Goal: Task Accomplishment & Management: Complete application form

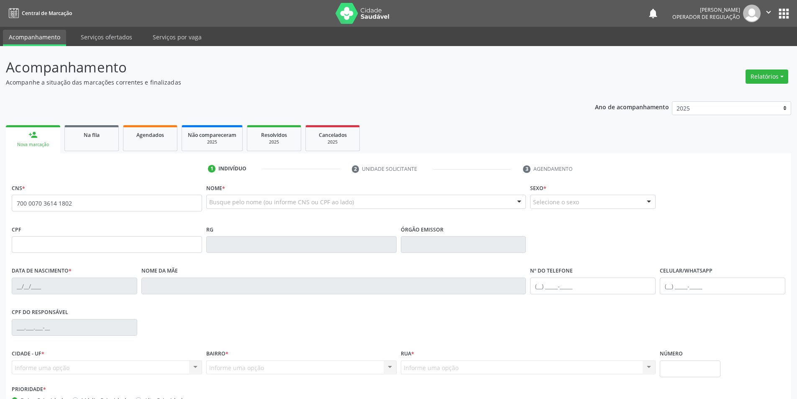
type input "700 0070 3614 1802"
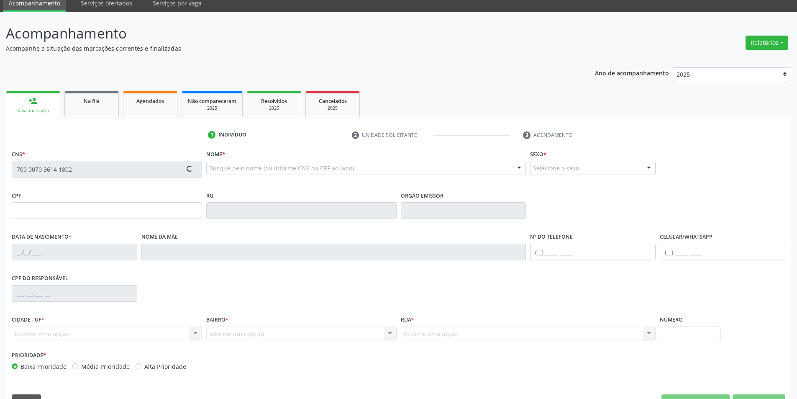
scroll to position [55, 0]
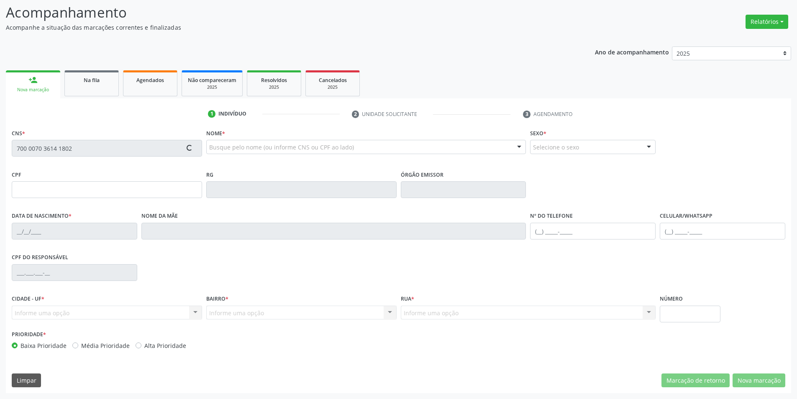
type input "056.485.794-70"
type input "[DATE]"
type input "[PERSON_NAME]"
type input "[PHONE_NUMBER]"
type input "S/N"
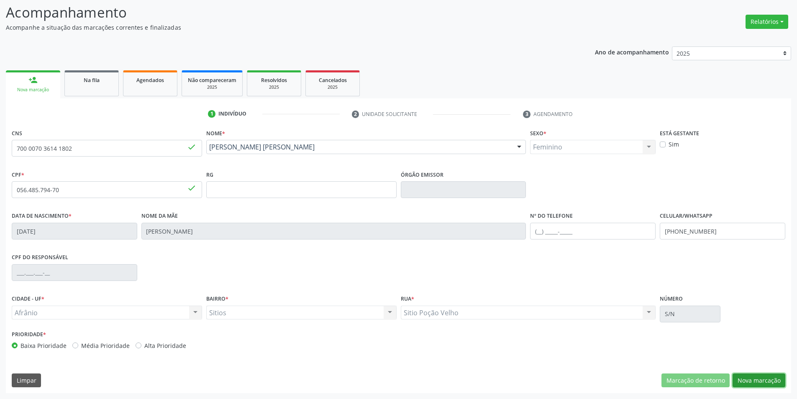
click at [748, 374] on button "Nova marcação" at bounding box center [759, 380] width 53 height 14
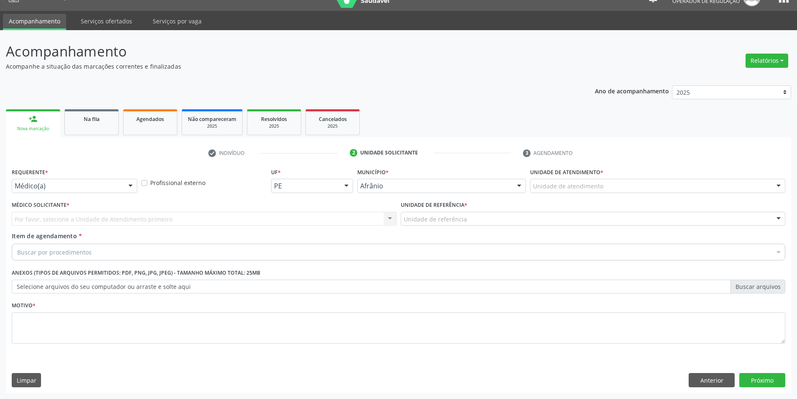
scroll to position [16, 0]
click at [603, 187] on div "Unidade de atendimento" at bounding box center [657, 186] width 255 height 14
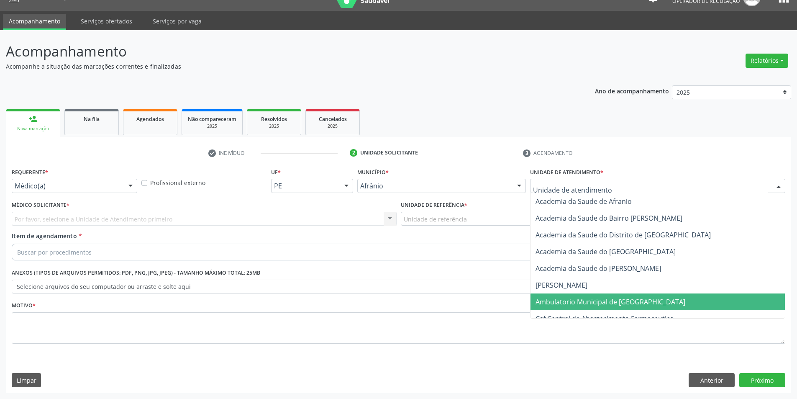
click at [609, 303] on span "Ambulatorio Municipal de [GEOGRAPHIC_DATA]" at bounding box center [611, 301] width 150 height 9
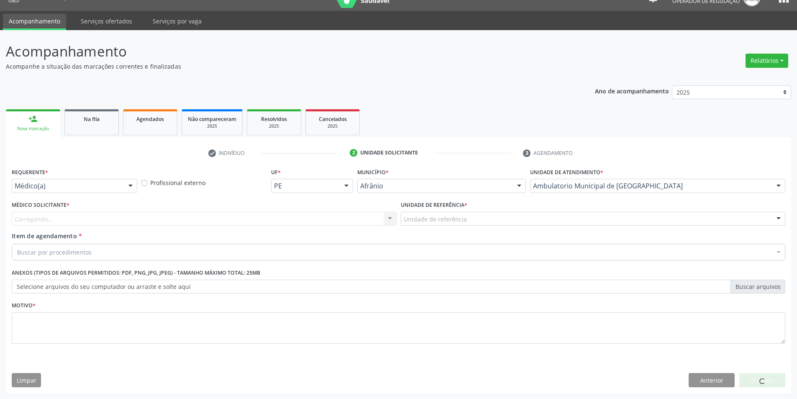
drag, startPoint x: 477, startPoint y: 214, endPoint x: 476, endPoint y: 223, distance: 8.4
click at [476, 219] on div "Unidade de referência" at bounding box center [593, 219] width 385 height 14
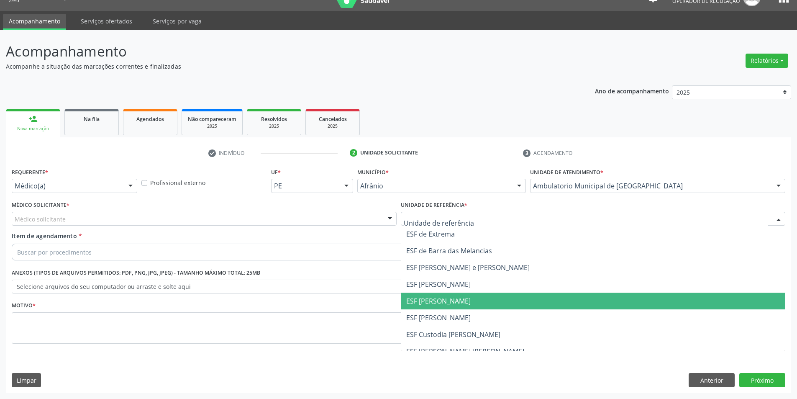
drag, startPoint x: 445, startPoint y: 305, endPoint x: 373, endPoint y: 272, distance: 79.0
click at [443, 305] on span "ESF [PERSON_NAME]" at bounding box center [438, 300] width 64 height 9
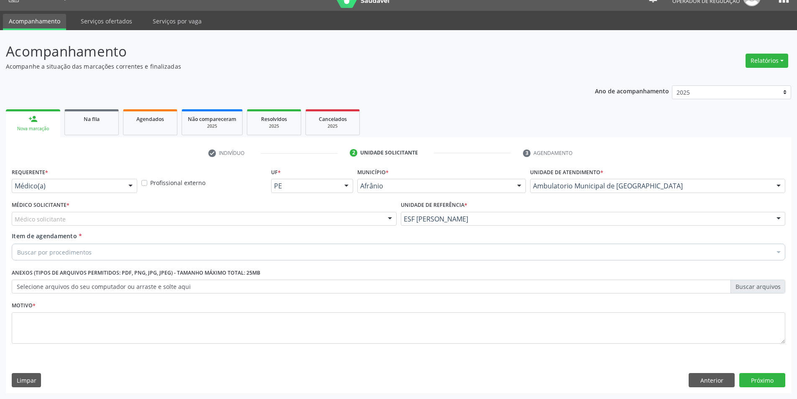
drag, startPoint x: 193, startPoint y: 215, endPoint x: 159, endPoint y: 223, distance: 35.6
click at [192, 215] on div "Médico solicitante" at bounding box center [204, 219] width 385 height 14
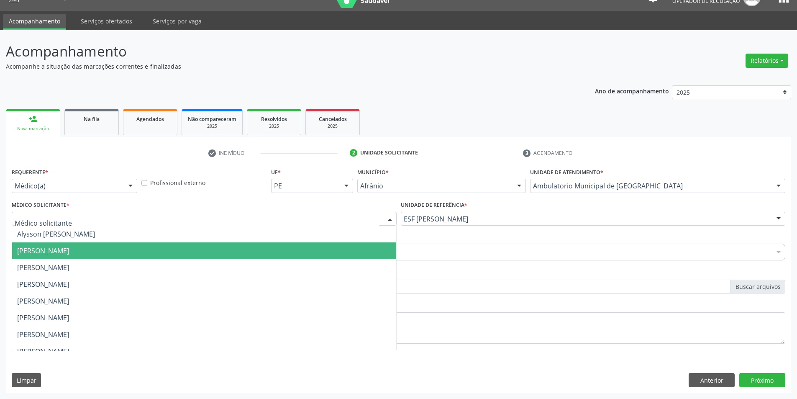
click at [69, 254] on span "[PERSON_NAME]" at bounding box center [43, 250] width 52 height 9
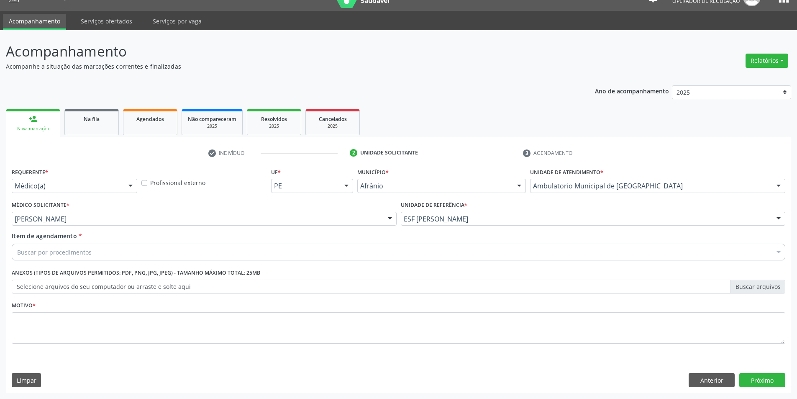
click at [105, 253] on div "Buscar por procedimentos" at bounding box center [399, 252] width 774 height 17
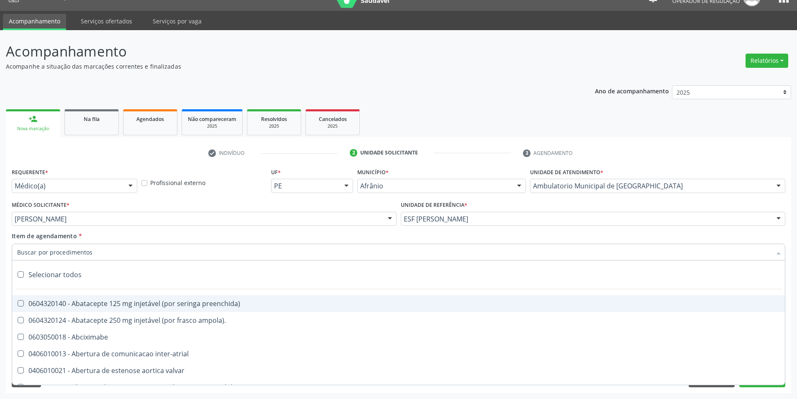
paste input "0211020036"
type input "0211020036"
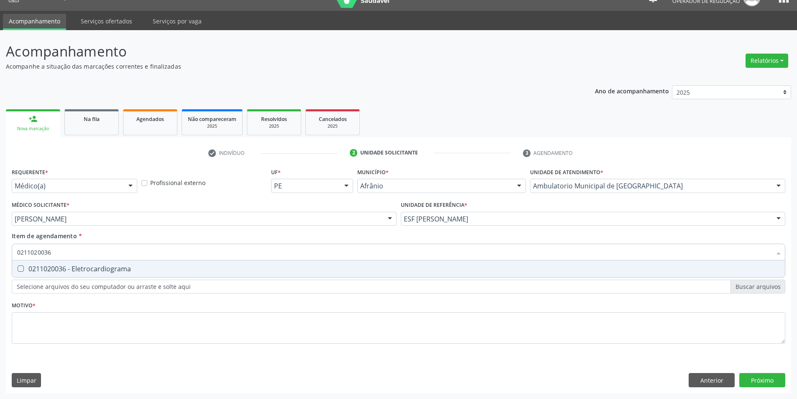
click at [103, 269] on div "0211020036 - Eletrocardiograma" at bounding box center [398, 268] width 763 height 7
checkbox Eletrocardiograma "true"
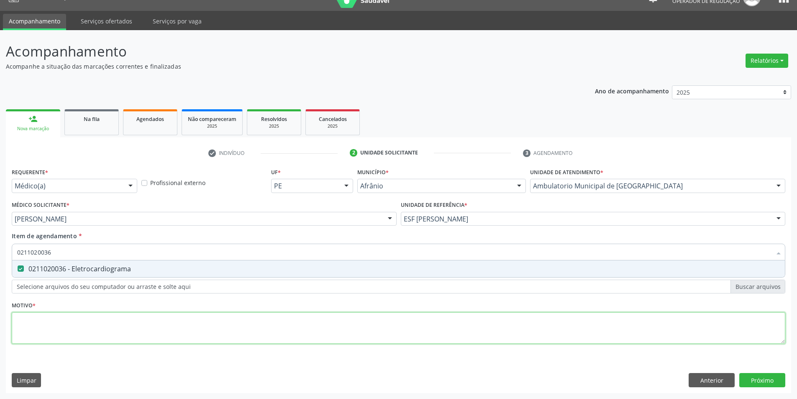
click at [87, 317] on div "Requerente * Médico(a) Médico(a) Enfermeiro(a) Paciente Nenhum resultado encont…" at bounding box center [399, 261] width 774 height 190
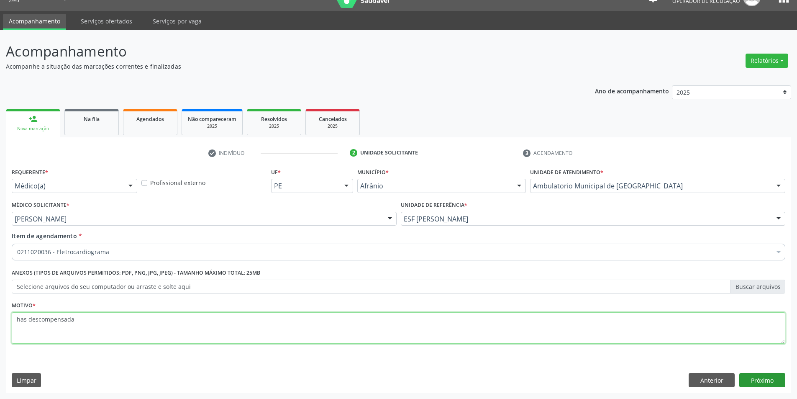
type textarea "has descompensada"
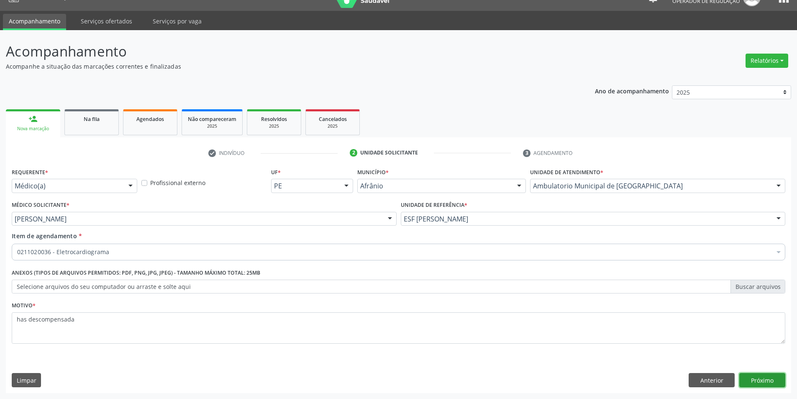
click at [756, 386] on button "Próximo" at bounding box center [763, 380] width 46 height 14
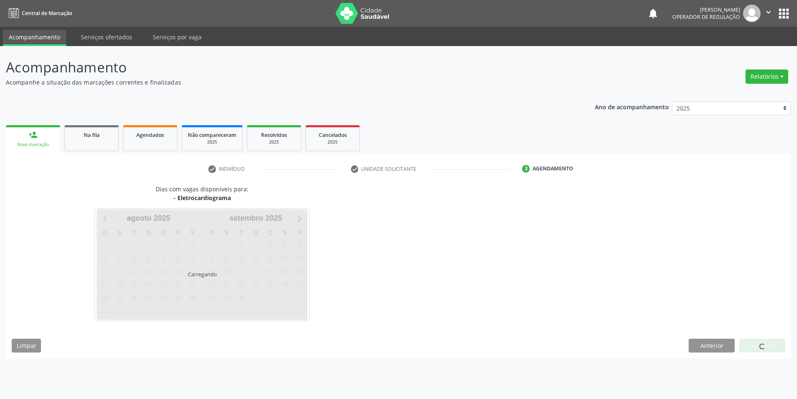
scroll to position [0, 0]
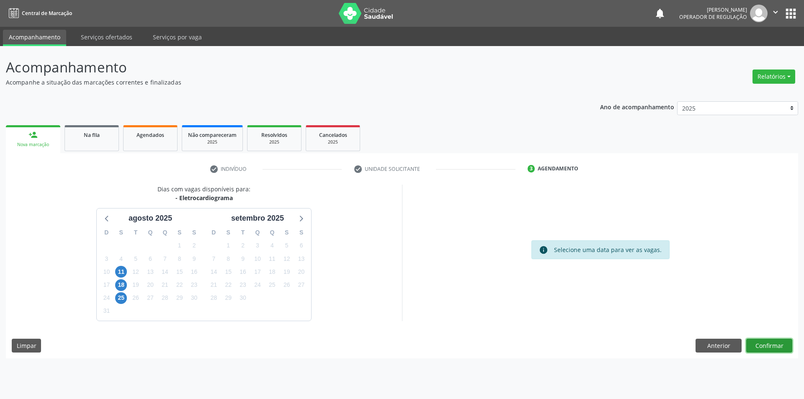
click at [767, 346] on button "Confirmar" at bounding box center [769, 346] width 46 height 14
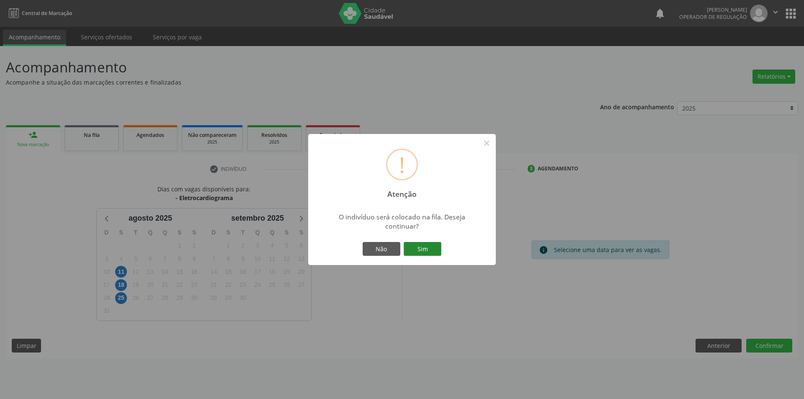
click at [427, 249] on button "Sim" at bounding box center [422, 249] width 38 height 14
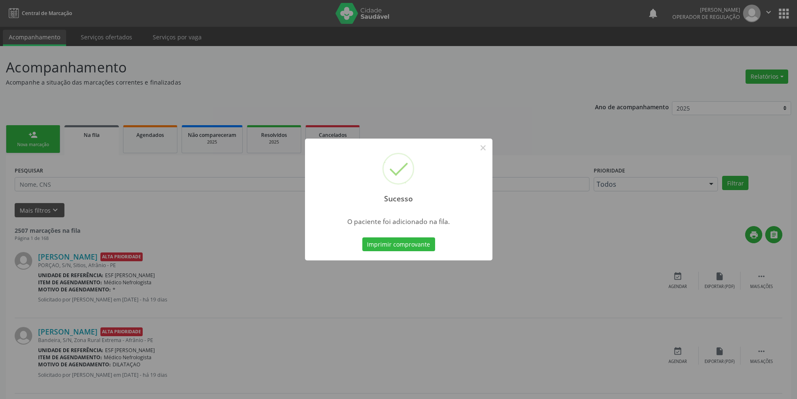
click at [485, 150] on button "×" at bounding box center [483, 148] width 14 height 14
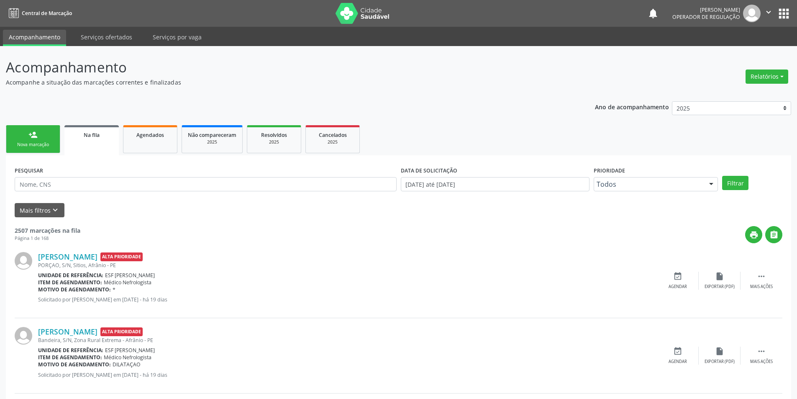
click at [48, 145] on div "Nova marcação" at bounding box center [33, 144] width 42 height 6
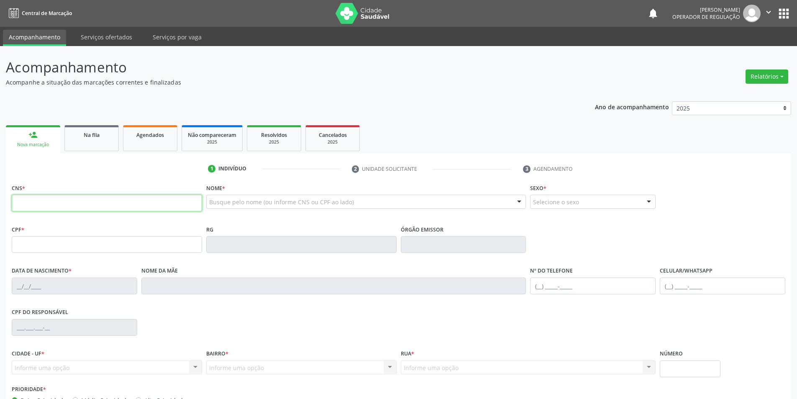
click at [46, 206] on input "text" at bounding box center [107, 203] width 190 height 17
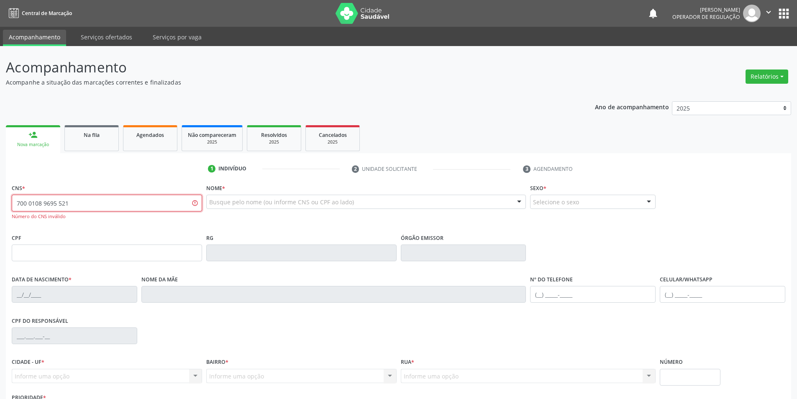
type input "8"
type input "700 1089 6955 2115"
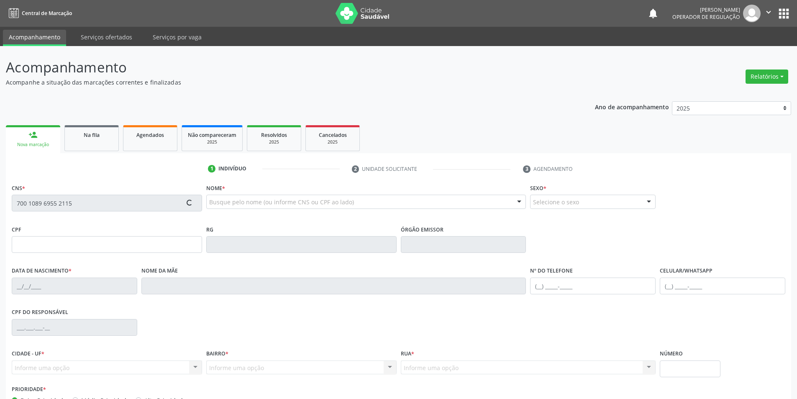
type input "008.151.638-00"
type input "[DATE]"
type input "[PHONE_NUMBER]"
type input "056.485.794-70"
type input "S/N"
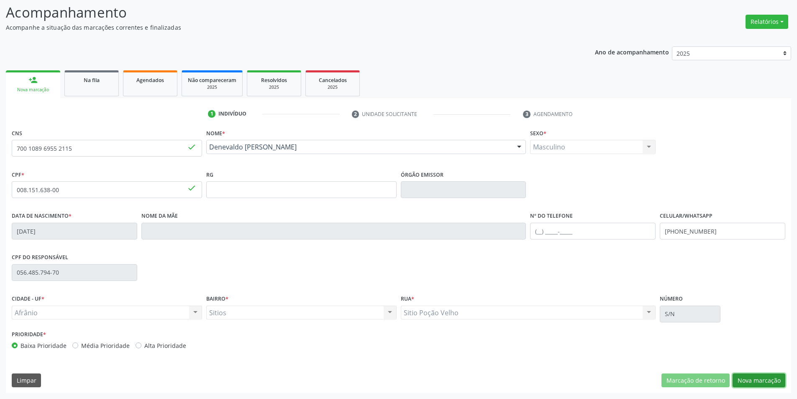
click at [755, 386] on button "Nova marcação" at bounding box center [759, 380] width 53 height 14
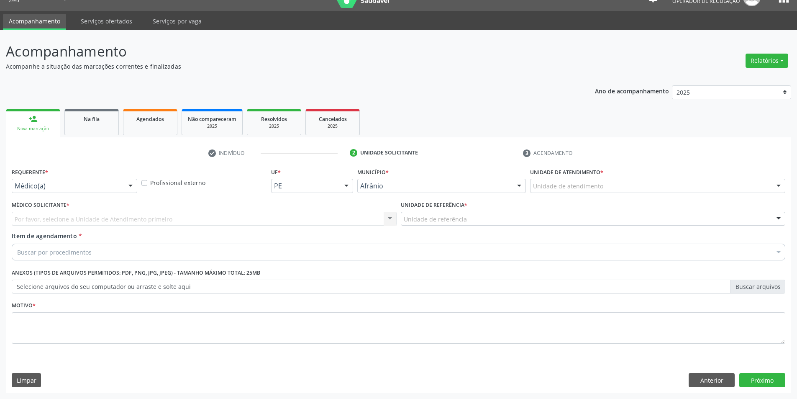
scroll to position [16, 0]
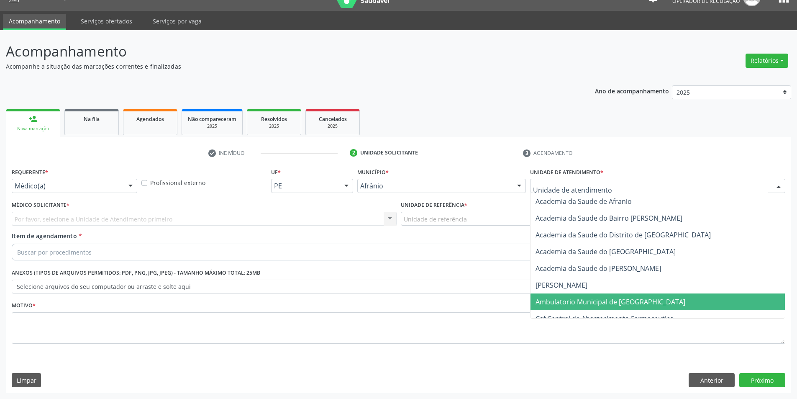
click at [584, 301] on span "Ambulatorio Municipal de [GEOGRAPHIC_DATA]" at bounding box center [611, 301] width 150 height 9
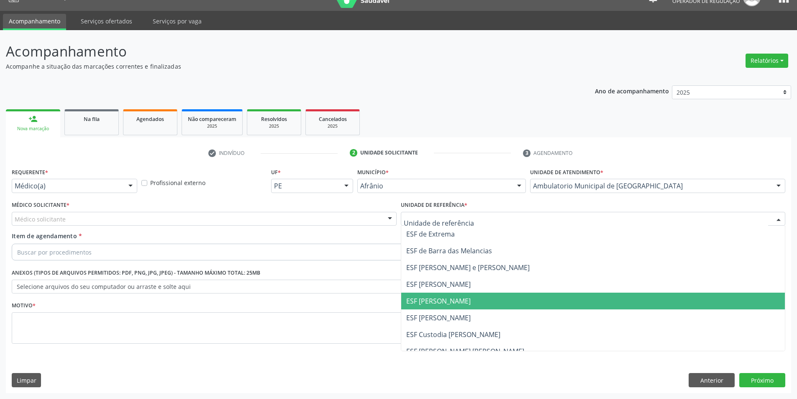
click at [457, 307] on span "ESF [PERSON_NAME]" at bounding box center [593, 301] width 384 height 17
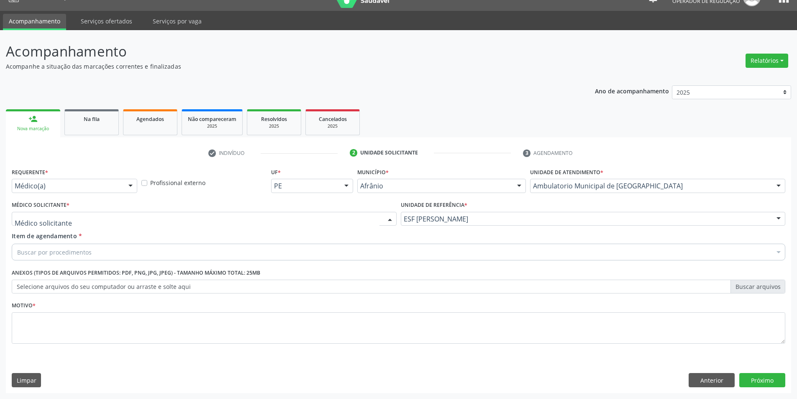
drag, startPoint x: 229, startPoint y: 215, endPoint x: 196, endPoint y: 226, distance: 34.8
click at [226, 215] on div at bounding box center [204, 219] width 385 height 14
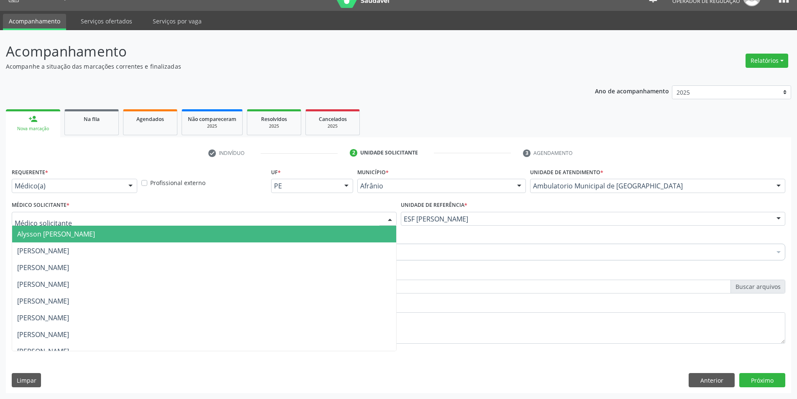
click at [157, 233] on span "Alysson [PERSON_NAME]" at bounding box center [204, 234] width 384 height 17
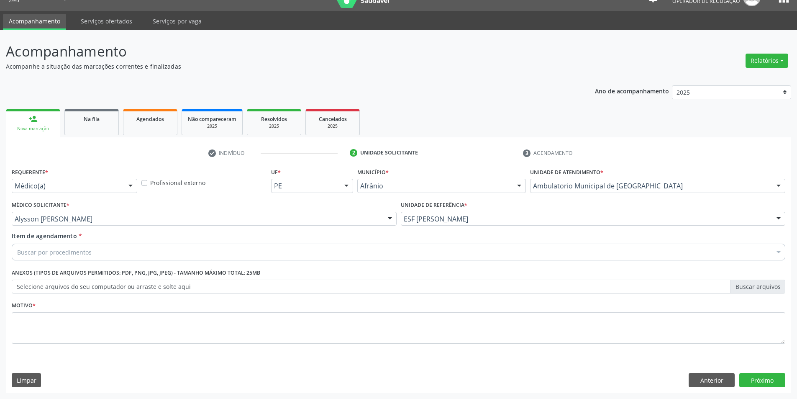
click at [111, 247] on div "Buscar por procedimentos" at bounding box center [399, 252] width 774 height 17
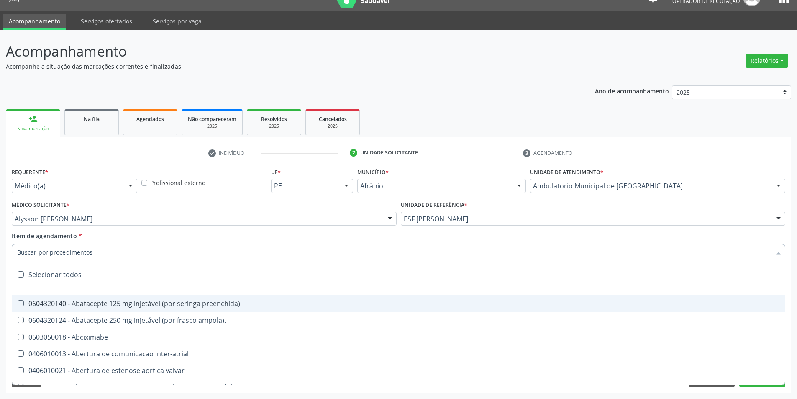
paste input "0211020036"
type input "0211020036"
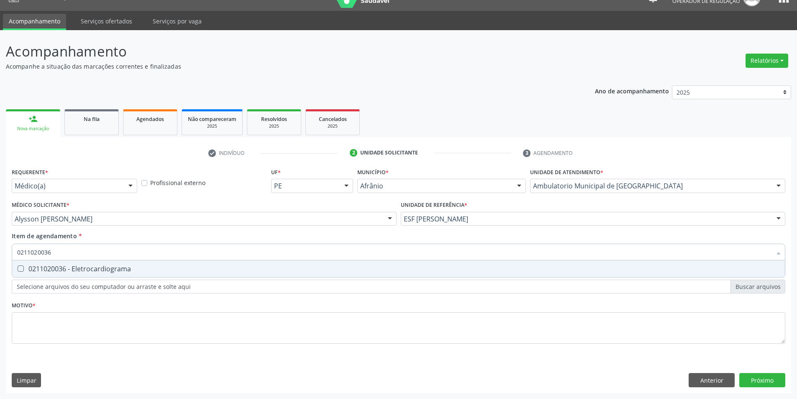
click at [97, 268] on div "0211020036 - Eletrocardiograma" at bounding box center [398, 268] width 763 height 7
checkbox Eletrocardiograma "true"
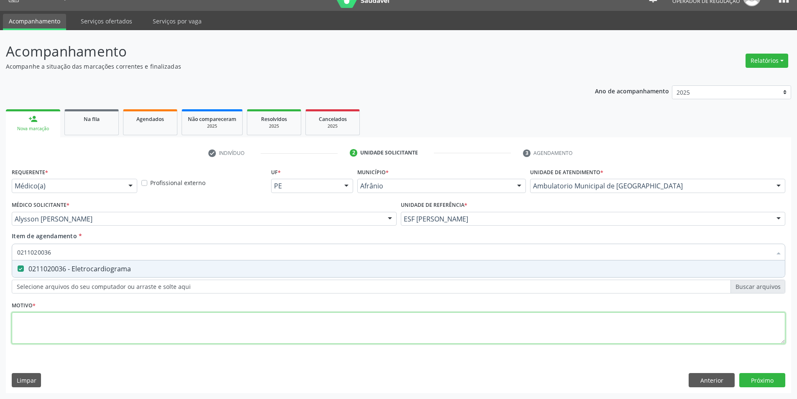
click at [105, 317] on div "Requerente * Médico(a) Médico(a) Enfermeiro(a) Paciente Nenhum resultado encont…" at bounding box center [399, 261] width 774 height 190
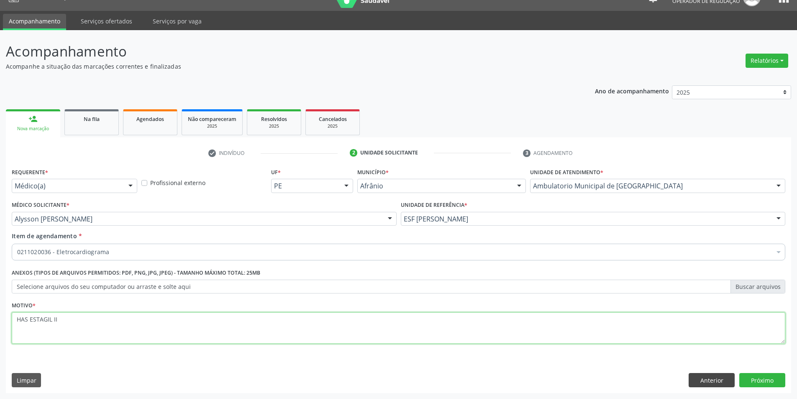
type textarea "HAS ESTAGIL II"
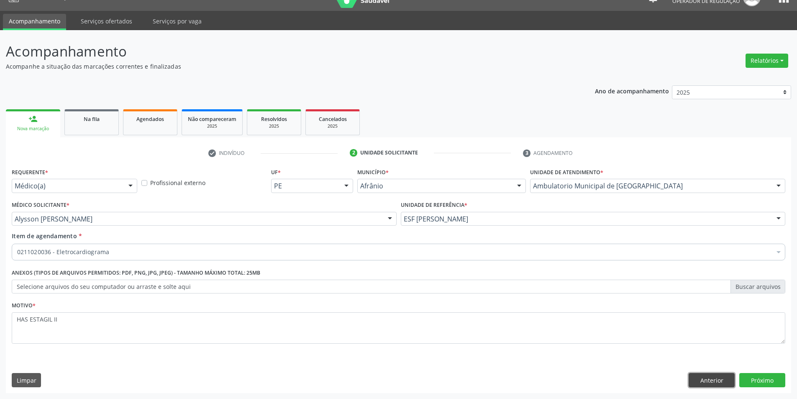
click at [706, 380] on button "Anterior" at bounding box center [712, 380] width 46 height 14
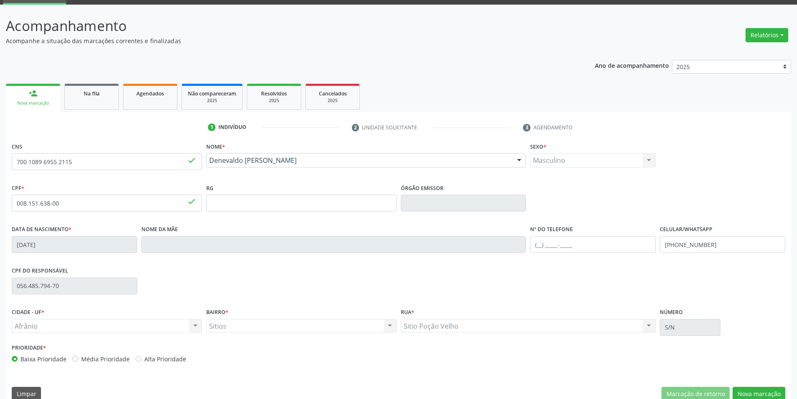
scroll to position [55, 0]
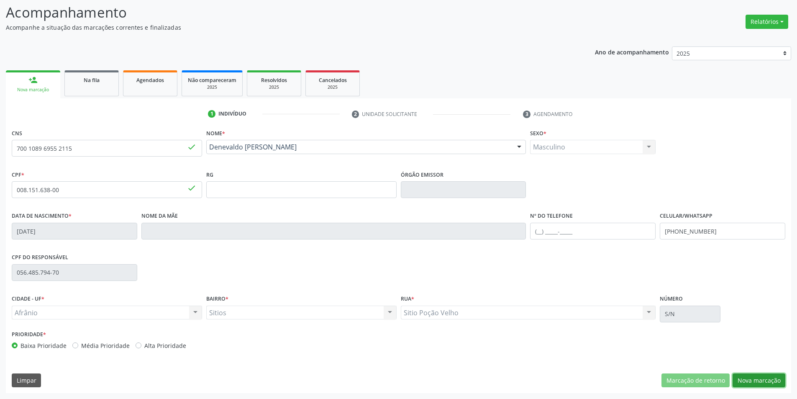
click at [776, 379] on button "Nova marcação" at bounding box center [759, 380] width 53 height 14
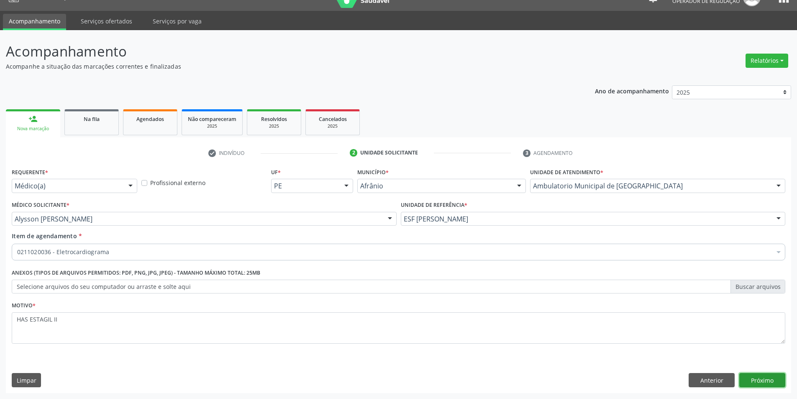
click at [776, 379] on button "Próximo" at bounding box center [763, 380] width 46 height 14
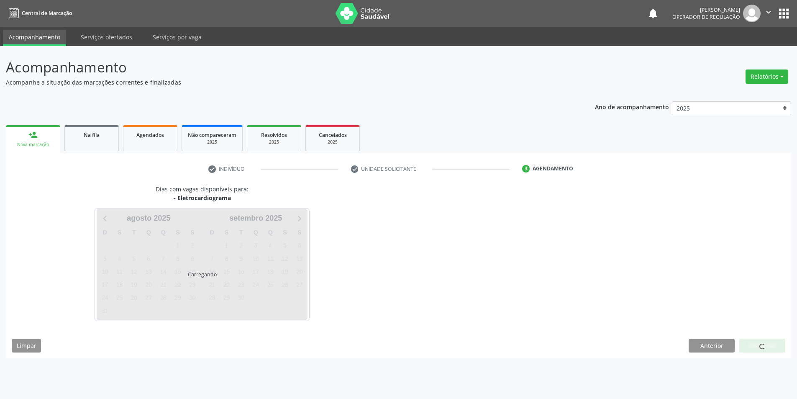
scroll to position [0, 0]
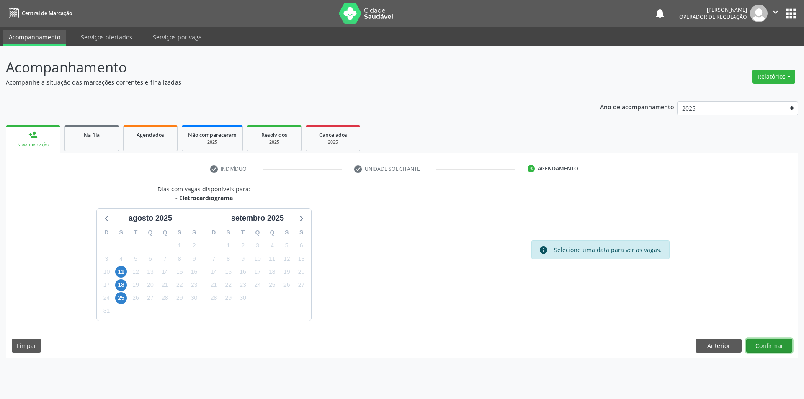
click at [764, 344] on button "Confirmar" at bounding box center [769, 346] width 46 height 14
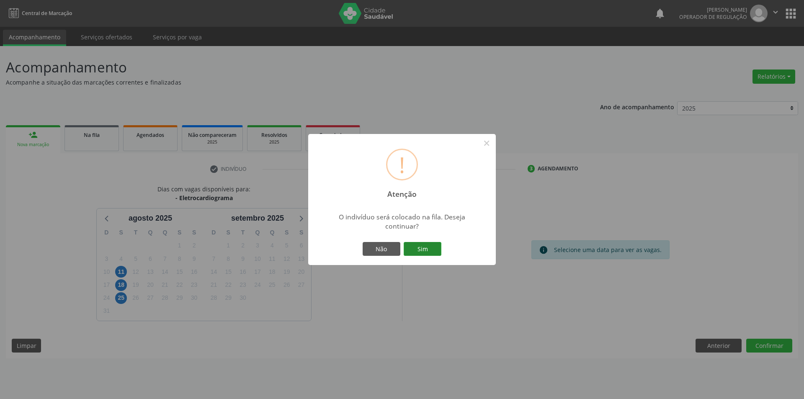
click at [423, 252] on button "Sim" at bounding box center [422, 249] width 38 height 14
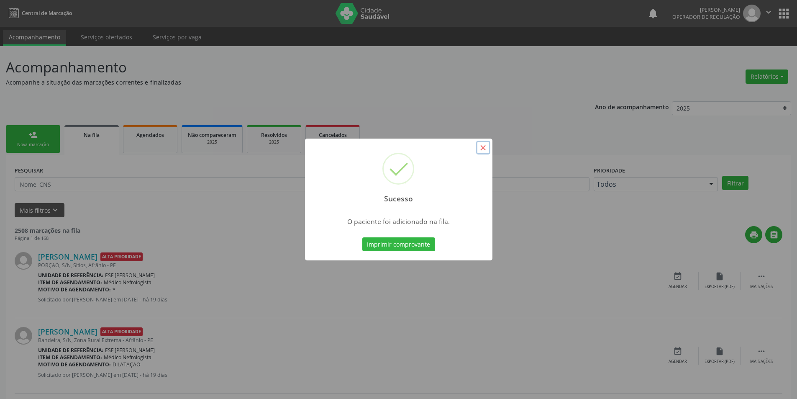
click at [486, 143] on button "×" at bounding box center [483, 148] width 14 height 14
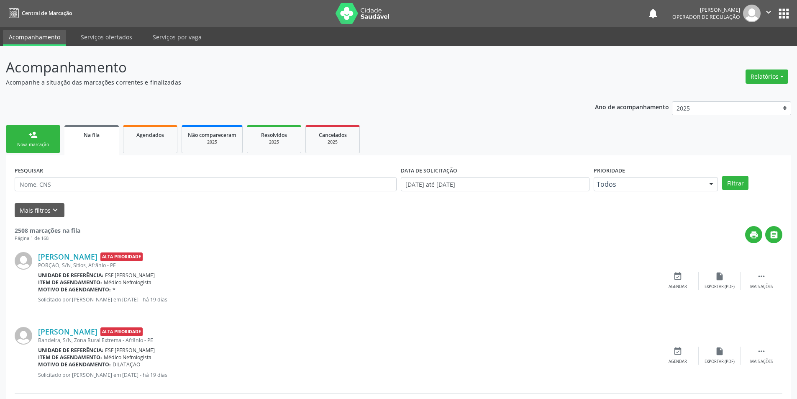
click at [20, 141] on link "person_add Nova marcação" at bounding box center [33, 139] width 54 height 28
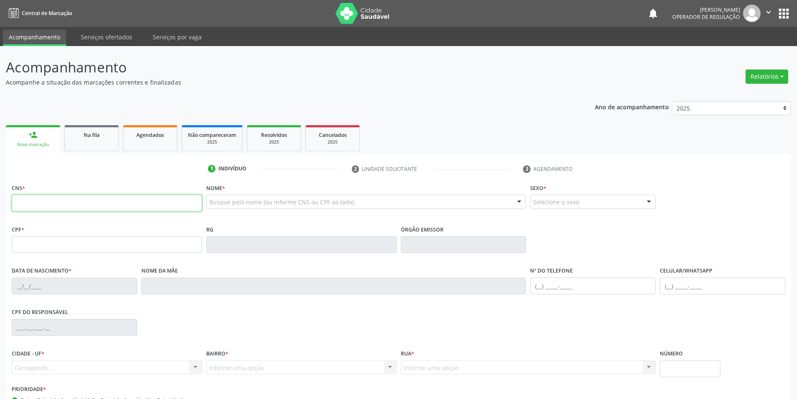
click at [55, 200] on input "text" at bounding box center [107, 203] width 190 height 17
type input "703 1038 7246 0860"
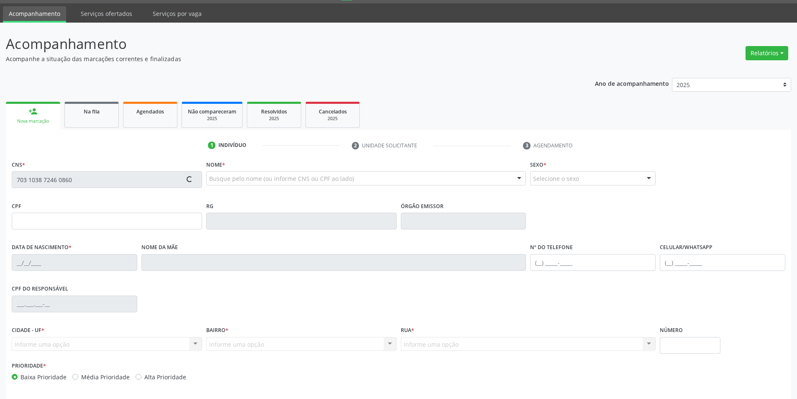
scroll to position [55, 0]
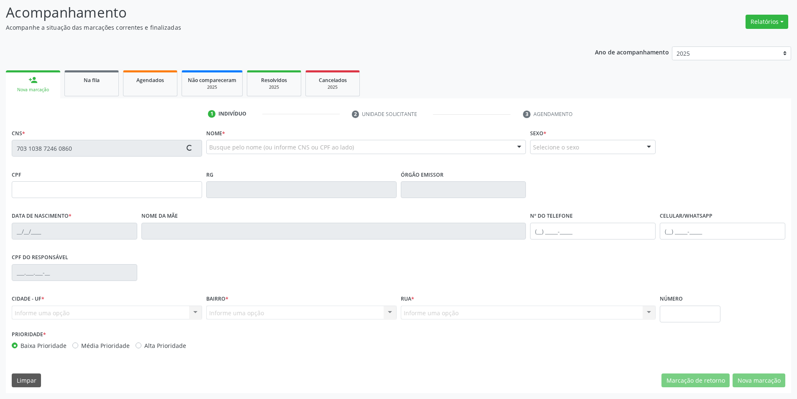
type input "069.171.134-84"
type input "[DATE]"
type input "Domiciana [PERSON_NAME][DEMOGRAPHIC_DATA]"
type input "[PHONE_NUMBER]"
type input "950.361.134-20"
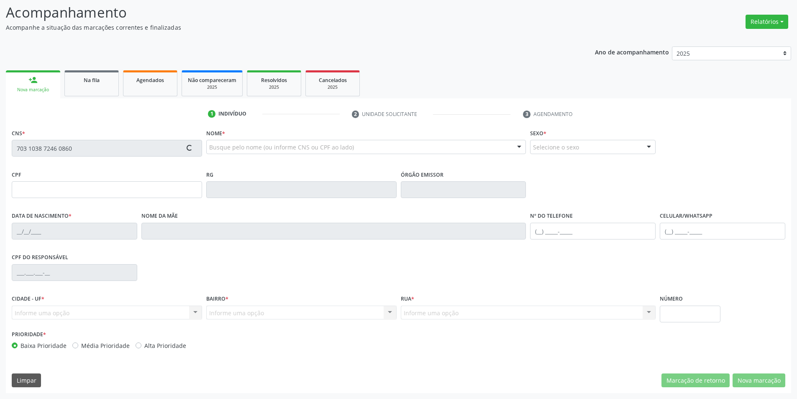
type input "1"
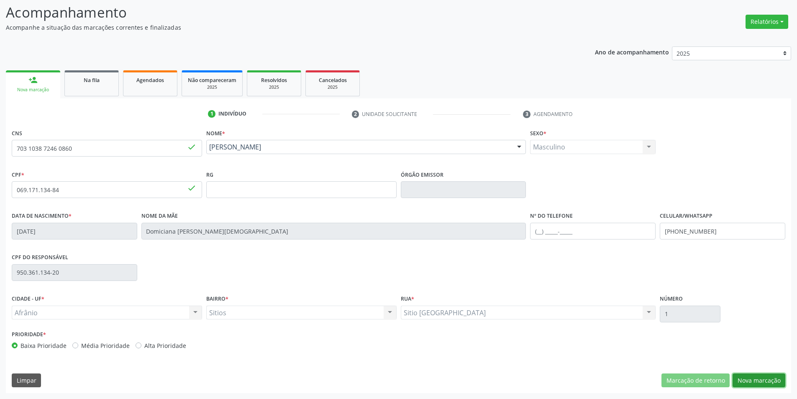
click at [746, 378] on button "Nova marcação" at bounding box center [759, 380] width 53 height 14
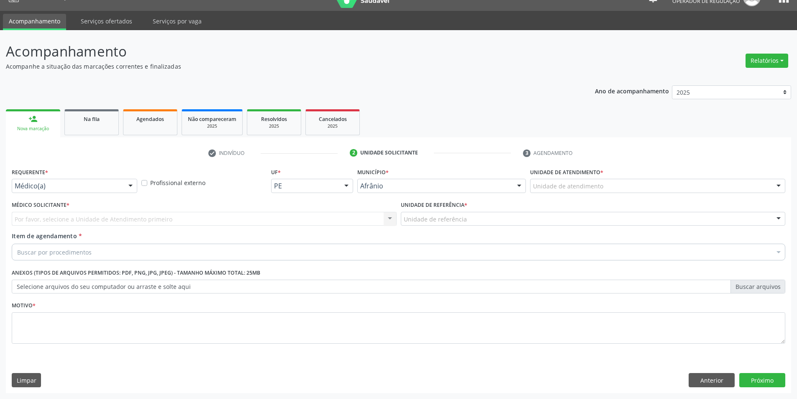
scroll to position [16, 0]
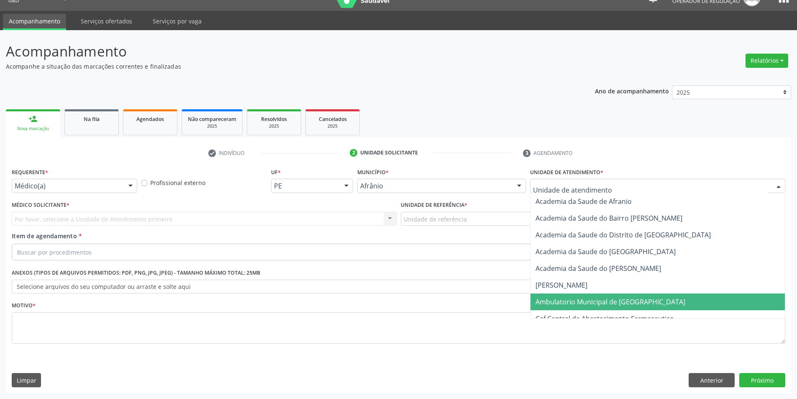
drag, startPoint x: 606, startPoint y: 304, endPoint x: 444, endPoint y: 251, distance: 170.5
click at [604, 303] on span "Ambulatorio Municipal de [GEOGRAPHIC_DATA]" at bounding box center [611, 301] width 150 height 9
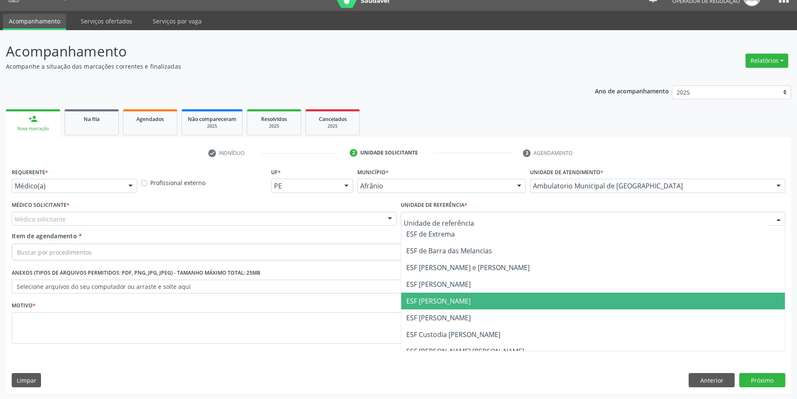
drag, startPoint x: 443, startPoint y: 304, endPoint x: 294, endPoint y: 248, distance: 159.6
click at [434, 298] on span "ESF [PERSON_NAME]" at bounding box center [438, 300] width 64 height 9
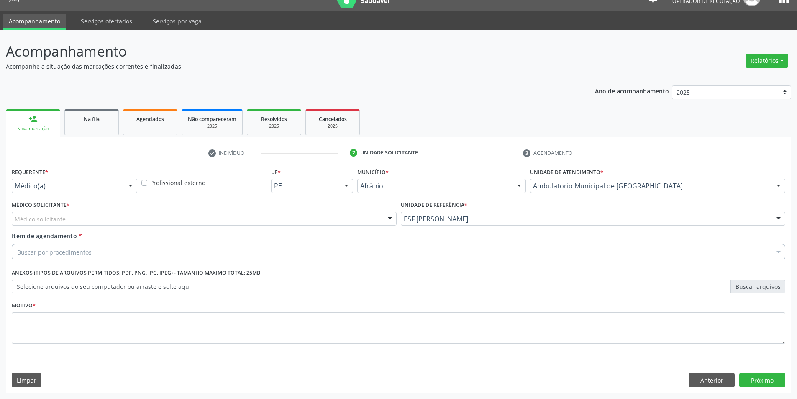
click at [167, 213] on div "Médico Solicitante * Médico solicitante [PERSON_NAME] [PERSON_NAME] [PERSON_NAM…" at bounding box center [204, 212] width 385 height 27
click at [95, 226] on div "Médico Solicitante * Médico solicitante [PERSON_NAME] [PERSON_NAME] [PERSON_NAM…" at bounding box center [204, 215] width 389 height 33
click at [84, 223] on div "Médico solicitante" at bounding box center [204, 219] width 385 height 14
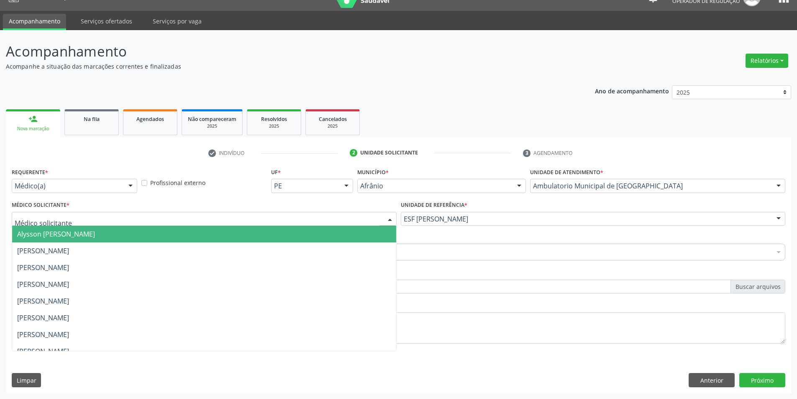
click at [73, 236] on span "Alysson [PERSON_NAME]" at bounding box center [56, 233] width 78 height 9
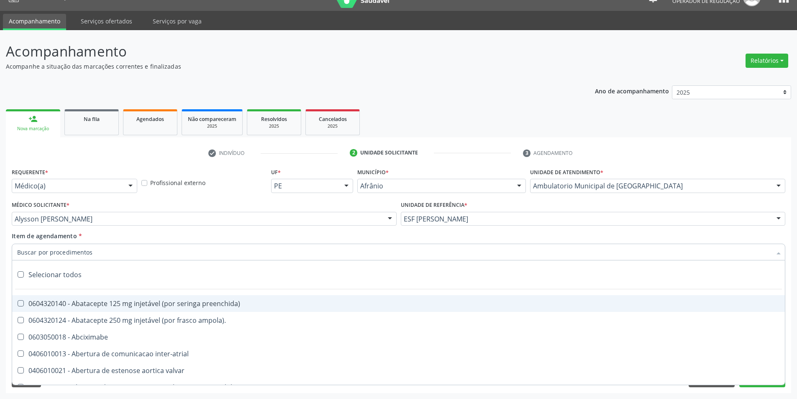
paste input "0211020036"
type input "0211020036"
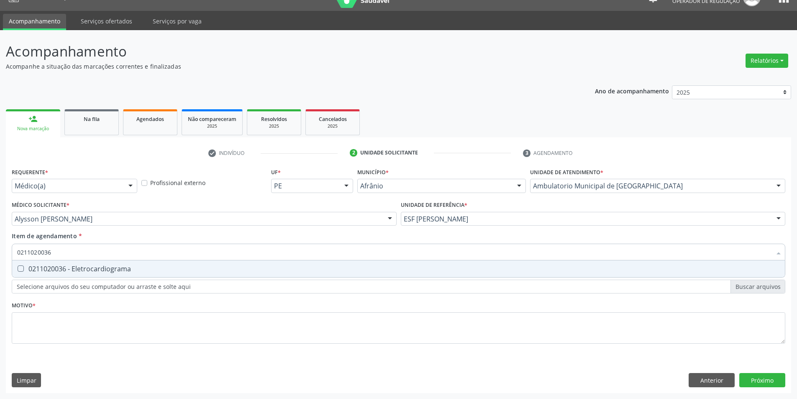
click at [67, 271] on div "0211020036 - Eletrocardiograma" at bounding box center [398, 268] width 763 height 7
checkbox Eletrocardiograma "true"
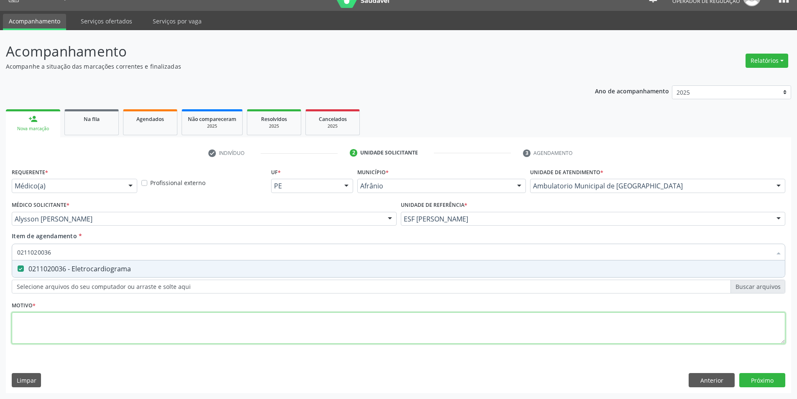
click at [82, 324] on div "Requerente * Médico(a) Médico(a) Enfermeiro(a) Paciente Nenhum resultado encont…" at bounding box center [399, 261] width 774 height 190
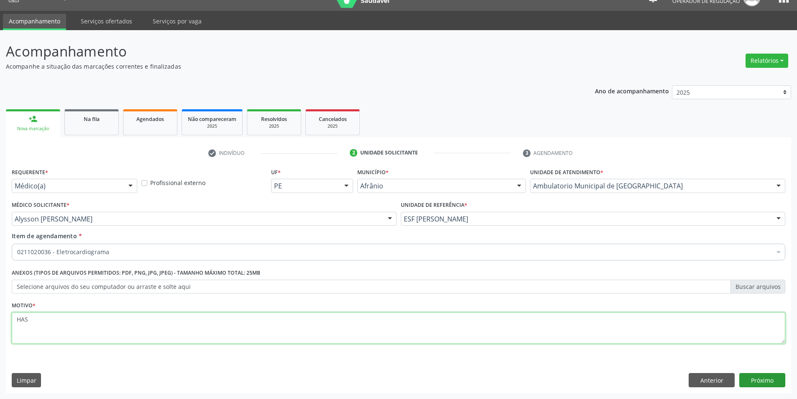
type textarea "HAS"
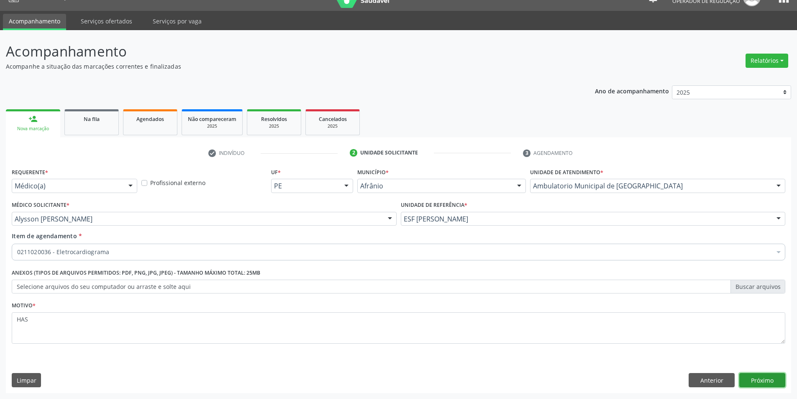
click at [763, 386] on button "Próximo" at bounding box center [763, 380] width 46 height 14
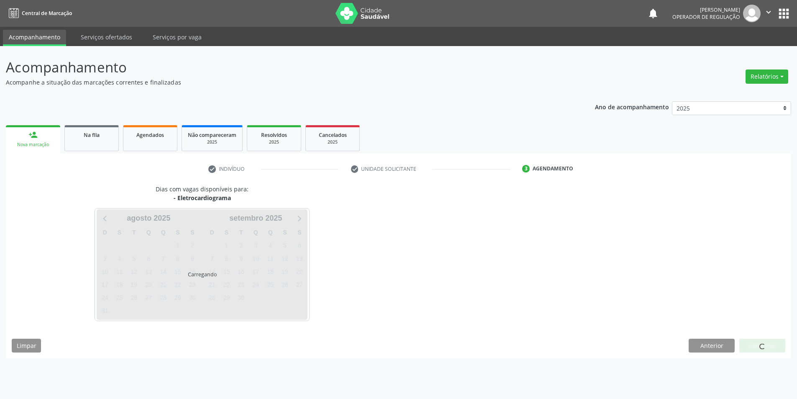
scroll to position [0, 0]
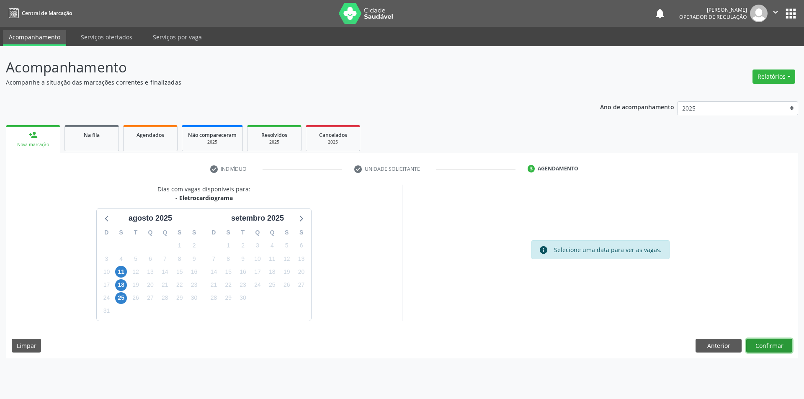
click at [774, 349] on button "Confirmar" at bounding box center [769, 346] width 46 height 14
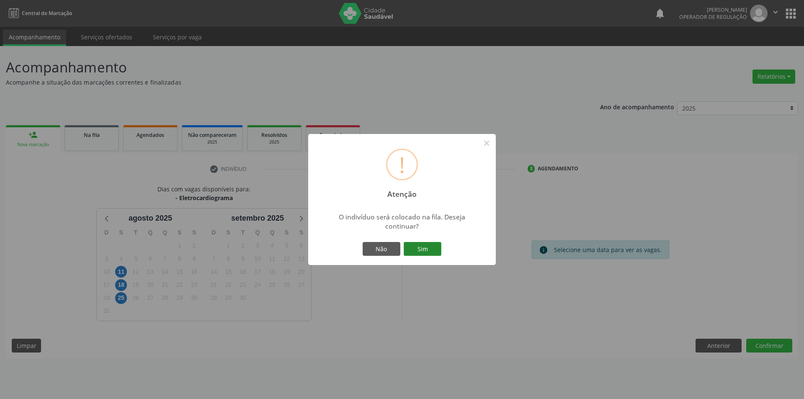
click at [435, 247] on button "Sim" at bounding box center [422, 249] width 38 height 14
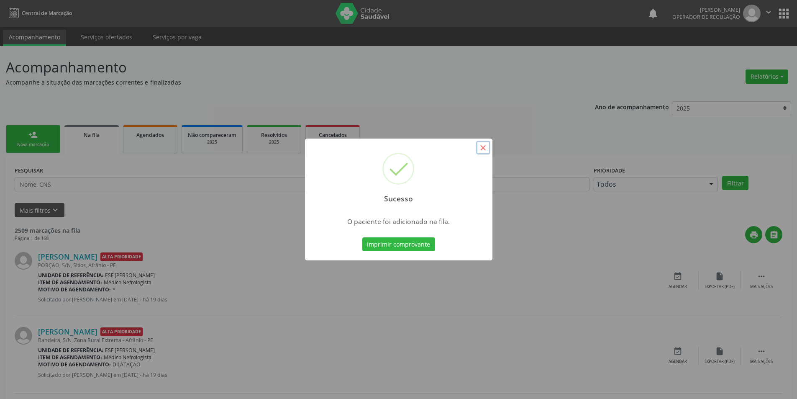
click at [485, 149] on button "×" at bounding box center [483, 148] width 14 height 14
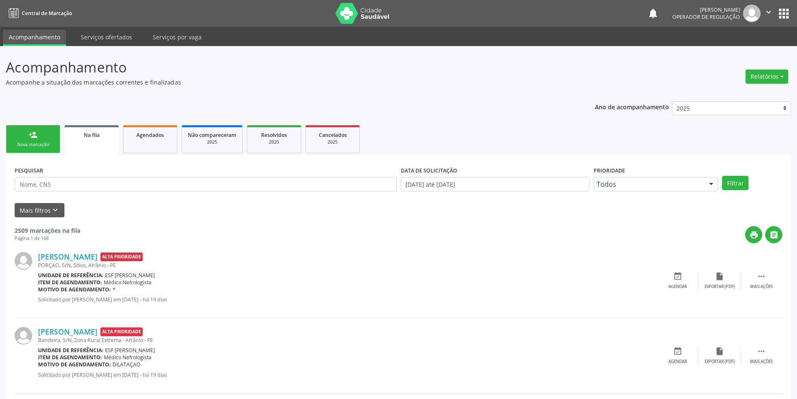
click at [24, 136] on link "person_add Nova marcação" at bounding box center [33, 139] width 54 height 28
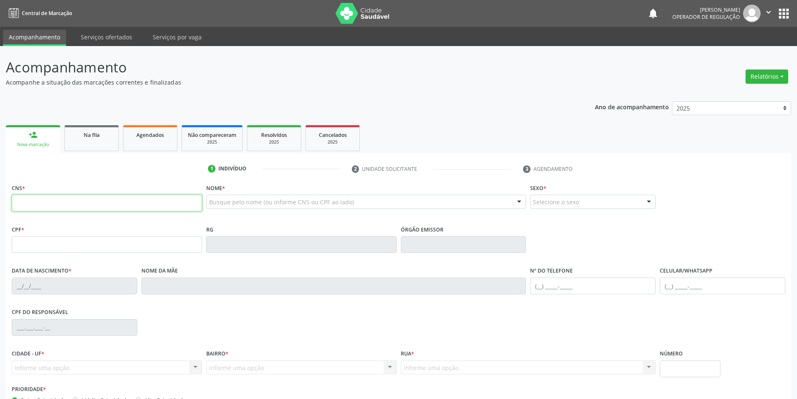
click at [64, 208] on input "text" at bounding box center [107, 203] width 190 height 17
type input "708 6085 3201 0282"
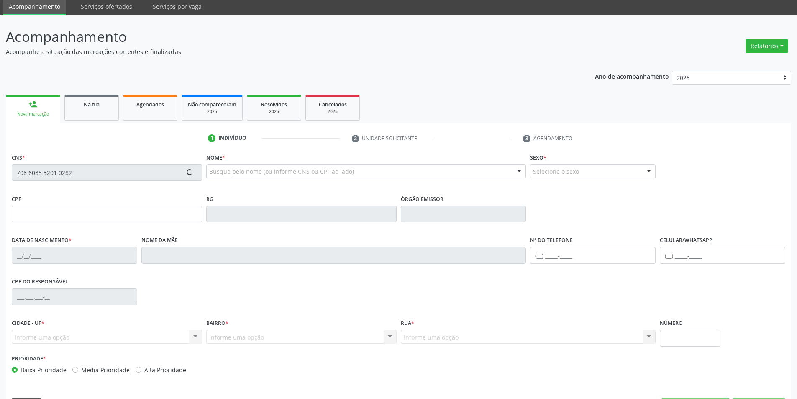
scroll to position [55, 0]
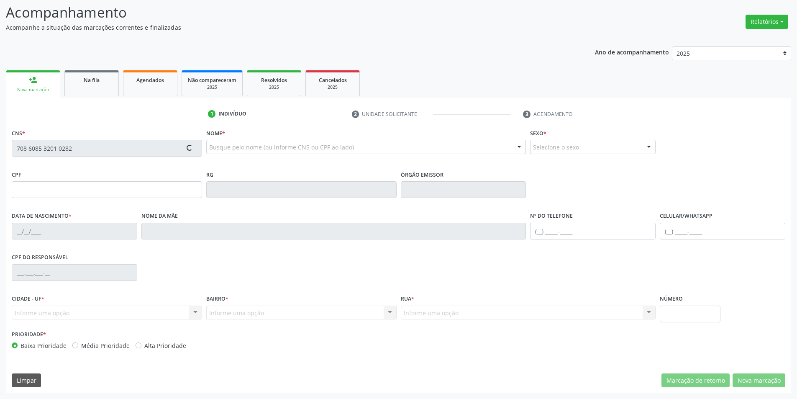
type input "008.255.374-28"
type input "[DATE]"
type input "[PERSON_NAME]"
type input "[PHONE_NUMBER]"
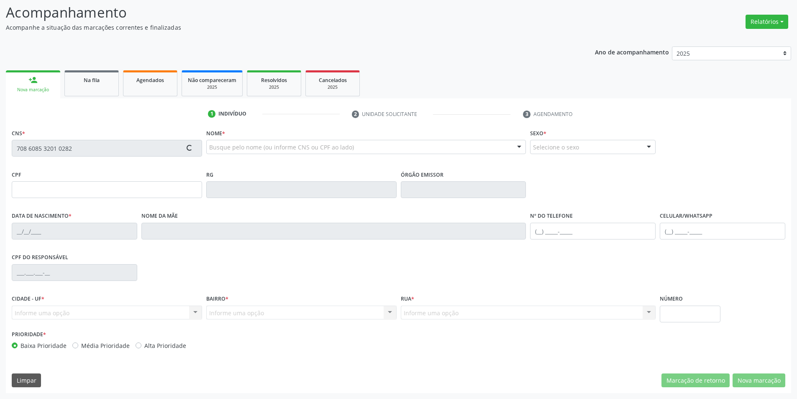
type input "S/N"
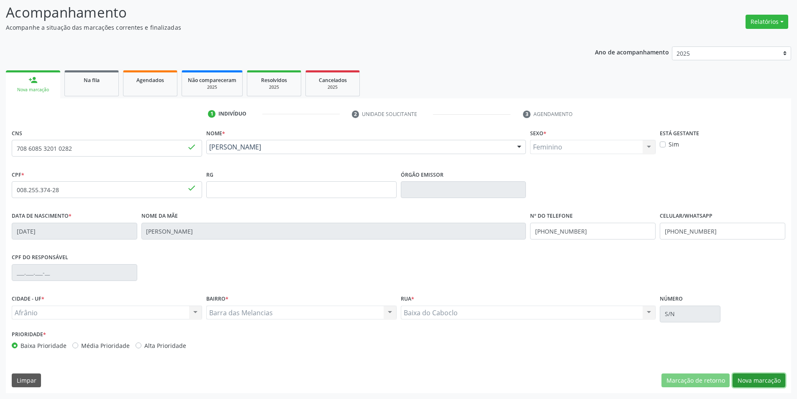
click at [756, 375] on button "Nova marcação" at bounding box center [759, 380] width 53 height 14
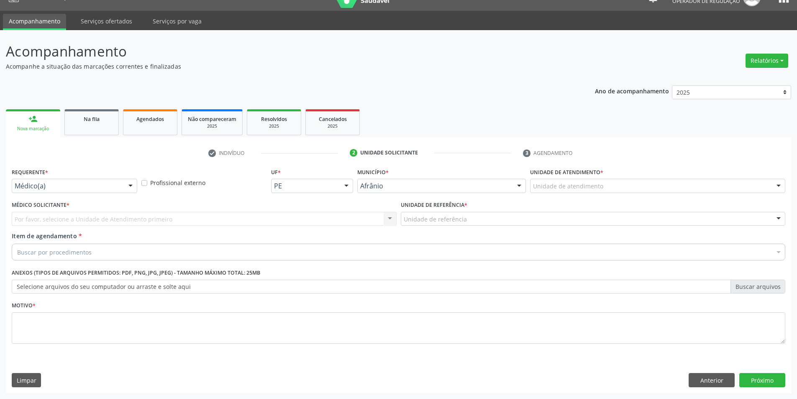
scroll to position [16, 0]
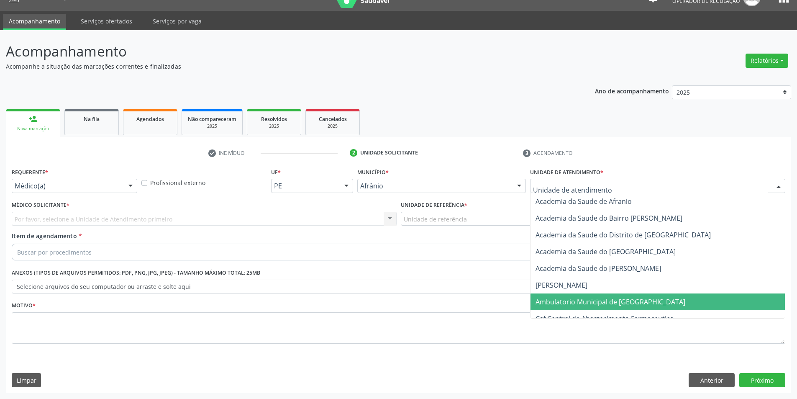
drag, startPoint x: 617, startPoint y: 307, endPoint x: 460, endPoint y: 249, distance: 168.2
click at [613, 306] on span "Ambulatorio Municipal de [GEOGRAPHIC_DATA]" at bounding box center [658, 301] width 254 height 17
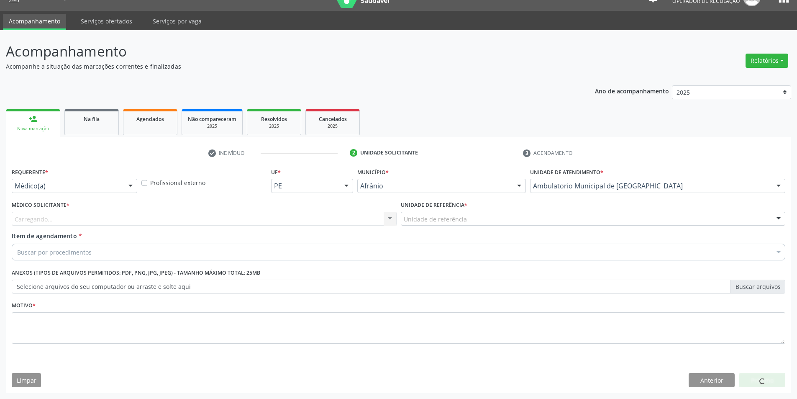
click at [465, 229] on div "Unidade de referência * Unidade de referência ESF de Extrema ESF de Barra das M…" at bounding box center [593, 215] width 389 height 33
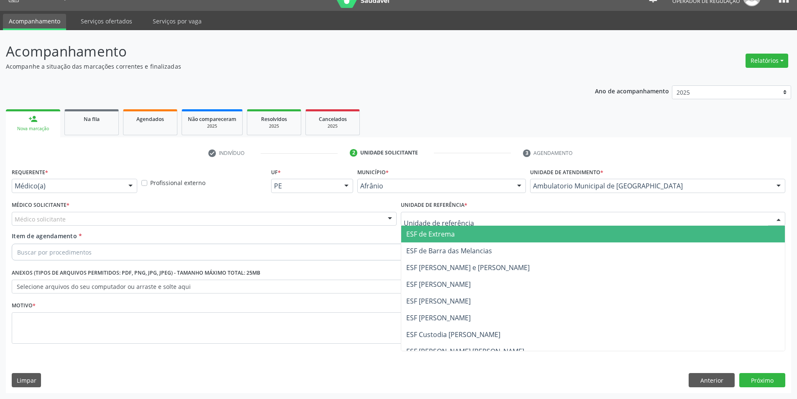
click at [465, 224] on div at bounding box center [593, 219] width 385 height 14
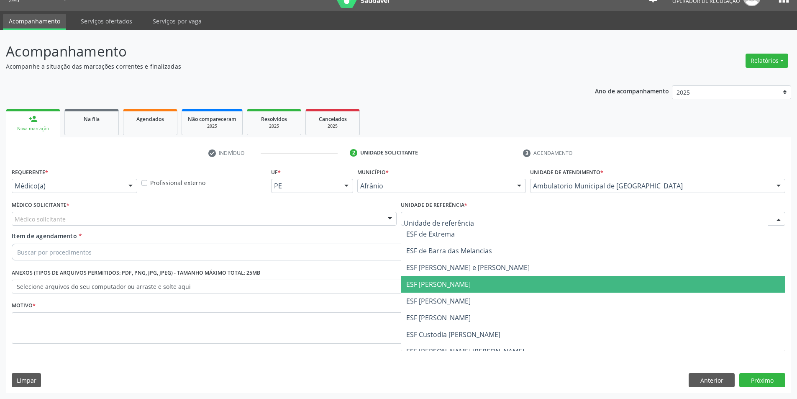
drag, startPoint x: 492, startPoint y: 302, endPoint x: 378, endPoint y: 257, distance: 122.6
click at [492, 302] on span "ESF [PERSON_NAME]" at bounding box center [593, 301] width 384 height 17
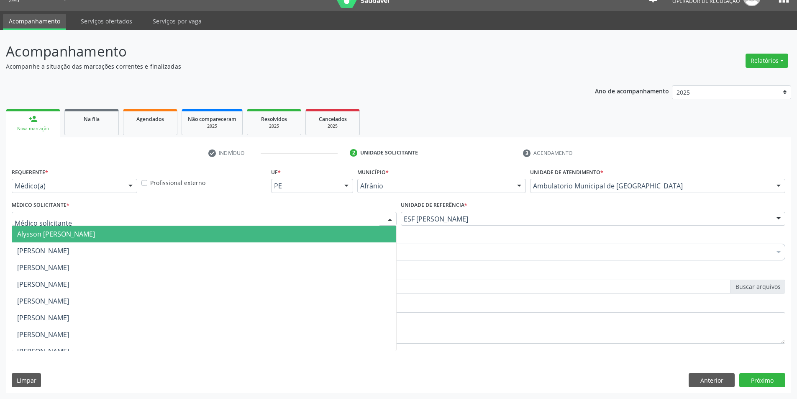
drag, startPoint x: 278, startPoint y: 222, endPoint x: 204, endPoint y: 238, distance: 76.2
click at [261, 224] on div at bounding box center [204, 219] width 385 height 14
click at [139, 233] on span "Alysson [PERSON_NAME]" at bounding box center [204, 234] width 384 height 17
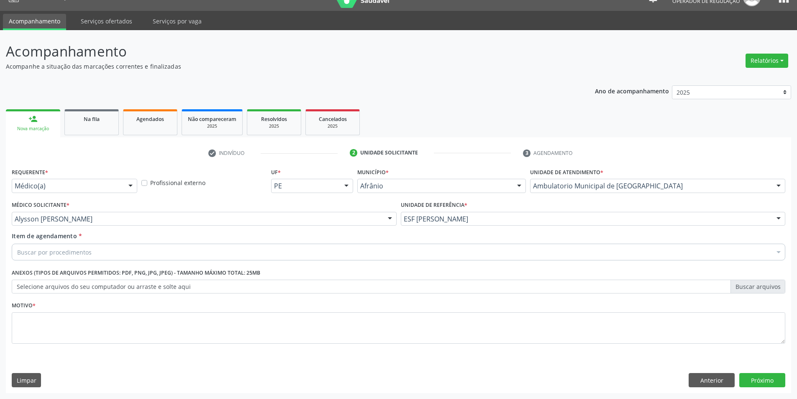
click at [110, 254] on div "Buscar por procedimentos" at bounding box center [399, 252] width 774 height 17
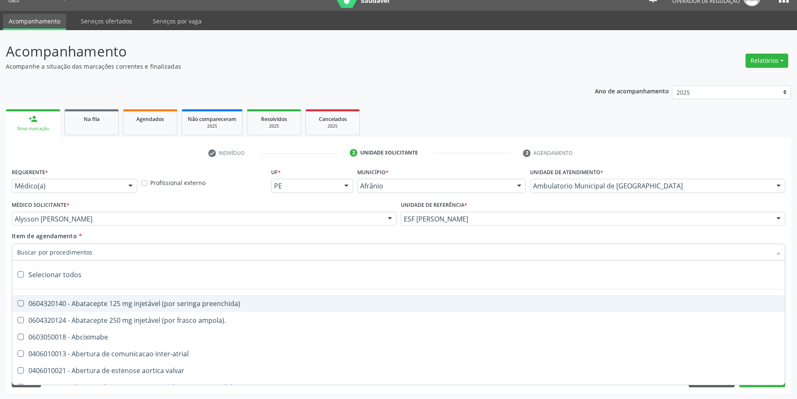
paste input "0211020036"
type input "0211020036"
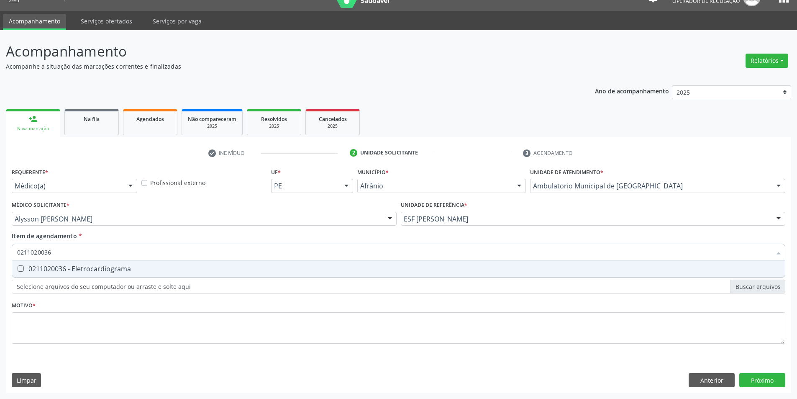
click at [92, 272] on div "0211020036 - Eletrocardiograma" at bounding box center [398, 268] width 763 height 7
checkbox Eletrocardiograma "true"
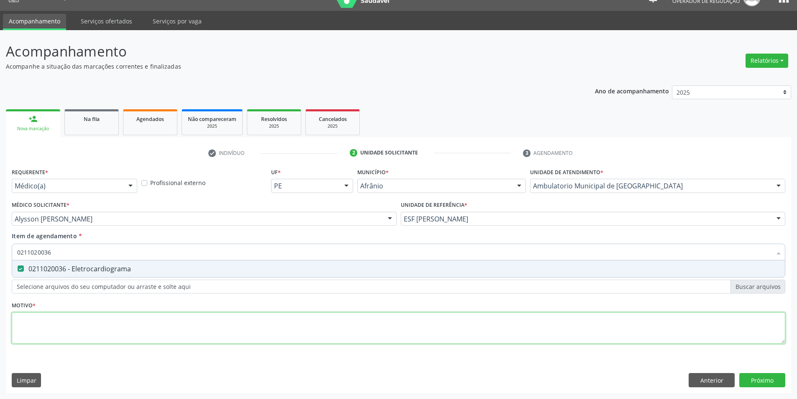
click at [87, 316] on div "Requerente * Médico(a) Médico(a) Enfermeiro(a) Paciente Nenhum resultado encont…" at bounding box center [399, 261] width 774 height 190
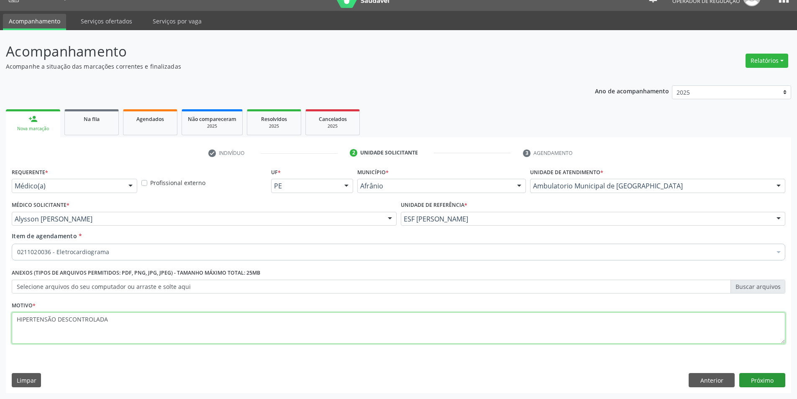
type textarea "HIPERTENSÃO DESCONTROLADA"
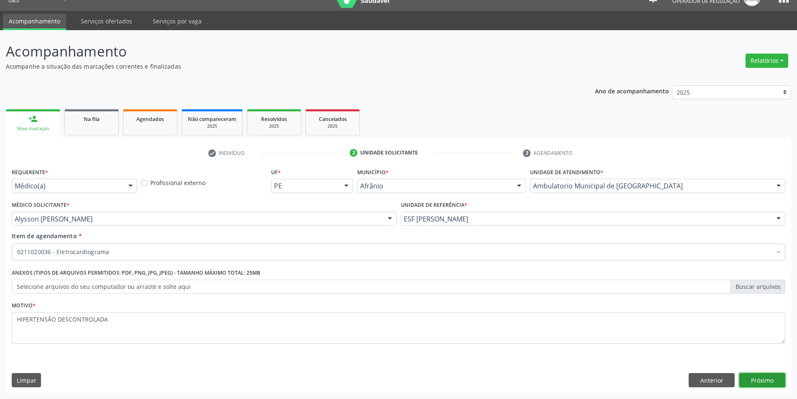
click at [755, 385] on button "Próximo" at bounding box center [763, 380] width 46 height 14
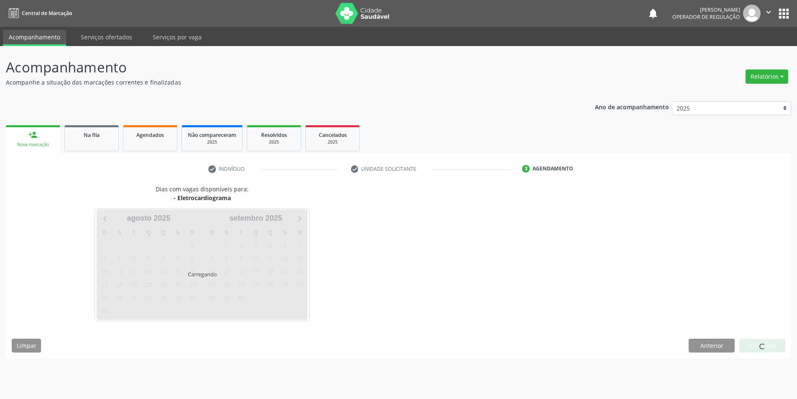
scroll to position [0, 0]
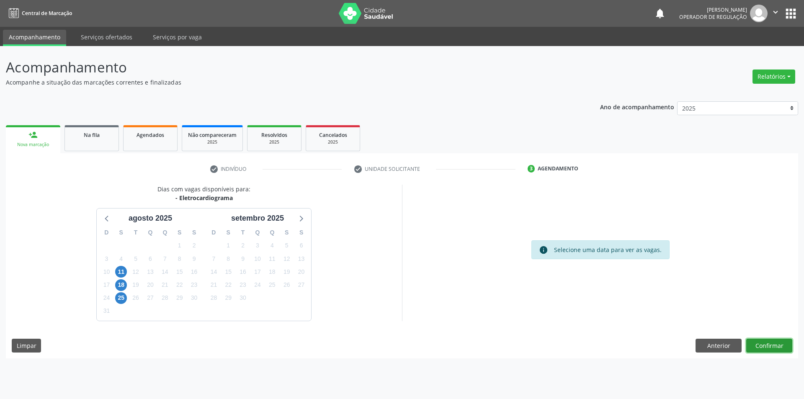
click at [776, 342] on button "Confirmar" at bounding box center [769, 346] width 46 height 14
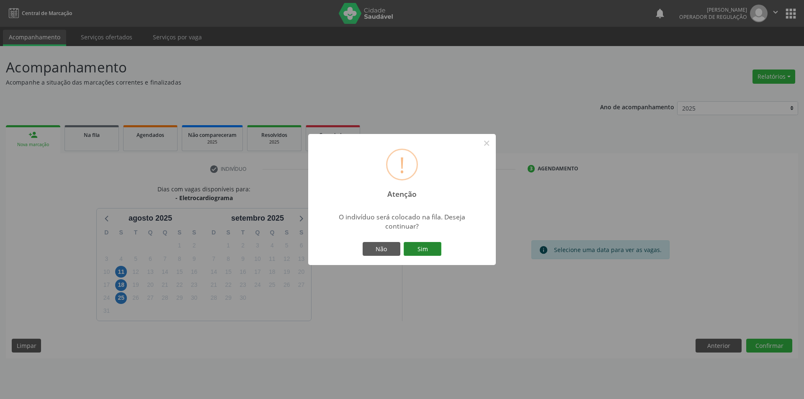
click at [419, 248] on button "Sim" at bounding box center [422, 249] width 38 height 14
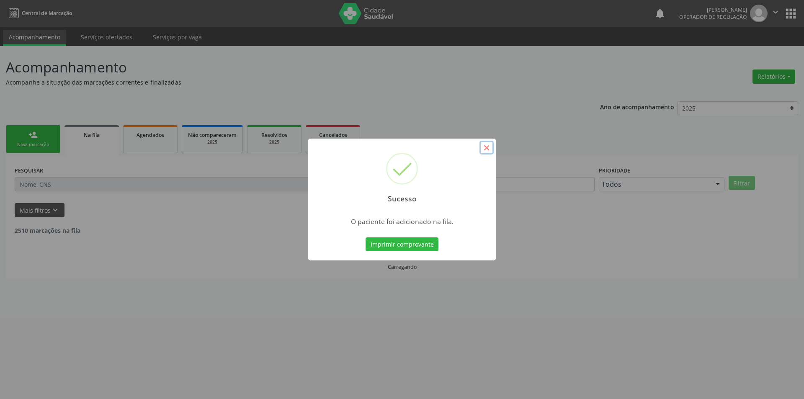
click at [485, 147] on button "×" at bounding box center [486, 148] width 14 height 14
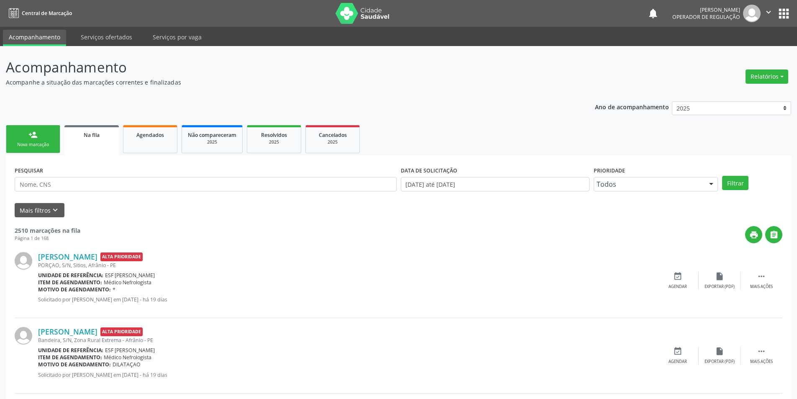
click at [49, 146] on div "Nova marcação" at bounding box center [33, 144] width 42 height 6
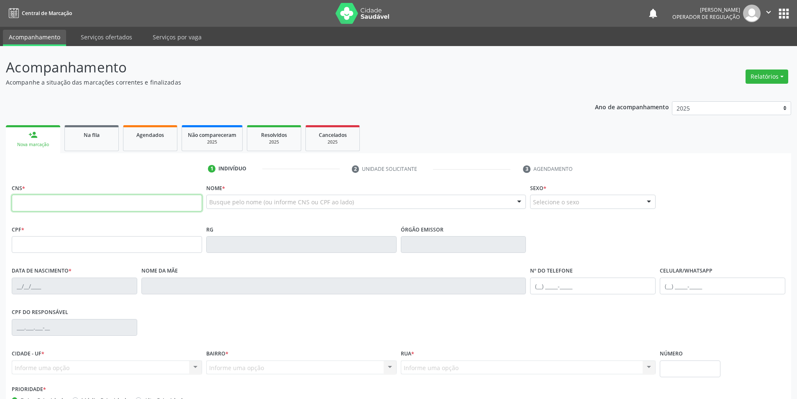
click at [58, 208] on input "text" at bounding box center [107, 203] width 190 height 17
type input "7"
type input "898 0030 2983 6527"
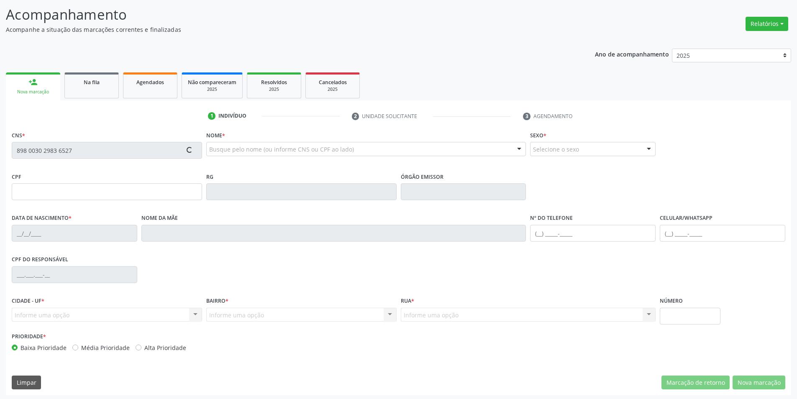
scroll to position [55, 0]
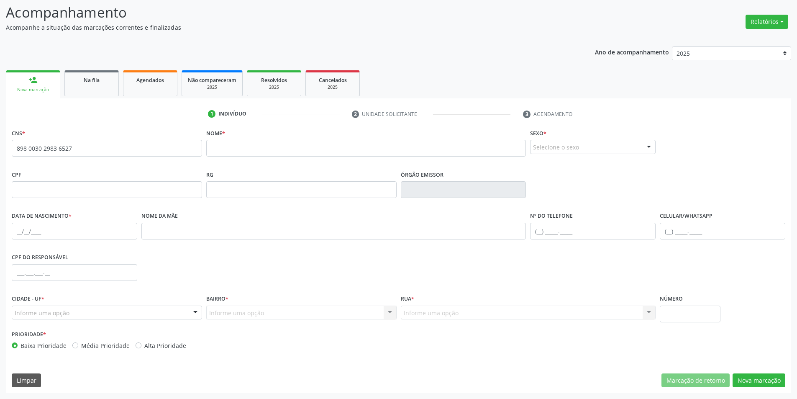
click at [255, 157] on fieldset "Nome *" at bounding box center [366, 145] width 320 height 36
click at [250, 149] on input "text" at bounding box center [366, 148] width 320 height 17
type input "[PERSON_NAME]"
click at [549, 143] on div "Selecione o sexo" at bounding box center [593, 147] width 126 height 14
click at [554, 172] on span "Feminino" at bounding box center [593, 179] width 125 height 17
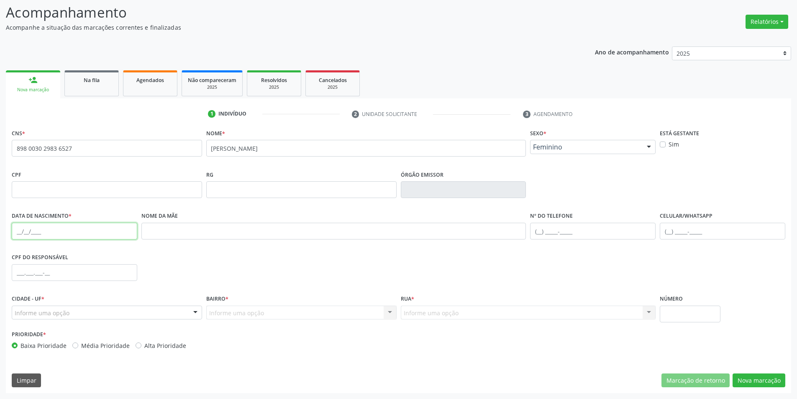
click at [18, 233] on input "text" at bounding box center [75, 231] width 126 height 17
type input "[DATE]"
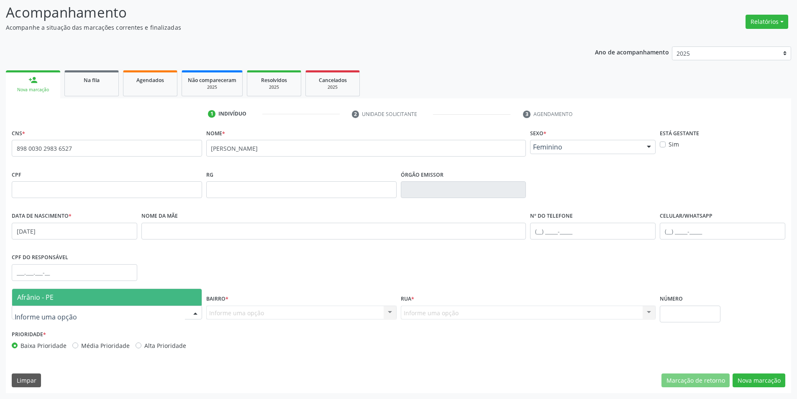
click at [65, 298] on span "Afrânio - PE" at bounding box center [107, 297] width 190 height 17
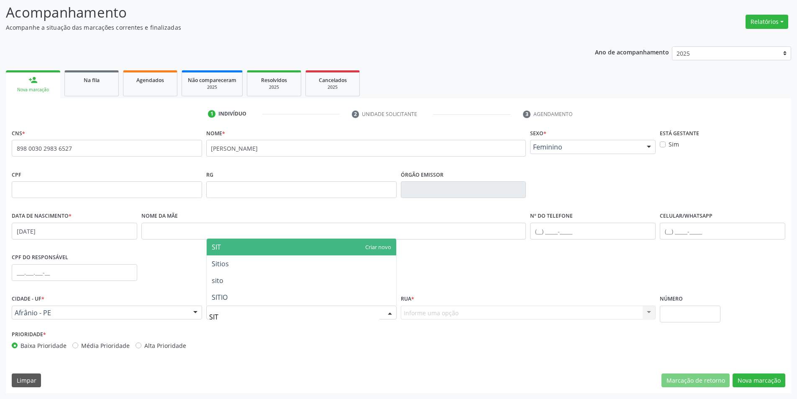
type input "SITI"
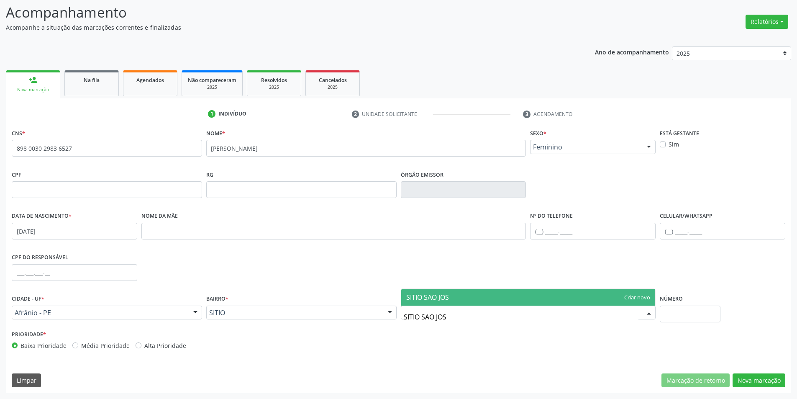
type input "SITIO [GEOGRAPHIC_DATA]"
click at [429, 295] on span "SITIO [GEOGRAPHIC_DATA]" at bounding box center [448, 297] width 84 height 9
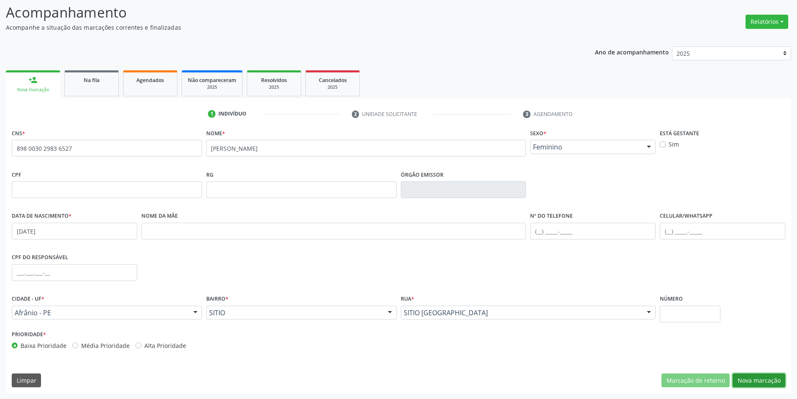
click at [770, 380] on button "Nova marcação" at bounding box center [759, 380] width 53 height 14
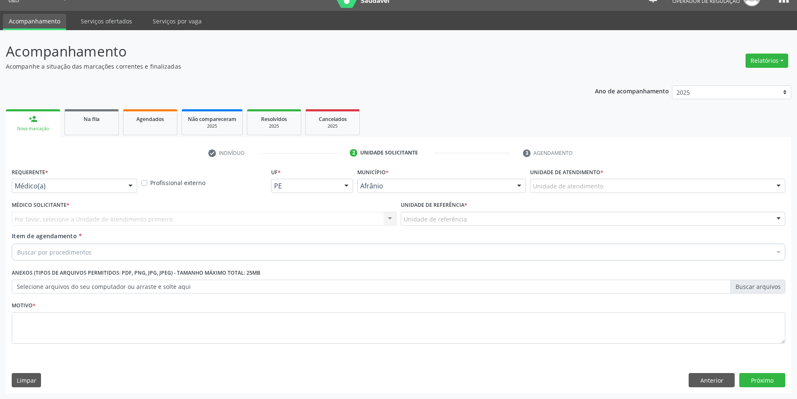
scroll to position [16, 0]
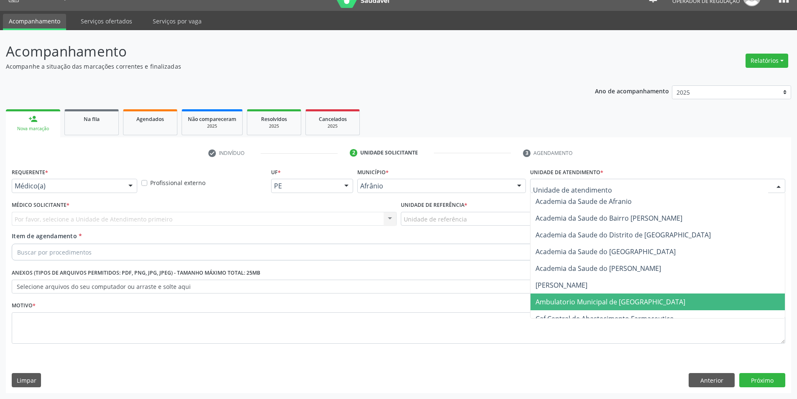
click at [593, 296] on span "Ambulatorio Municipal de [GEOGRAPHIC_DATA]" at bounding box center [658, 301] width 254 height 17
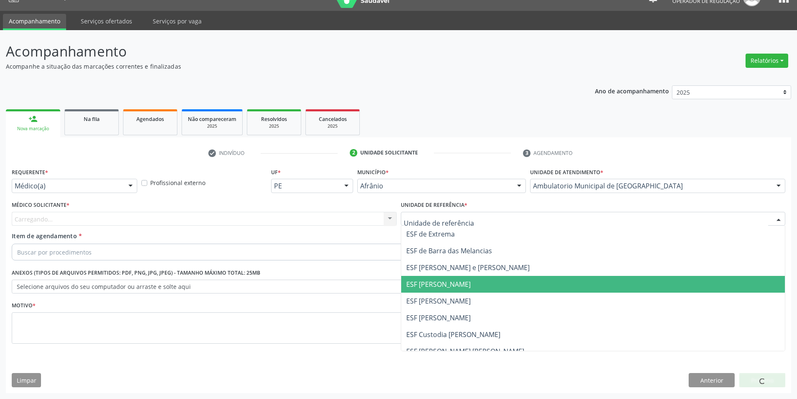
click at [447, 281] on span "ESF [PERSON_NAME]" at bounding box center [438, 284] width 64 height 9
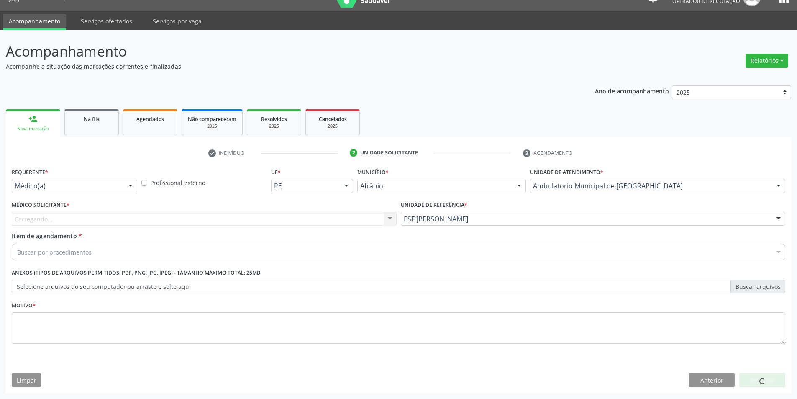
click at [226, 218] on div "Carregando..." at bounding box center [204, 219] width 385 height 14
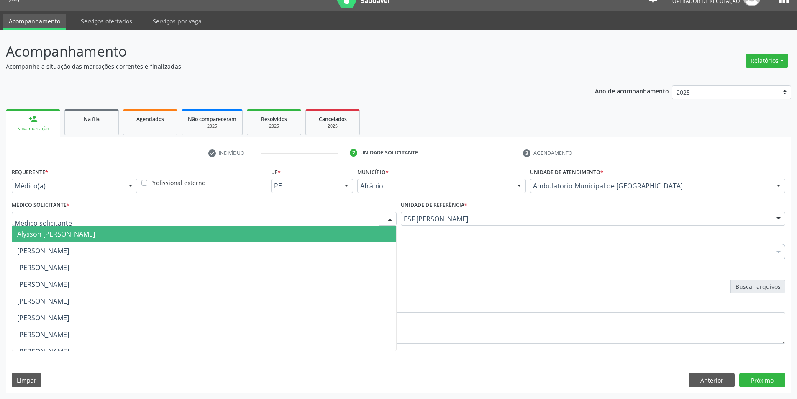
click at [95, 236] on span "Alysson [PERSON_NAME]" at bounding box center [56, 233] width 78 height 9
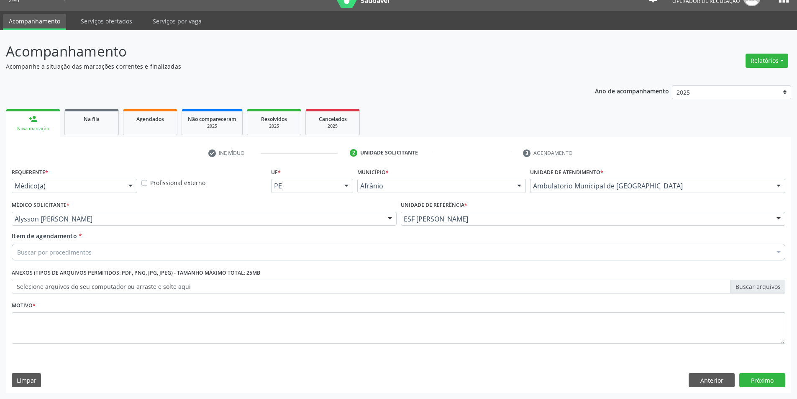
click at [97, 257] on div "Buscar por procedimentos" at bounding box center [399, 252] width 774 height 17
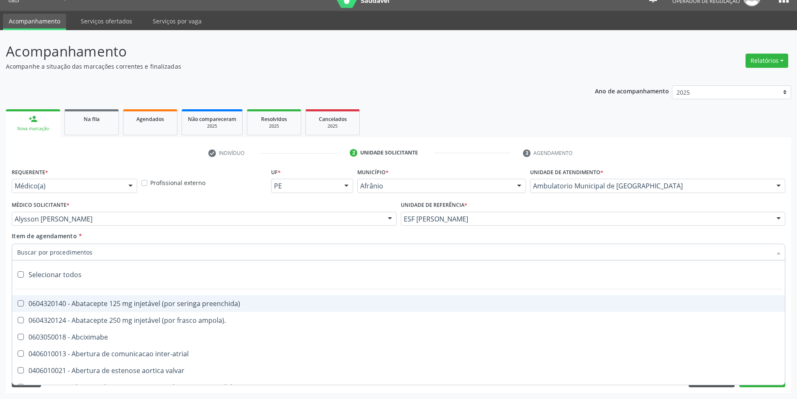
paste input "0211020036"
type input "0211020036"
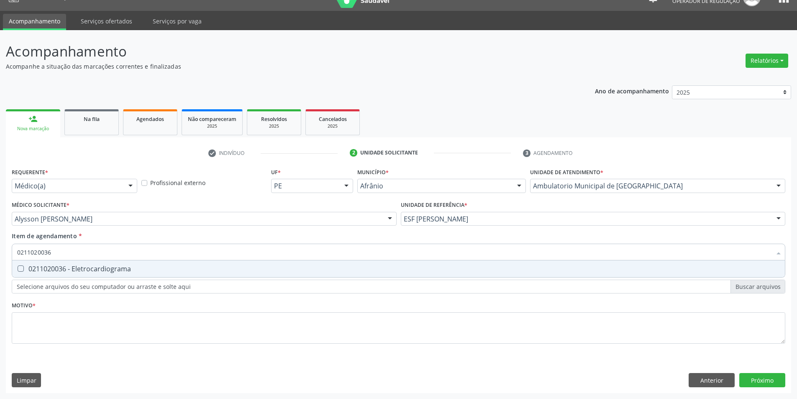
click at [79, 269] on div "0211020036 - Eletrocardiograma" at bounding box center [398, 268] width 763 height 7
checkbox Eletrocardiograma "true"
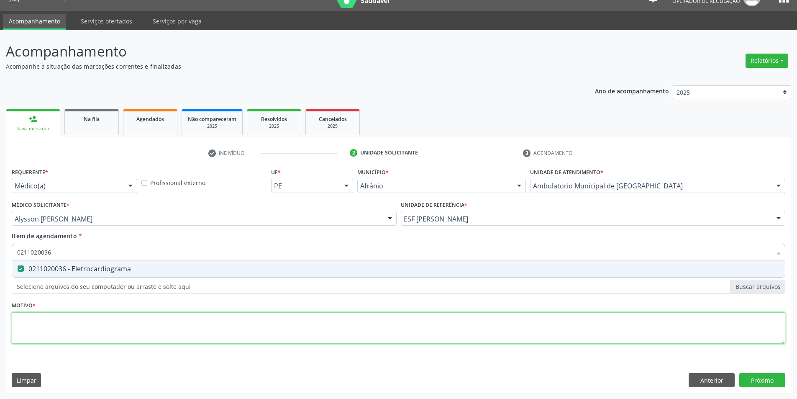
click at [64, 316] on div "Requerente * Médico(a) Médico(a) Enfermeiro(a) Paciente Nenhum resultado encont…" at bounding box center [399, 261] width 774 height 190
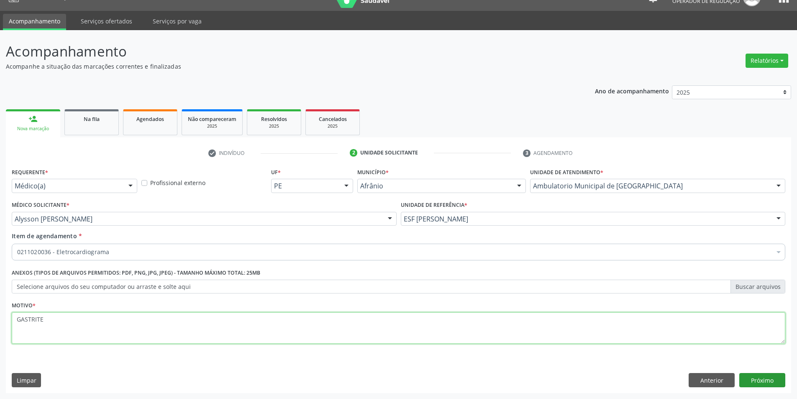
type textarea "GASTRITE"
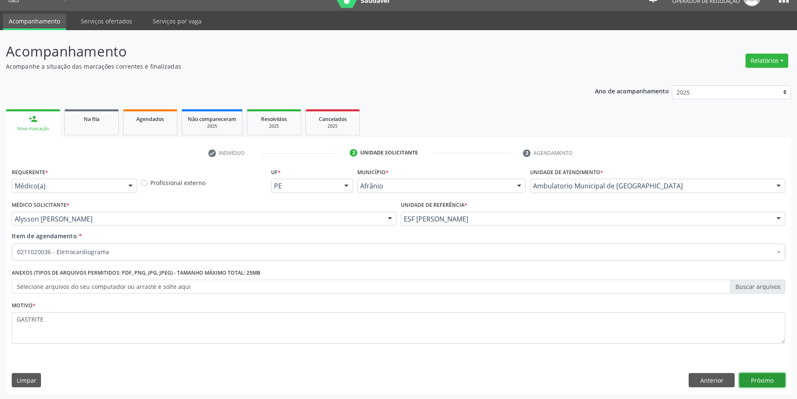
click at [757, 376] on button "Próximo" at bounding box center [763, 380] width 46 height 14
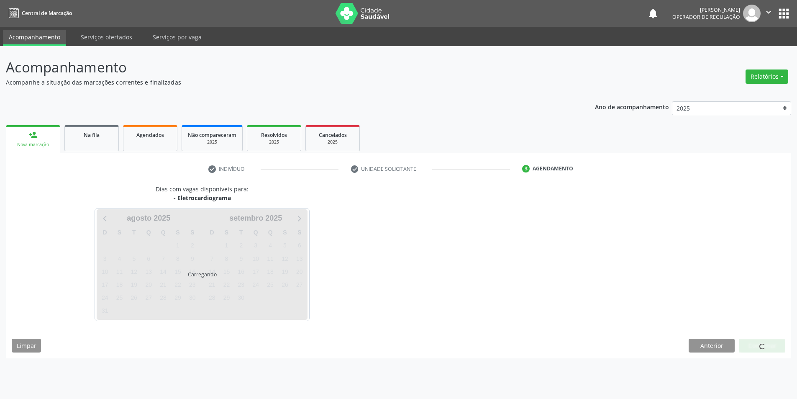
scroll to position [0, 0]
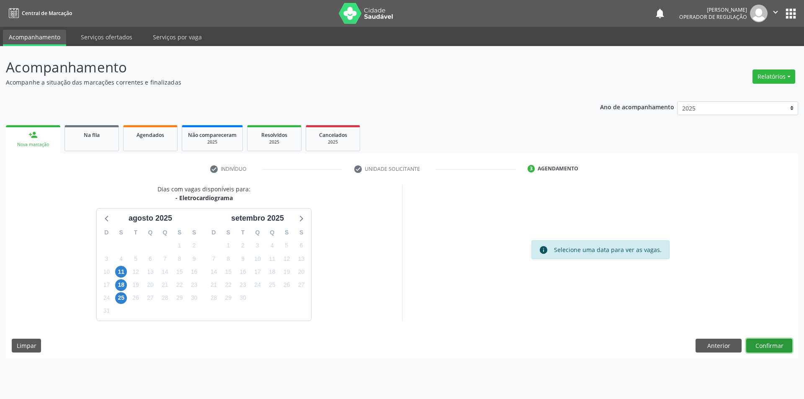
click at [765, 351] on button "Confirmar" at bounding box center [769, 346] width 46 height 14
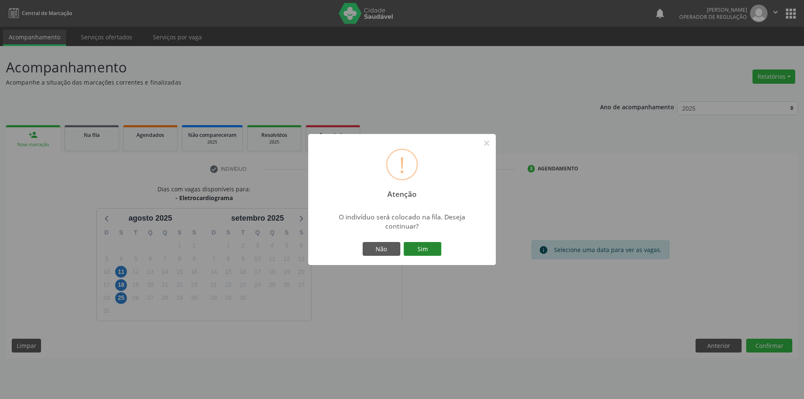
click at [419, 247] on button "Sim" at bounding box center [422, 249] width 38 height 14
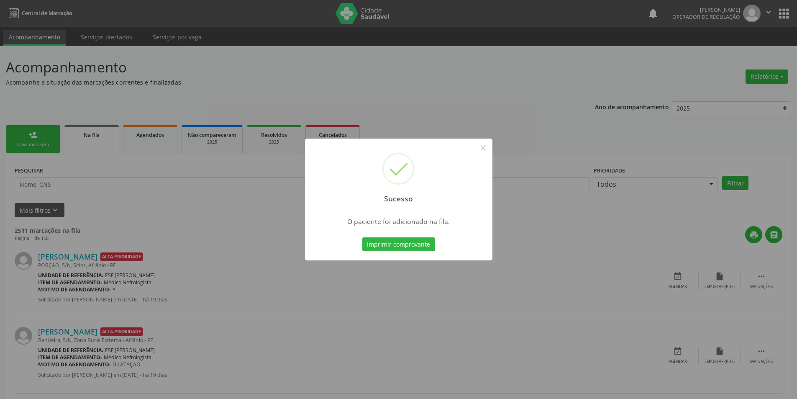
click at [81, 160] on div "Sucesso × O paciente foi adicionado na fila. Imprimir comprovante Cancel" at bounding box center [398, 199] width 797 height 399
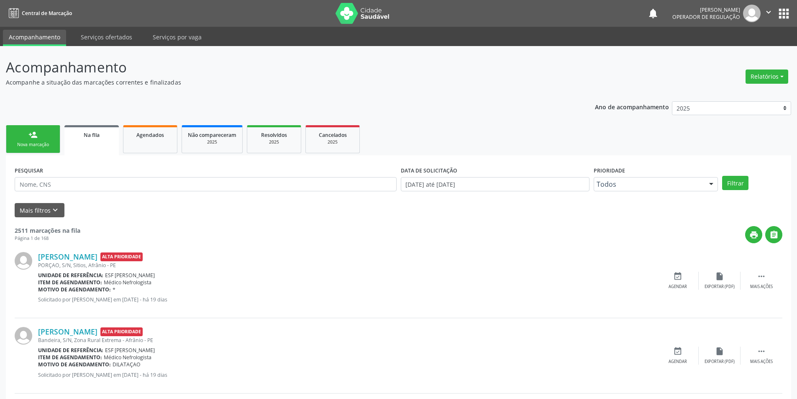
click at [38, 147] on div "Nova marcação" at bounding box center [33, 144] width 42 height 6
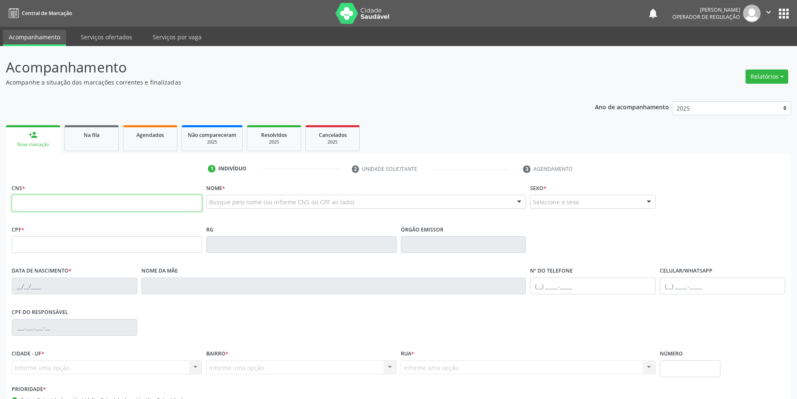
click at [113, 207] on input "text" at bounding box center [107, 203] width 190 height 17
type input "709 2092 2716 8334"
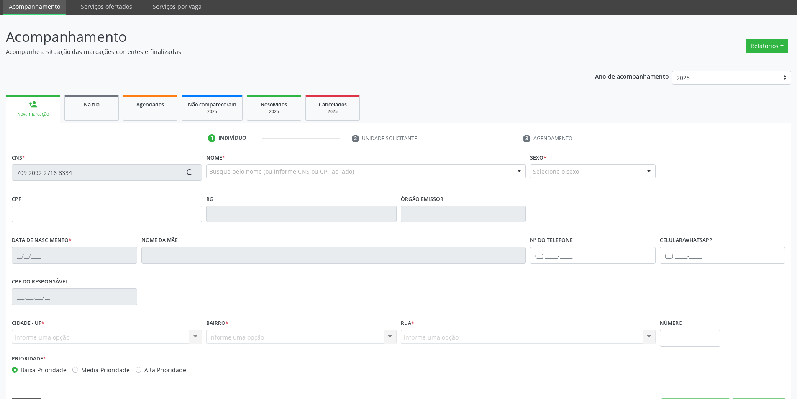
scroll to position [55, 0]
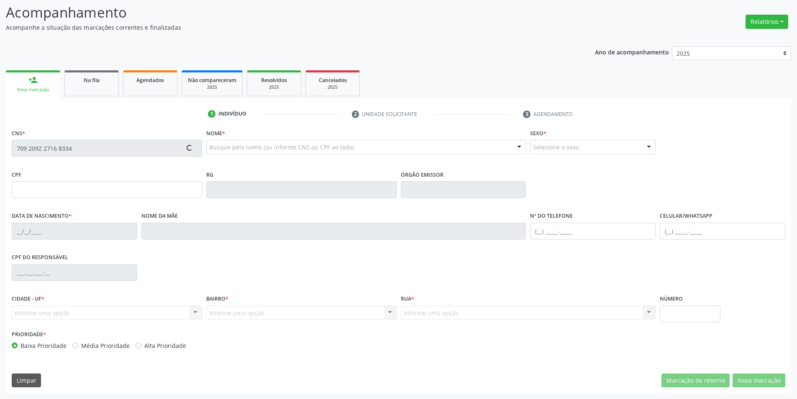
type input "033.952.464-26"
type input "[DATE]"
type input "[PERSON_NAME]"
type input "[PHONE_NUMBER]"
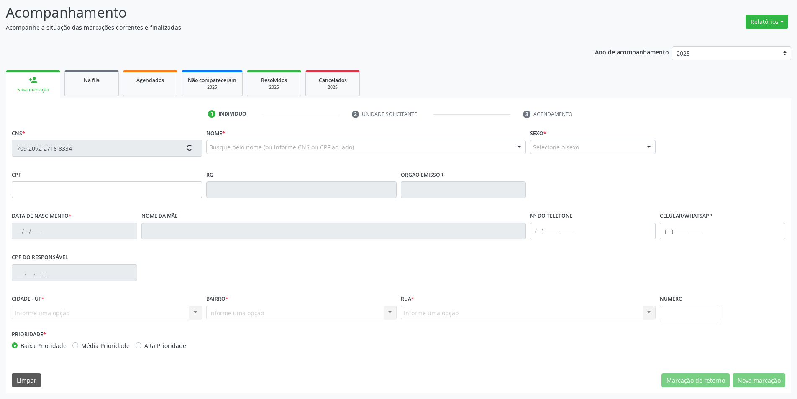
type input "S/N"
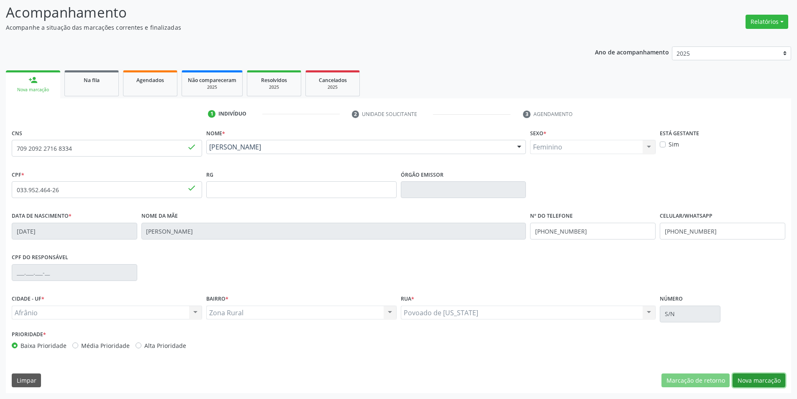
click at [756, 379] on button "Nova marcação" at bounding box center [759, 380] width 53 height 14
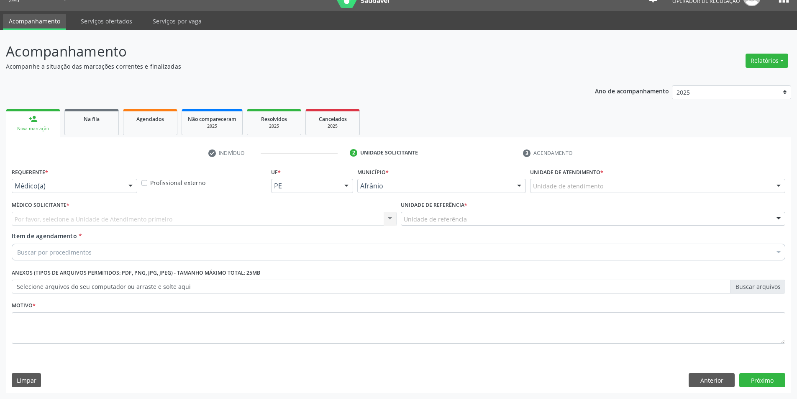
scroll to position [16, 0]
click at [610, 191] on div "Unidade de atendimento" at bounding box center [657, 186] width 255 height 14
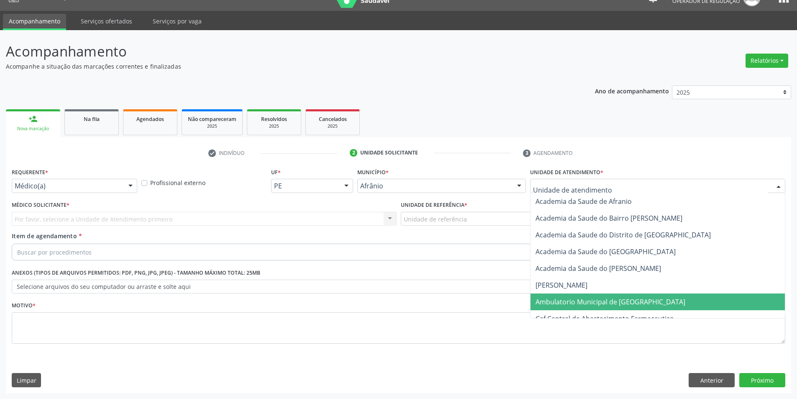
drag, startPoint x: 620, startPoint y: 304, endPoint x: 562, endPoint y: 272, distance: 66.1
click at [617, 301] on span "Ambulatorio Municipal de [GEOGRAPHIC_DATA]" at bounding box center [611, 301] width 150 height 9
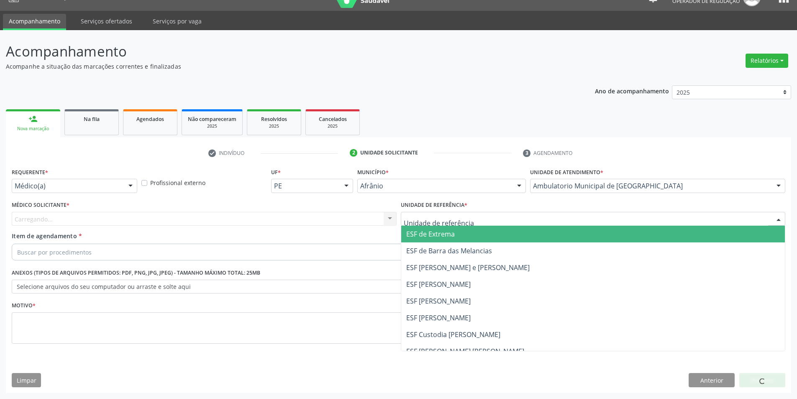
click at [487, 220] on div at bounding box center [593, 219] width 385 height 14
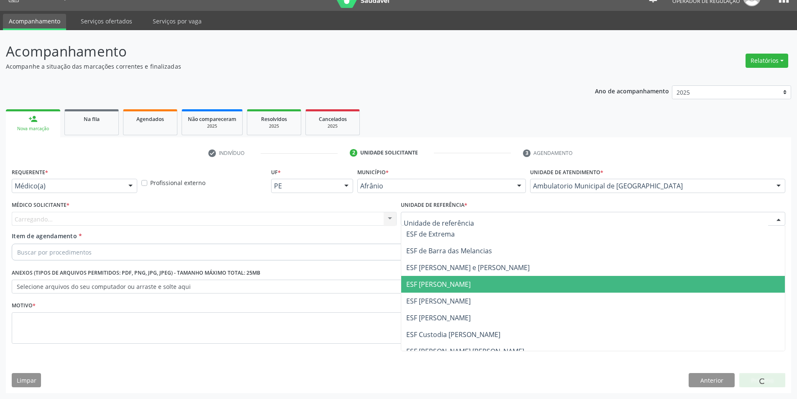
click at [457, 295] on span "ESF [PERSON_NAME]" at bounding box center [593, 301] width 384 height 17
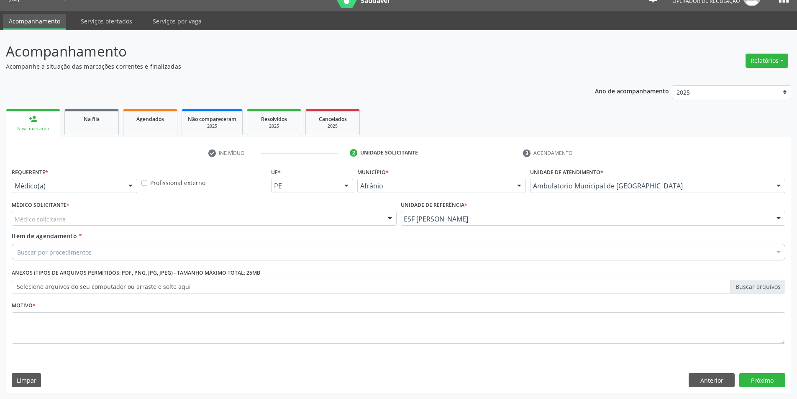
click at [232, 216] on div "Médico solicitante" at bounding box center [204, 219] width 385 height 14
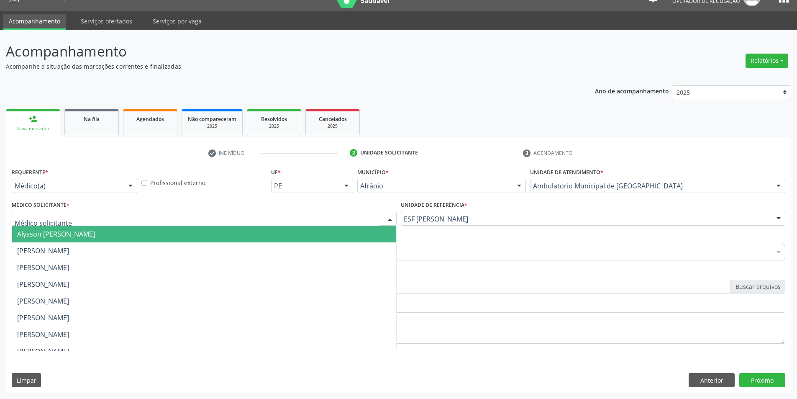
click at [190, 233] on span "Alysson [PERSON_NAME]" at bounding box center [204, 234] width 384 height 17
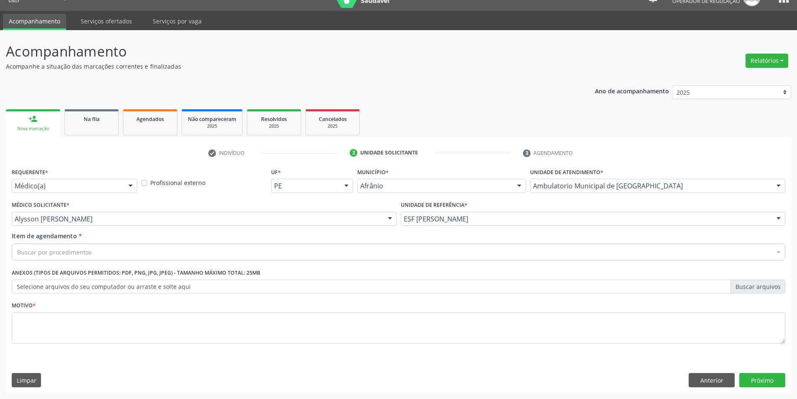
click at [113, 254] on div "Buscar por procedimentos" at bounding box center [399, 252] width 774 height 17
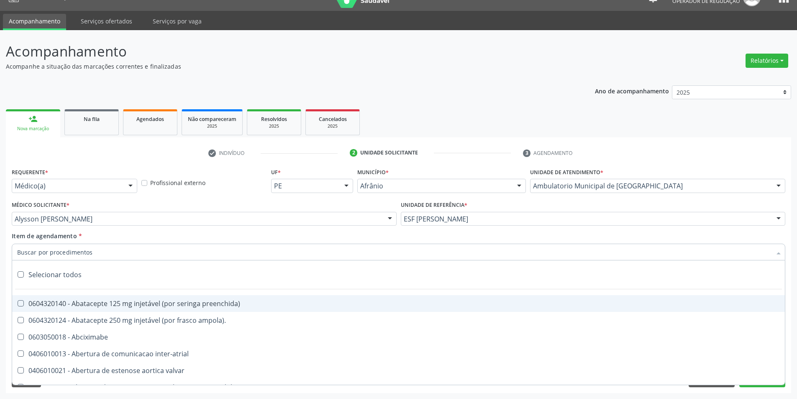
paste input "0211020036"
type input "0211020036"
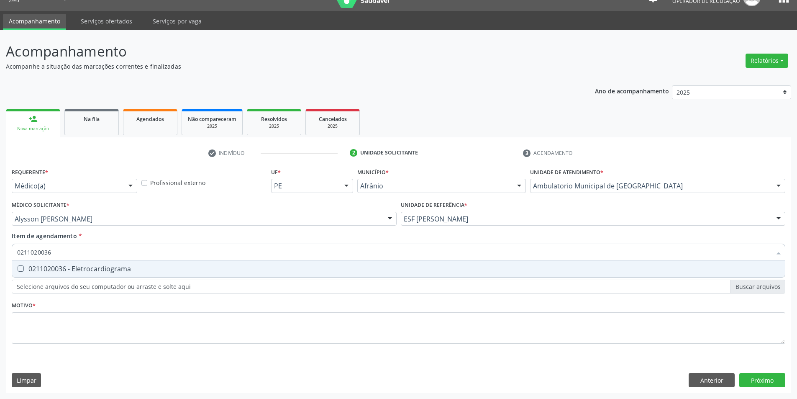
click at [108, 270] on div "0211020036 - Eletrocardiograma" at bounding box center [398, 268] width 763 height 7
checkbox Eletrocardiograma "true"
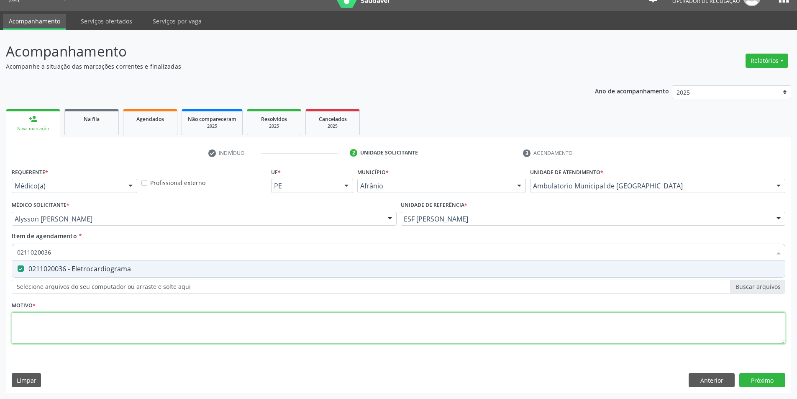
click at [96, 328] on div "Requerente * Médico(a) Médico(a) Enfermeiro(a) Paciente Nenhum resultado encont…" at bounding box center [399, 261] width 774 height 190
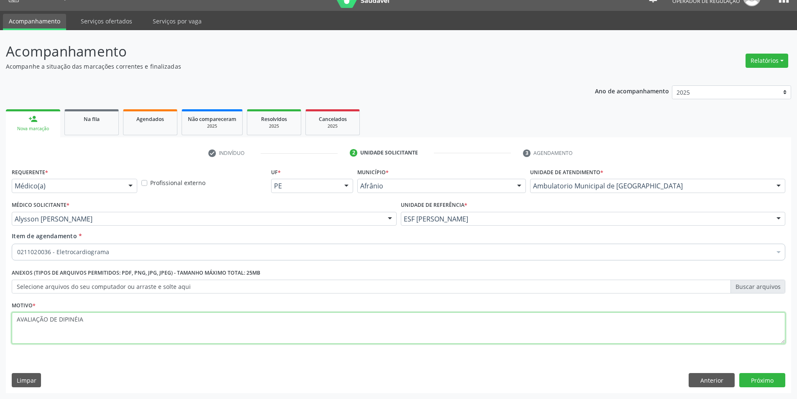
type textarea "AVALIAÇÃO DE DIPINÉIA"
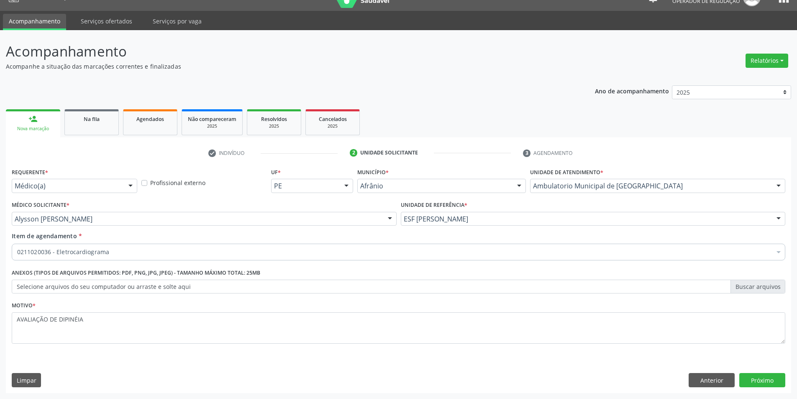
click at [754, 387] on div "Requerente * Médico(a) Médico(a) Enfermeiro(a) Paciente Nenhum resultado encont…" at bounding box center [399, 279] width 786 height 227
click at [755, 384] on button "Próximo" at bounding box center [763, 380] width 46 height 14
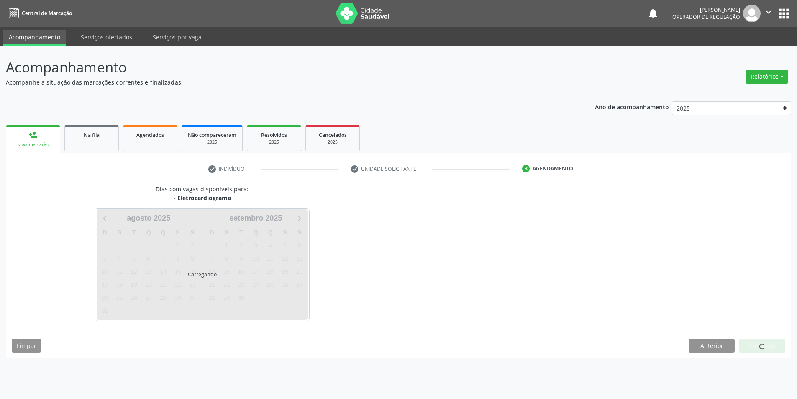
scroll to position [0, 0]
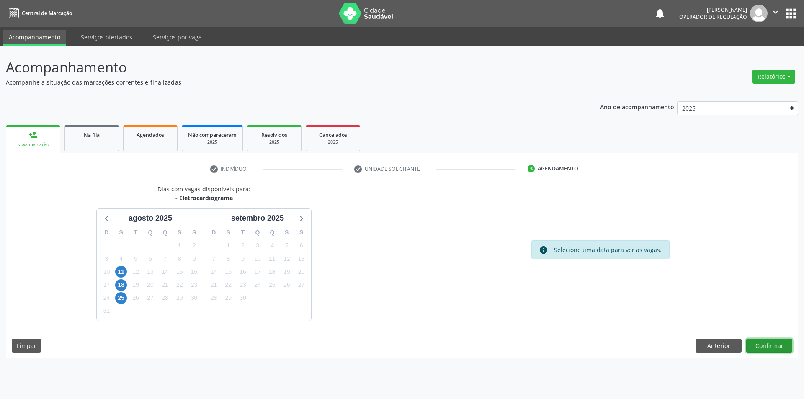
click at [768, 349] on button "Confirmar" at bounding box center [769, 346] width 46 height 14
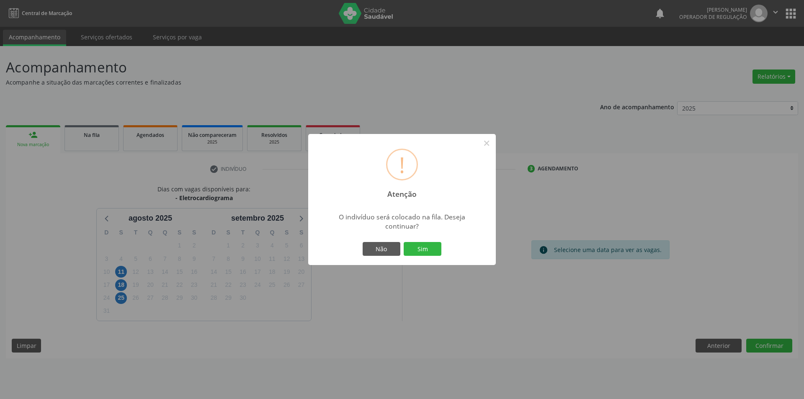
click at [416, 243] on button "Sim" at bounding box center [422, 249] width 38 height 14
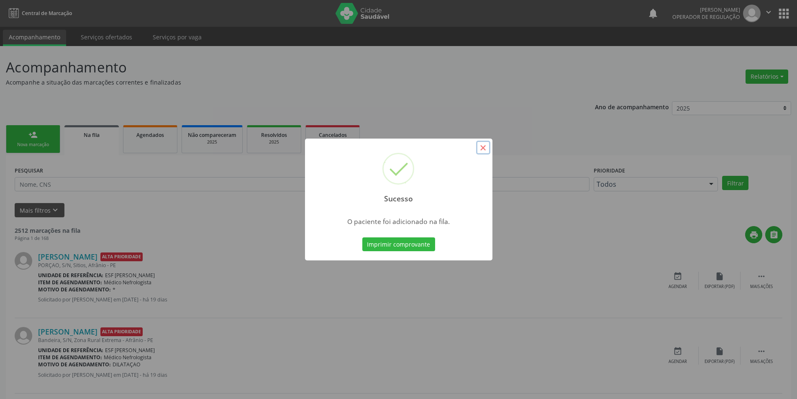
click at [485, 149] on button "×" at bounding box center [483, 148] width 14 height 14
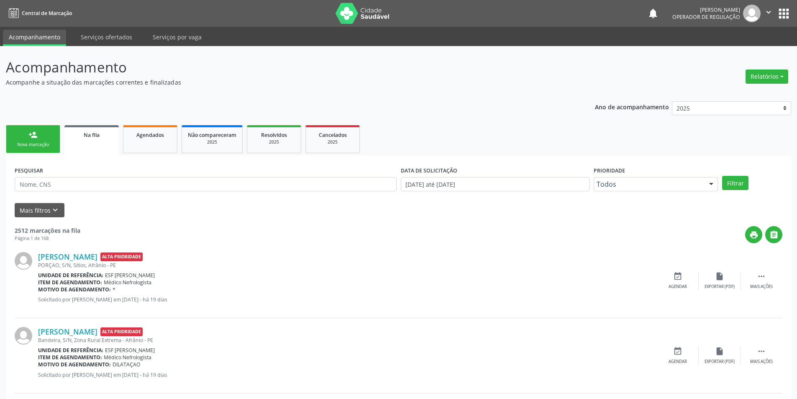
click at [51, 131] on link "person_add Nova marcação" at bounding box center [33, 139] width 54 height 28
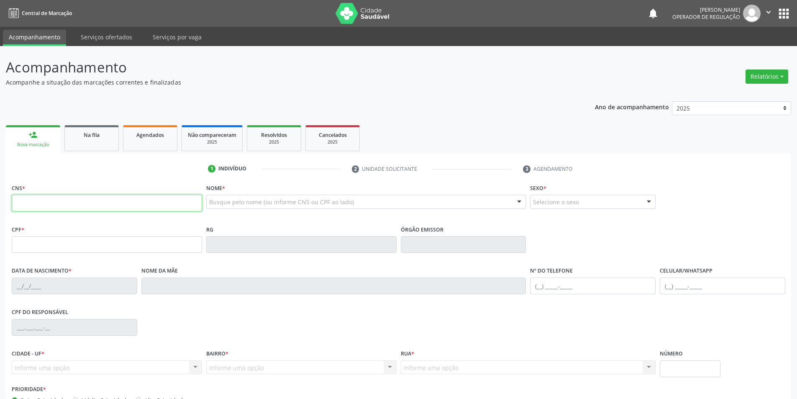
click at [74, 206] on input "text" at bounding box center [107, 203] width 190 height 17
type input "708 5045 6926 1480"
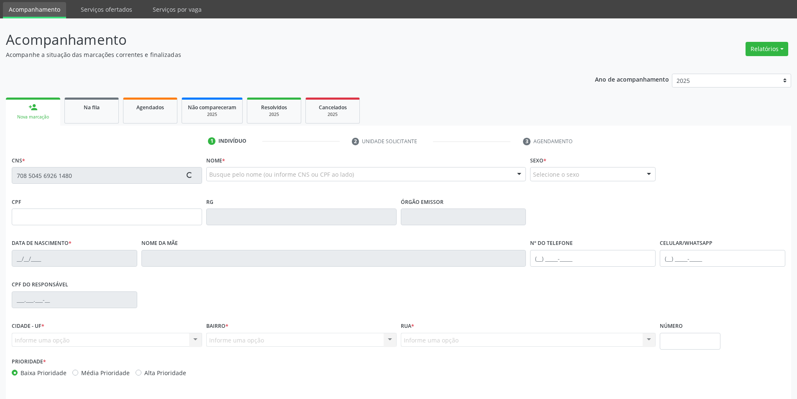
scroll to position [55, 0]
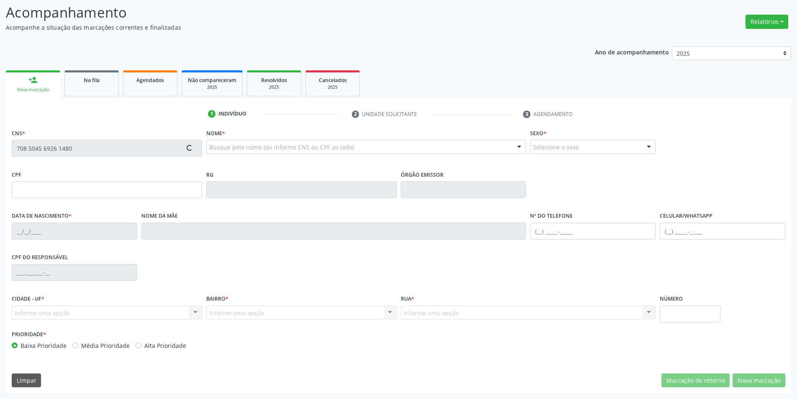
type input "133.698.844-45"
type input "[DATE]"
type input "[PERSON_NAME]"
type input "[PHONE_NUMBER]"
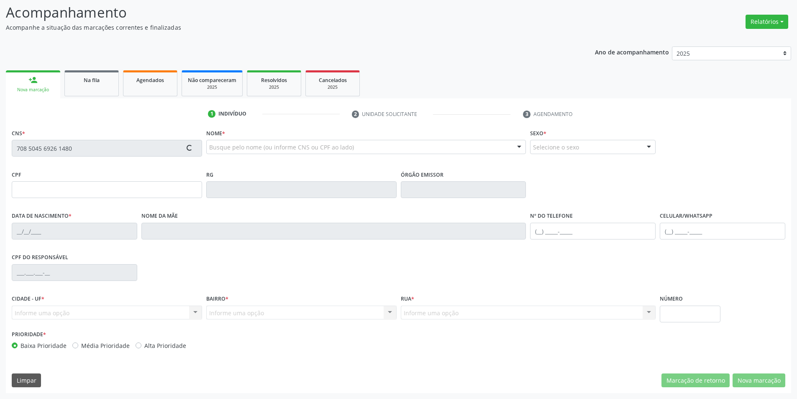
type input "S/N"
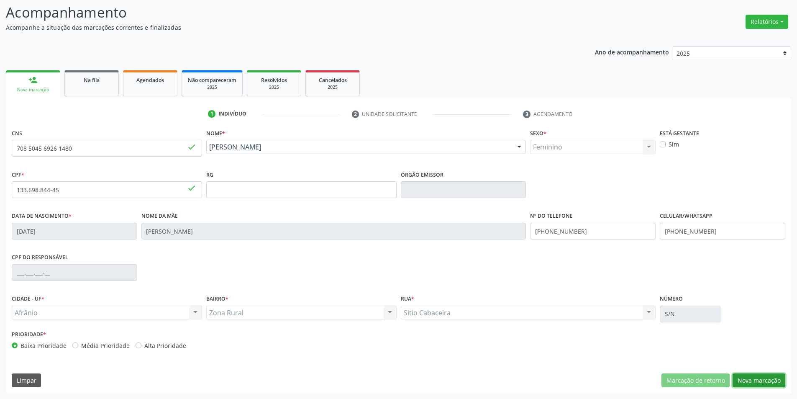
click at [749, 377] on button "Nova marcação" at bounding box center [759, 380] width 53 height 14
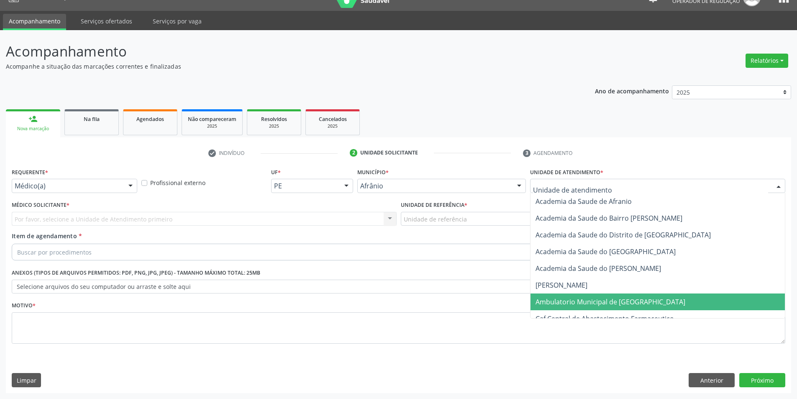
click at [599, 301] on span "Ambulatorio Municipal de [GEOGRAPHIC_DATA]" at bounding box center [611, 301] width 150 height 9
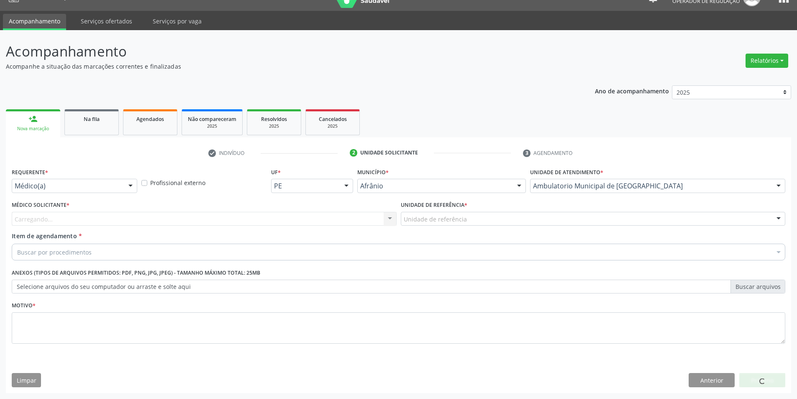
click at [472, 226] on div "Unidade de referência * Unidade de referência ESF de Extrema ESF de Barra das M…" at bounding box center [593, 215] width 389 height 33
click at [439, 226] on div "Unidade de referência ESF de Extrema ESF de Barra das Melancias ESF [PERSON_NAM…" at bounding box center [593, 219] width 385 height 14
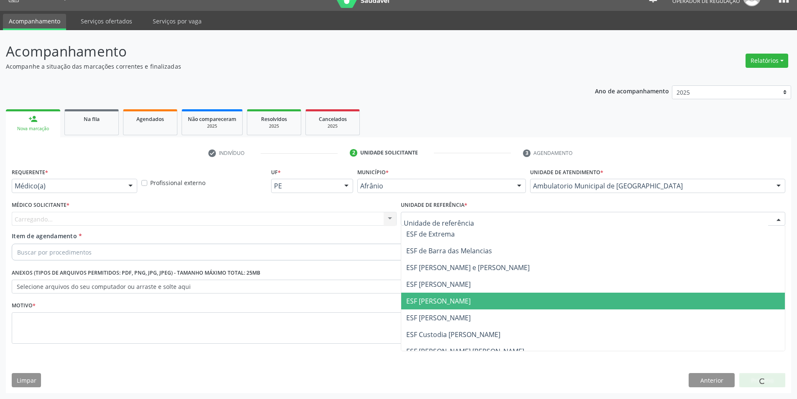
drag, startPoint x: 442, startPoint y: 302, endPoint x: 311, endPoint y: 262, distance: 136.7
click at [440, 301] on span "ESF [PERSON_NAME]" at bounding box center [438, 300] width 64 height 9
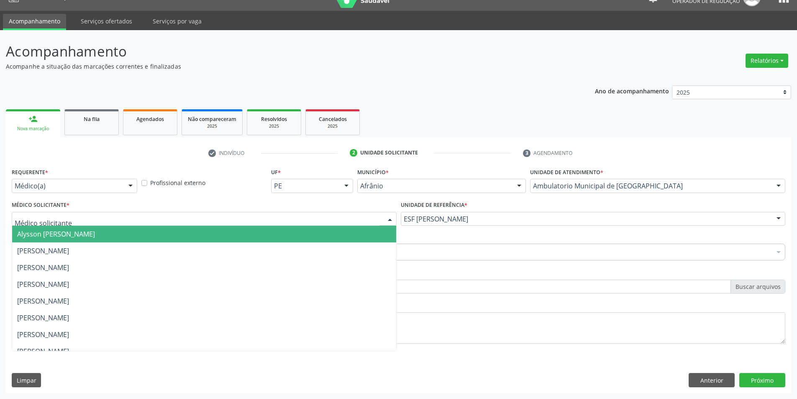
click at [213, 217] on div at bounding box center [204, 219] width 385 height 14
click at [95, 237] on span "Alysson [PERSON_NAME]" at bounding box center [56, 233] width 78 height 9
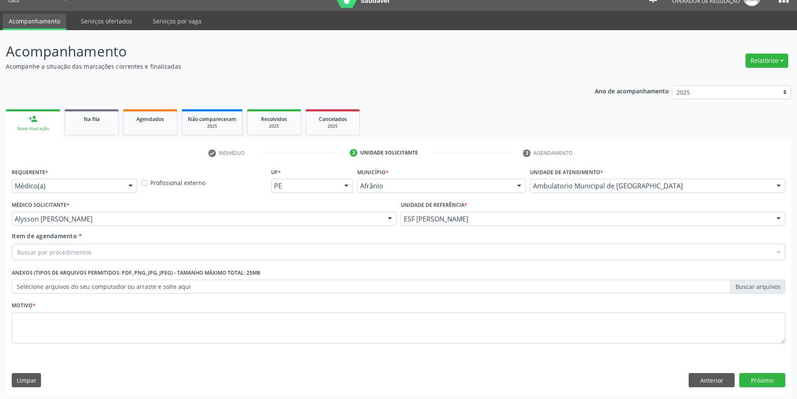
click at [98, 246] on div "Buscar por procedimentos" at bounding box center [399, 252] width 774 height 17
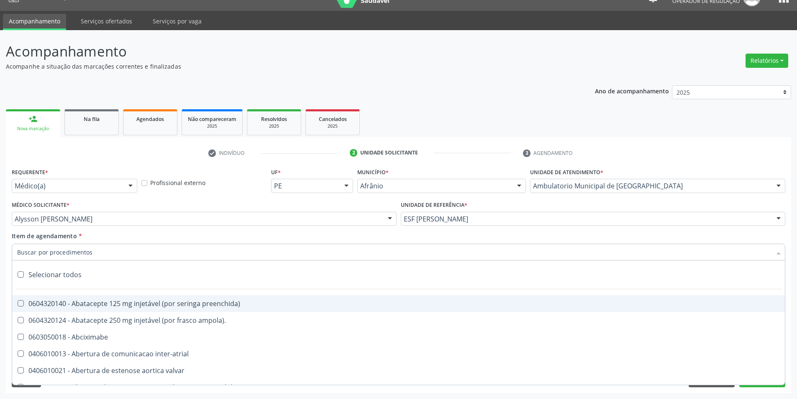
paste input "0211020036"
type input "0211020036"
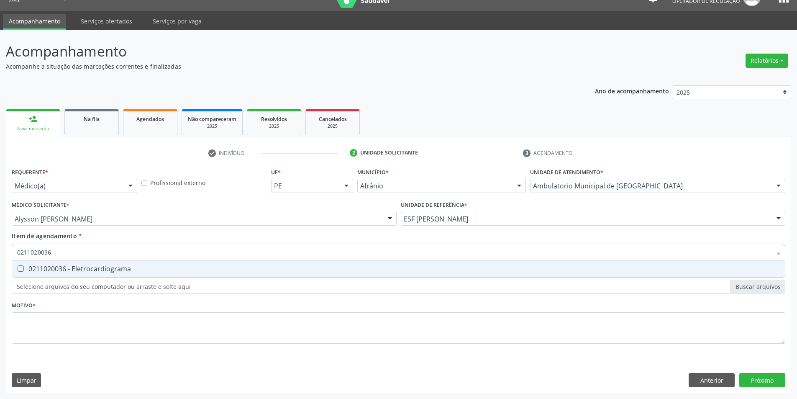
click at [91, 267] on div "0211020036 - Eletrocardiograma" at bounding box center [398, 268] width 763 height 7
checkbox Eletrocardiograma "true"
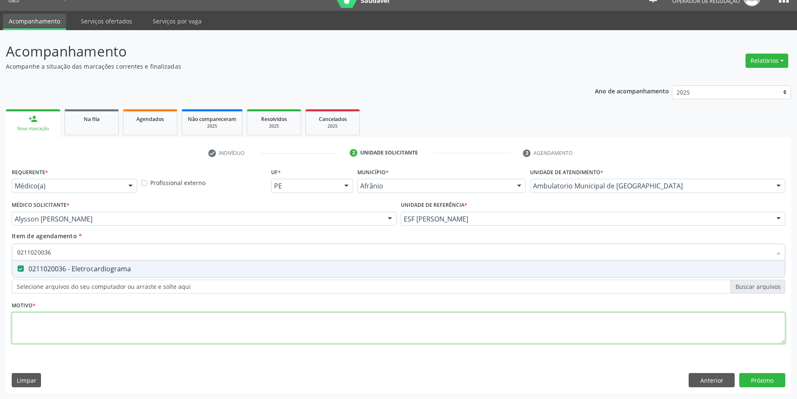
click at [76, 313] on div "Requerente * Médico(a) Médico(a) Enfermeiro(a) Paciente Nenhum resultado encont…" at bounding box center [399, 261] width 774 height 190
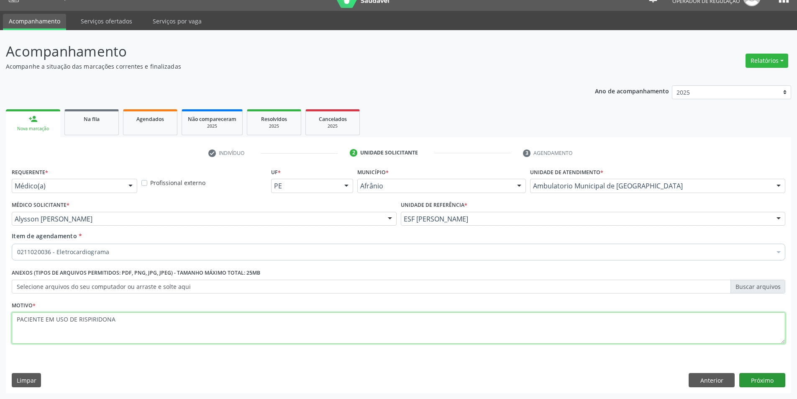
type textarea "PACIENTE EM USO DE RISPIRIDONA"
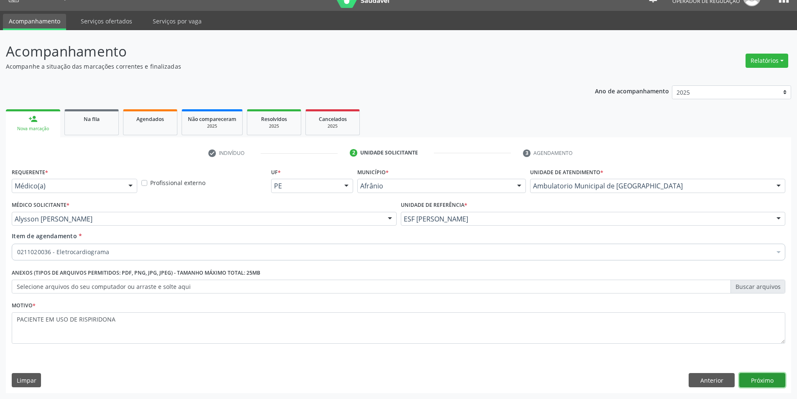
click at [751, 378] on button "Próximo" at bounding box center [763, 380] width 46 height 14
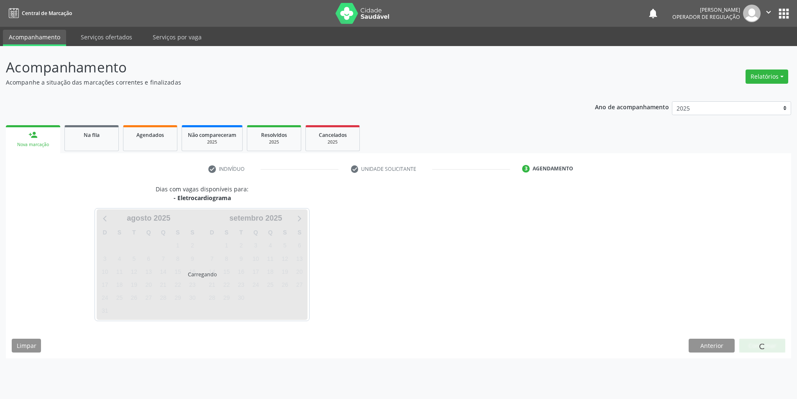
scroll to position [0, 0]
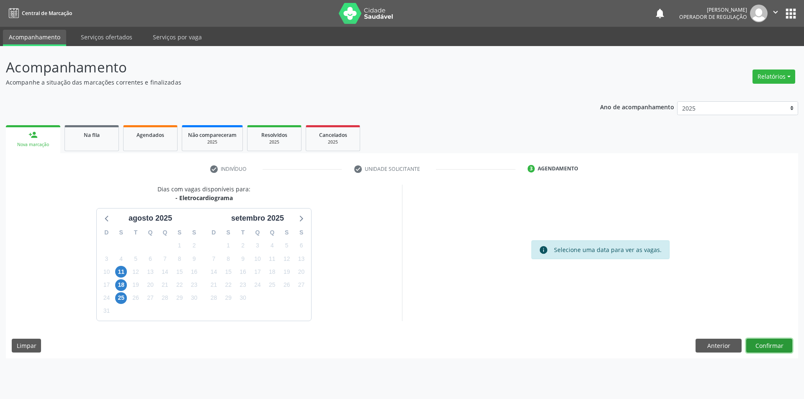
click at [758, 350] on button "Confirmar" at bounding box center [769, 346] width 46 height 14
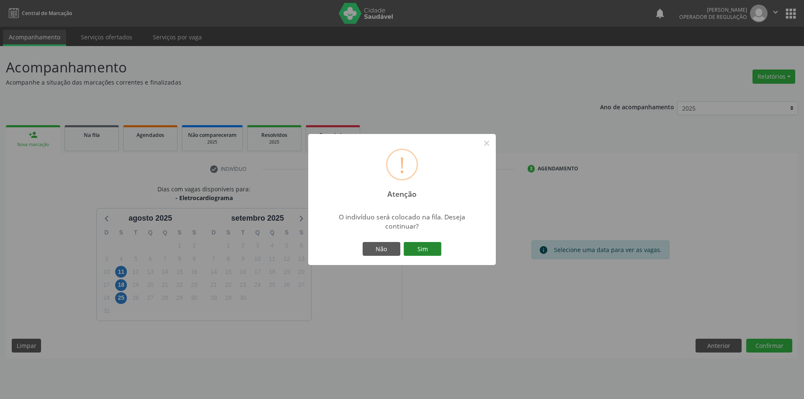
click at [422, 249] on button "Sim" at bounding box center [422, 249] width 38 height 14
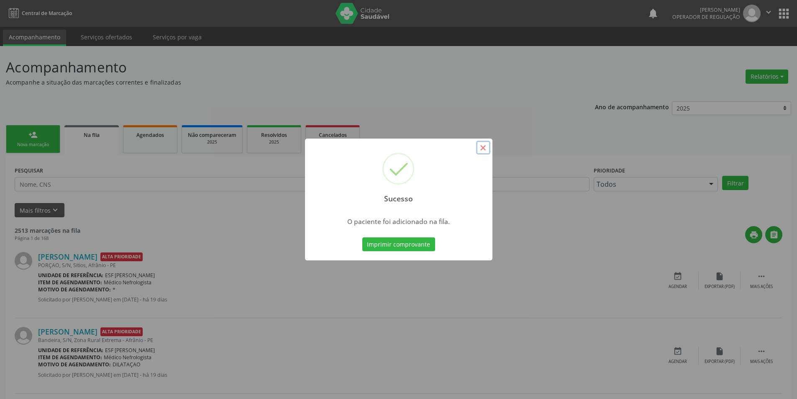
click at [484, 147] on button "×" at bounding box center [483, 148] width 14 height 14
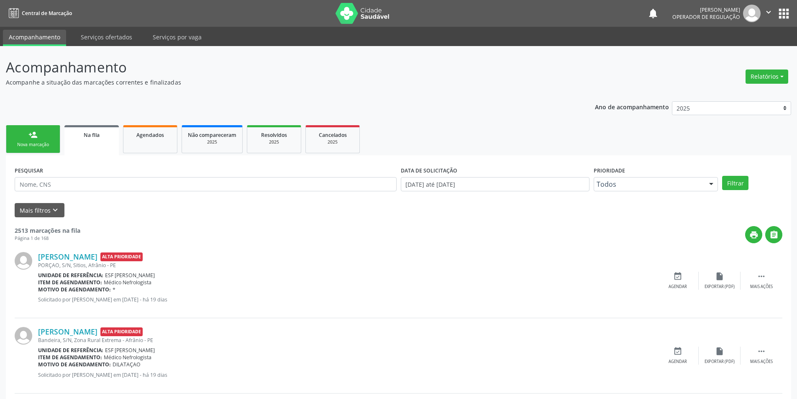
click at [34, 145] on div "Nova marcação" at bounding box center [33, 144] width 42 height 6
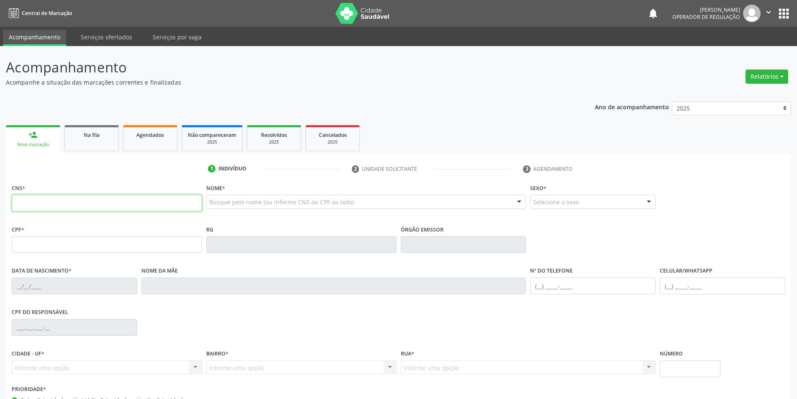
drag, startPoint x: 43, startPoint y: 198, endPoint x: 72, endPoint y: 198, distance: 29.3
click at [43, 198] on input "text" at bounding box center [107, 203] width 190 height 17
type input "700 5021 7700 4853"
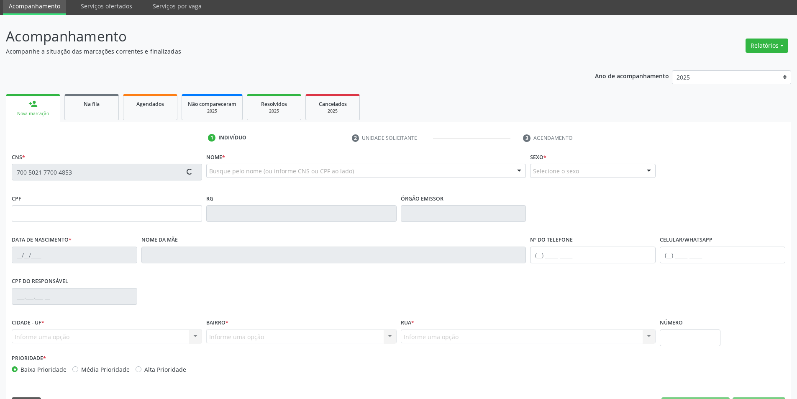
scroll to position [55, 0]
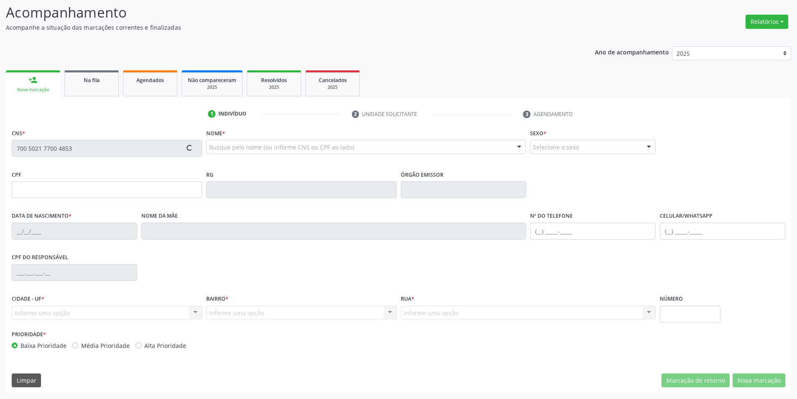
type input "[DATE]"
type input "[PERSON_NAME]"
type input "[PHONE_NUMBER]"
type input "S/N"
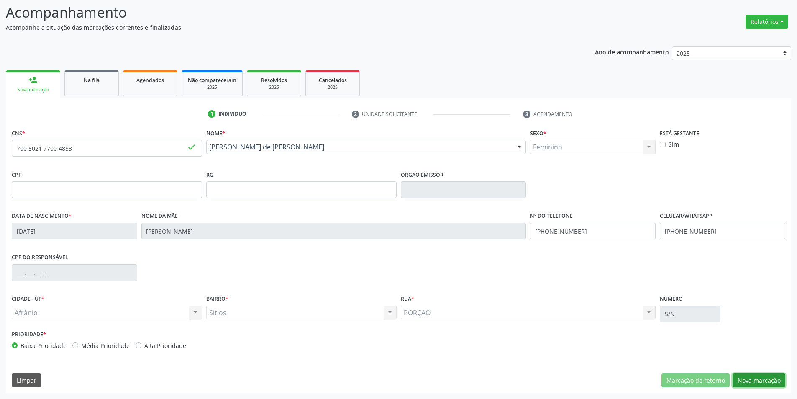
click at [754, 380] on button "Nova marcação" at bounding box center [759, 380] width 53 height 14
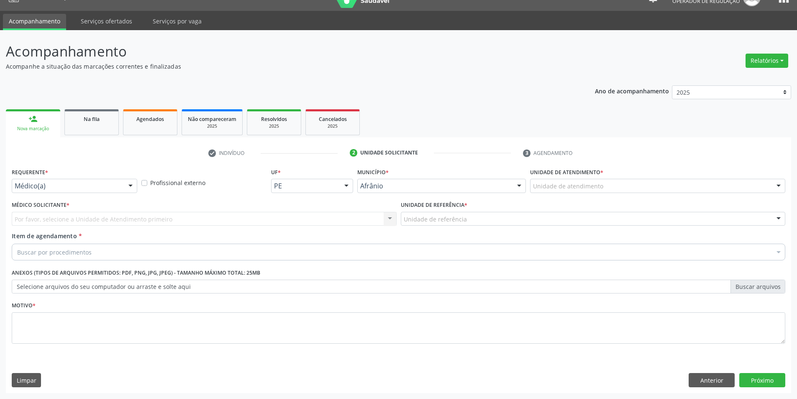
scroll to position [16, 0]
click at [573, 197] on div "Unidade de atendimento * Unidade de atendimento Academia da Saude de Afranio Ac…" at bounding box center [657, 182] width 259 height 33
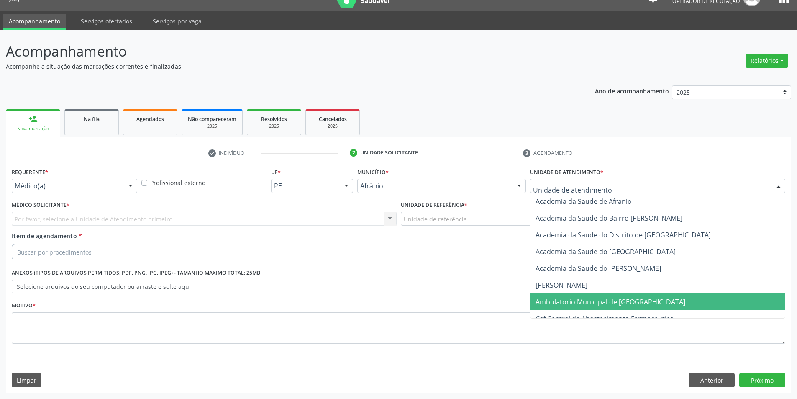
click at [584, 300] on span "Ambulatorio Municipal de [GEOGRAPHIC_DATA]" at bounding box center [611, 301] width 150 height 9
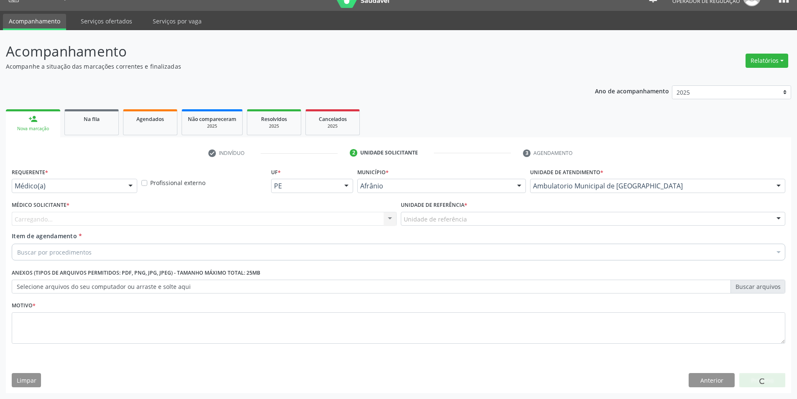
click at [467, 220] on div "Unidade de referência" at bounding box center [593, 219] width 385 height 14
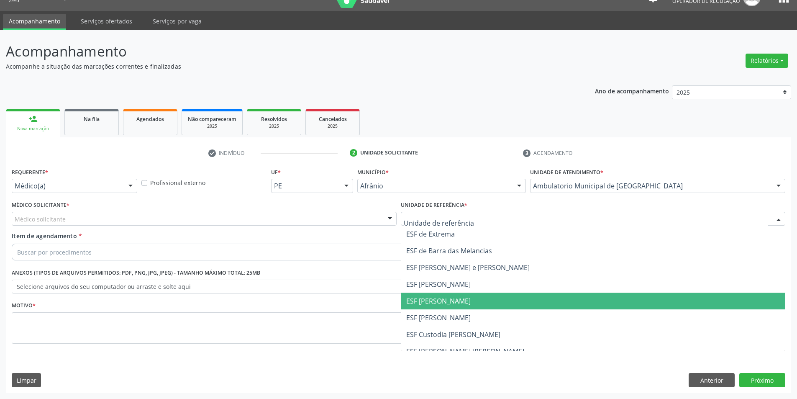
drag, startPoint x: 440, startPoint y: 301, endPoint x: 339, endPoint y: 265, distance: 107.6
click at [436, 300] on span "ESF [PERSON_NAME]" at bounding box center [438, 300] width 64 height 9
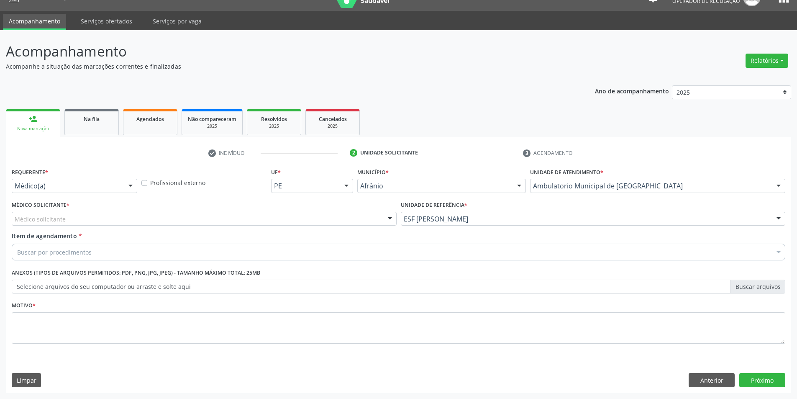
click at [241, 221] on div "Médico solicitante" at bounding box center [204, 219] width 385 height 14
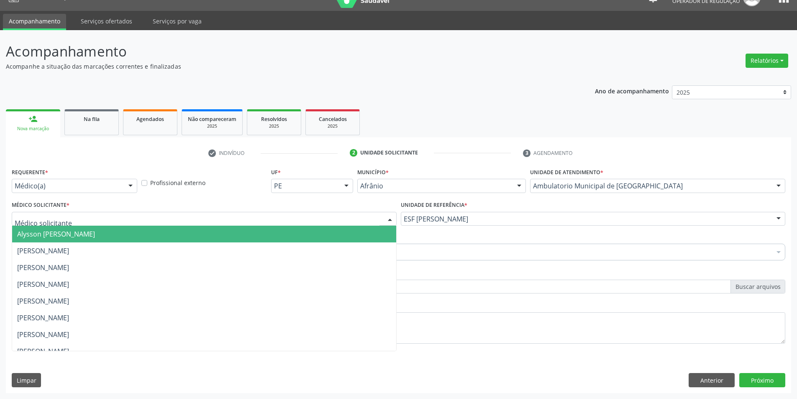
click at [229, 226] on div "Alysson [PERSON_NAME] [PERSON_NAME] [PERSON_NAME] [PERSON_NAME] [PERSON_NAME] […" at bounding box center [204, 219] width 385 height 14
click at [225, 228] on span "Alysson [PERSON_NAME]" at bounding box center [204, 234] width 384 height 17
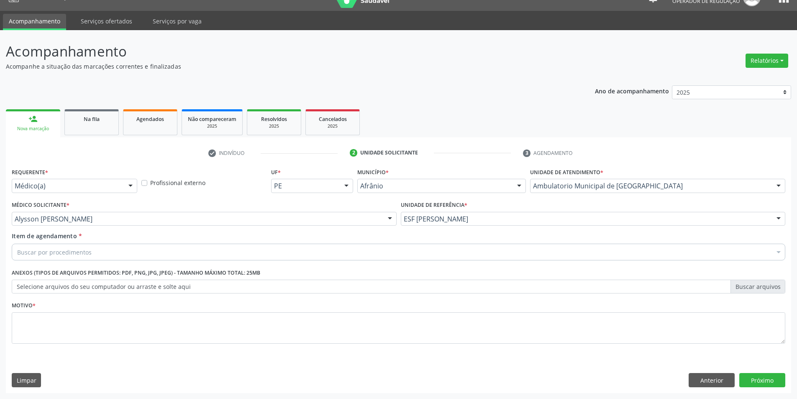
click at [134, 256] on div "Buscar por procedimentos" at bounding box center [399, 252] width 774 height 17
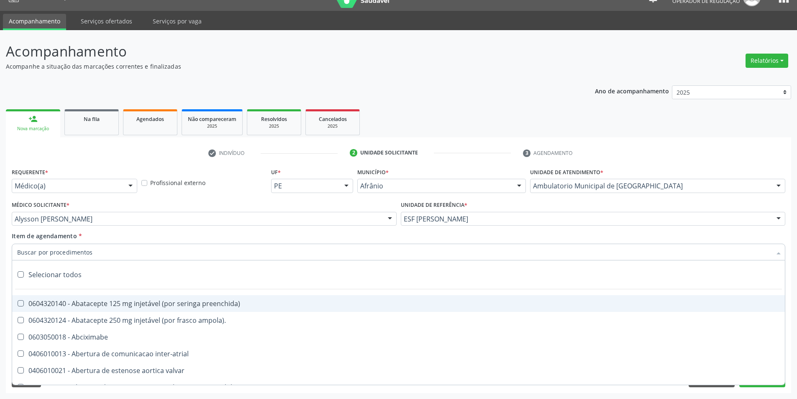
paste input "0211020036"
type input "0211020036"
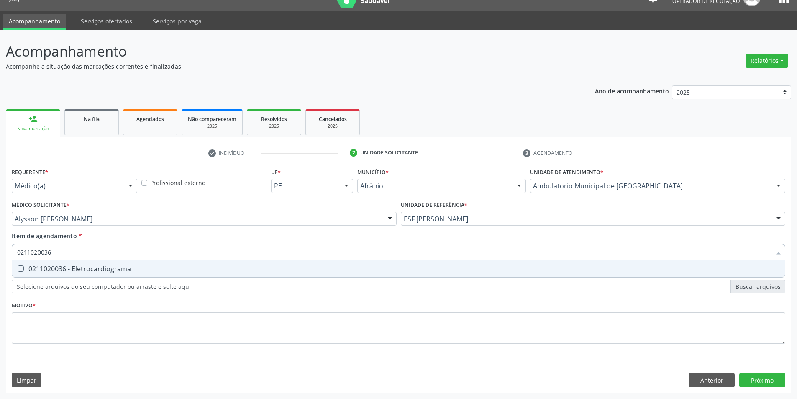
click at [107, 272] on div "0211020036 - Eletrocardiograma" at bounding box center [398, 268] width 763 height 7
checkbox Eletrocardiograma "true"
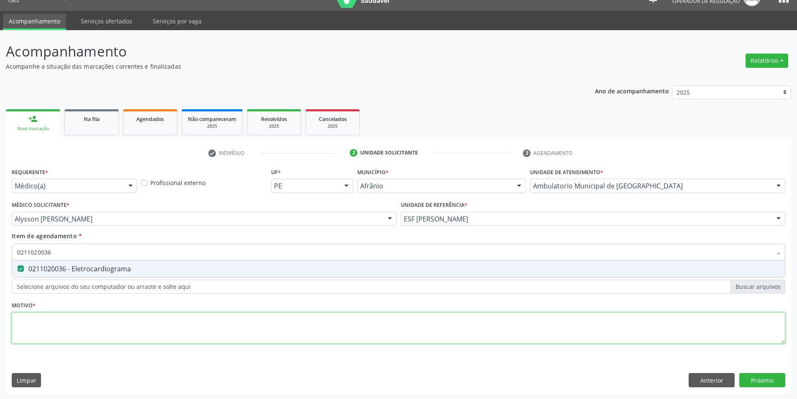
click at [100, 325] on div "Requerente * Médico(a) Médico(a) Enfermeiro(a) Paciente Nenhum resultado encont…" at bounding box center [399, 261] width 774 height 190
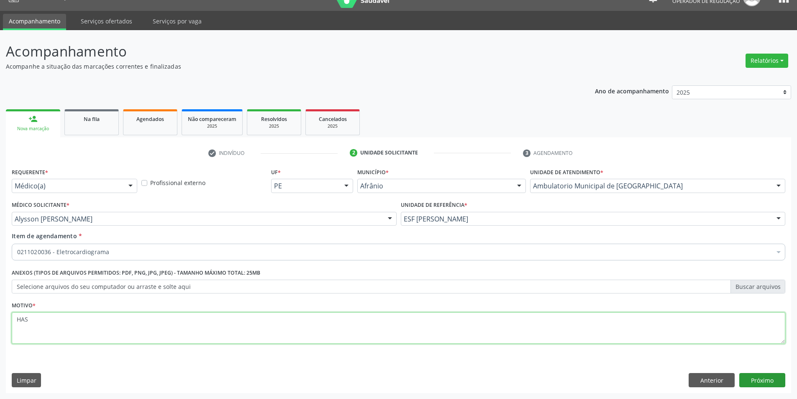
type textarea "HAS"
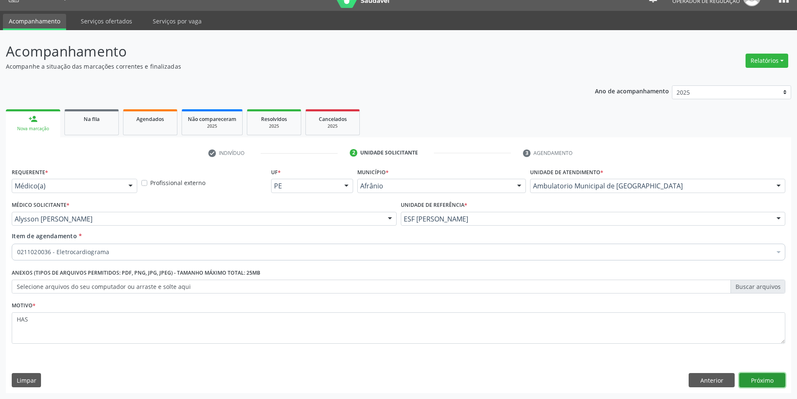
click at [759, 381] on button "Próximo" at bounding box center [763, 380] width 46 height 14
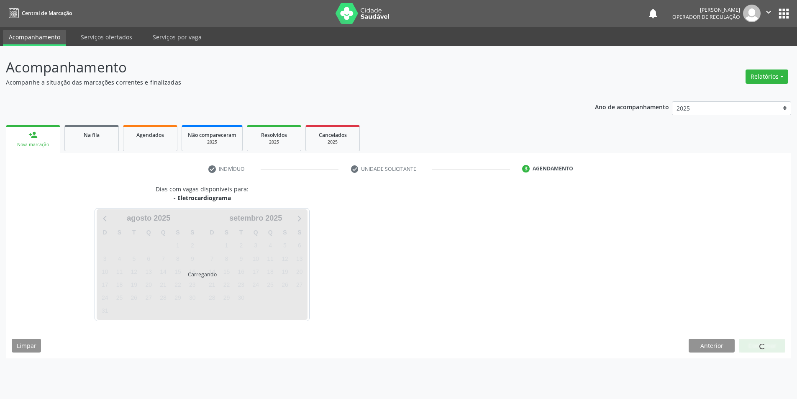
scroll to position [0, 0]
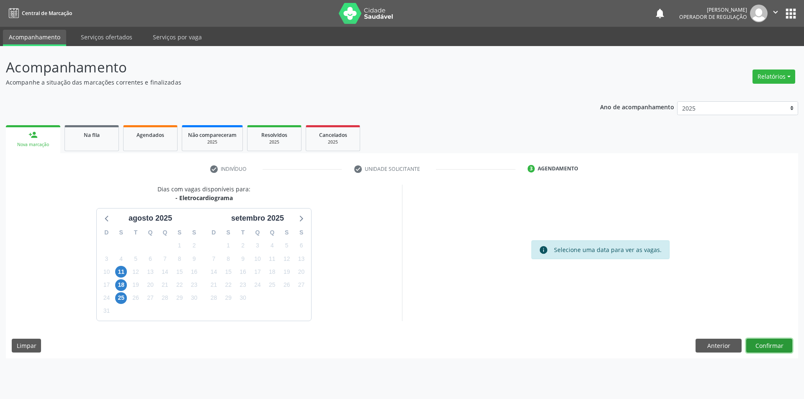
click at [763, 345] on button "Confirmar" at bounding box center [769, 346] width 46 height 14
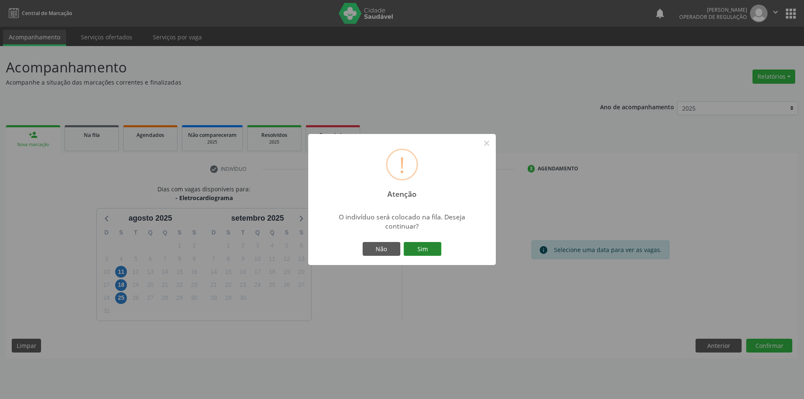
click at [433, 252] on button "Sim" at bounding box center [422, 249] width 38 height 14
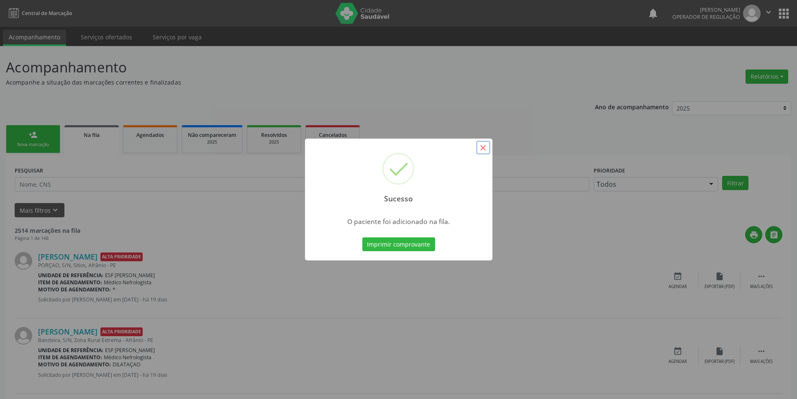
click at [484, 147] on button "×" at bounding box center [483, 148] width 14 height 14
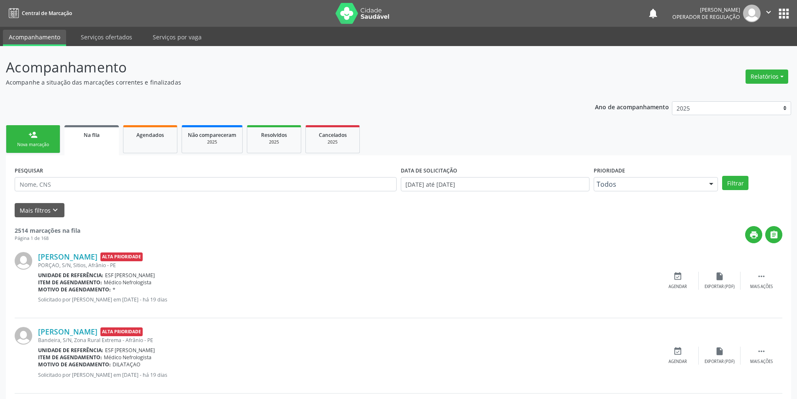
click at [57, 145] on link "person_add Nova marcação" at bounding box center [33, 139] width 54 height 28
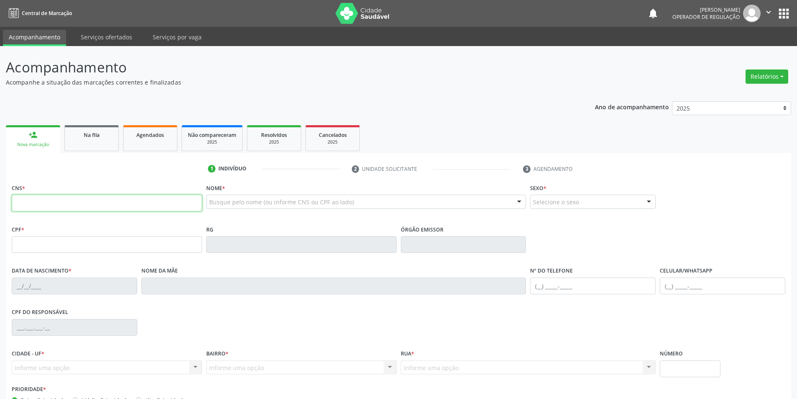
click at [50, 204] on input "text" at bounding box center [107, 203] width 190 height 17
type input "704 8015 3908 1443"
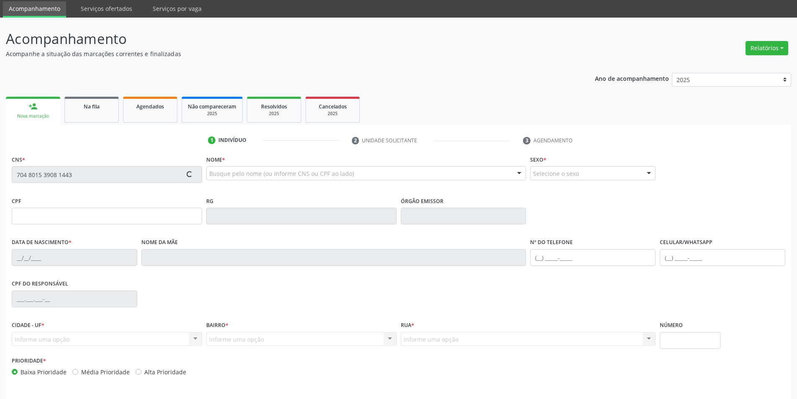
scroll to position [55, 0]
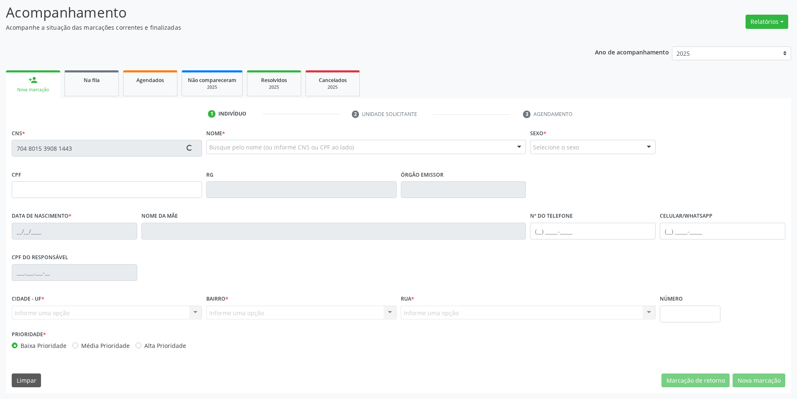
type input "[DATE]"
type input "S/N"
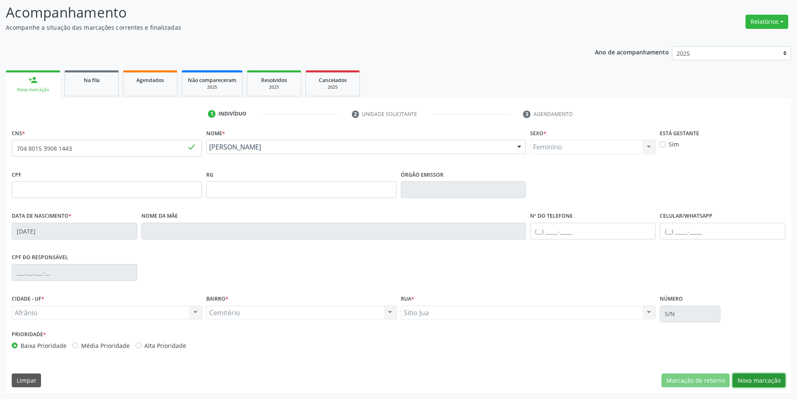
click at [751, 386] on button "Nova marcação" at bounding box center [759, 380] width 53 height 14
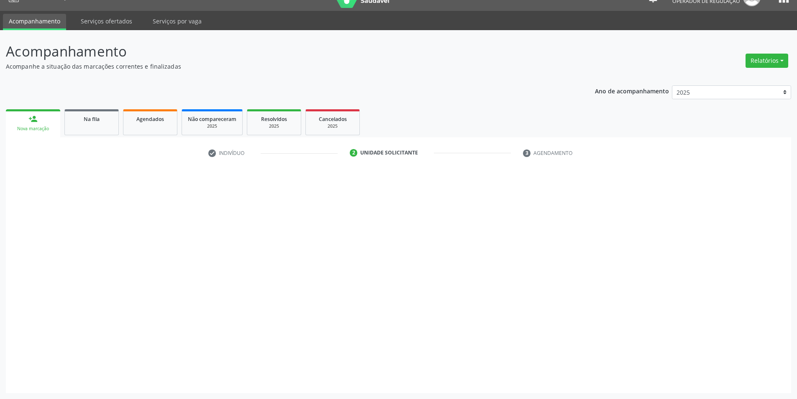
scroll to position [16, 0]
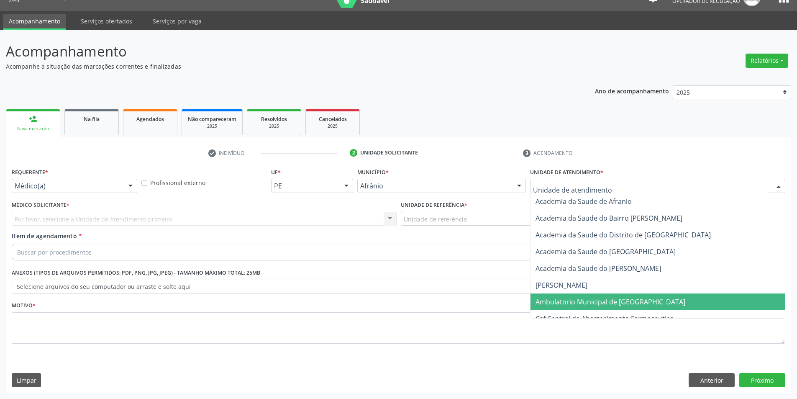
drag, startPoint x: 593, startPoint y: 302, endPoint x: 480, endPoint y: 256, distance: 122.0
click at [591, 301] on span "Ambulatorio Municipal de [GEOGRAPHIC_DATA]" at bounding box center [611, 301] width 150 height 9
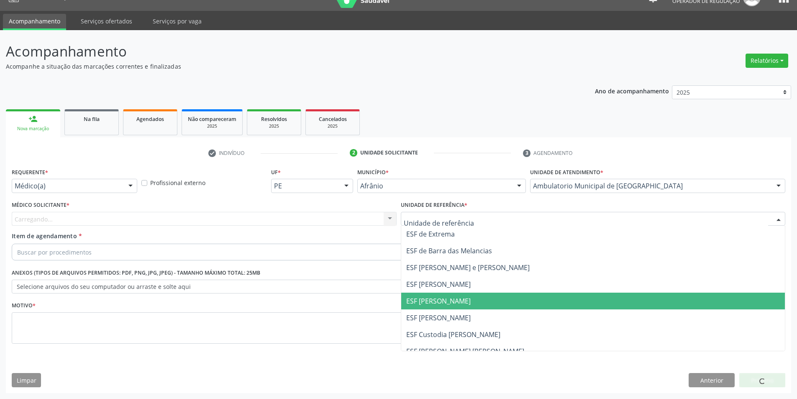
drag, startPoint x: 467, startPoint y: 298, endPoint x: 459, endPoint y: 298, distance: 8.4
click at [467, 298] on span "ESF [PERSON_NAME]" at bounding box center [593, 301] width 384 height 17
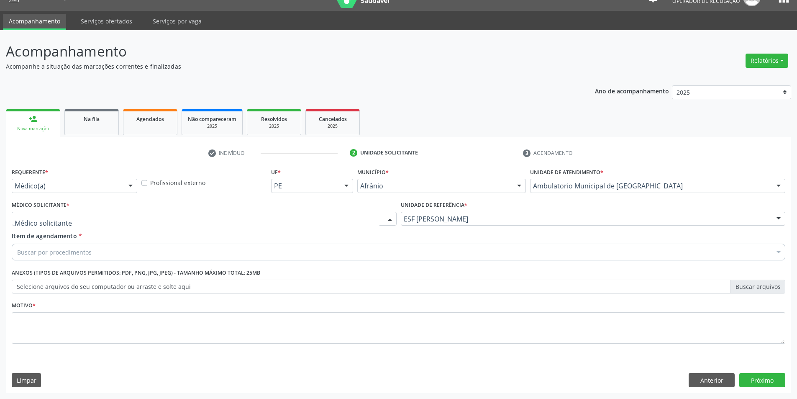
click at [219, 212] on div at bounding box center [204, 219] width 385 height 14
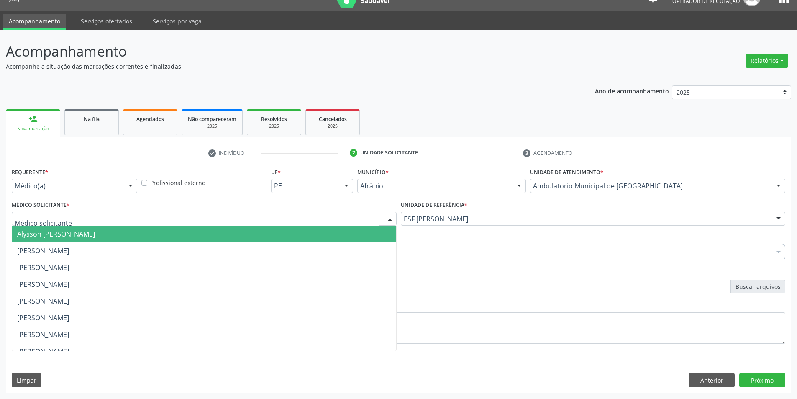
click at [95, 229] on span "Alysson [PERSON_NAME]" at bounding box center [56, 233] width 78 height 9
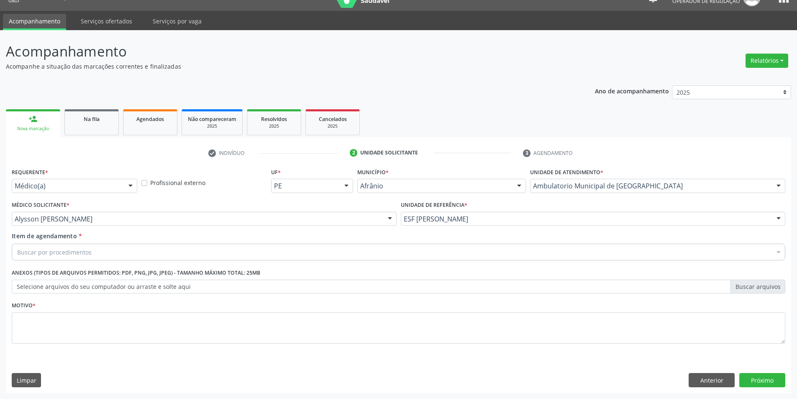
click at [87, 244] on div "Item de agendamento * Buscar por procedimentos Selecionar todos 0604320140 - Ab…" at bounding box center [399, 244] width 774 height 26
click at [90, 250] on div "Buscar por procedimentos" at bounding box center [399, 252] width 774 height 17
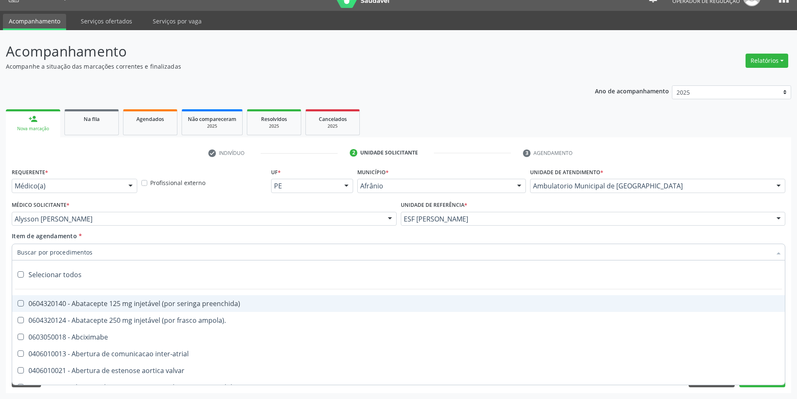
paste input "0211020036"
type input "0211020036"
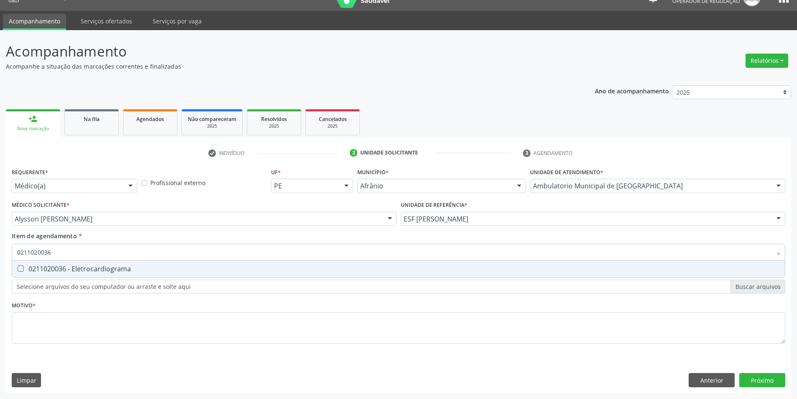
click at [82, 268] on div "0211020036 - Eletrocardiograma" at bounding box center [398, 268] width 763 height 7
checkbox Eletrocardiograma "true"
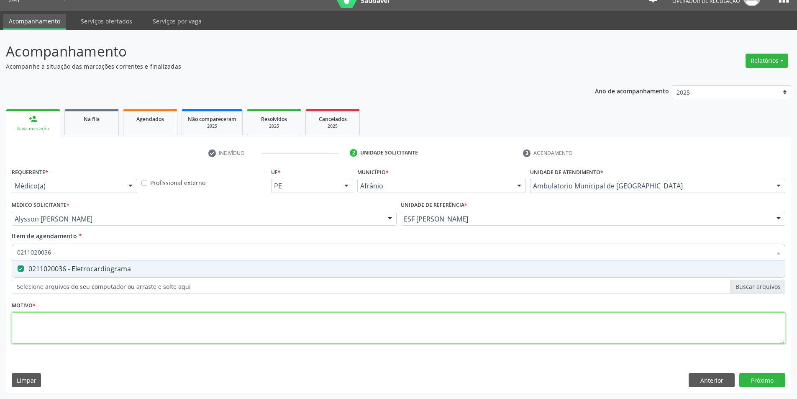
click at [92, 331] on div "Requerente * Médico(a) Médico(a) Enfermeiro(a) Paciente Nenhum resultado encont…" at bounding box center [399, 261] width 774 height 190
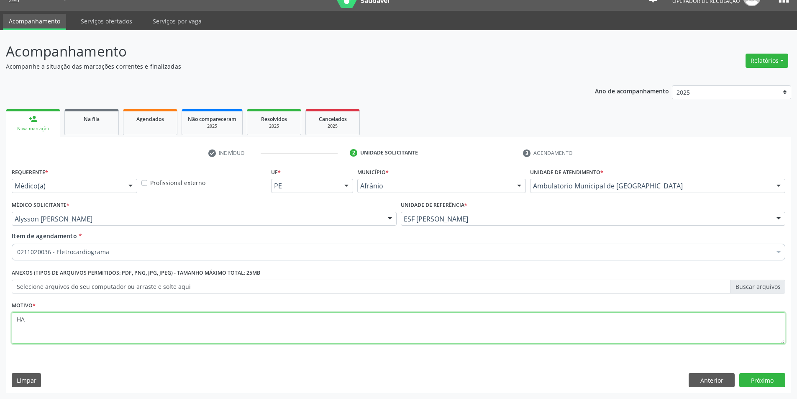
type textarea "HAS"
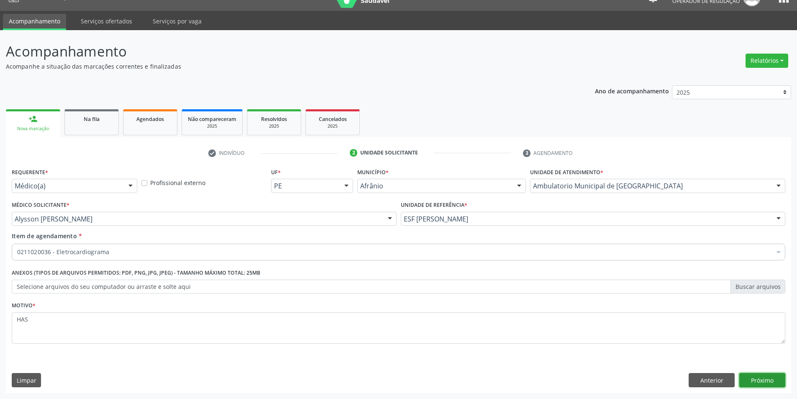
click at [771, 387] on button "Próximo" at bounding box center [763, 380] width 46 height 14
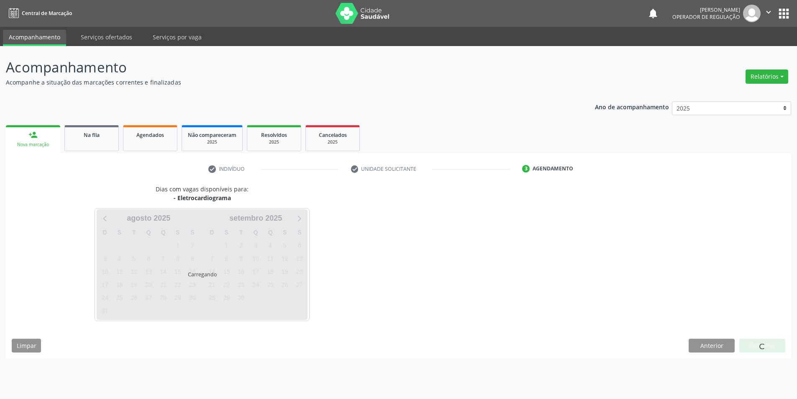
scroll to position [0, 0]
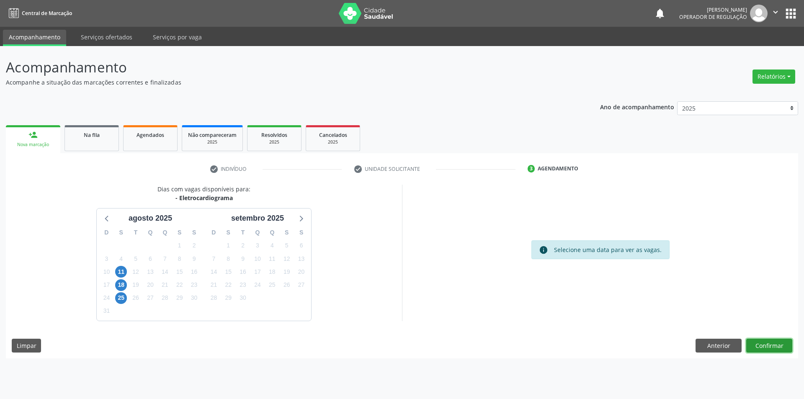
click at [762, 345] on button "Confirmar" at bounding box center [769, 346] width 46 height 14
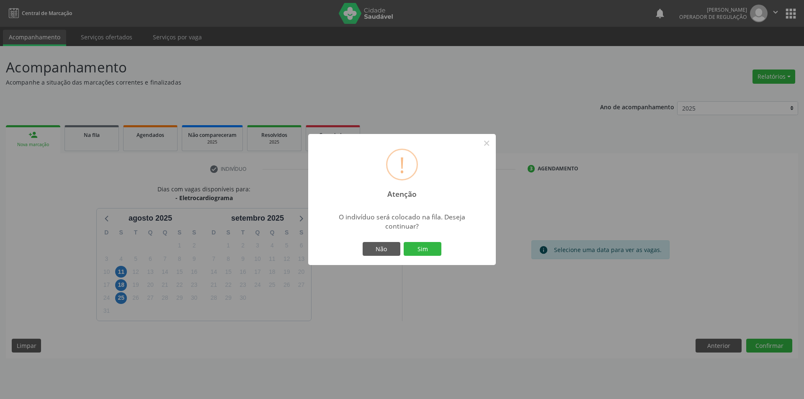
click at [436, 259] on div "! Atenção × O indivíduo será colocado na fila. Deseja continuar? Não Sim" at bounding box center [402, 199] width 188 height 131
click at [424, 249] on button "Sim" at bounding box center [422, 249] width 38 height 14
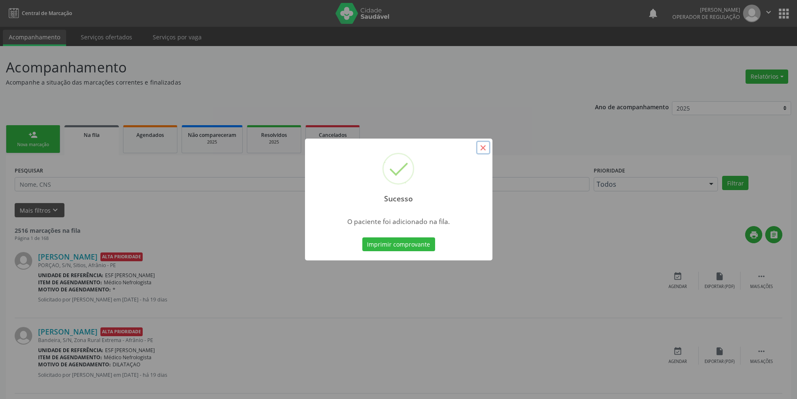
click at [485, 148] on button "×" at bounding box center [483, 148] width 14 height 14
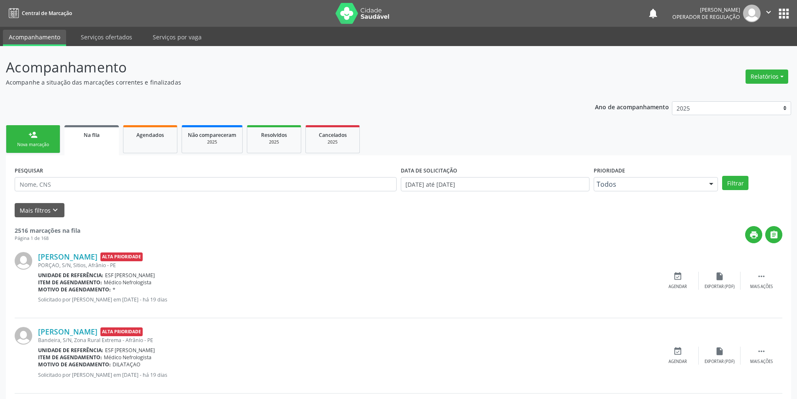
click at [35, 139] on div "person_add" at bounding box center [32, 134] width 9 height 9
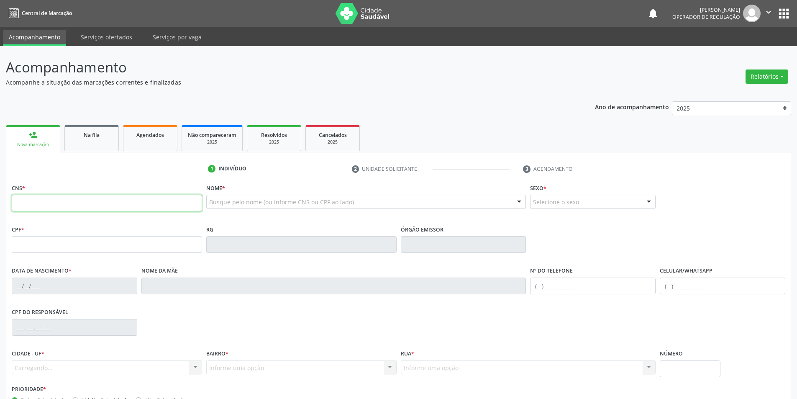
click at [41, 199] on input "text" at bounding box center [107, 203] width 190 height 17
type input "708 0068 9824 0420"
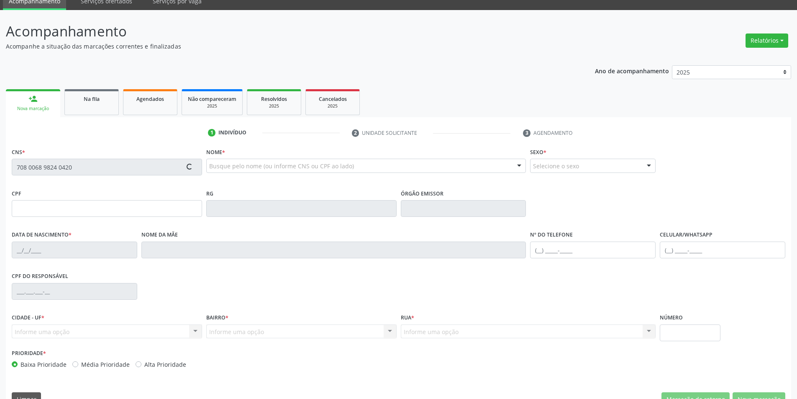
scroll to position [55, 0]
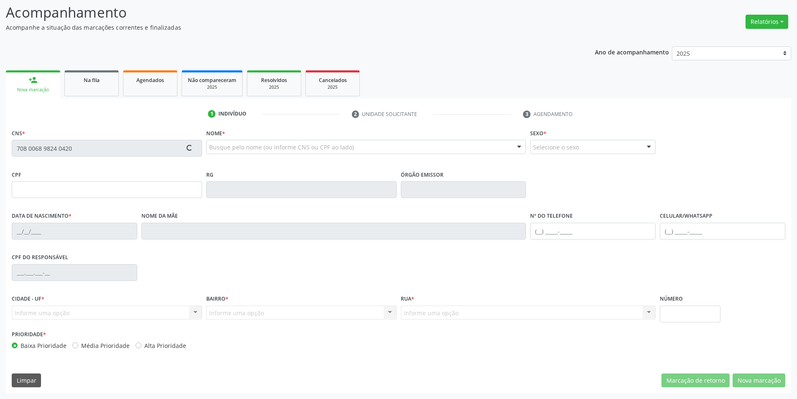
type input "026.638.364-51"
type input "[DATE]"
type input "[PERSON_NAME]"
type input "[PHONE_NUMBER]"
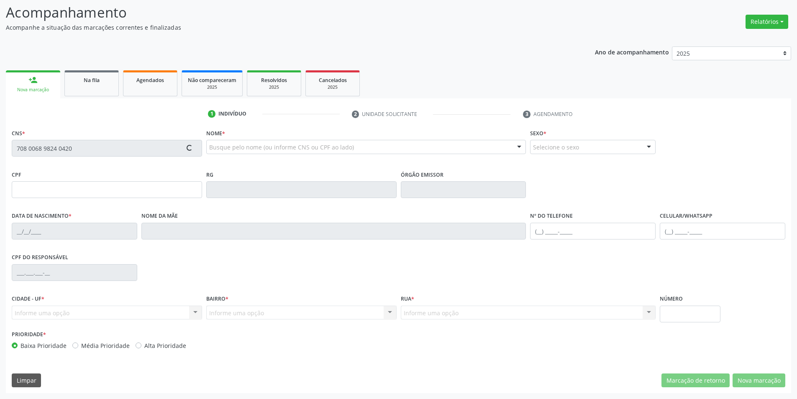
type input "30"
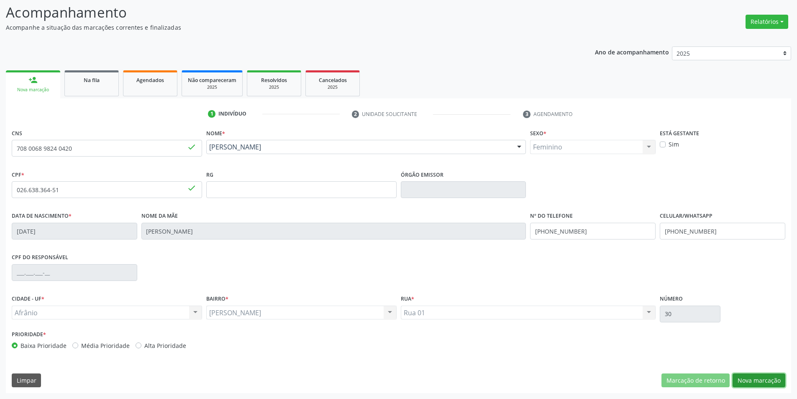
click at [773, 379] on button "Nova marcação" at bounding box center [759, 380] width 53 height 14
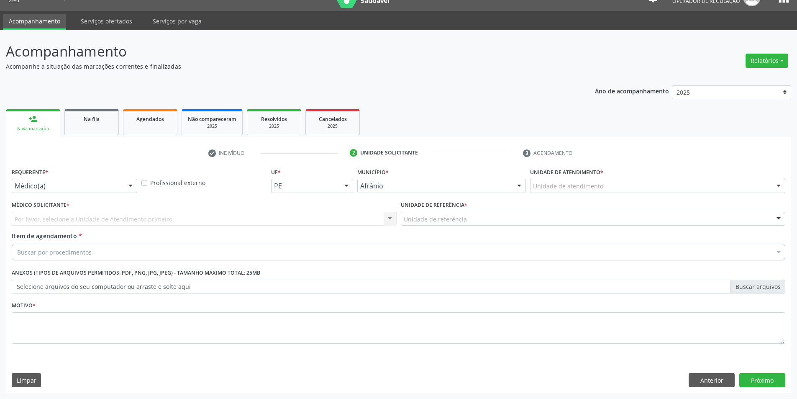
scroll to position [16, 0]
click at [605, 190] on div "Unidade de atendimento" at bounding box center [657, 186] width 255 height 14
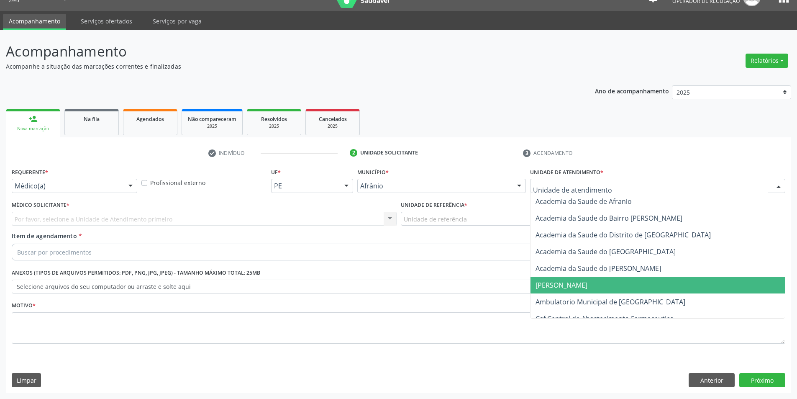
click at [616, 301] on span "Ambulatorio Municipal de [GEOGRAPHIC_DATA]" at bounding box center [611, 301] width 150 height 9
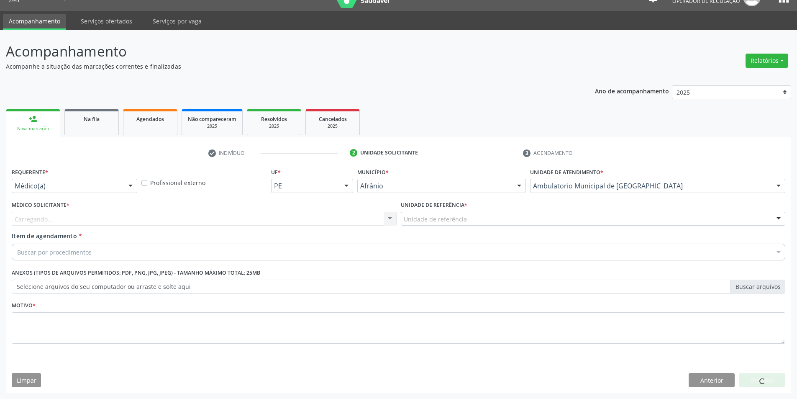
drag, startPoint x: 465, startPoint y: 220, endPoint x: 465, endPoint y: 227, distance: 7.5
click at [465, 223] on div "Unidade de referência" at bounding box center [593, 219] width 385 height 14
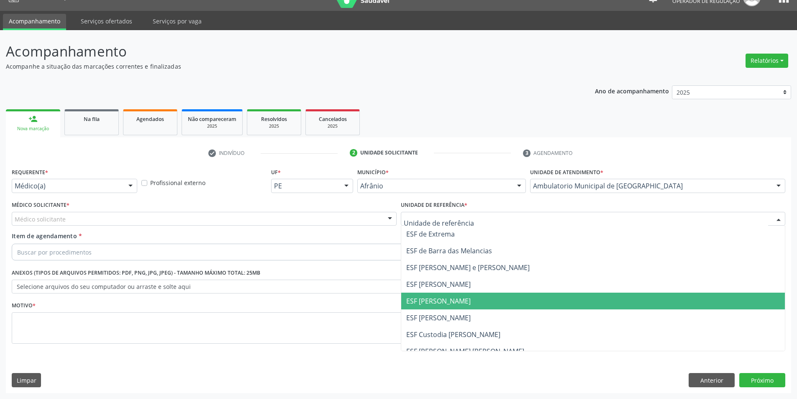
drag, startPoint x: 468, startPoint y: 300, endPoint x: 392, endPoint y: 279, distance: 78.1
click at [461, 298] on span "ESF [PERSON_NAME]" at bounding box center [593, 301] width 384 height 17
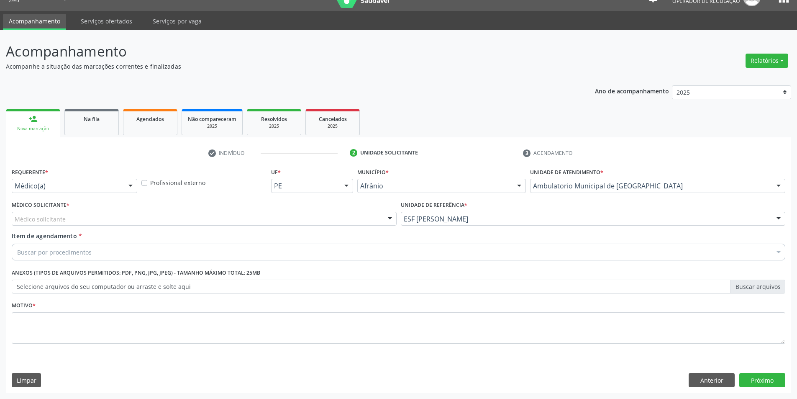
click at [249, 221] on div "Médico solicitante" at bounding box center [204, 219] width 385 height 14
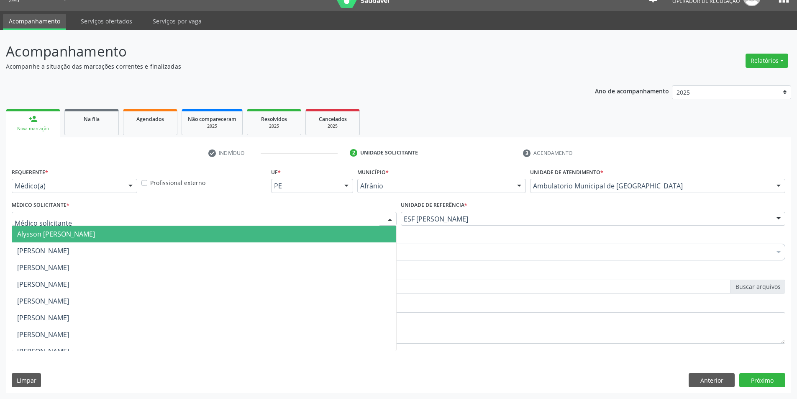
click at [120, 229] on span "Alysson [PERSON_NAME]" at bounding box center [204, 234] width 384 height 17
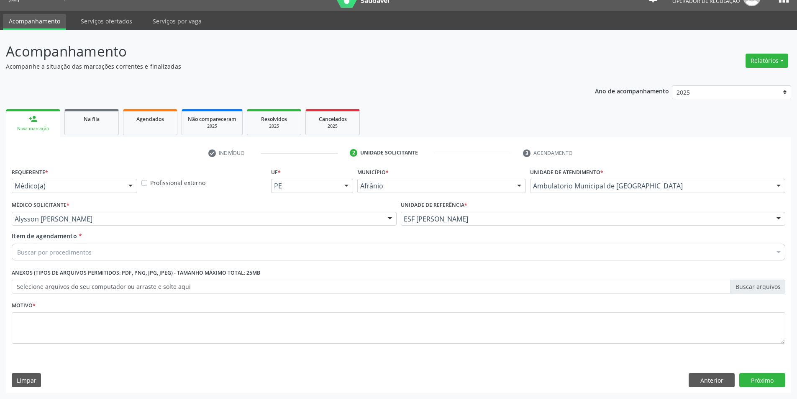
click at [86, 257] on div "Buscar por procedimentos" at bounding box center [399, 252] width 774 height 17
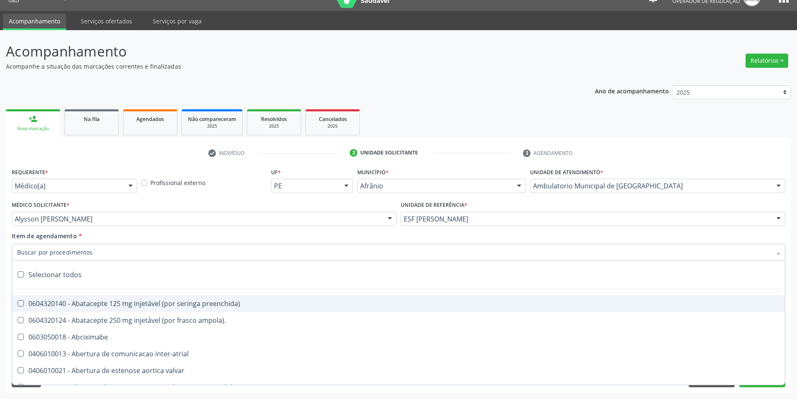
paste input "0211020036"
type input "0211020036"
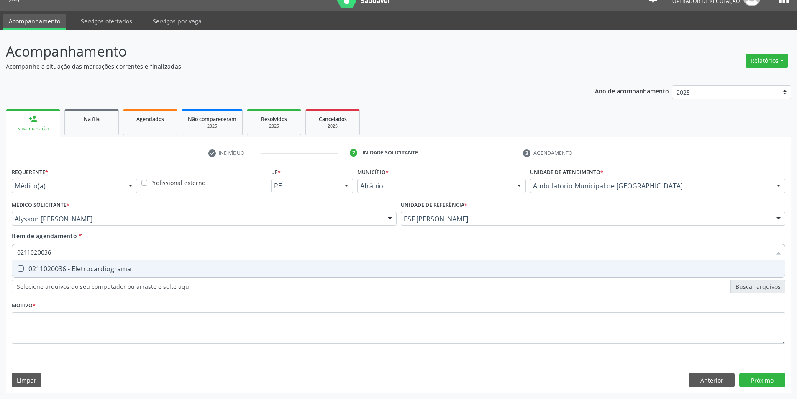
click at [81, 264] on span "0211020036 - Eletrocardiograma" at bounding box center [398, 268] width 773 height 17
checkbox Eletrocardiograma "true"
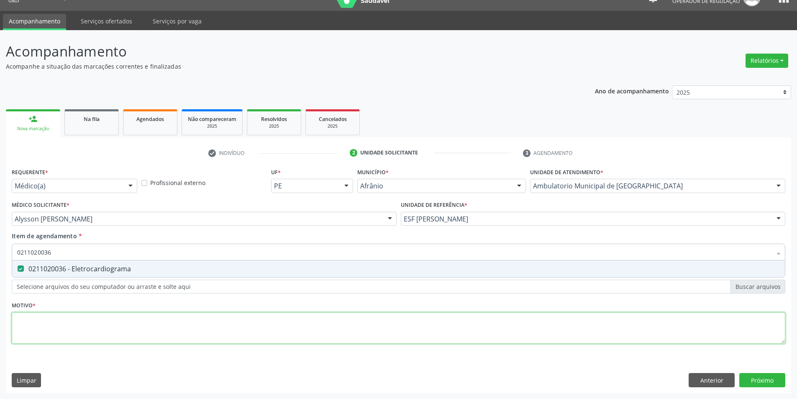
click at [82, 328] on div "Requerente * Médico(a) Médico(a) Enfermeiro(a) Paciente Nenhum resultado encont…" at bounding box center [399, 261] width 774 height 190
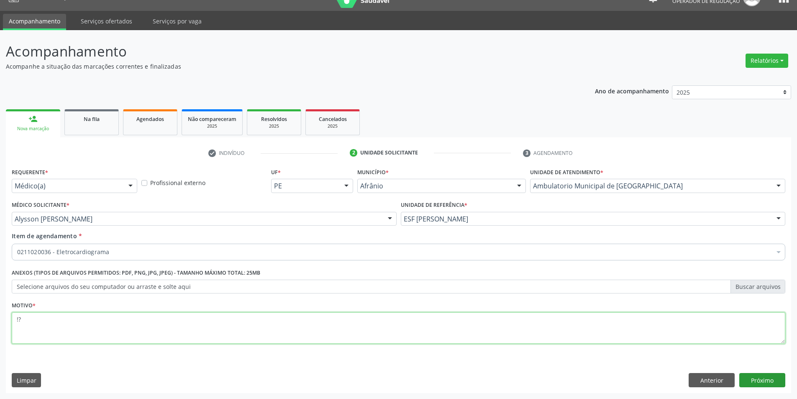
type textarea "!?"
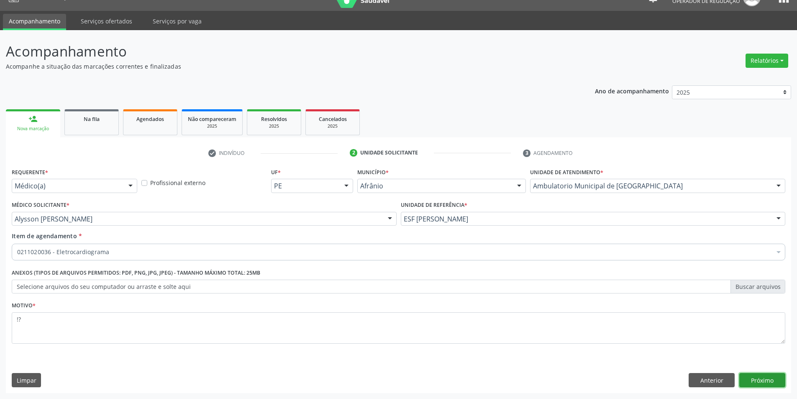
click at [752, 379] on button "Próximo" at bounding box center [763, 380] width 46 height 14
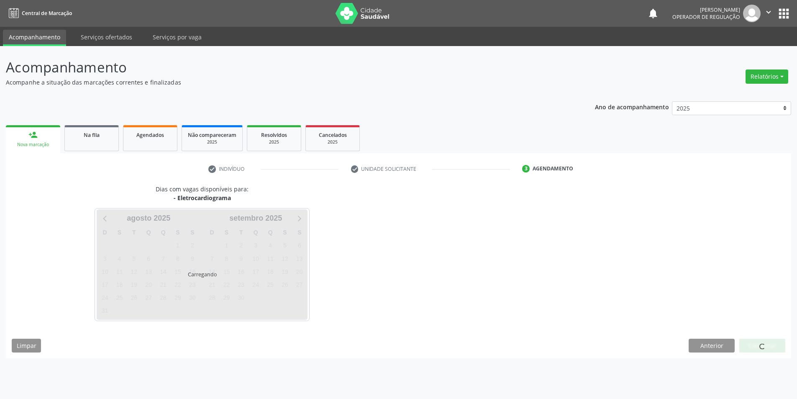
scroll to position [0, 0]
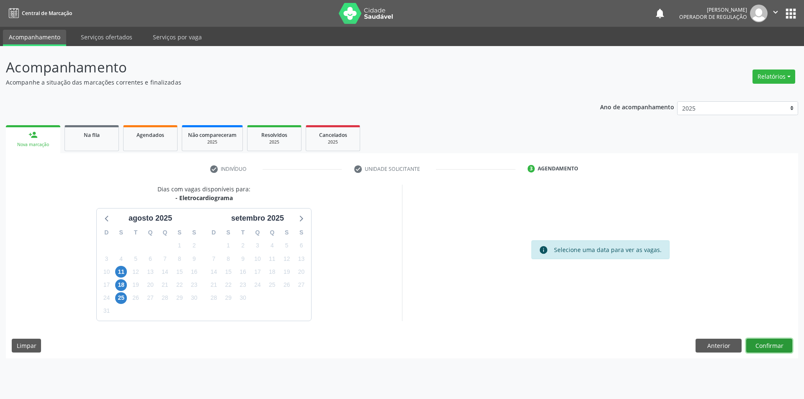
click at [771, 351] on button "Confirmar" at bounding box center [769, 346] width 46 height 14
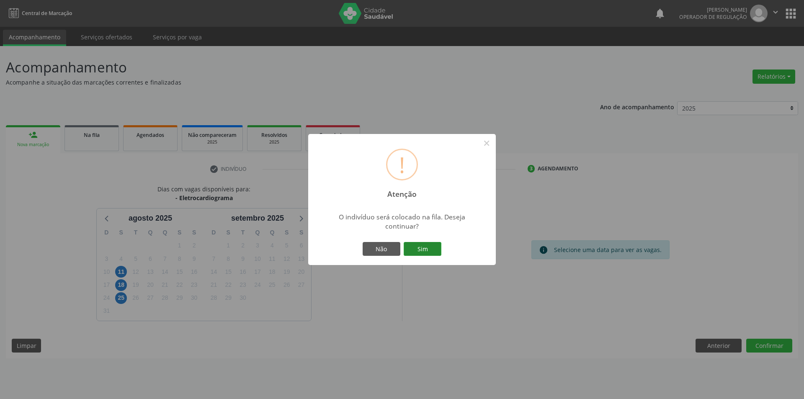
click at [424, 243] on button "Sim" at bounding box center [422, 249] width 38 height 14
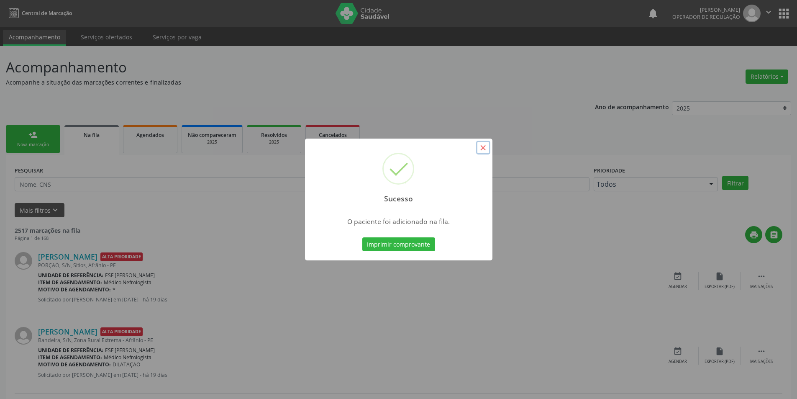
click at [484, 151] on button "×" at bounding box center [483, 148] width 14 height 14
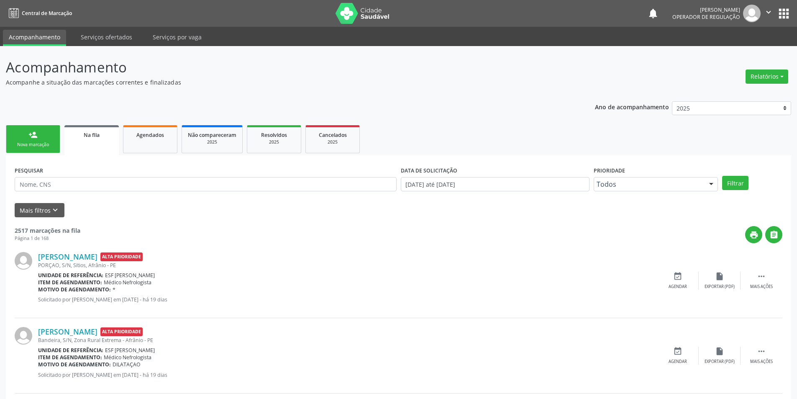
click at [40, 141] on link "person_add Nova marcação" at bounding box center [33, 139] width 54 height 28
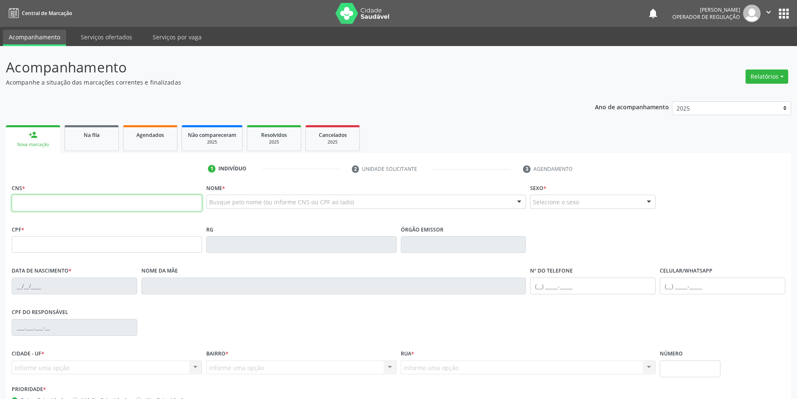
click at [79, 200] on input "text" at bounding box center [107, 203] width 190 height 17
type input "702 4045 4072 6126"
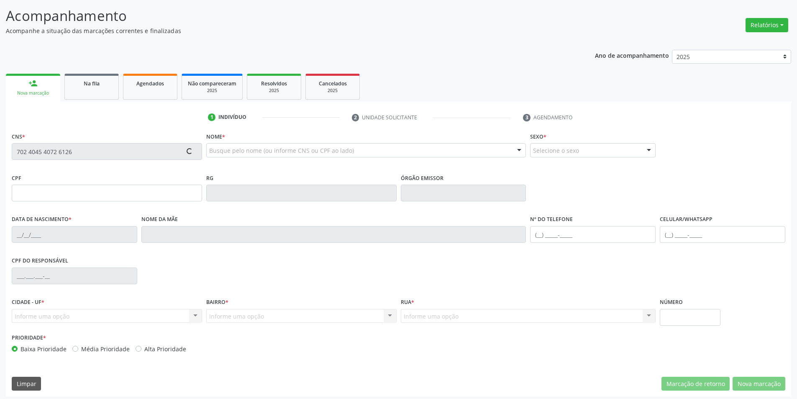
scroll to position [55, 0]
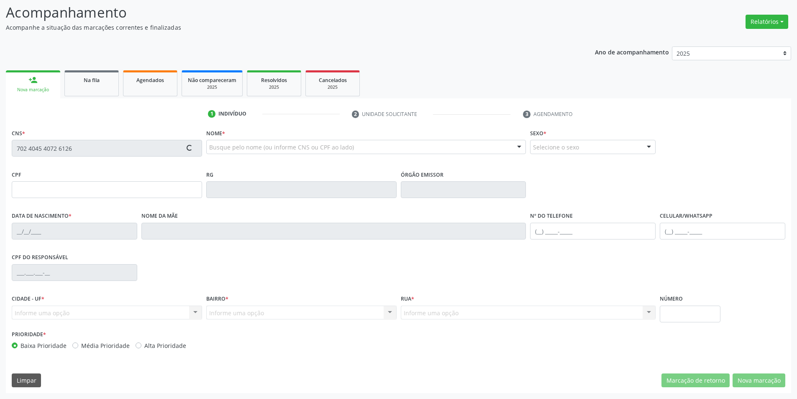
type input "[DATE]"
type input "[PERSON_NAME]"
type input "[PHONE_NUMBER]"
type input "S/N"
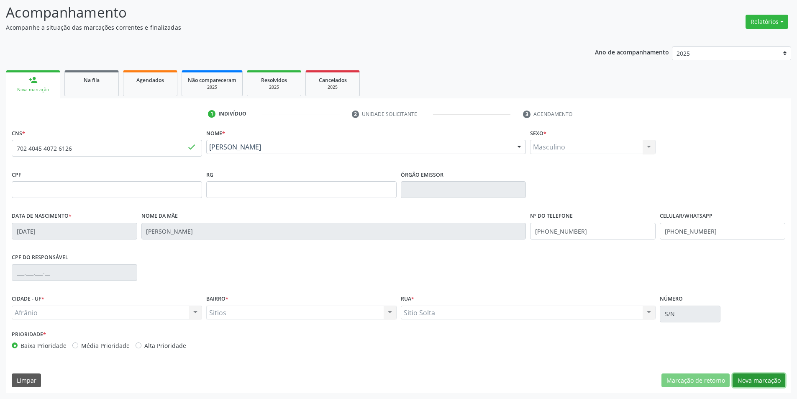
click at [751, 382] on button "Nova marcação" at bounding box center [759, 380] width 53 height 14
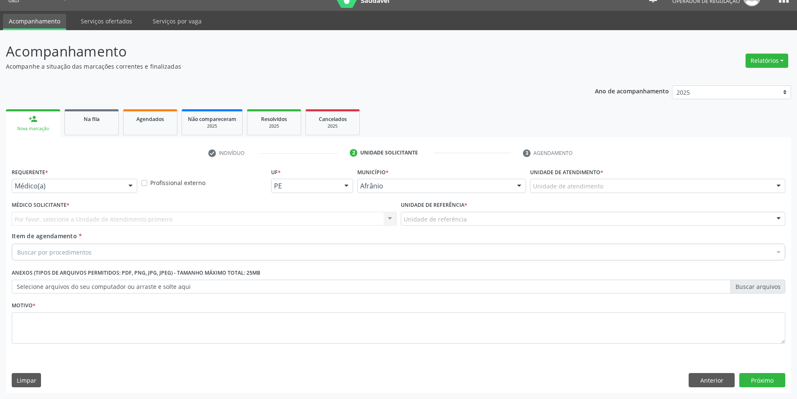
scroll to position [16, 0]
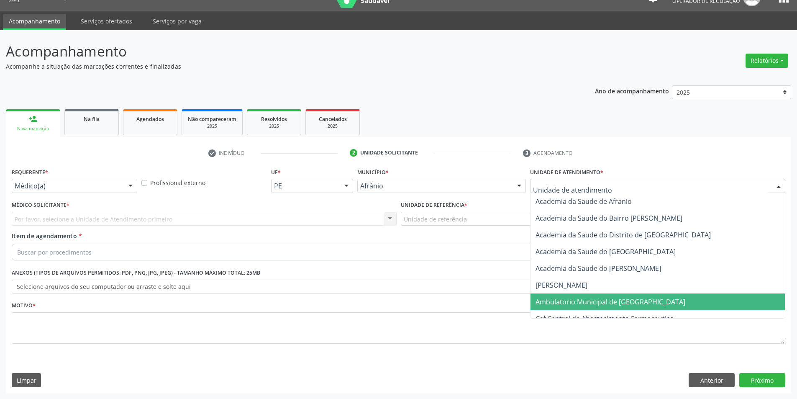
click at [575, 293] on span "Ambulatorio Municipal de [GEOGRAPHIC_DATA]" at bounding box center [658, 301] width 254 height 17
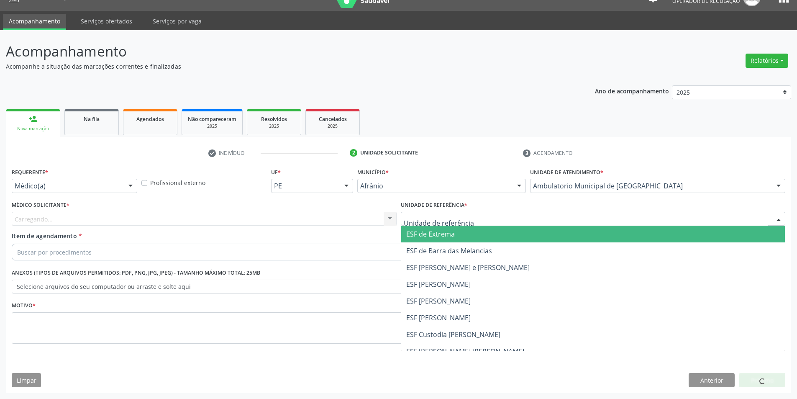
drag, startPoint x: 478, startPoint y: 214, endPoint x: 478, endPoint y: 223, distance: 9.2
click at [478, 215] on div at bounding box center [593, 219] width 385 height 14
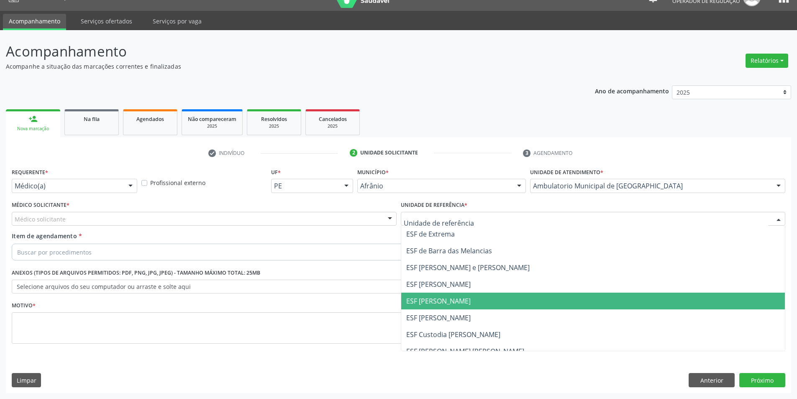
click at [432, 297] on span "ESF [PERSON_NAME]" at bounding box center [438, 300] width 64 height 9
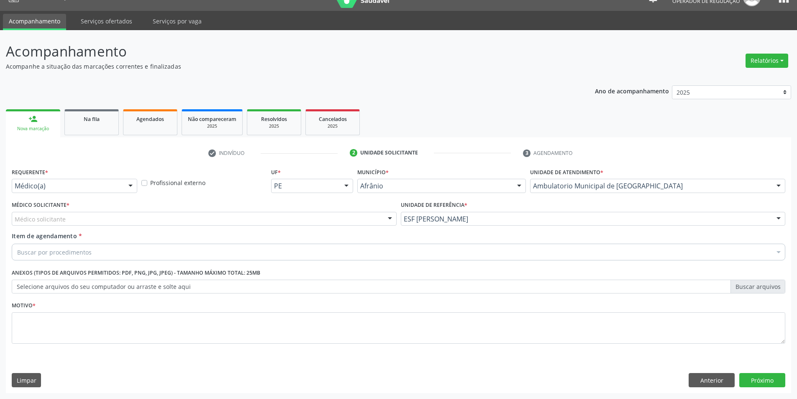
click at [126, 219] on div "Médico solicitante" at bounding box center [204, 219] width 385 height 14
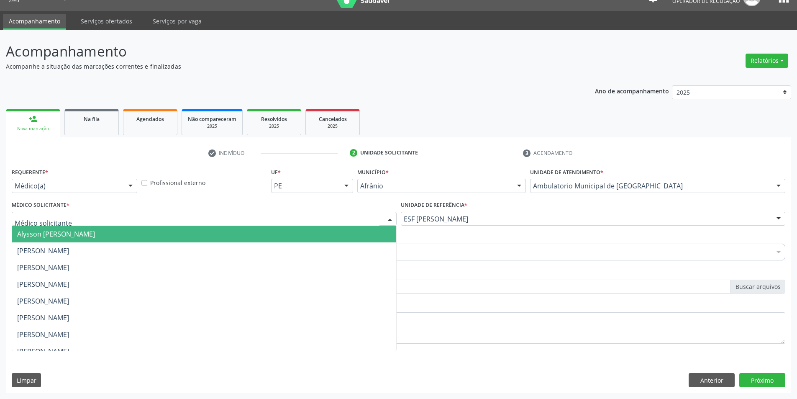
click at [95, 232] on span "Alysson [PERSON_NAME]" at bounding box center [56, 233] width 78 height 9
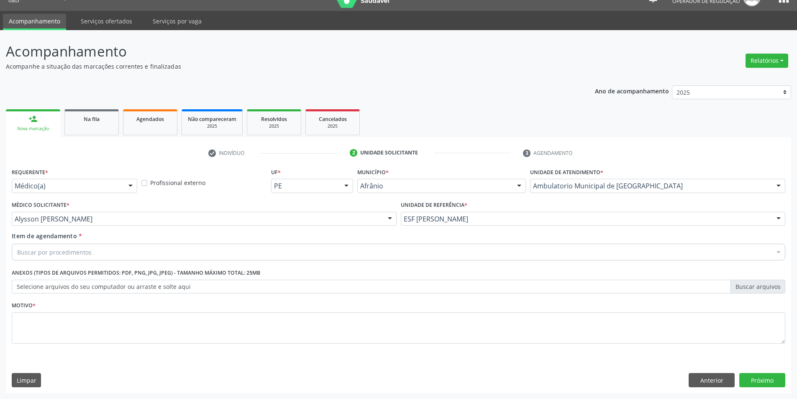
click at [90, 256] on div "Buscar por procedimentos" at bounding box center [399, 252] width 774 height 17
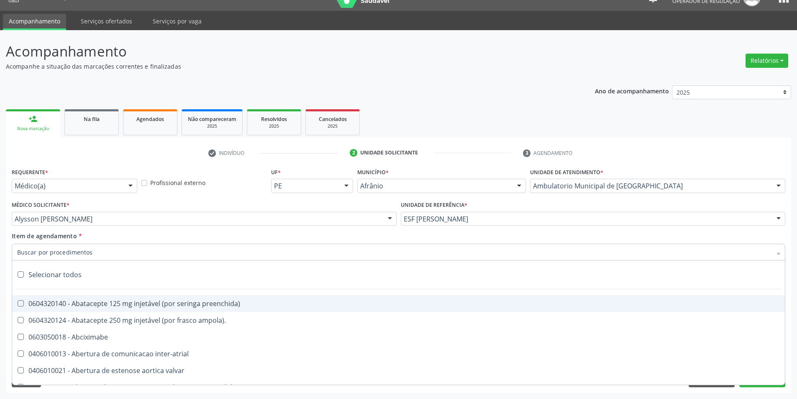
paste input "0211020036"
type input "0211020036"
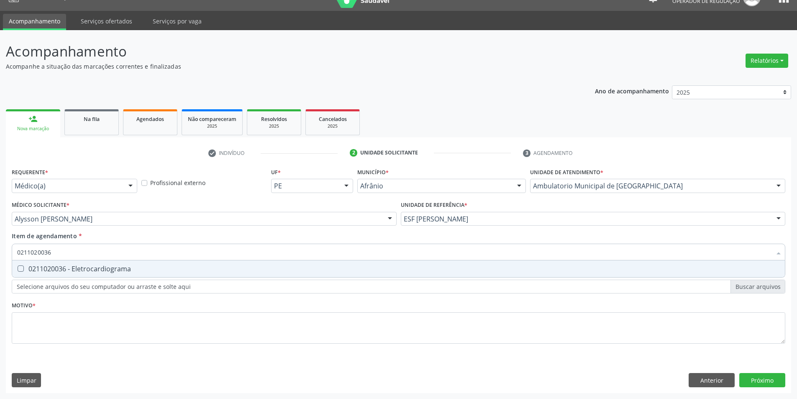
click at [79, 269] on div "0211020036 - Eletrocardiograma" at bounding box center [398, 268] width 763 height 7
checkbox Eletrocardiograma "true"
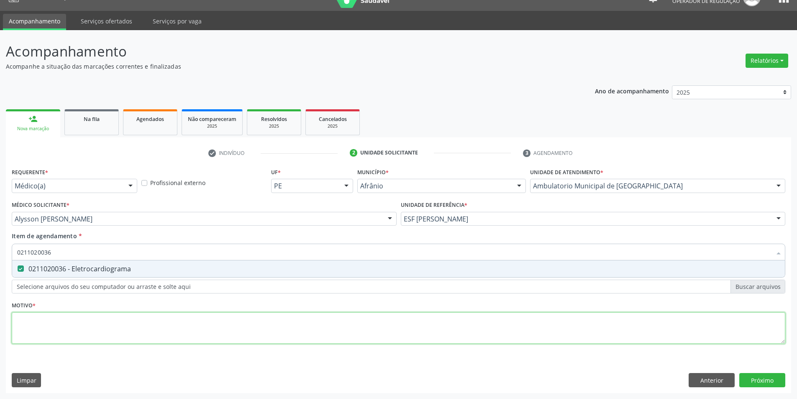
click at [86, 330] on div "Requerente * Médico(a) Médico(a) Enfermeiro(a) Paciente Nenhum resultado encont…" at bounding box center [399, 261] width 774 height 190
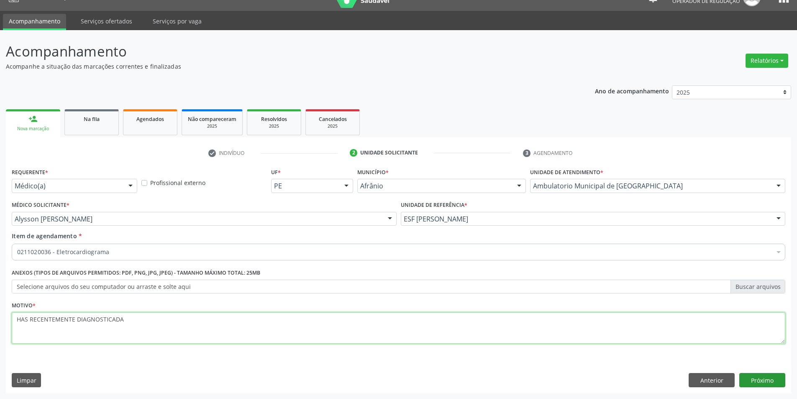
type textarea "HAS RECENTEMENTE DIAGNOSTICADA"
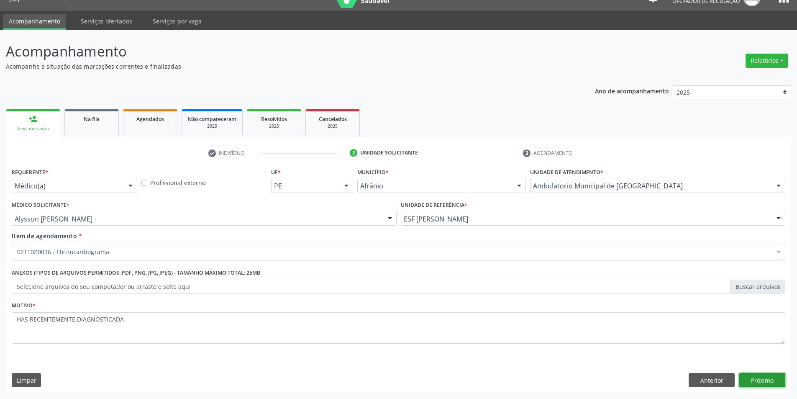
click at [775, 376] on button "Próximo" at bounding box center [763, 380] width 46 height 14
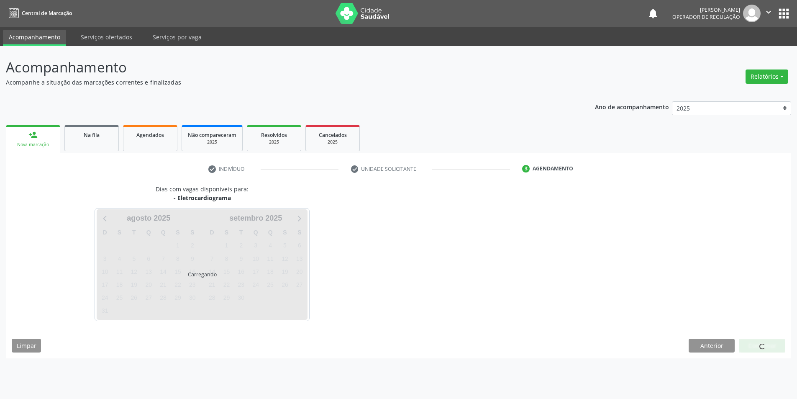
scroll to position [0, 0]
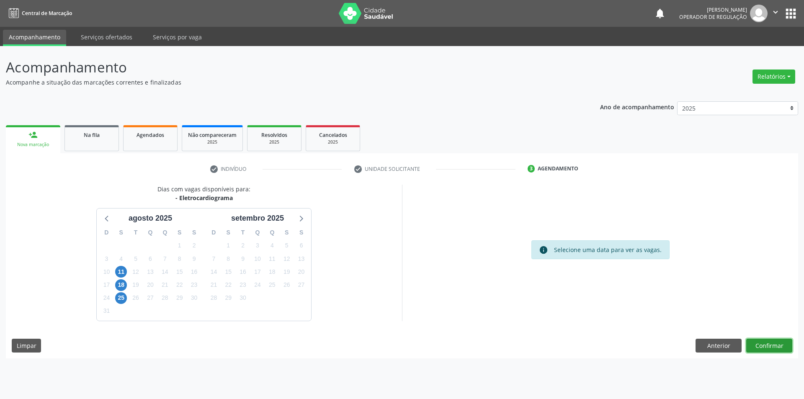
click at [760, 339] on button "Confirmar" at bounding box center [769, 346] width 46 height 14
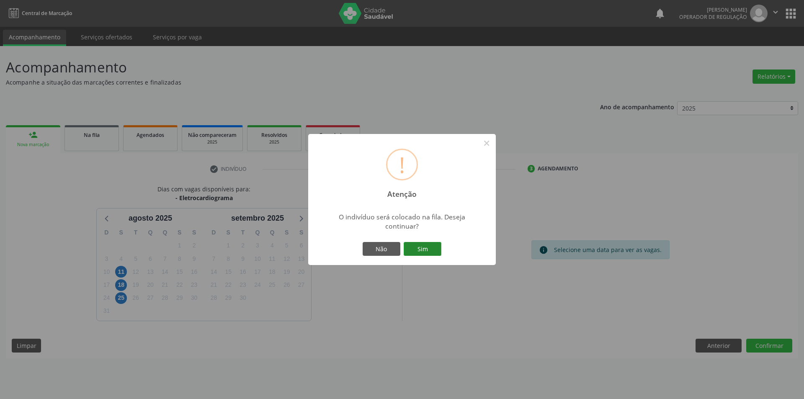
click at [421, 250] on button "Sim" at bounding box center [422, 249] width 38 height 14
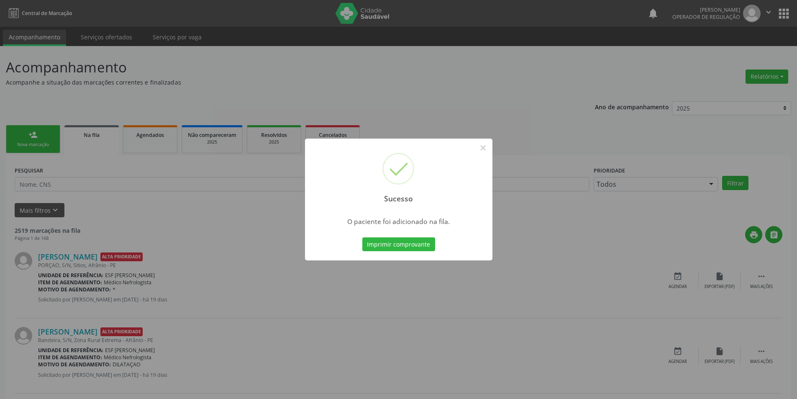
click at [475, 147] on div "Sucesso ×" at bounding box center [399, 175] width 188 height 72
click at [479, 148] on button "×" at bounding box center [483, 148] width 14 height 14
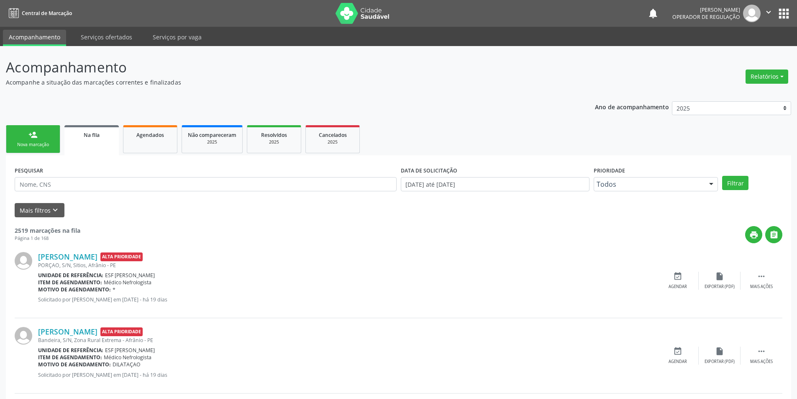
click at [28, 140] on link "person_add Nova marcação" at bounding box center [33, 139] width 54 height 28
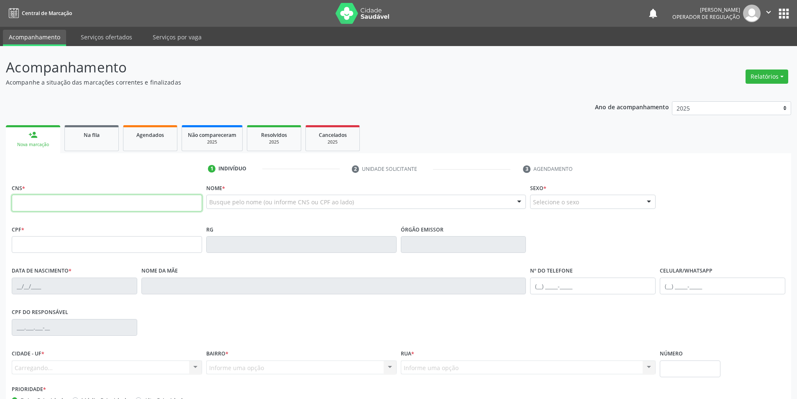
click at [64, 200] on input "text" at bounding box center [107, 203] width 190 height 17
type input "706 2055 0446 1164"
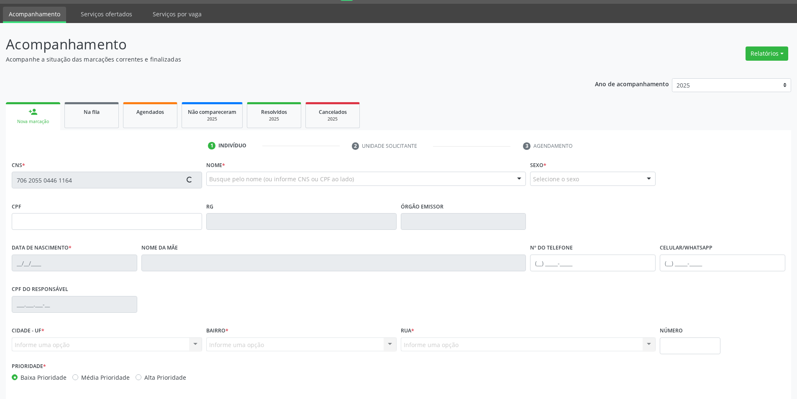
scroll to position [55, 0]
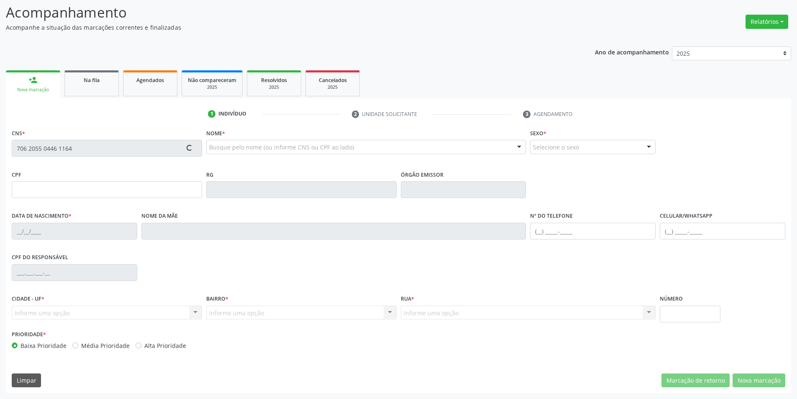
type input "[DATE]"
type input "[PERSON_NAME]"
type input "[PHONE_NUMBER]"
type input "763.378.394-04"
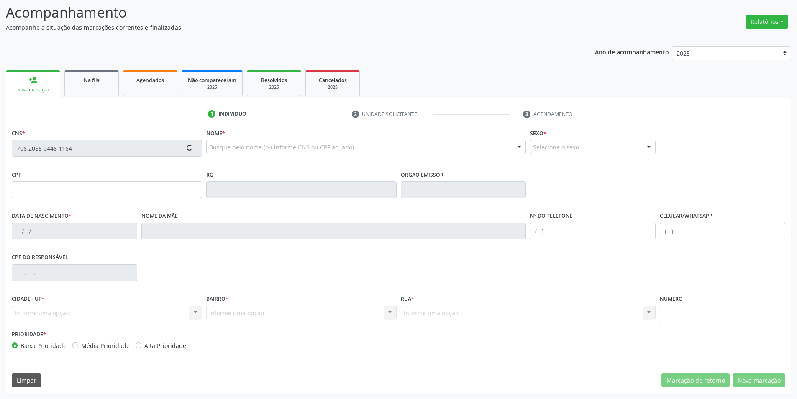
type input "S/N"
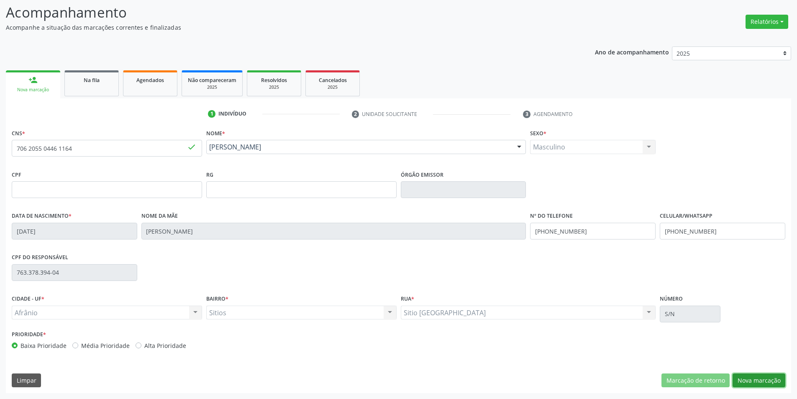
click at [764, 384] on button "Nova marcação" at bounding box center [759, 380] width 53 height 14
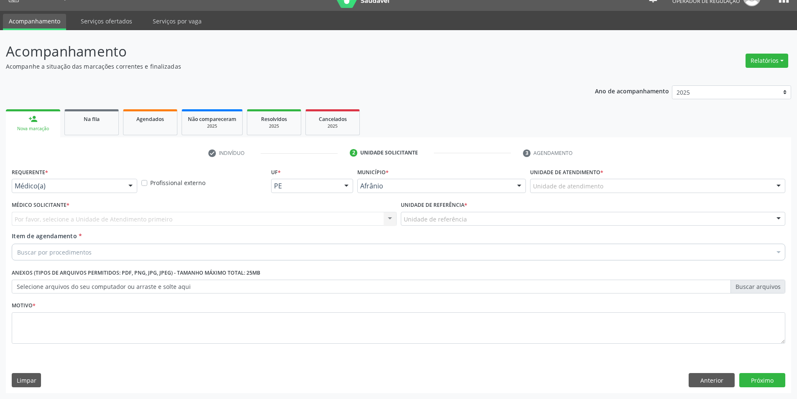
scroll to position [16, 0]
click at [473, 222] on div "Unidade de referência" at bounding box center [593, 219] width 385 height 14
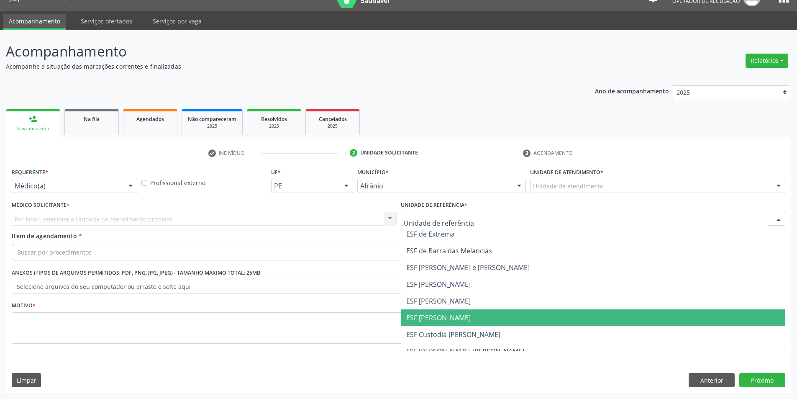
click at [453, 315] on span "ESF [PERSON_NAME]" at bounding box center [438, 317] width 64 height 9
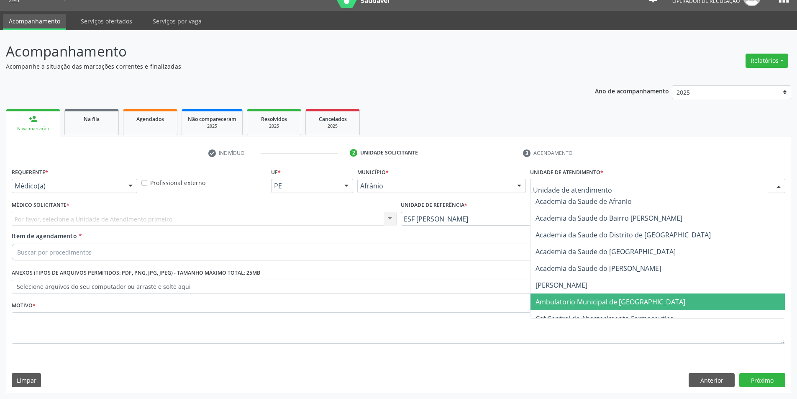
drag, startPoint x: 571, startPoint y: 301, endPoint x: 476, endPoint y: 259, distance: 103.8
click at [570, 301] on span "Ambulatorio Municipal de [GEOGRAPHIC_DATA]" at bounding box center [611, 301] width 150 height 9
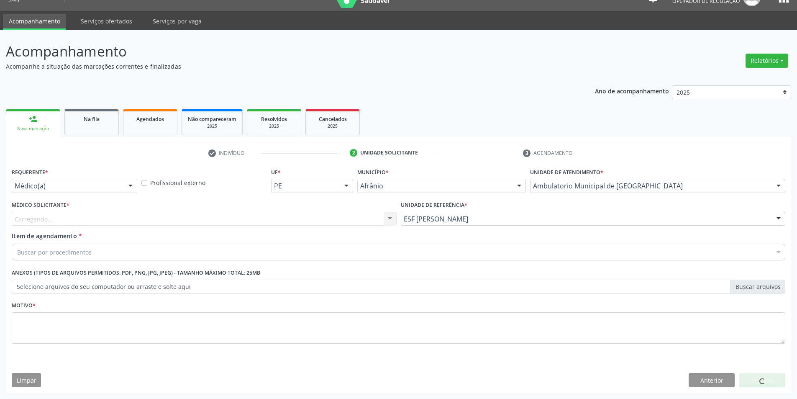
drag, startPoint x: 290, startPoint y: 217, endPoint x: 226, endPoint y: 224, distance: 64.0
click at [275, 219] on div "Carregando... Nenhum resultado encontrado para: " " Não há nenhuma opção para s…" at bounding box center [204, 219] width 385 height 14
drag, startPoint x: 224, startPoint y: 224, endPoint x: 204, endPoint y: 223, distance: 20.1
click at [223, 224] on div "Carregando... Nenhum resultado encontrado para: " " Não há nenhuma opção para s…" at bounding box center [204, 219] width 385 height 14
click at [97, 223] on div "Médico solicitante" at bounding box center [204, 219] width 385 height 14
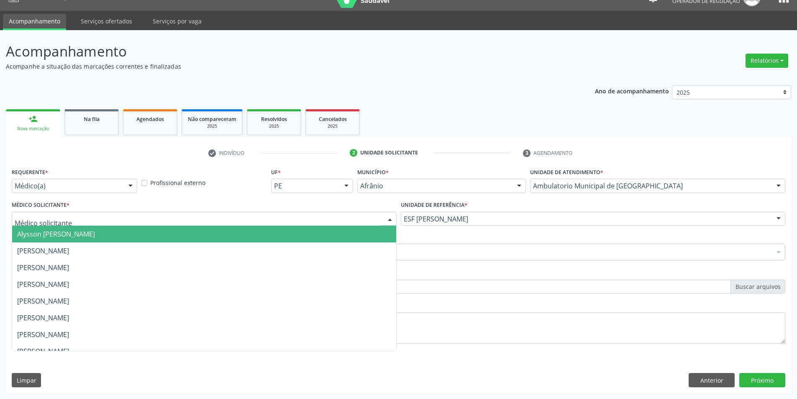
click at [82, 235] on span "Alysson [PERSON_NAME]" at bounding box center [56, 233] width 78 height 9
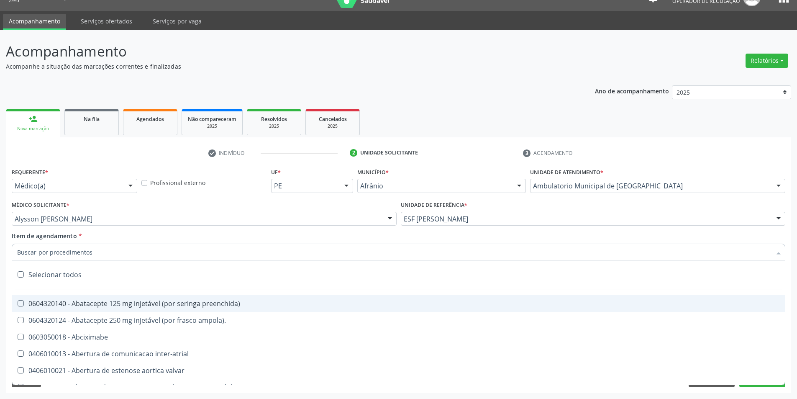
paste input "0211020036"
type input "0211020036"
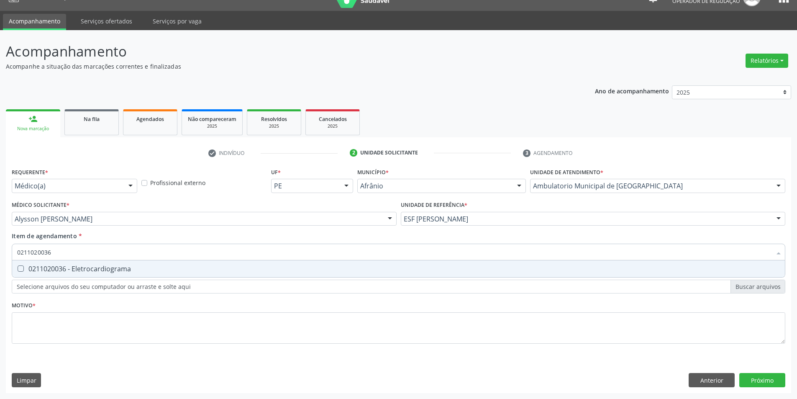
click at [68, 272] on div "0211020036 - Eletrocardiograma" at bounding box center [398, 268] width 763 height 7
checkbox Eletrocardiograma "true"
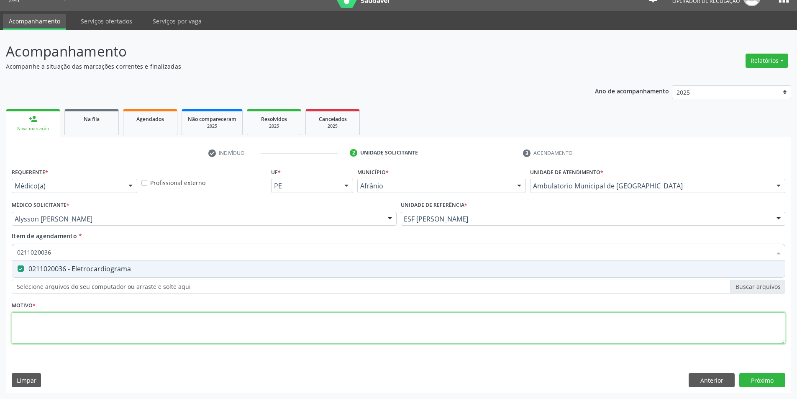
click at [77, 327] on div "Requerente * Médico(a) Médico(a) Enfermeiro(a) Paciente Nenhum resultado encont…" at bounding box center [399, 261] width 774 height 190
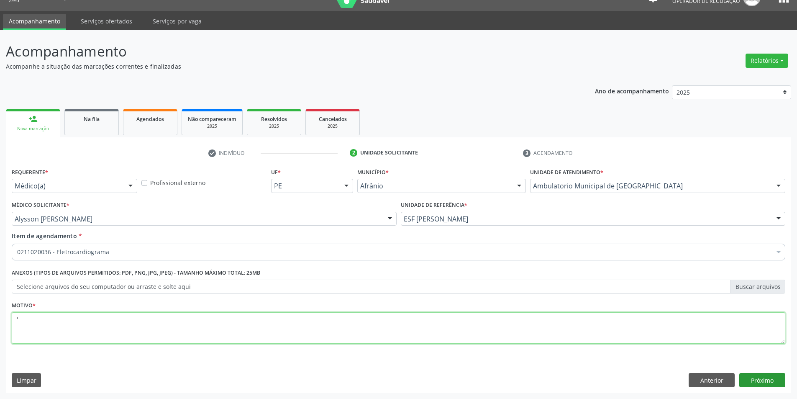
type textarea "'"
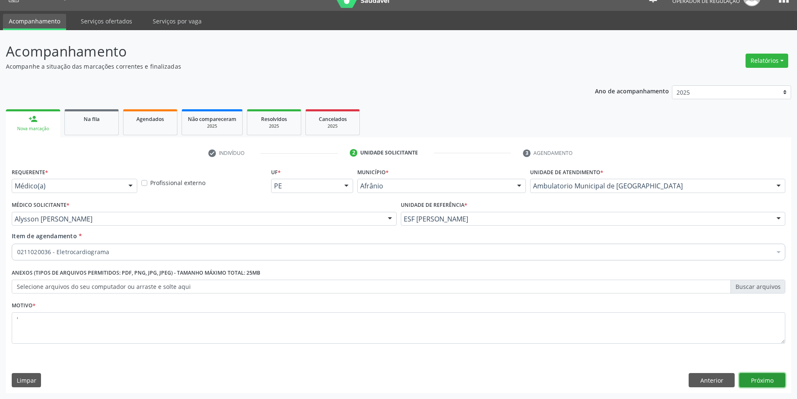
click at [768, 376] on button "Próximo" at bounding box center [763, 380] width 46 height 14
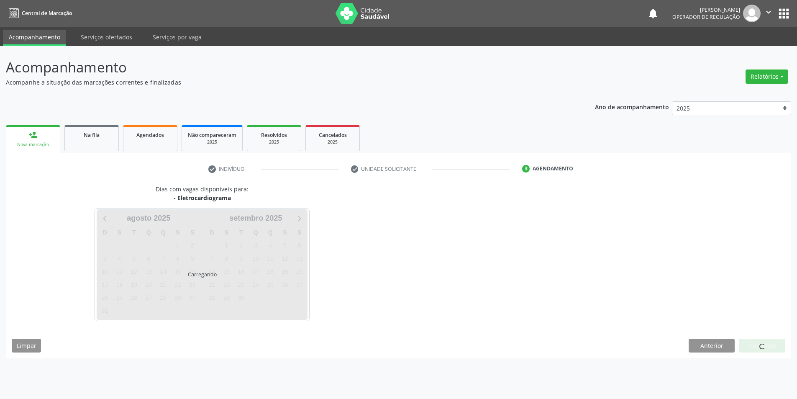
scroll to position [0, 0]
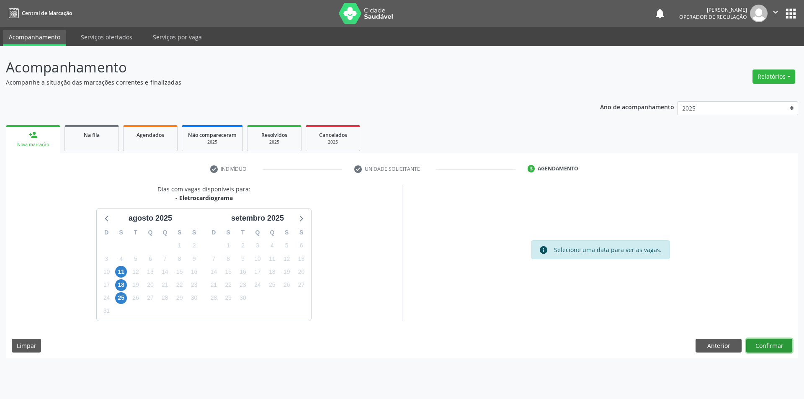
click at [763, 343] on button "Confirmar" at bounding box center [769, 346] width 46 height 14
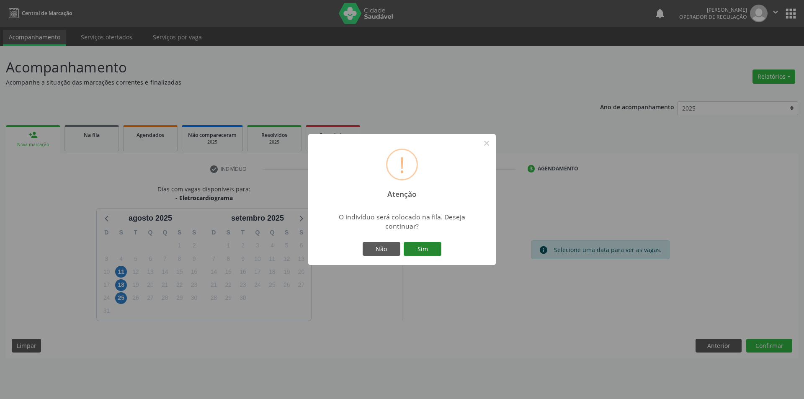
click at [419, 244] on button "Sim" at bounding box center [422, 249] width 38 height 14
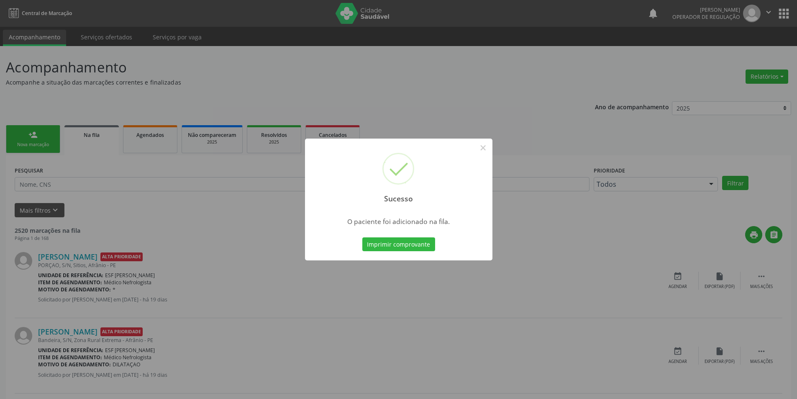
click at [150, 103] on div "Sucesso × O paciente foi adicionado na fila. Imprimir comprovante Cancel" at bounding box center [398, 199] width 797 height 399
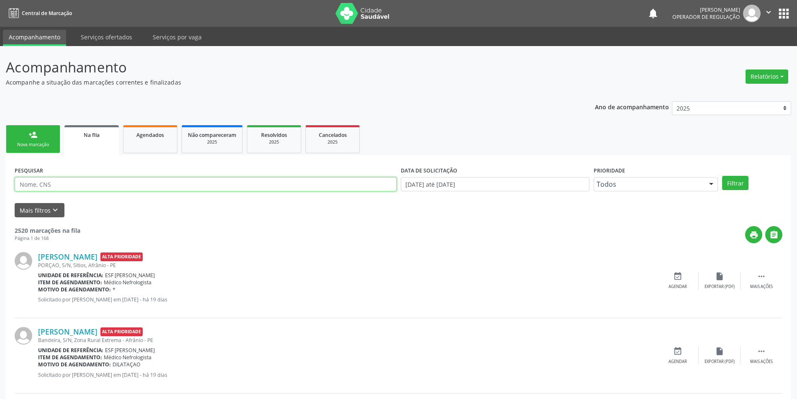
click at [110, 181] on input "text" at bounding box center [206, 184] width 382 height 14
click at [735, 185] on button "Filtrar" at bounding box center [735, 183] width 26 height 14
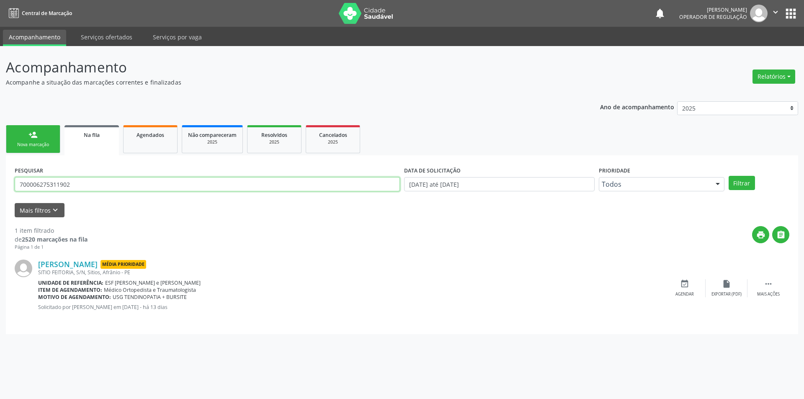
drag, startPoint x: 90, startPoint y: 188, endPoint x: 0, endPoint y: 172, distance: 91.3
click at [0, 172] on div "Acompanhamento Acompanhe a situação das marcações correntes e finalizadas Relat…" at bounding box center [402, 222] width 804 height 353
click at [742, 177] on button "Filtrar" at bounding box center [741, 183] width 26 height 14
drag, startPoint x: 85, startPoint y: 188, endPoint x: 0, endPoint y: 177, distance: 85.6
click at [0, 177] on div "Acompanhamento Acompanhe a situação das marcações correntes e finalizadas Relat…" at bounding box center [402, 222] width 804 height 353
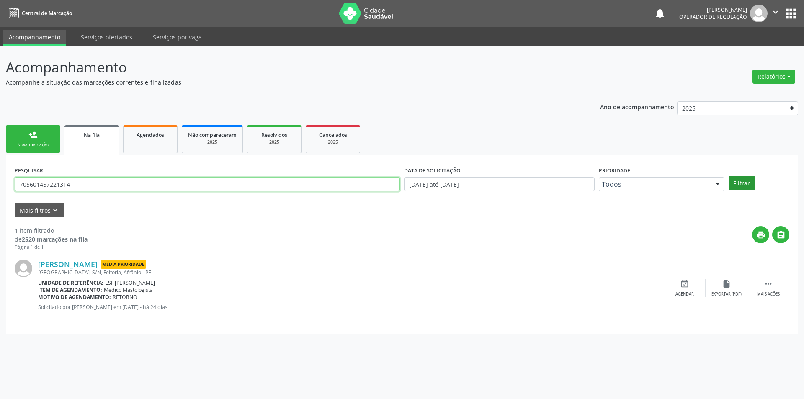
type input "705601457221314"
click at [734, 181] on button "Filtrar" at bounding box center [741, 183] width 26 height 14
click at [43, 136] on link "person_add Nova marcação" at bounding box center [33, 139] width 54 height 28
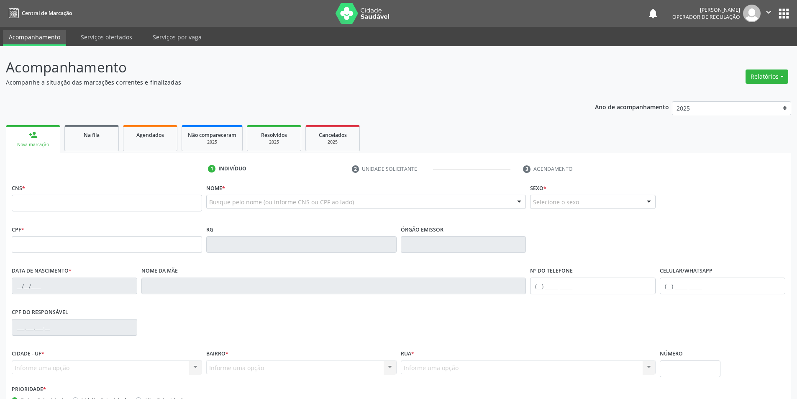
click at [61, 215] on fieldset "CNS *" at bounding box center [107, 200] width 190 height 36
click at [61, 209] on input "text" at bounding box center [107, 203] width 190 height 17
type input "705 6014 5722 1314"
type input "122.170.798-16"
type input "[DATE]"
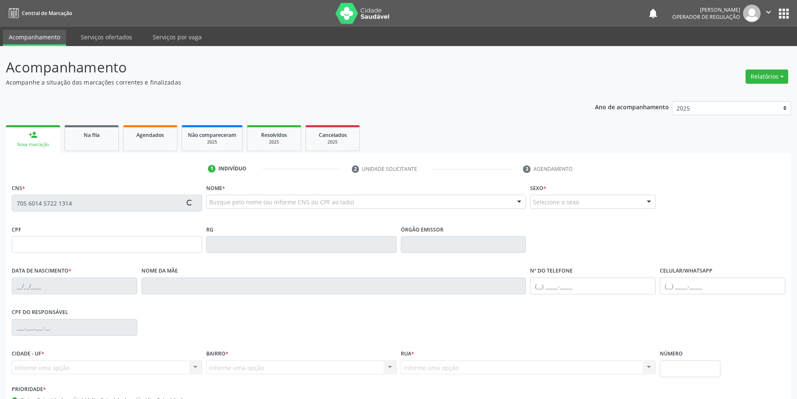
type input "[PERSON_NAME]"
type input "[PHONE_NUMBER]"
type input "S/N"
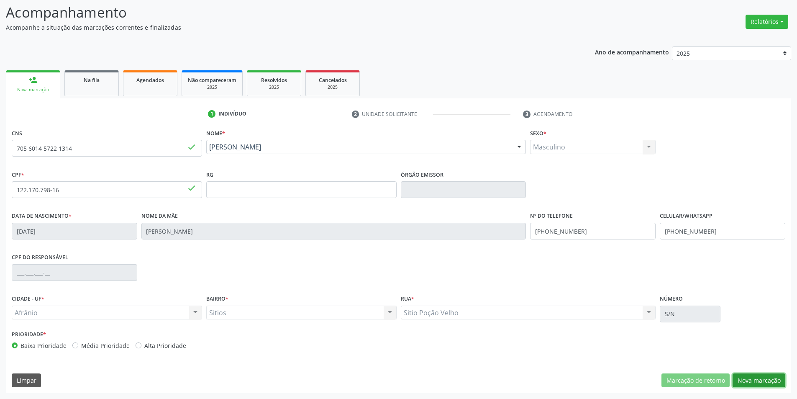
click at [752, 382] on button "Nova marcação" at bounding box center [759, 380] width 53 height 14
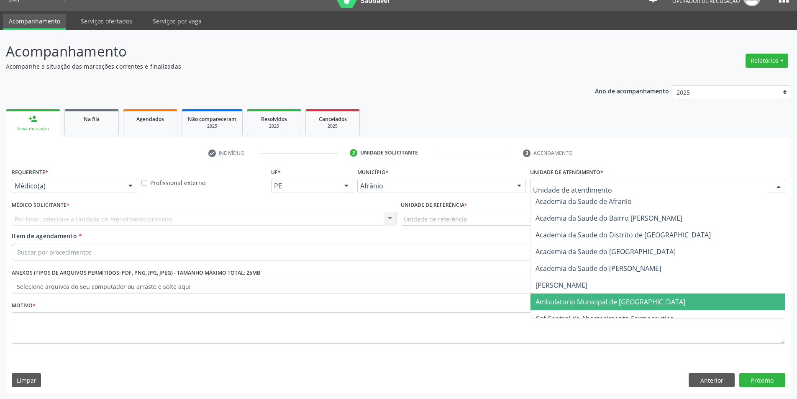
drag, startPoint x: 588, startPoint y: 308, endPoint x: 517, endPoint y: 277, distance: 77.3
click at [585, 307] on span "Ambulatorio Municipal de [GEOGRAPHIC_DATA]" at bounding box center [658, 301] width 254 height 17
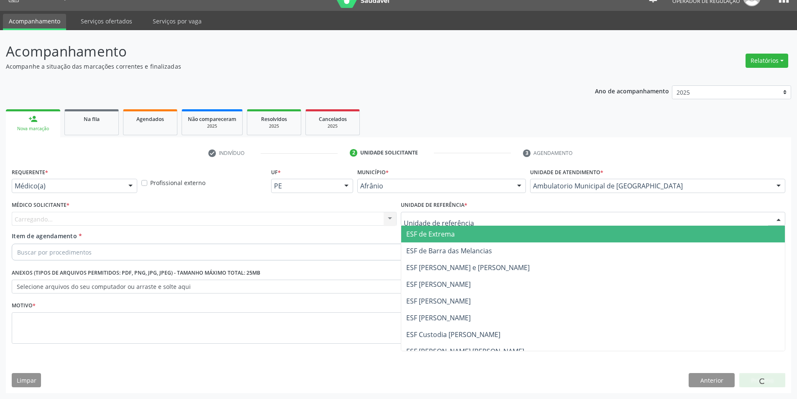
click at [480, 221] on div at bounding box center [593, 219] width 385 height 14
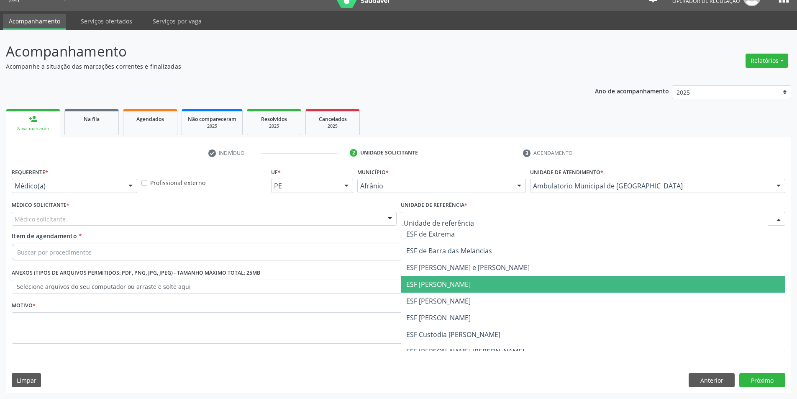
drag, startPoint x: 465, startPoint y: 292, endPoint x: 411, endPoint y: 287, distance: 53.8
click at [459, 290] on span "ESF [PERSON_NAME]" at bounding box center [593, 284] width 384 height 17
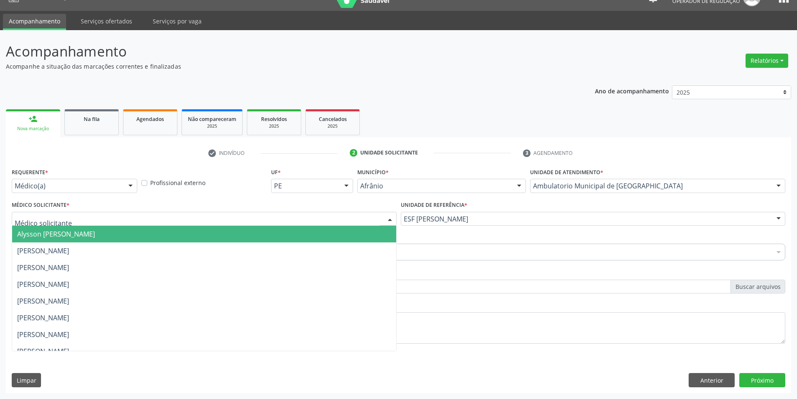
click at [148, 216] on div at bounding box center [204, 219] width 385 height 14
click at [95, 231] on span "Alysson [PERSON_NAME]" at bounding box center [56, 233] width 78 height 9
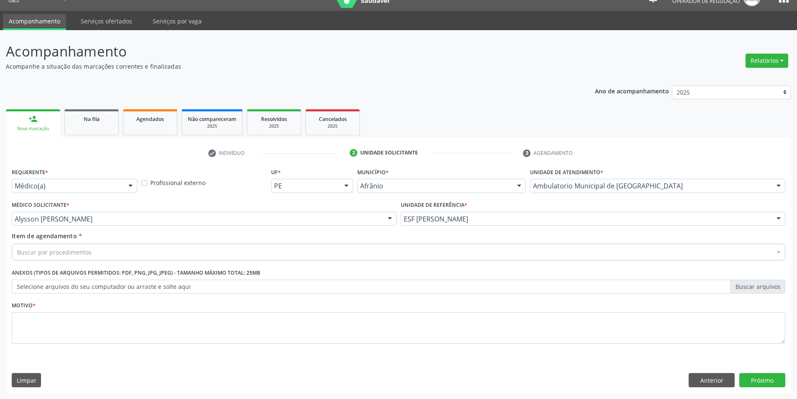
click at [69, 247] on div "Buscar por procedimentos" at bounding box center [399, 252] width 774 height 17
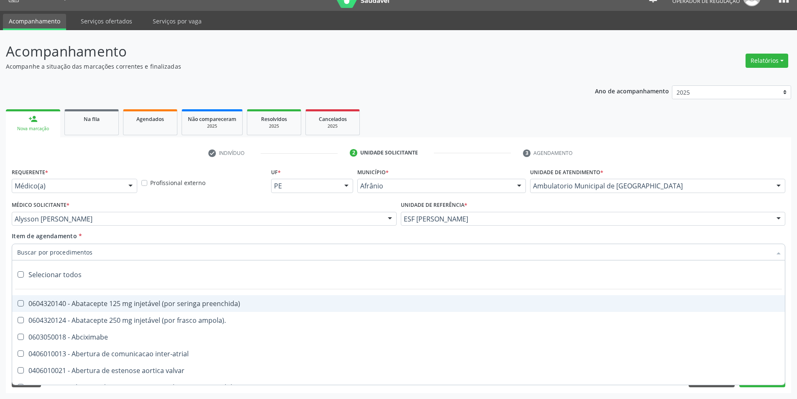
paste input "0211020036"
type input "0211020036"
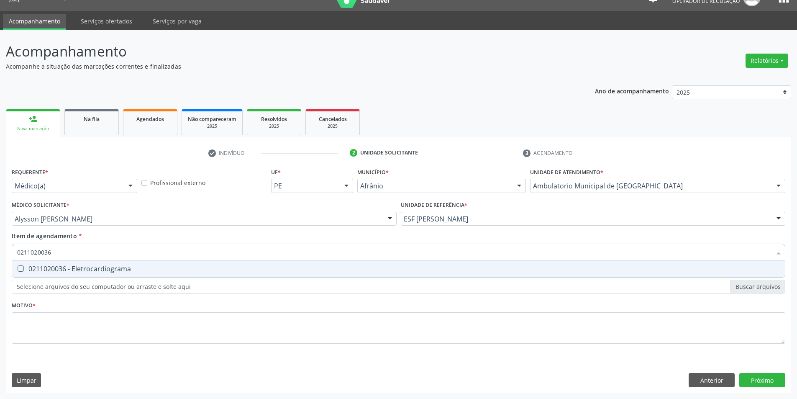
click at [59, 270] on div "0211020036 - Eletrocardiograma" at bounding box center [398, 268] width 763 height 7
checkbox Eletrocardiograma "true"
click at [75, 347] on div "Requerente * Médico(a) Médico(a) Enfermeiro(a) Paciente Nenhum resultado encont…" at bounding box center [399, 261] width 774 height 190
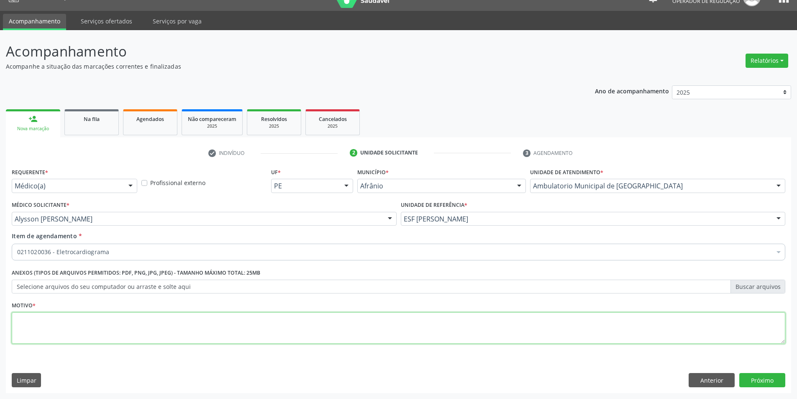
click at [97, 335] on textarea at bounding box center [399, 328] width 774 height 32
type textarea "'"
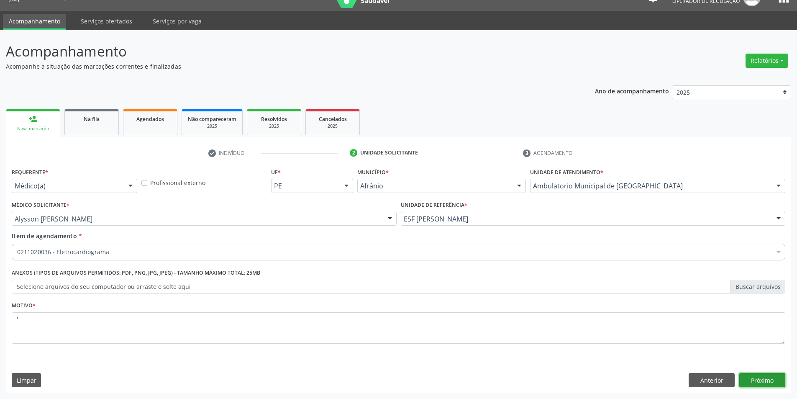
click at [774, 376] on button "Próximo" at bounding box center [763, 380] width 46 height 14
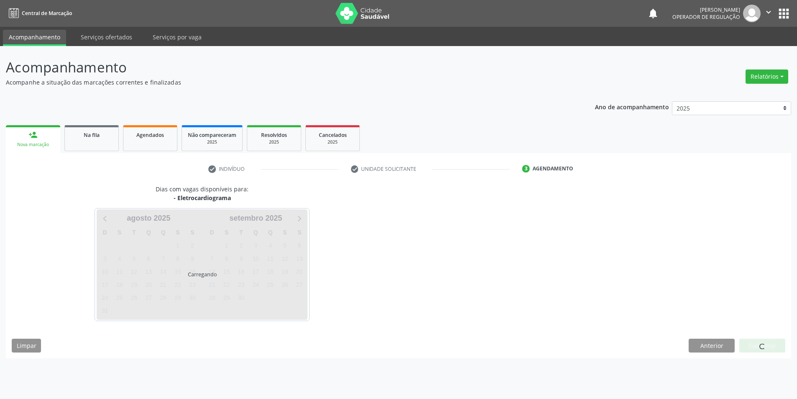
scroll to position [0, 0]
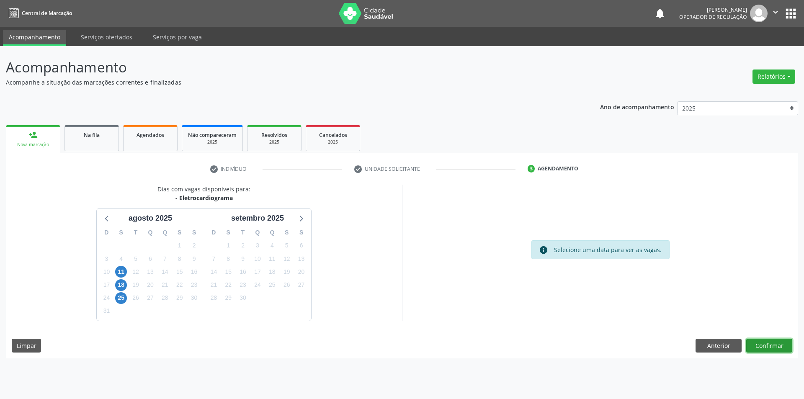
click at [774, 349] on button "Confirmar" at bounding box center [769, 346] width 46 height 14
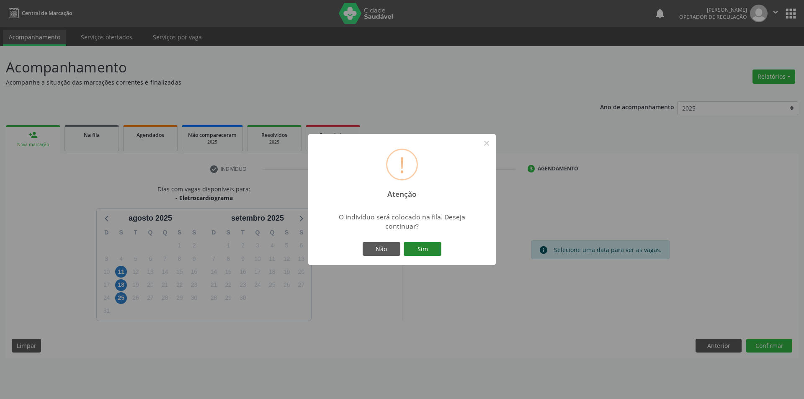
click at [431, 256] on button "Sim" at bounding box center [422, 249] width 38 height 14
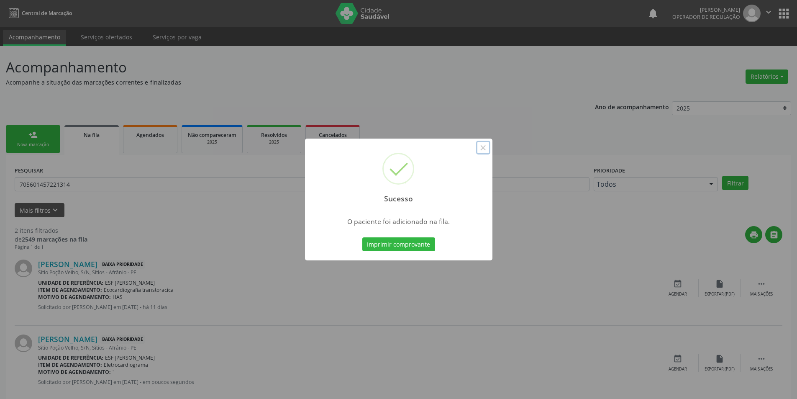
click at [483, 148] on button "×" at bounding box center [483, 148] width 14 height 14
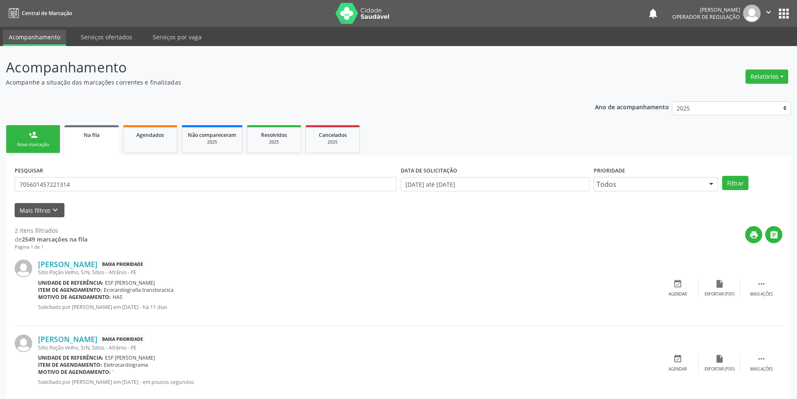
click at [31, 142] on div "Nova marcação" at bounding box center [33, 144] width 42 height 6
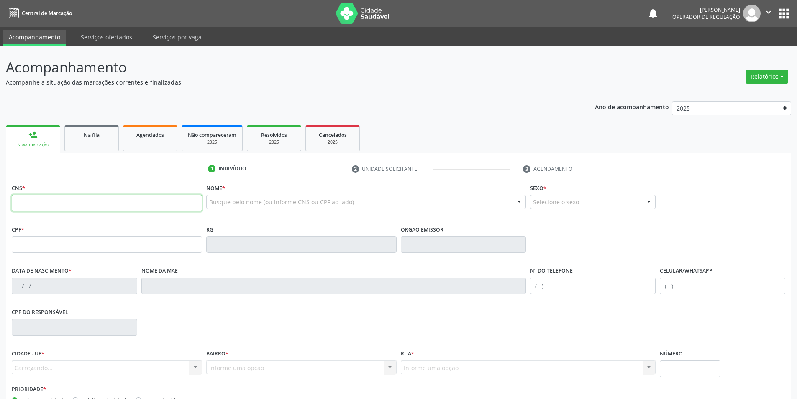
click at [35, 207] on input "text" at bounding box center [107, 203] width 190 height 17
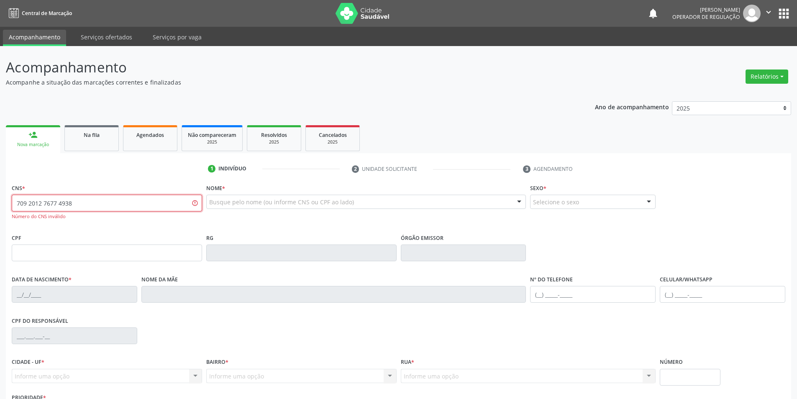
type input "709 2012 7677 4938"
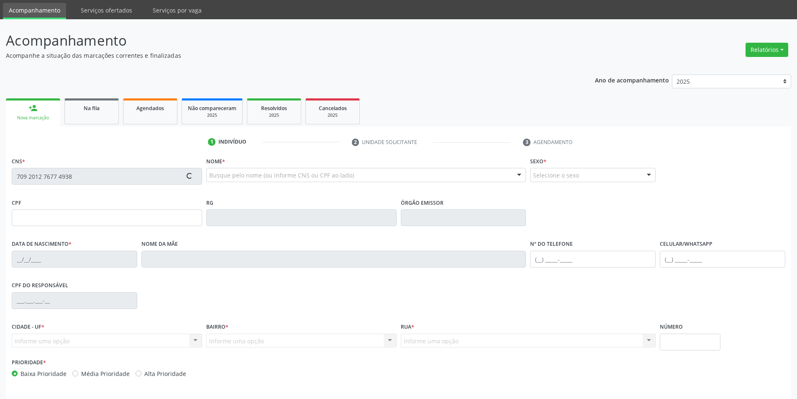
type input "090.838.098-46"
type input "[DATE]"
type input "[PERSON_NAME] Nonato"
type input "[PHONE_NUMBER]"
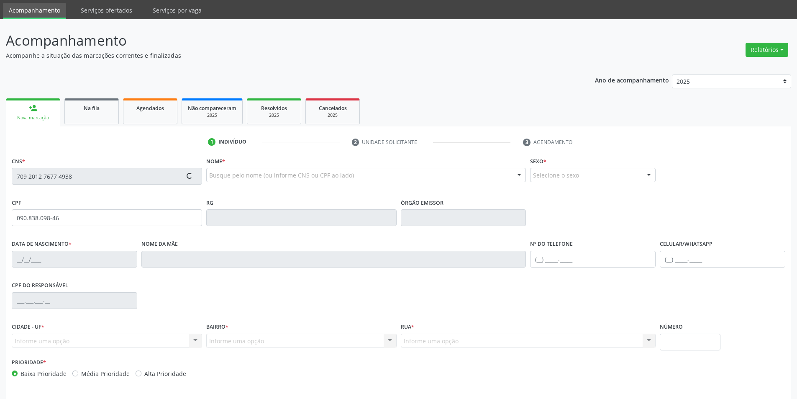
type input "3"
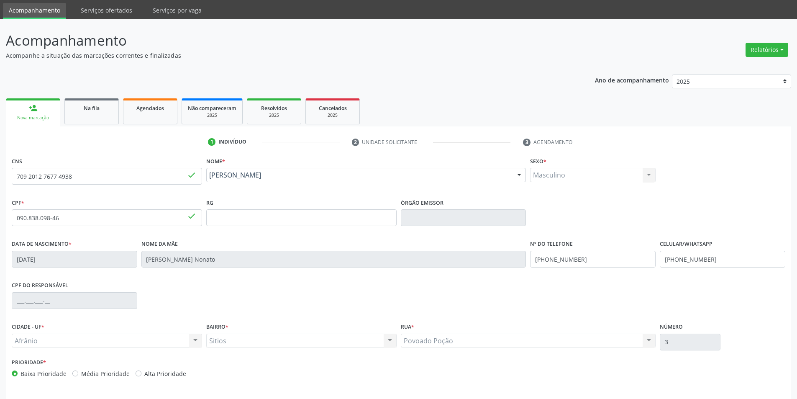
scroll to position [55, 0]
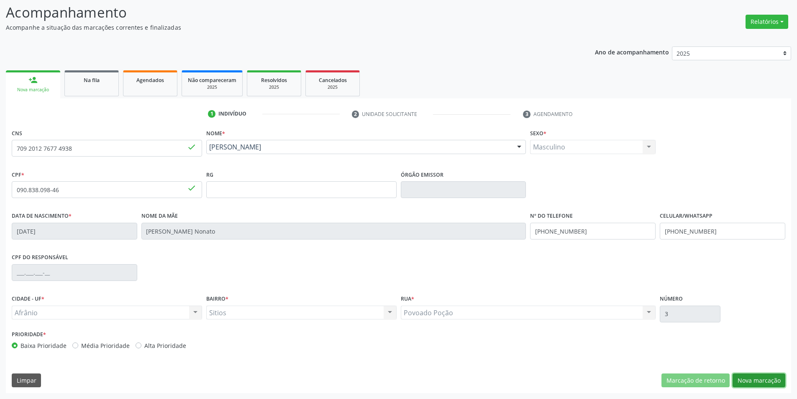
click at [744, 377] on button "Nova marcação" at bounding box center [759, 380] width 53 height 14
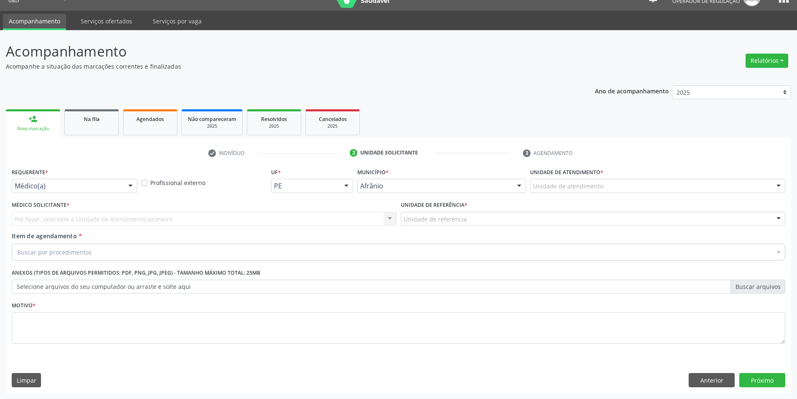
scroll to position [16, 0]
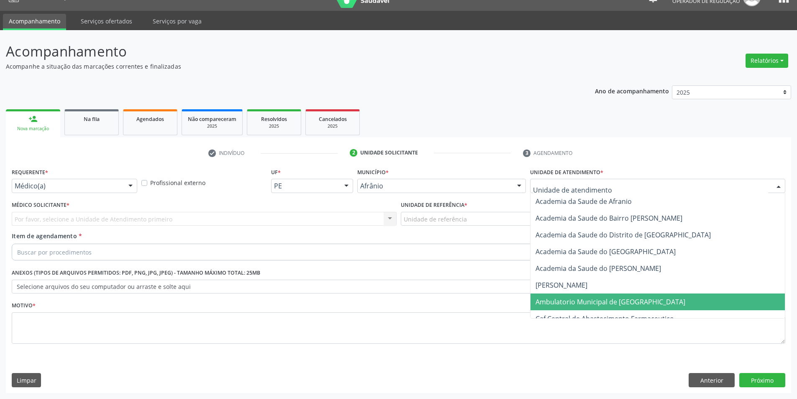
click at [608, 304] on span "Ambulatorio Municipal de [GEOGRAPHIC_DATA]" at bounding box center [611, 301] width 150 height 9
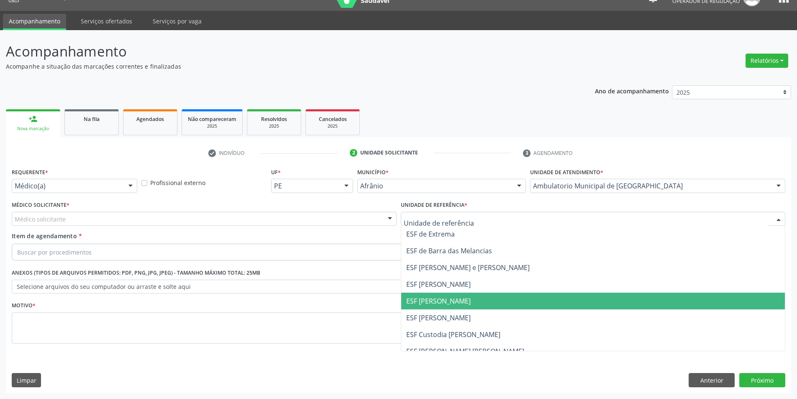
click at [451, 303] on span "ESF [PERSON_NAME]" at bounding box center [438, 300] width 64 height 9
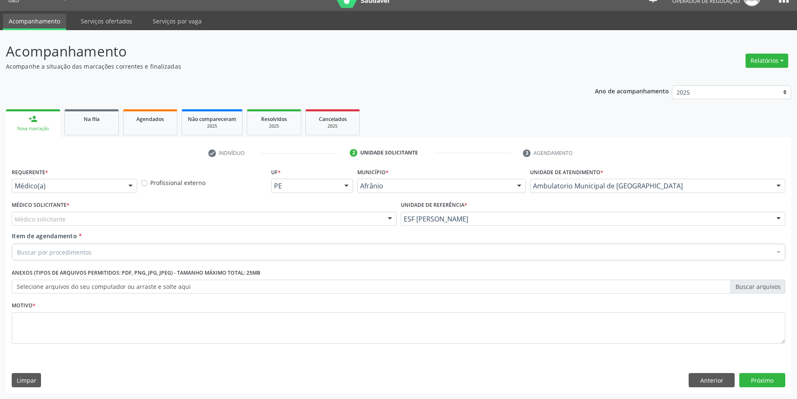
click at [203, 210] on div "Médico Solicitante * Médico solicitante [PERSON_NAME] [PERSON_NAME] [PERSON_NAM…" at bounding box center [204, 212] width 385 height 27
click at [177, 221] on div "Médico solicitante" at bounding box center [204, 219] width 385 height 14
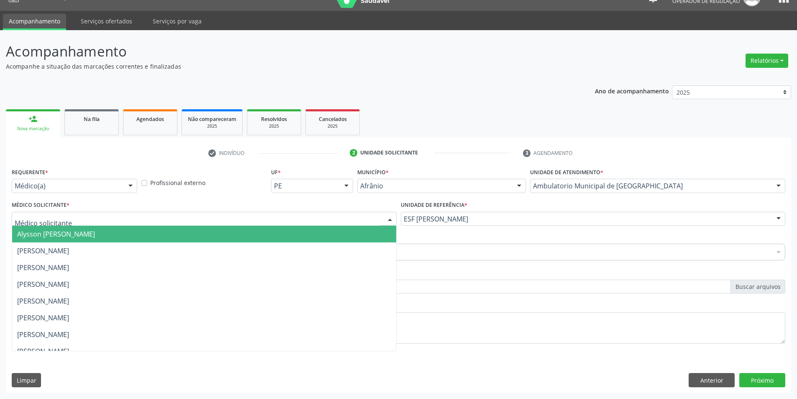
click at [95, 230] on span "Alysson [PERSON_NAME]" at bounding box center [56, 233] width 78 height 9
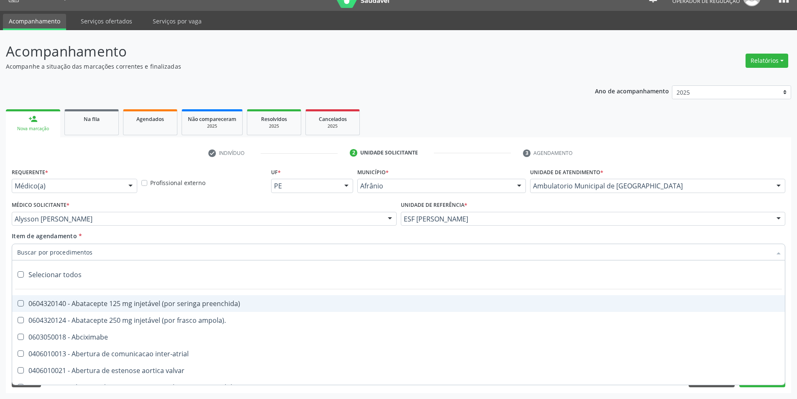
paste input "0211020036"
type input "0211020036"
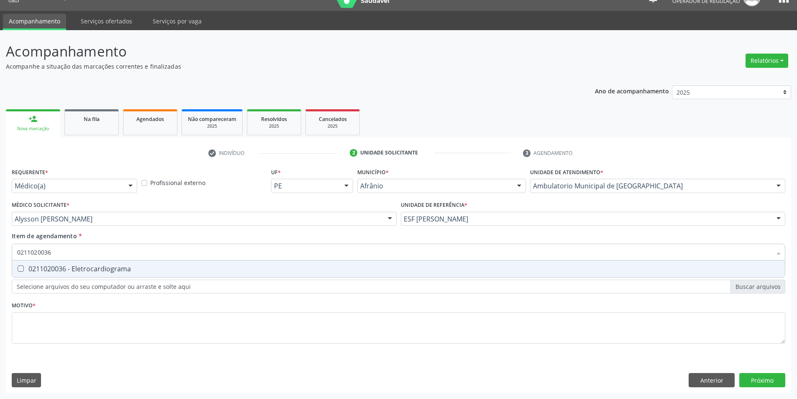
click at [101, 270] on div "0211020036 - Eletrocardiograma" at bounding box center [398, 268] width 763 height 7
checkbox Eletrocardiograma "true"
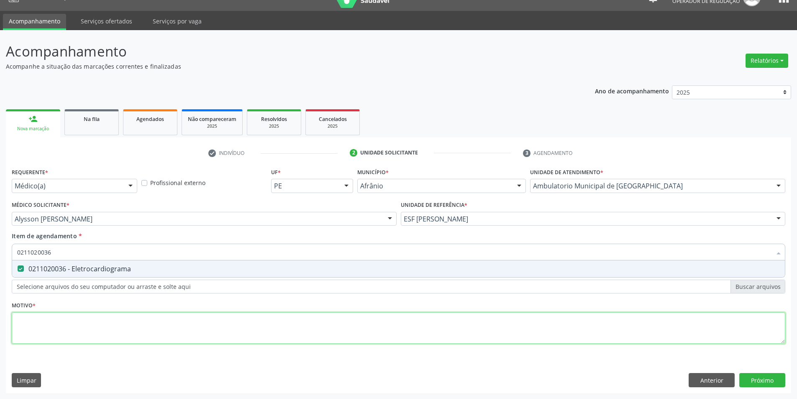
click at [81, 319] on div "Requerente * Médico(a) Médico(a) Enfermeiro(a) Paciente Nenhum resultado encont…" at bounding box center [399, 261] width 774 height 190
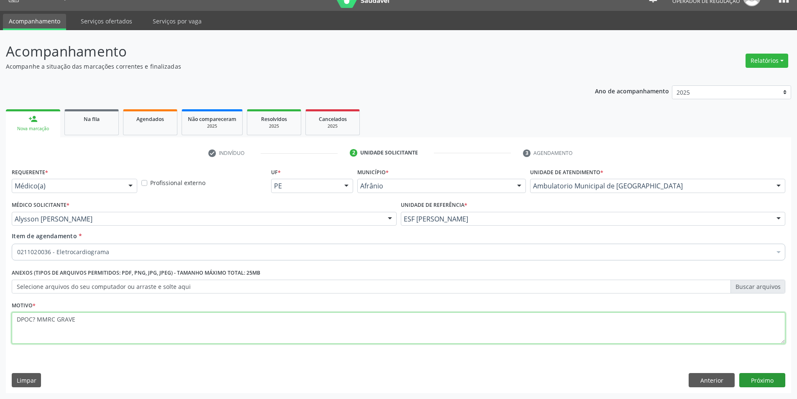
type textarea "DPOC? MMRC GRAVE"
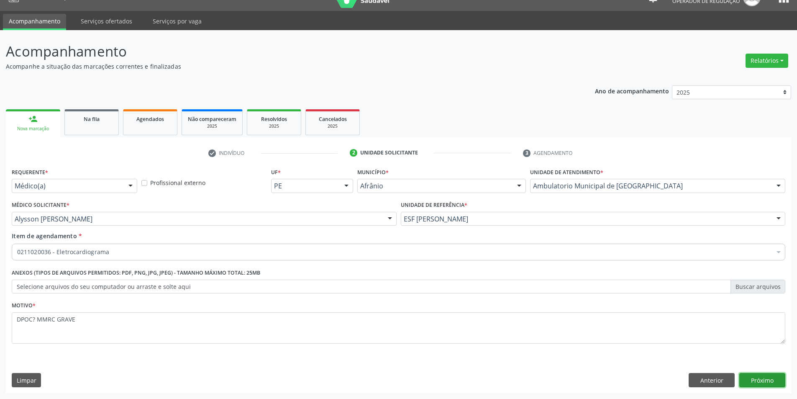
click at [768, 380] on button "Próximo" at bounding box center [763, 380] width 46 height 14
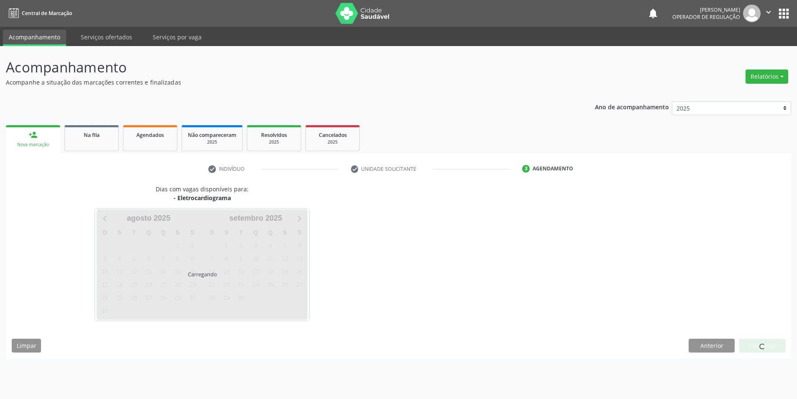
scroll to position [0, 0]
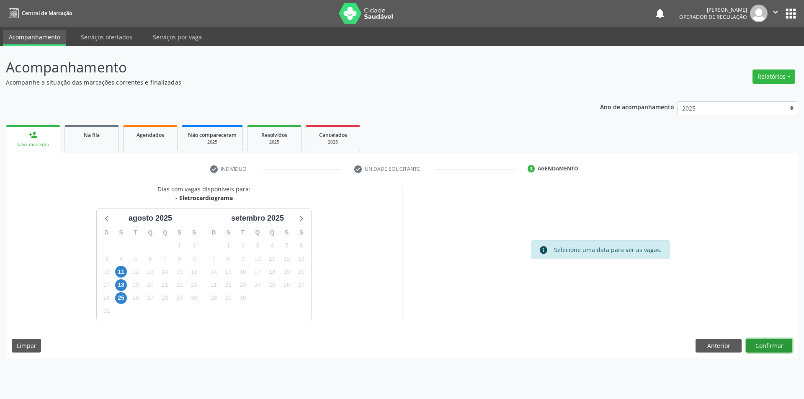
click at [763, 344] on button "Confirmar" at bounding box center [769, 346] width 46 height 14
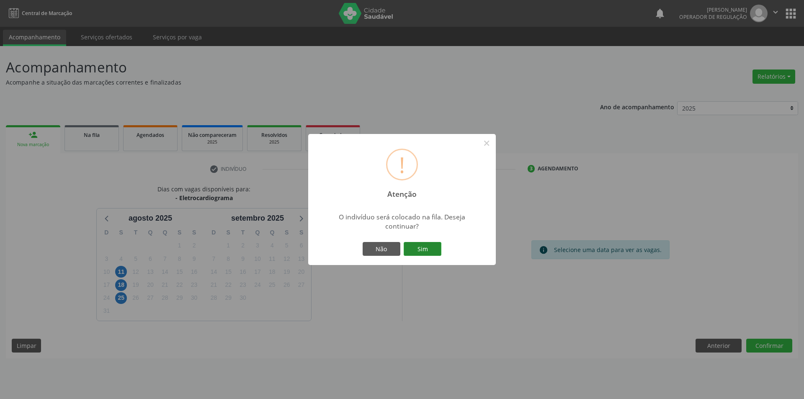
click at [424, 242] on button "Sim" at bounding box center [422, 249] width 38 height 14
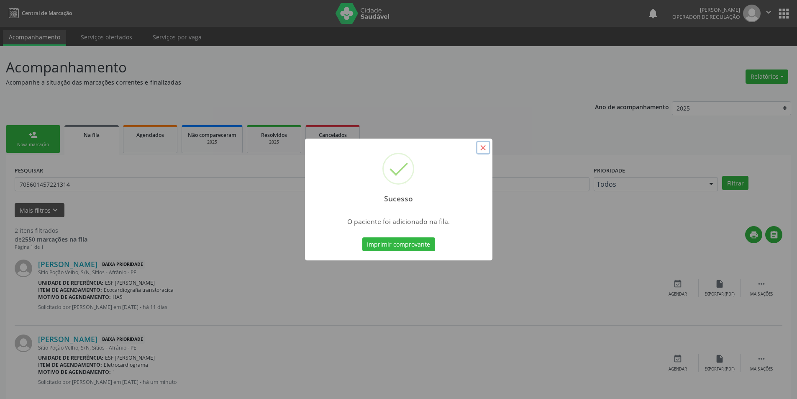
click at [480, 144] on button "×" at bounding box center [483, 148] width 14 height 14
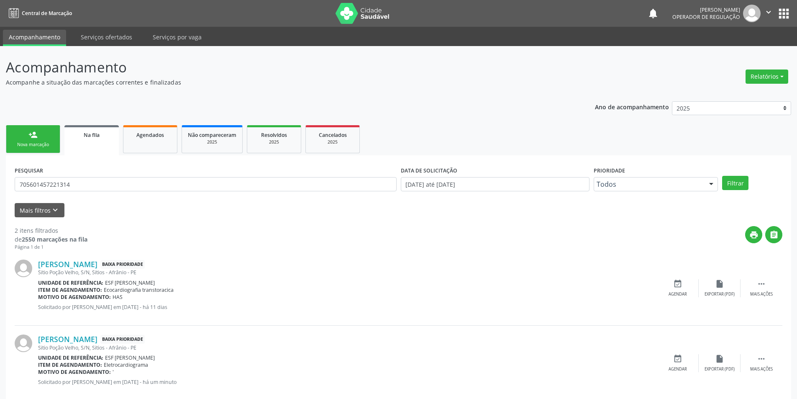
click at [23, 138] on link "person_add Nova marcação" at bounding box center [33, 139] width 54 height 28
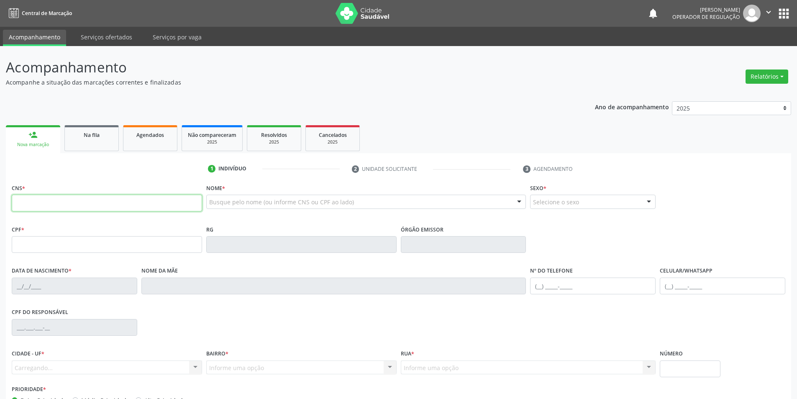
click at [49, 198] on input "text" at bounding box center [107, 203] width 190 height 17
type input "707 0"
type input "707 0098 5831 2239"
type input "025.014.994-09"
type input "3[DATE]"
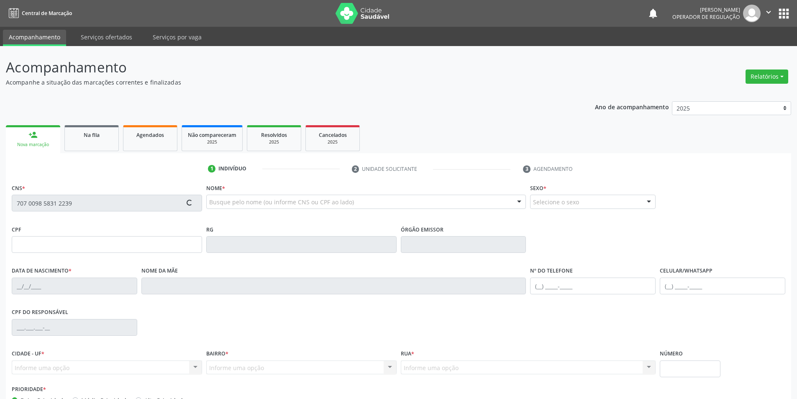
type input "Agostinha [PERSON_NAME]"
type input "[PHONE_NUMBER]"
type input "20"
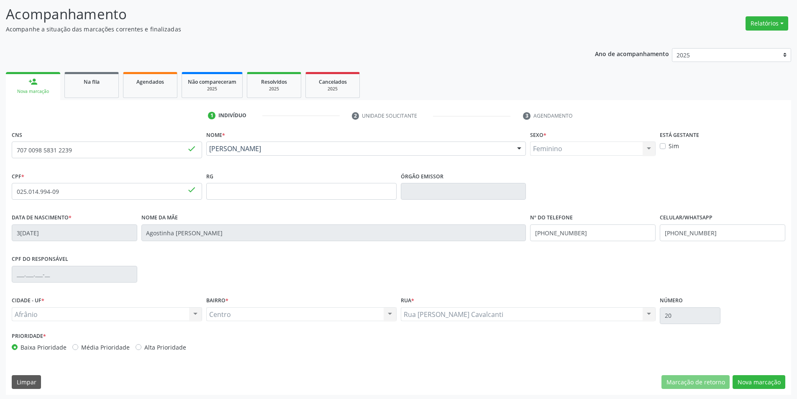
scroll to position [55, 0]
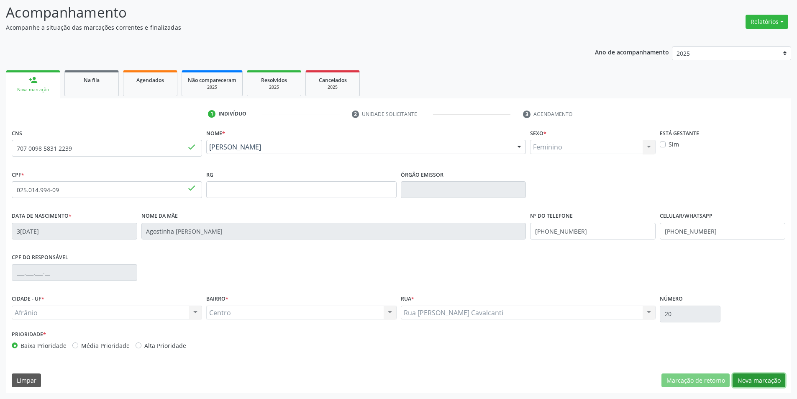
click at [765, 380] on button "Nova marcação" at bounding box center [759, 380] width 53 height 14
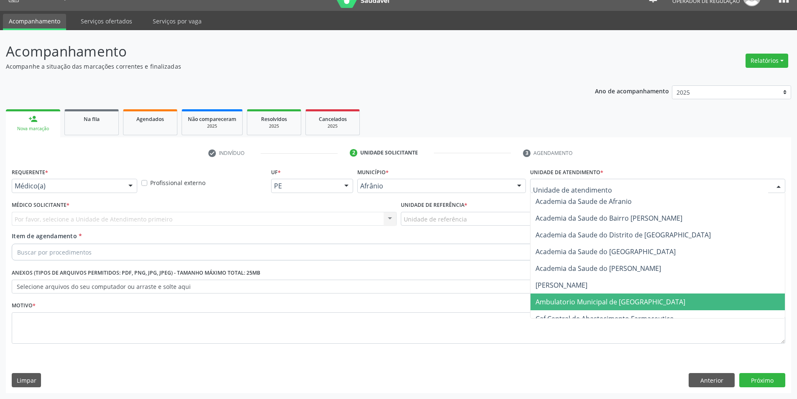
drag, startPoint x: 575, startPoint y: 306, endPoint x: 468, endPoint y: 225, distance: 133.3
click at [572, 305] on span "Ambulatorio Municipal de [GEOGRAPHIC_DATA]" at bounding box center [611, 301] width 150 height 9
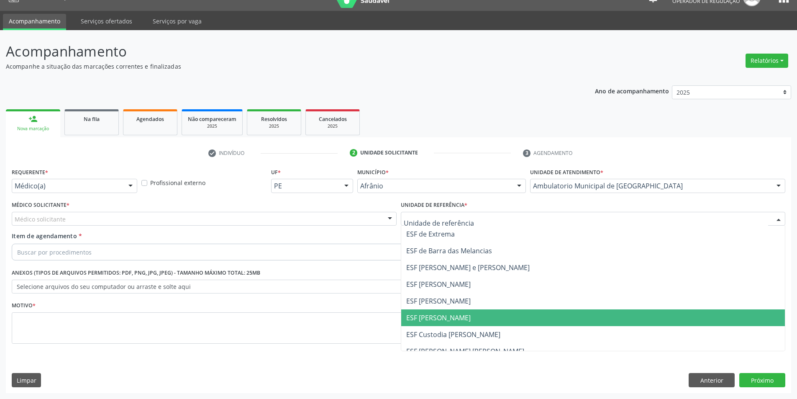
click at [446, 315] on span "ESF [PERSON_NAME]" at bounding box center [438, 317] width 64 height 9
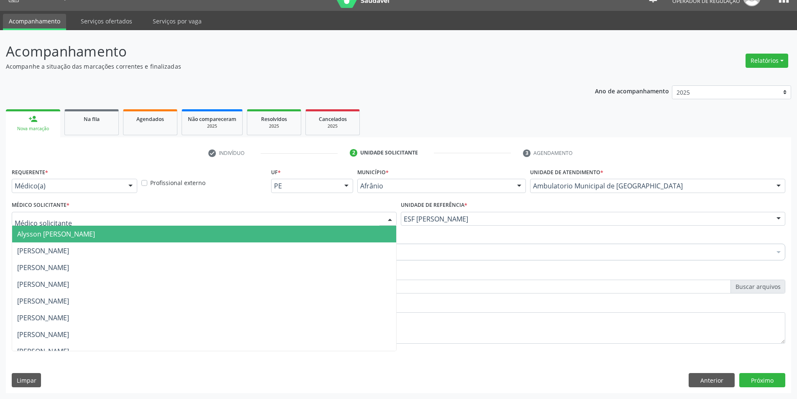
click at [220, 218] on div at bounding box center [204, 219] width 385 height 14
click at [153, 231] on span "Alysson [PERSON_NAME]" at bounding box center [204, 234] width 384 height 17
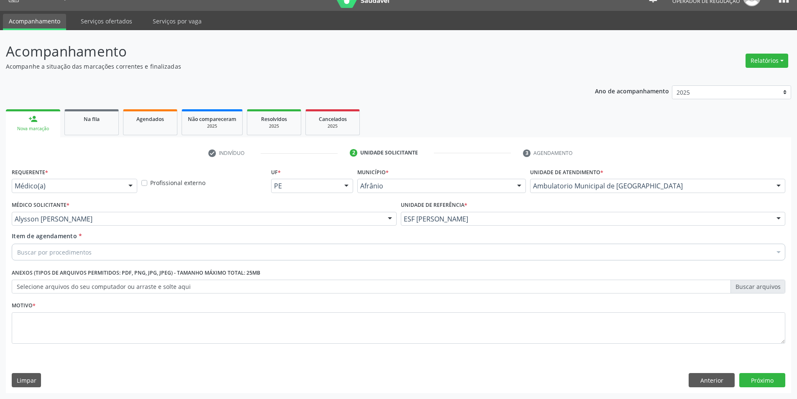
click at [144, 262] on div "Item de agendamento * Buscar por procedimentos Selecionar todos 0604320140 - Ab…" at bounding box center [399, 247] width 778 height 32
click at [152, 249] on div "Buscar por procedimentos" at bounding box center [399, 252] width 774 height 17
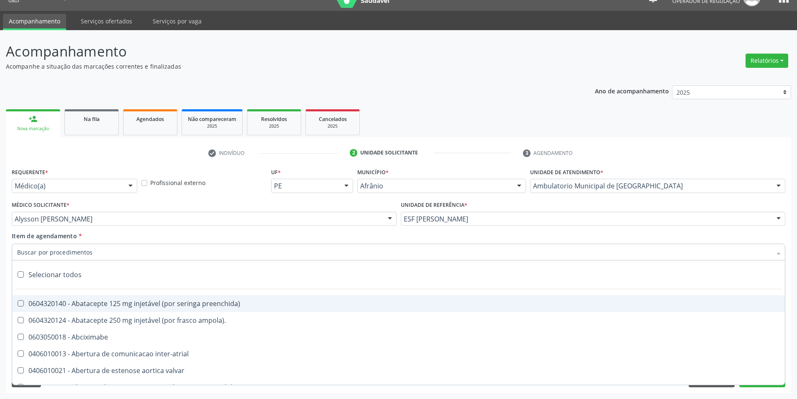
paste input "0211020036"
type input "0211020036"
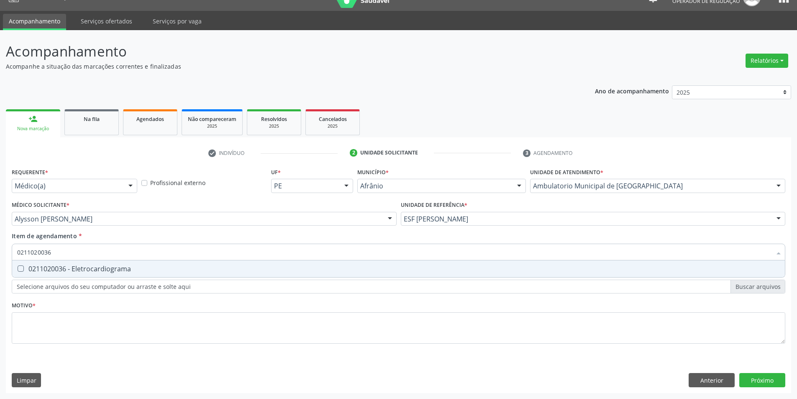
click at [133, 272] on span "0211020036 - Eletrocardiograma" at bounding box center [398, 268] width 773 height 17
checkbox Eletrocardiograma "true"
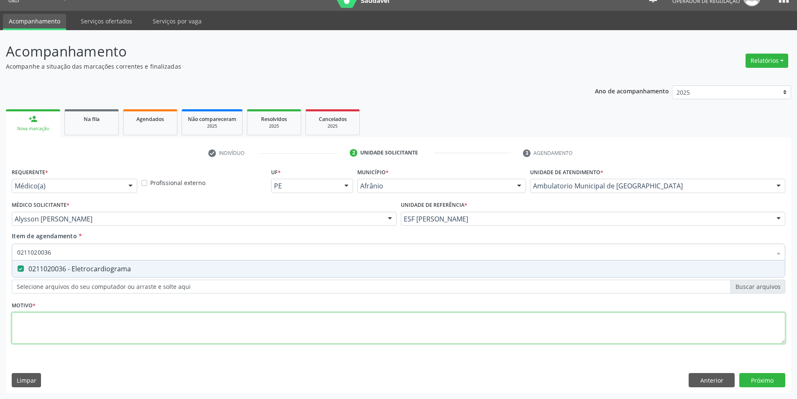
click at [116, 341] on div "Requerente * Médico(a) Médico(a) Enfermeiro(a) Paciente Nenhum resultado encont…" at bounding box center [399, 261] width 774 height 190
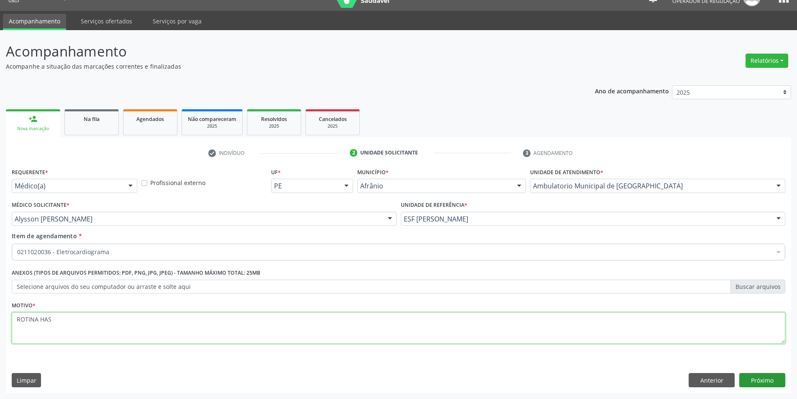
type textarea "ROTINA HAS"
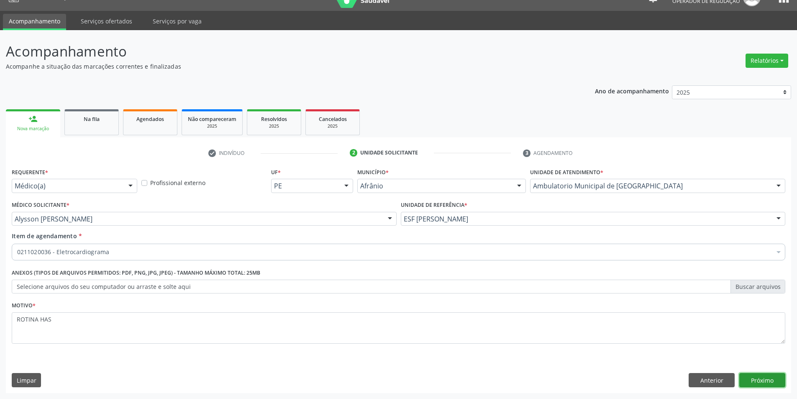
click at [762, 376] on button "Próximo" at bounding box center [763, 380] width 46 height 14
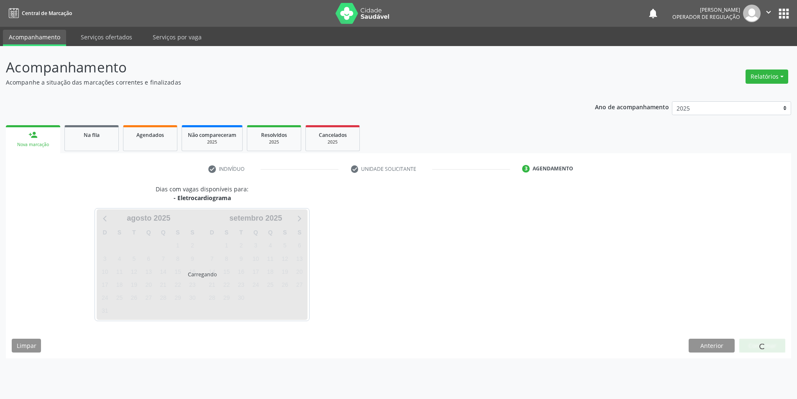
scroll to position [0, 0]
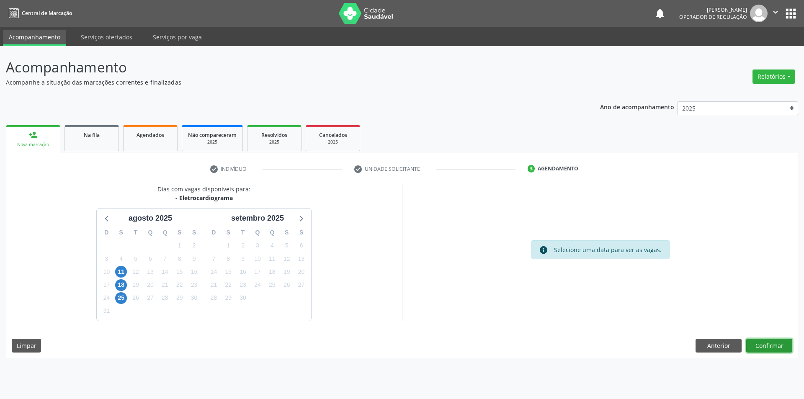
click at [767, 342] on button "Confirmar" at bounding box center [769, 346] width 46 height 14
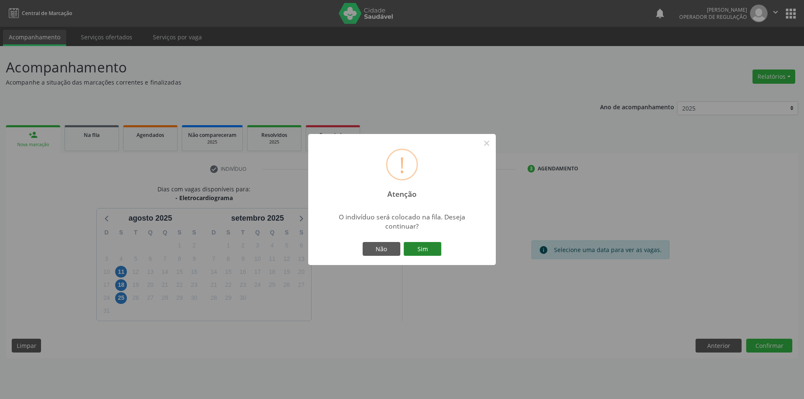
click at [430, 249] on button "Sim" at bounding box center [422, 249] width 38 height 14
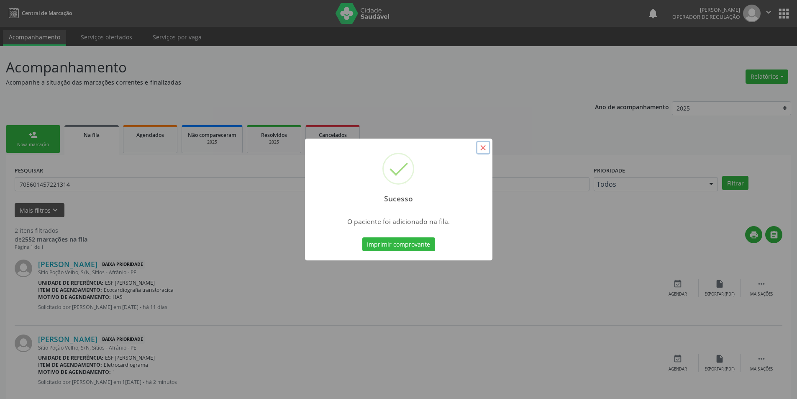
click at [479, 148] on button "×" at bounding box center [483, 148] width 14 height 14
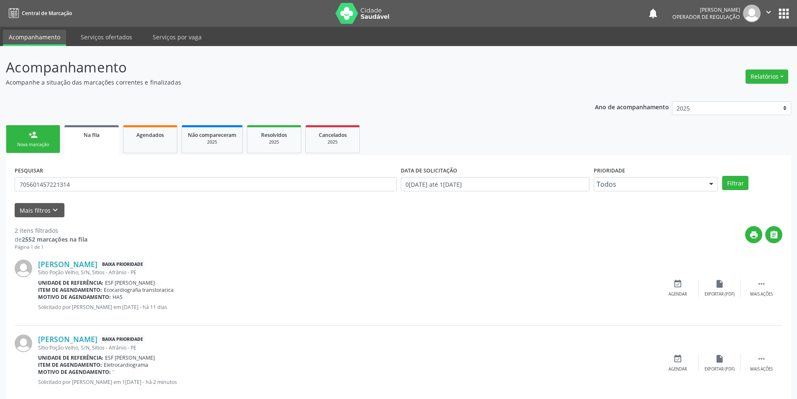
click at [27, 136] on link "person_add Nova marcação" at bounding box center [33, 139] width 54 height 28
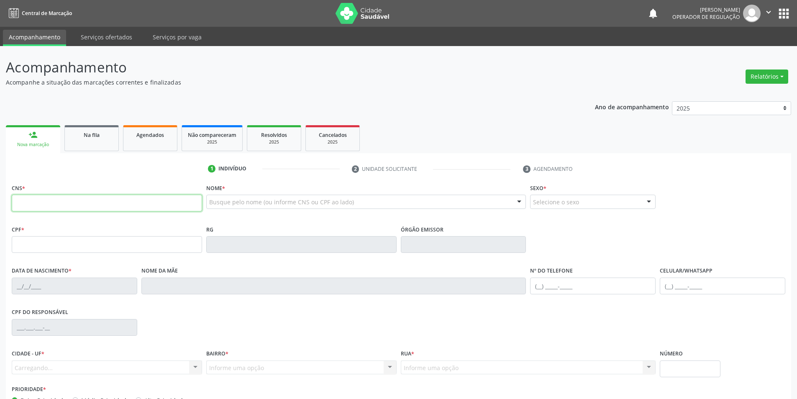
click at [87, 210] on input "text" at bounding box center [107, 203] width 190 height 17
type input "701 0028 6421 0994"
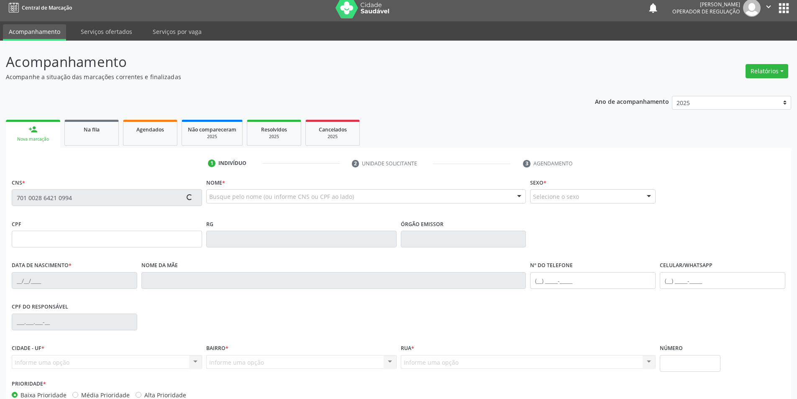
scroll to position [55, 0]
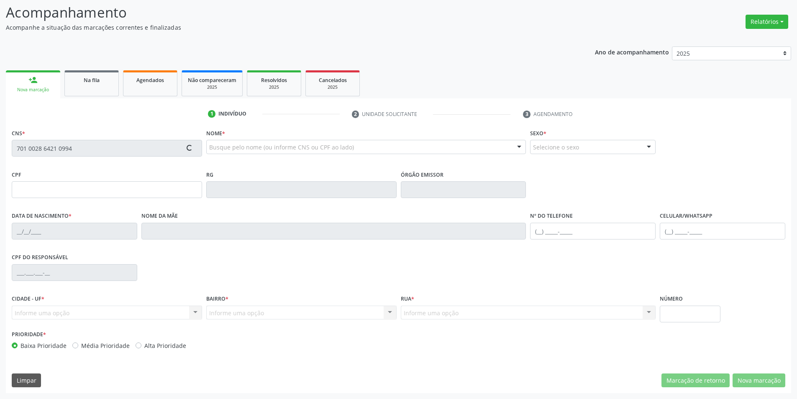
type input "711.188.014-58"
type input "04/03/1980"
type input "Maria da Conceicao Medeiros de Sousa"
type input "(87) 98831-3525"
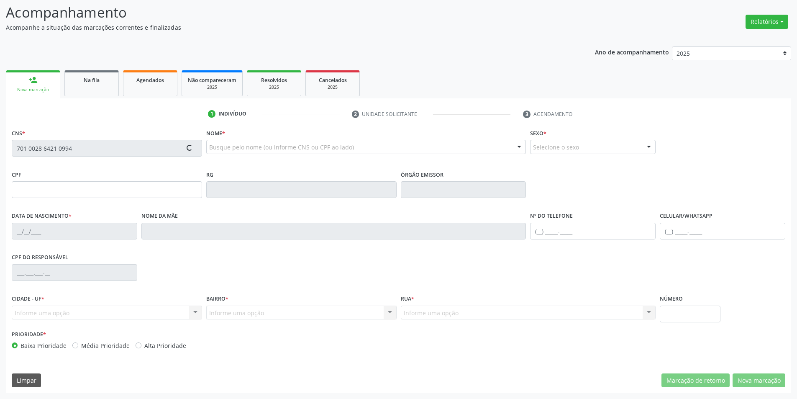
type input "7"
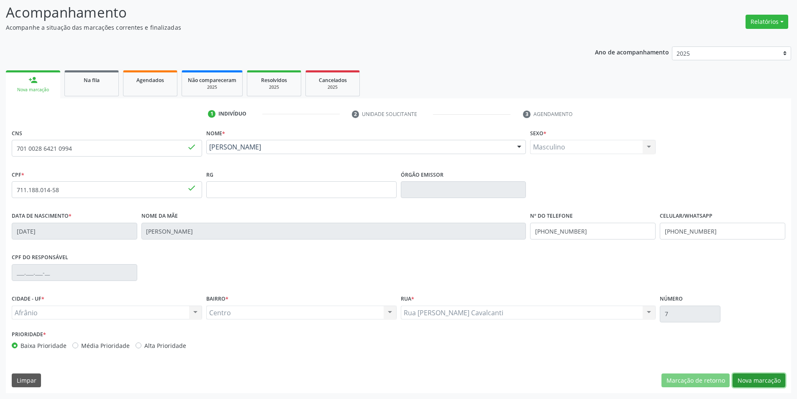
click at [753, 384] on button "Nova marcação" at bounding box center [759, 380] width 53 height 14
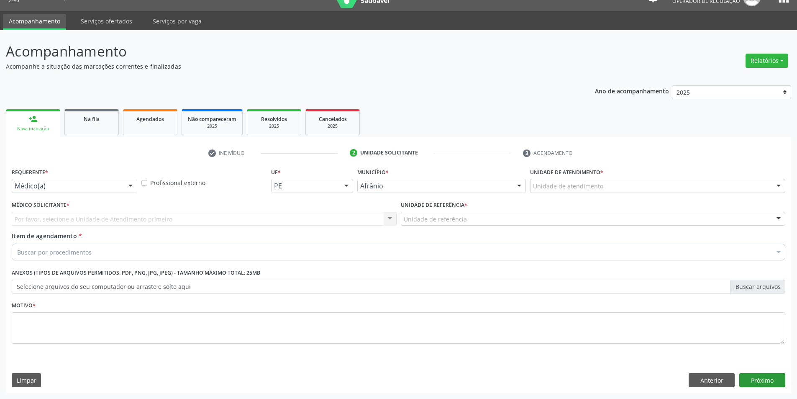
scroll to position [16, 0]
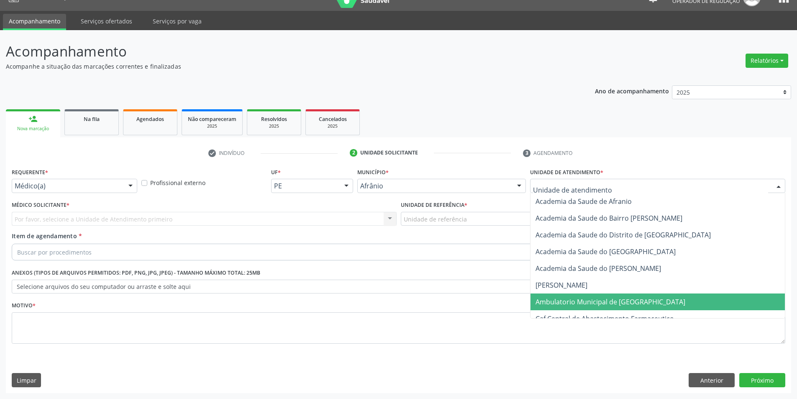
click at [579, 295] on span "Ambulatorio Municipal de [GEOGRAPHIC_DATA]" at bounding box center [658, 301] width 254 height 17
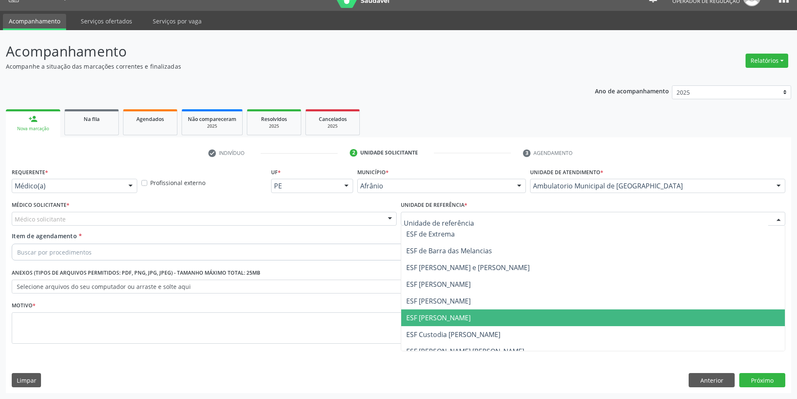
click at [455, 312] on span "ESF [PERSON_NAME]" at bounding box center [593, 317] width 384 height 17
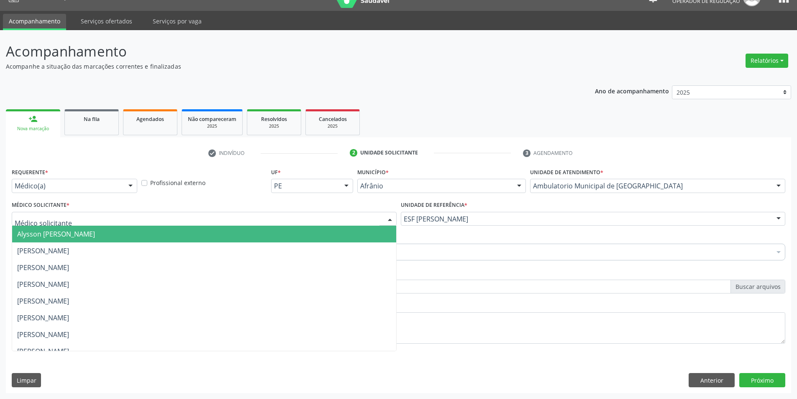
click at [183, 214] on div at bounding box center [204, 219] width 385 height 14
click at [128, 239] on span "Alysson [PERSON_NAME]" at bounding box center [204, 234] width 384 height 17
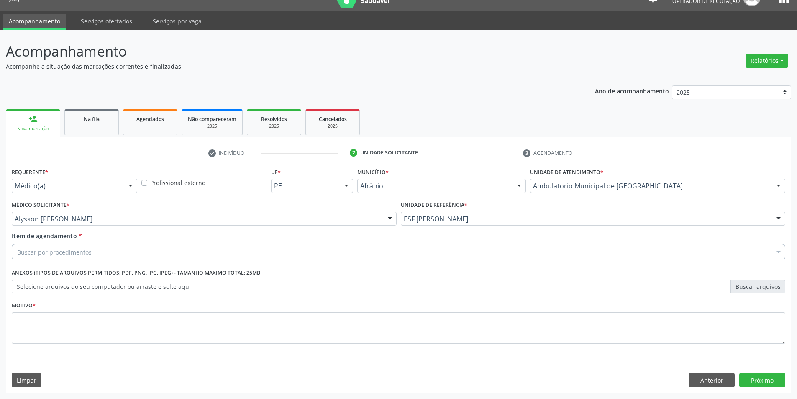
drag, startPoint x: 113, startPoint y: 245, endPoint x: 109, endPoint y: 247, distance: 4.3
click at [111, 246] on div "Buscar por procedimentos" at bounding box center [399, 252] width 774 height 17
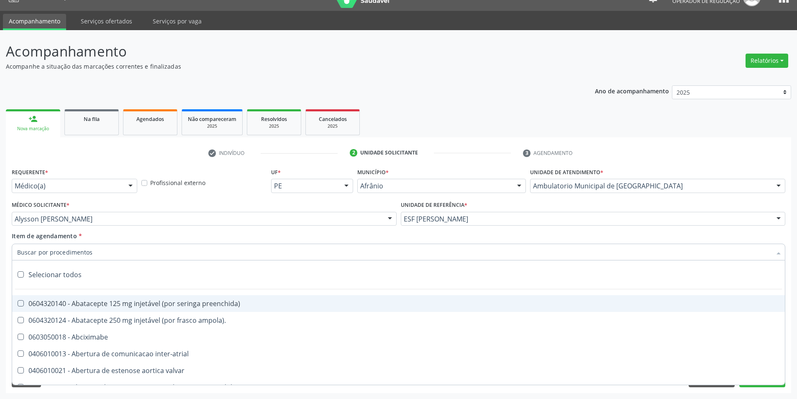
paste input "0211020036"
type input "0211020036"
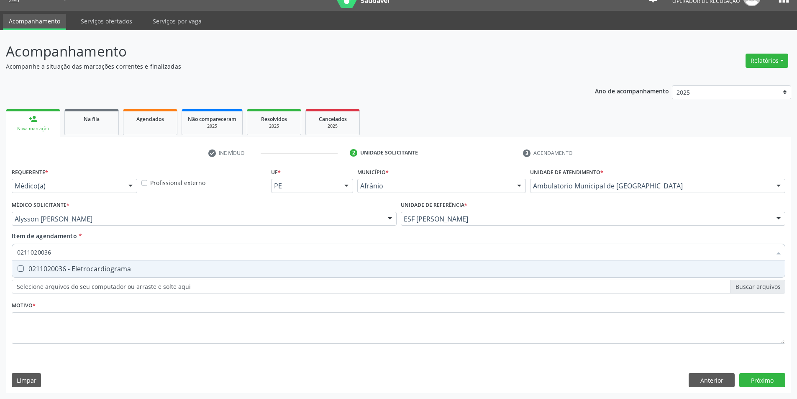
click at [92, 267] on div "0211020036 - Eletrocardiograma" at bounding box center [398, 268] width 763 height 7
checkbox Eletrocardiograma "true"
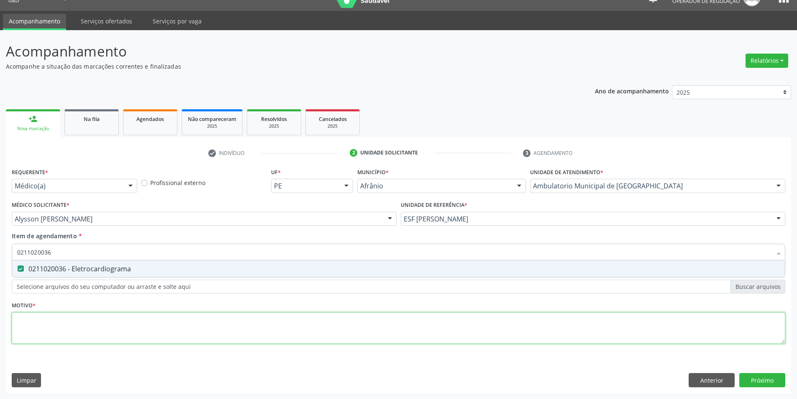
click at [75, 325] on div "Requerente * Médico(a) Médico(a) Enfermeiro(a) Paciente Nenhum resultado encont…" at bounding box center [399, 261] width 774 height 190
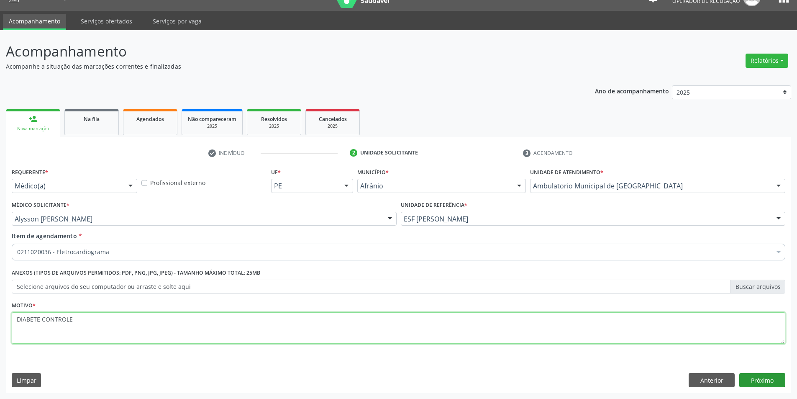
type textarea "DIABETE CONTROLE"
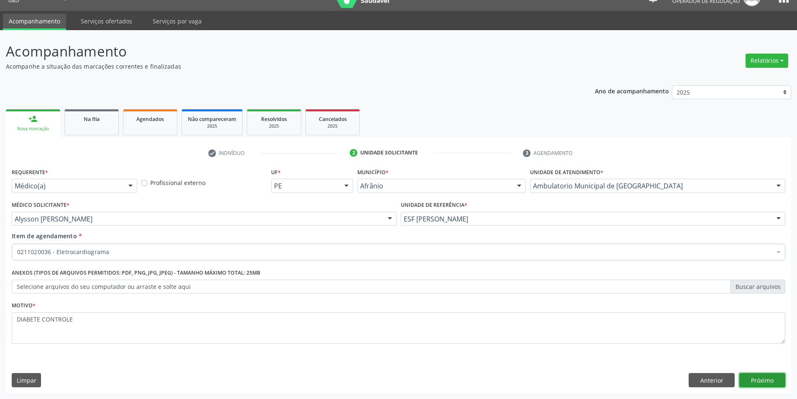
click at [768, 379] on button "Próximo" at bounding box center [763, 380] width 46 height 14
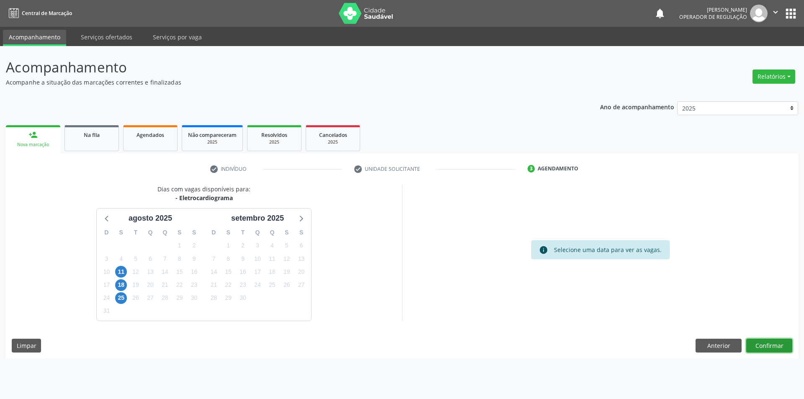
click at [771, 341] on button "Confirmar" at bounding box center [769, 346] width 46 height 14
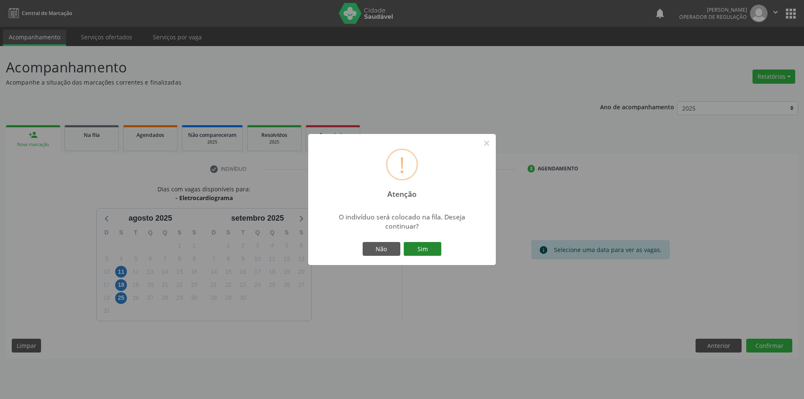
click at [432, 253] on button "Sim" at bounding box center [422, 249] width 38 height 14
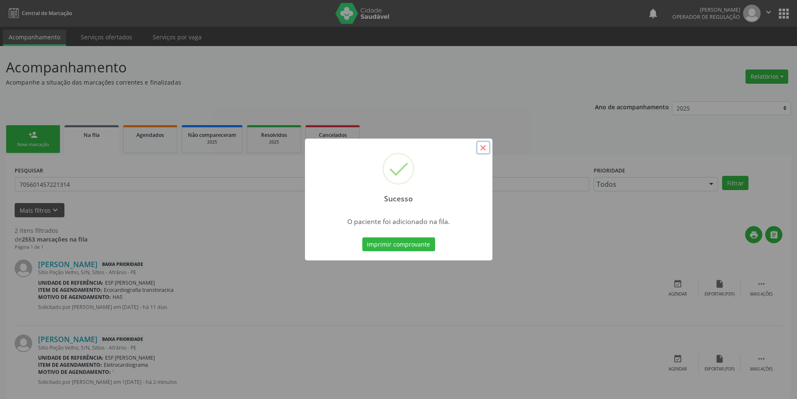
click at [478, 146] on button "×" at bounding box center [483, 148] width 14 height 14
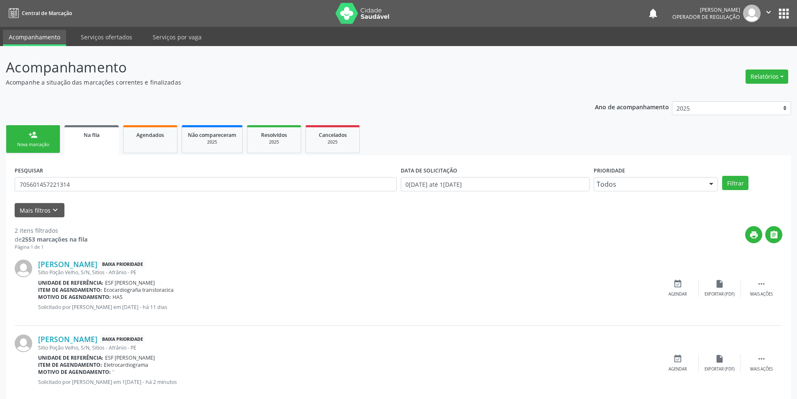
click at [23, 139] on link "person_add Nova marcação" at bounding box center [33, 139] width 54 height 28
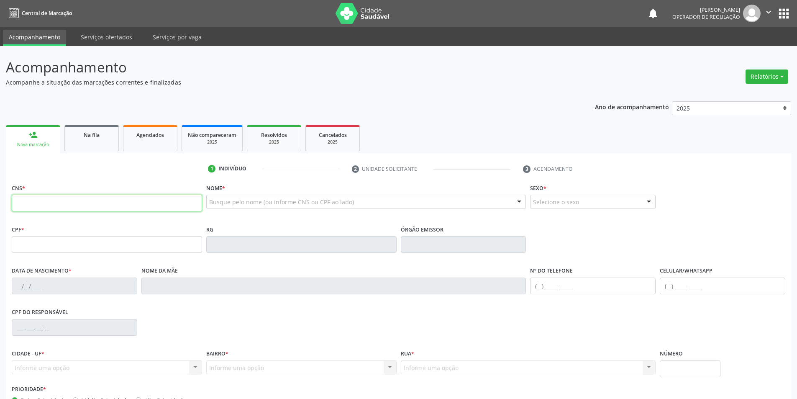
click at [39, 200] on input "text" at bounding box center [107, 203] width 190 height 17
type input "702 0083 6361 4786"
type input "10/09/1949"
type input "Maria Delfina da Conceição"
type input "(98) 79880-9218"
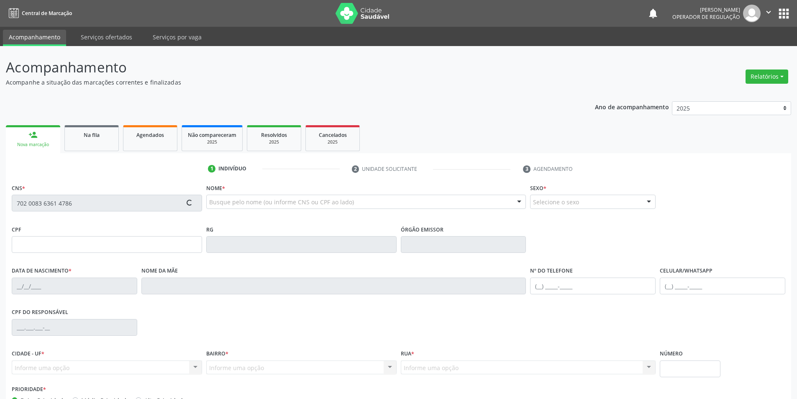
type input "(98) 79880-9218"
type input "S/N"
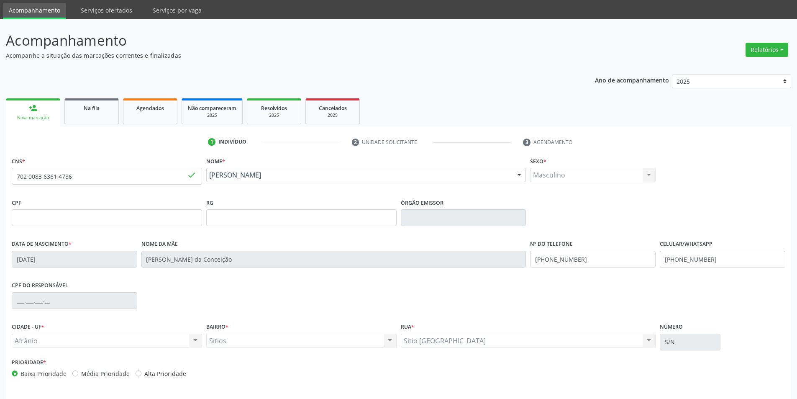
scroll to position [55, 0]
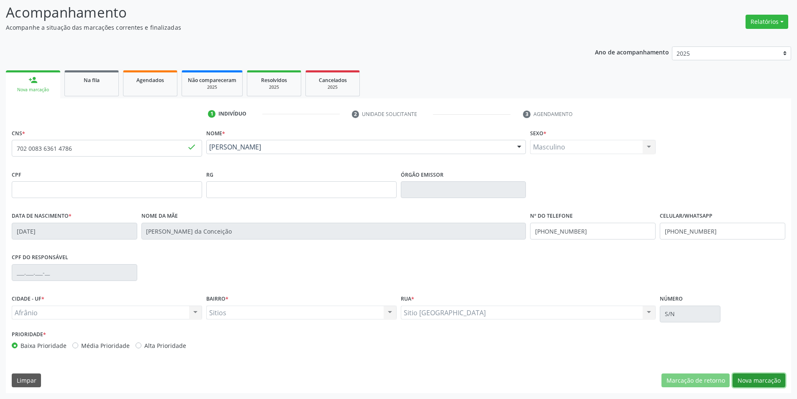
click at [761, 382] on button "Nova marcação" at bounding box center [759, 380] width 53 height 14
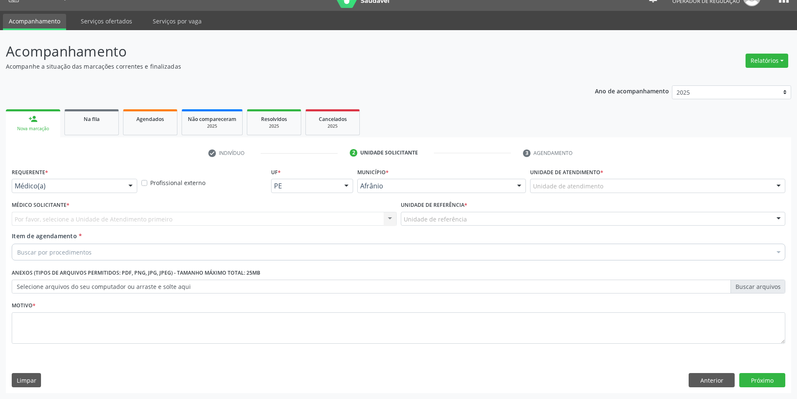
scroll to position [16, 0]
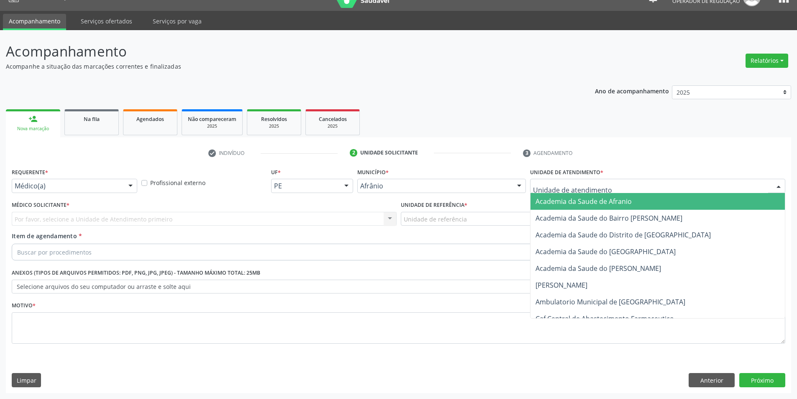
click at [606, 190] on div at bounding box center [657, 186] width 255 height 14
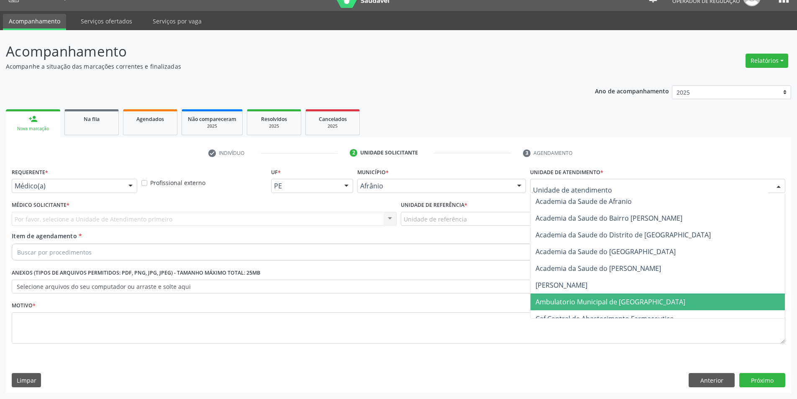
drag, startPoint x: 627, startPoint y: 300, endPoint x: 533, endPoint y: 254, distance: 104.8
click at [627, 300] on span "Ambulatorio Municipal de [GEOGRAPHIC_DATA]" at bounding box center [611, 301] width 150 height 9
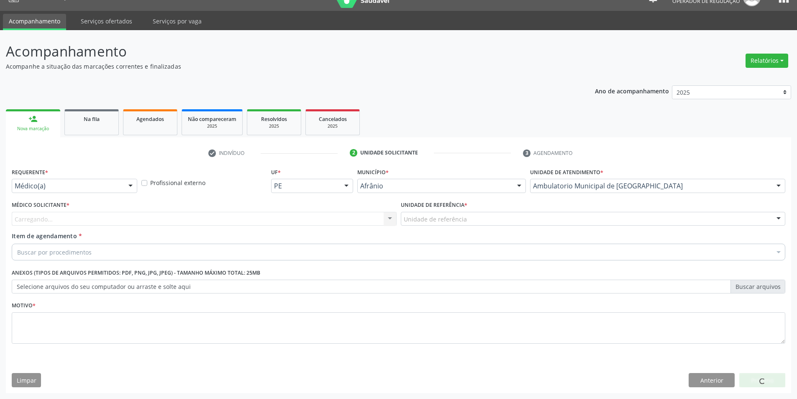
click at [474, 219] on div "Unidade de referência" at bounding box center [593, 219] width 385 height 14
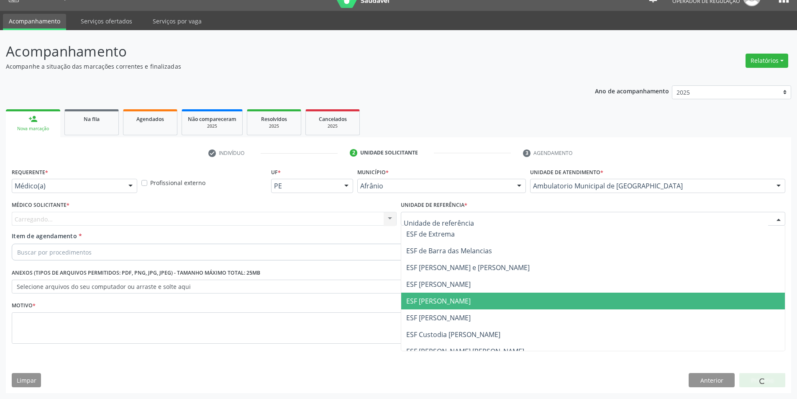
drag, startPoint x: 443, startPoint y: 296, endPoint x: 256, endPoint y: 224, distance: 200.5
click at [439, 294] on span "ESF [PERSON_NAME]" at bounding box center [593, 301] width 384 height 17
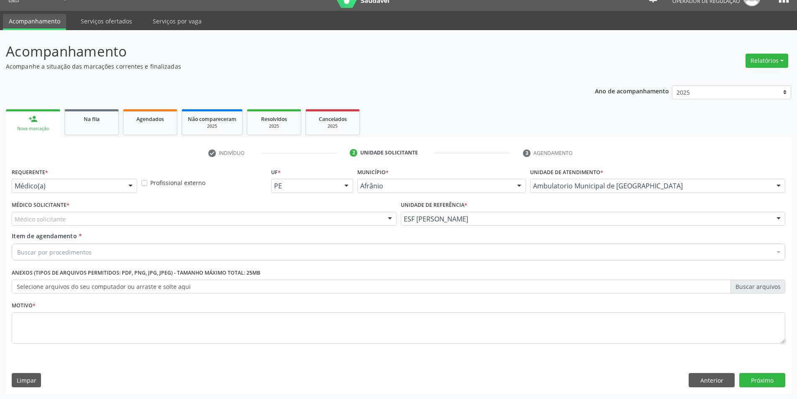
drag, startPoint x: 193, startPoint y: 212, endPoint x: 175, endPoint y: 218, distance: 18.8
click at [184, 216] on div "Médico Solicitante * Médico solicitante [PERSON_NAME] [PERSON_NAME] [PERSON_NAM…" at bounding box center [204, 212] width 385 height 27
click at [146, 227] on div "Médico Solicitante * Médico solicitante [PERSON_NAME] [PERSON_NAME] [PERSON_NAM…" at bounding box center [204, 215] width 389 height 33
click at [138, 222] on div "Médico solicitante" at bounding box center [204, 219] width 385 height 14
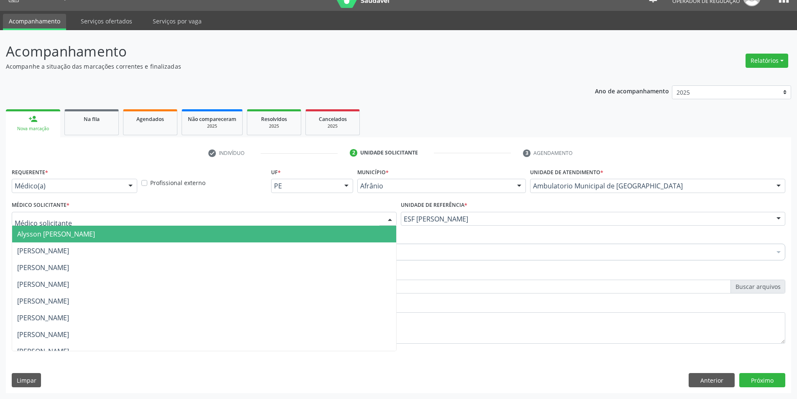
click at [95, 231] on span "Alysson [PERSON_NAME]" at bounding box center [56, 233] width 78 height 9
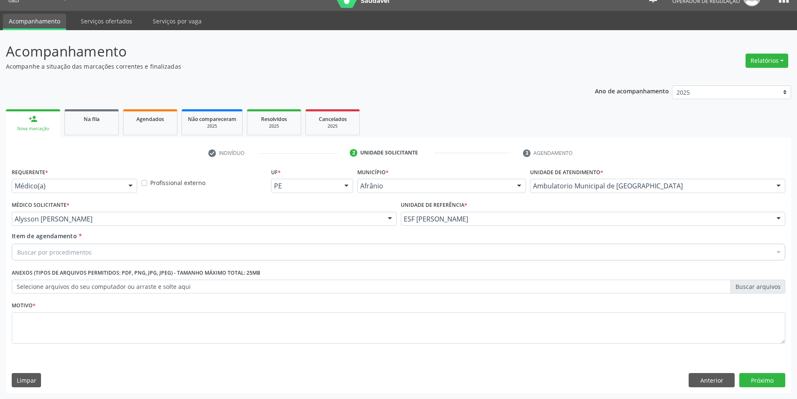
click at [96, 248] on div "Buscar por procedimentos" at bounding box center [399, 252] width 774 height 17
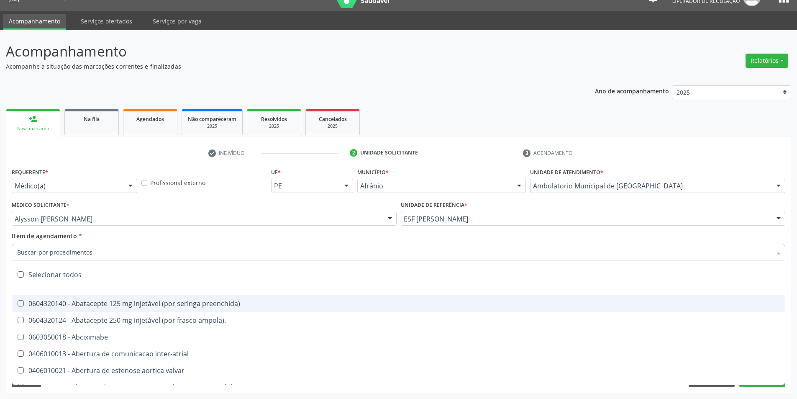
paste input "0211020036"
type input "0211020036"
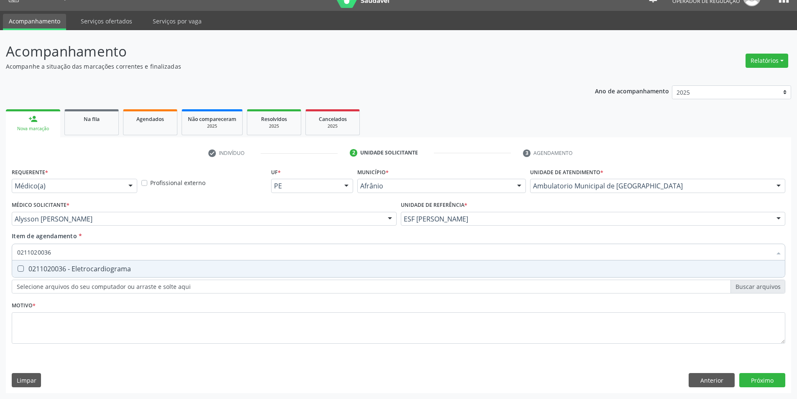
click at [95, 271] on div "0211020036 - Eletrocardiograma" at bounding box center [398, 268] width 763 height 7
checkbox Eletrocardiograma "true"
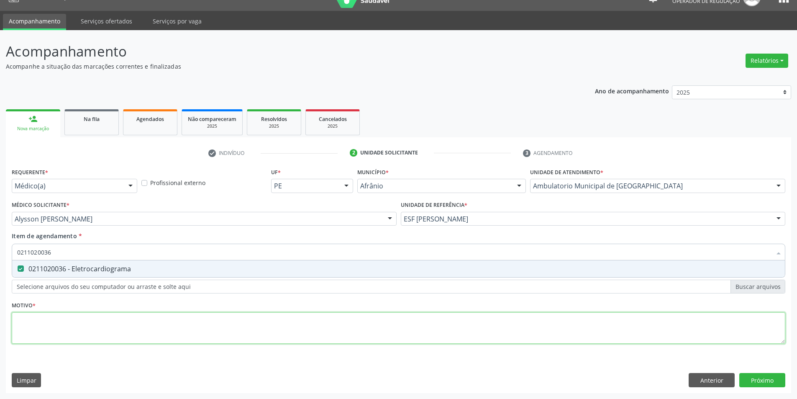
click at [95, 313] on div "Requerente * Médico(a) Médico(a) Enfermeiro(a) Paciente Nenhum resultado encont…" at bounding box center [399, 261] width 774 height 190
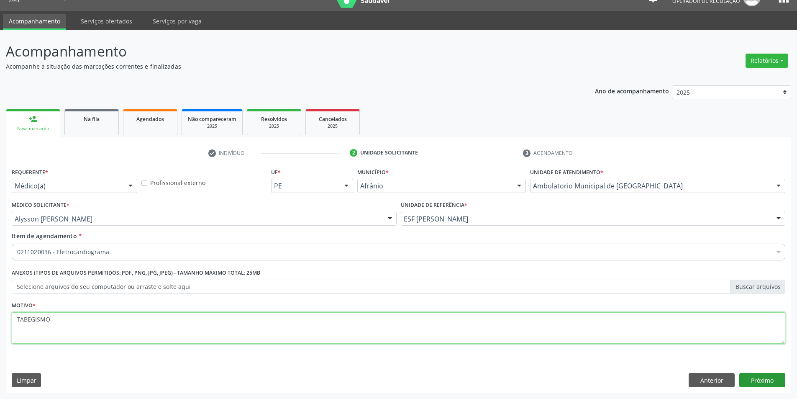
type textarea "TABEGISMO"
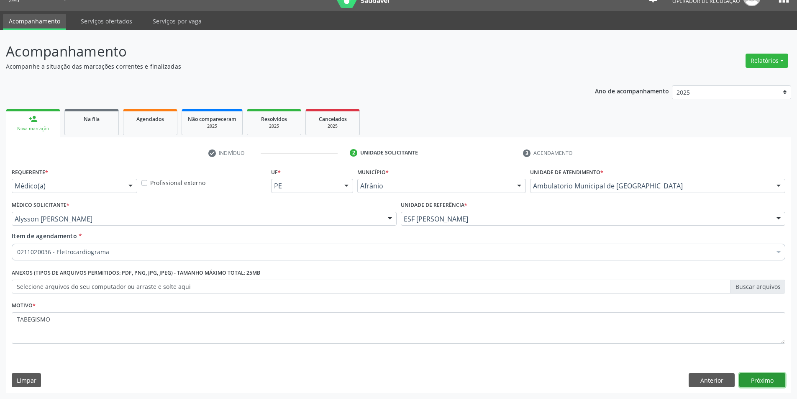
click at [764, 379] on button "Próximo" at bounding box center [763, 380] width 46 height 14
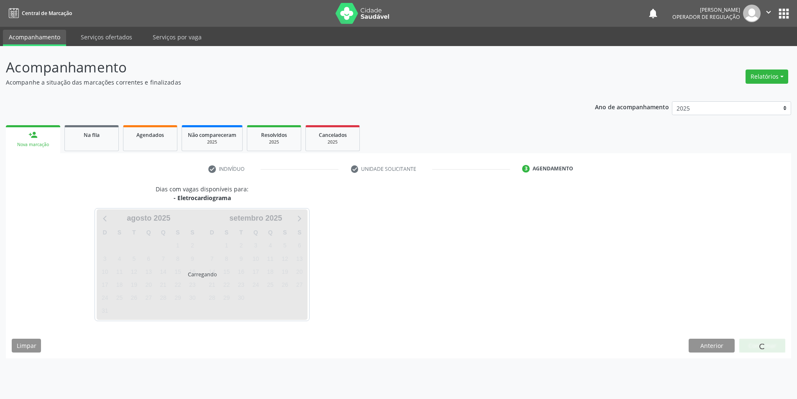
scroll to position [0, 0]
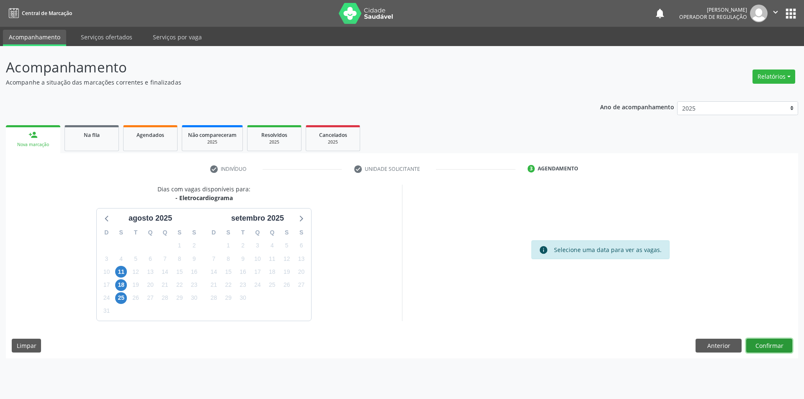
click at [771, 352] on button "Confirmar" at bounding box center [769, 346] width 46 height 14
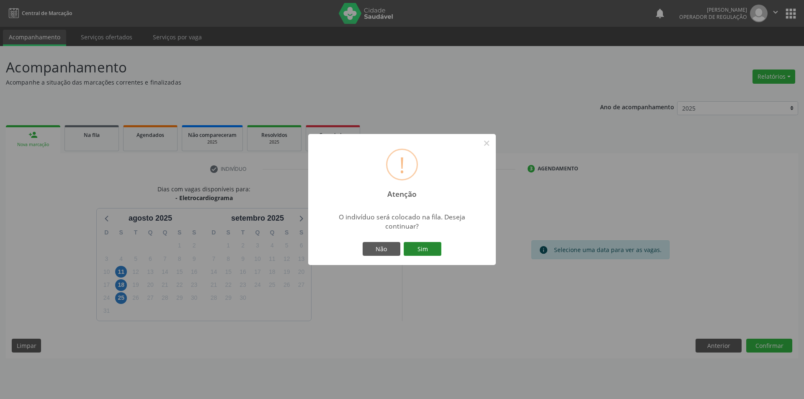
click at [426, 248] on button "Sim" at bounding box center [422, 249] width 38 height 14
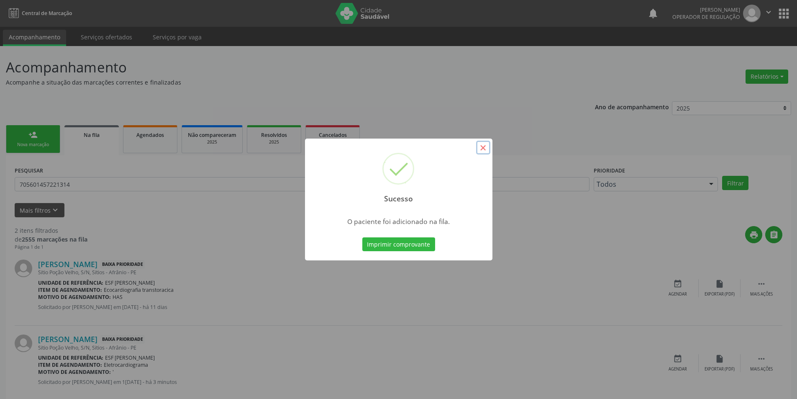
click at [488, 152] on button "×" at bounding box center [483, 148] width 14 height 14
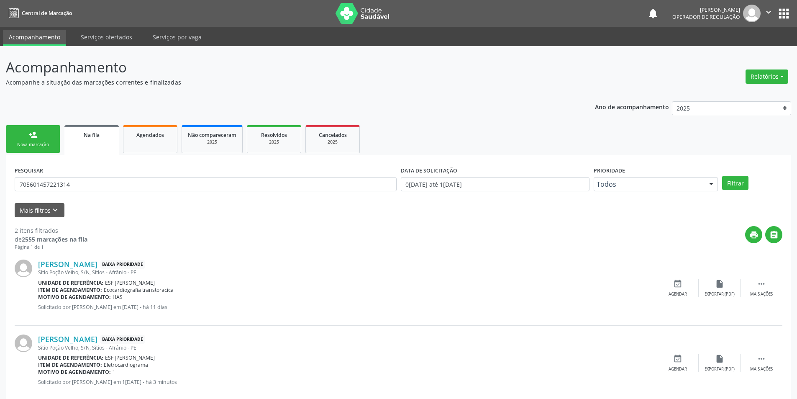
click at [46, 142] on div "Nova marcação" at bounding box center [33, 144] width 42 height 6
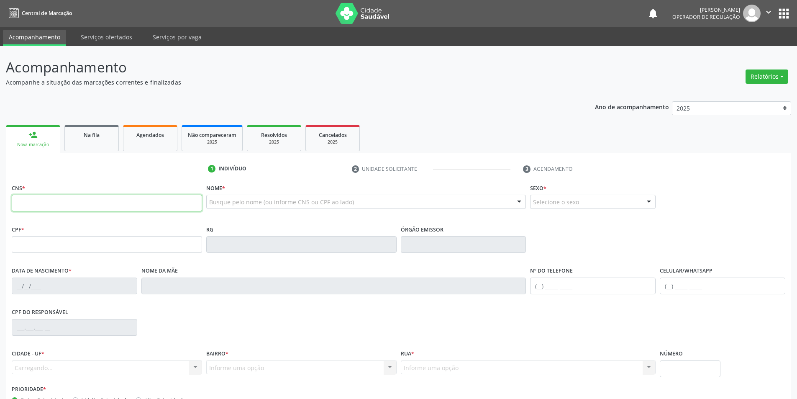
click at [44, 200] on input "text" at bounding box center [107, 203] width 190 height 17
type input "706 2025 1342 6462"
type input "16/02/2023"
type input "Cicera Maria da Silva Nascimento"
type input "(87) 98836-4708"
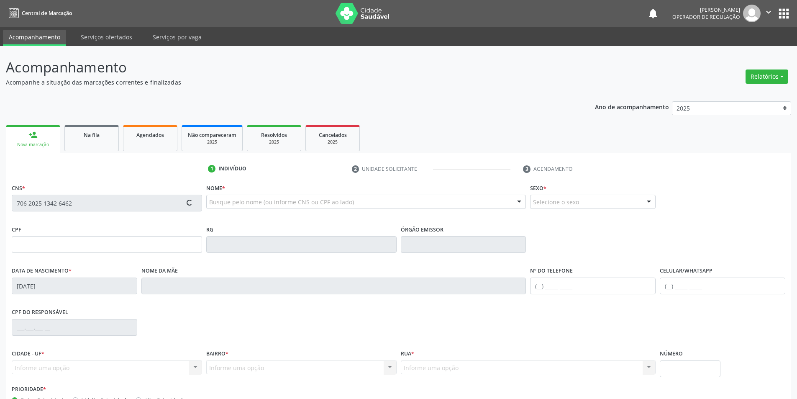
type input "(87) 98836-4708"
type input "S/N"
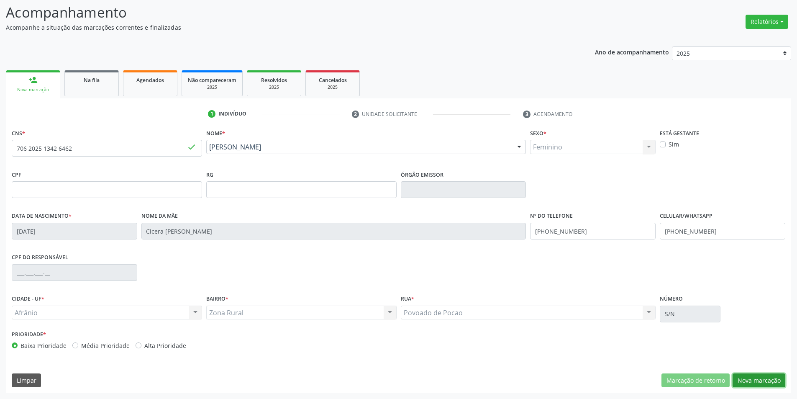
click at [762, 379] on button "Nova marcação" at bounding box center [759, 380] width 53 height 14
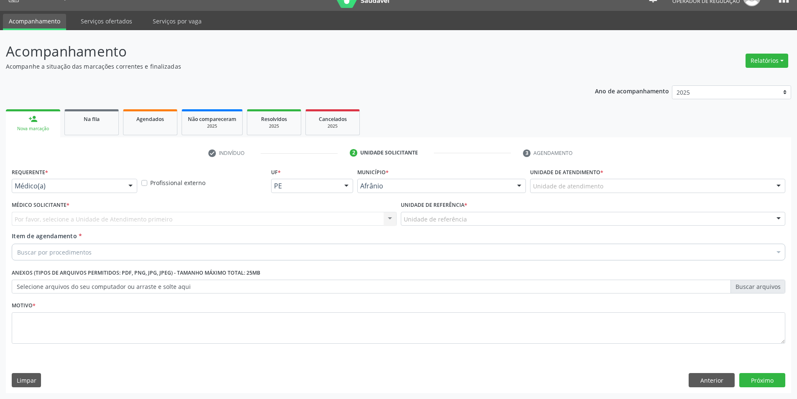
scroll to position [16, 0]
click at [570, 193] on div "Unidade de atendimento * Unidade de atendimento Academia da Saude de Afranio Ac…" at bounding box center [657, 182] width 259 height 33
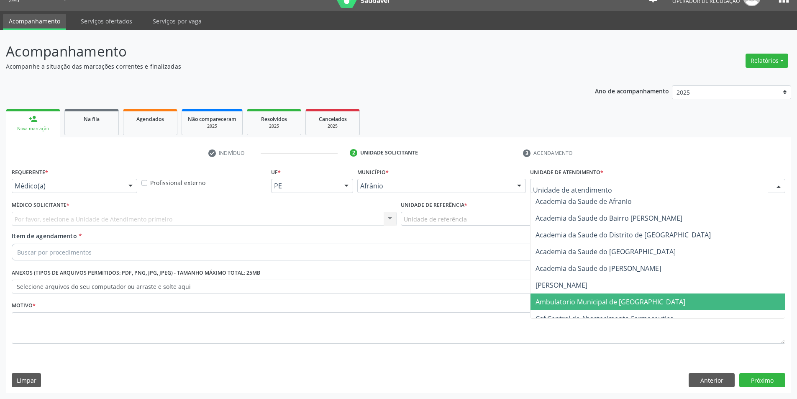
click at [598, 297] on span "Ambulatorio Municipal de [GEOGRAPHIC_DATA]" at bounding box center [611, 301] width 150 height 9
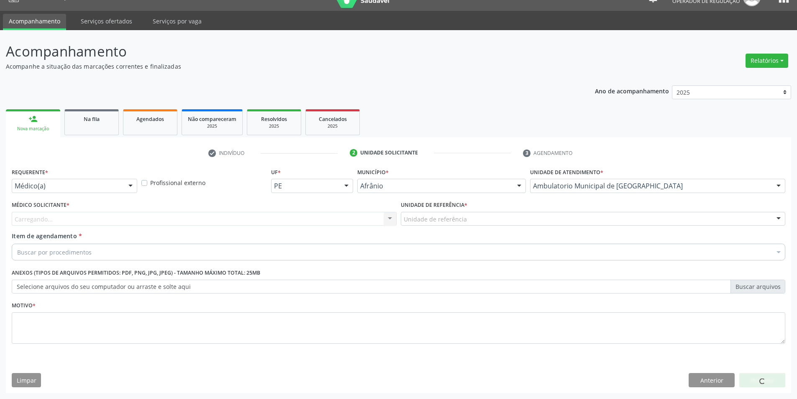
drag, startPoint x: 454, startPoint y: 218, endPoint x: 460, endPoint y: 228, distance: 11.6
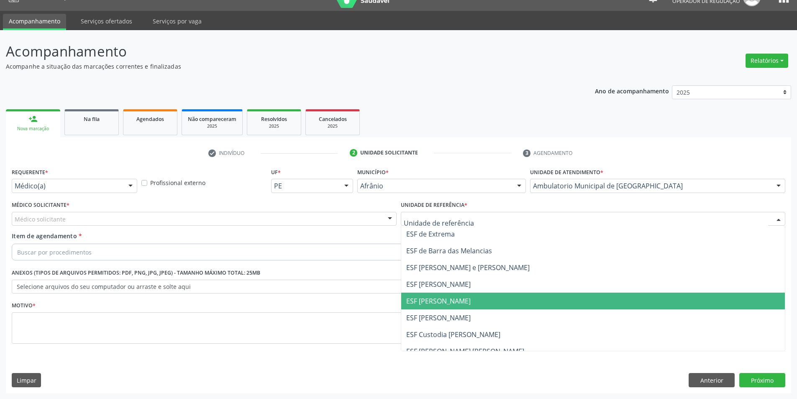
click at [455, 296] on span "ESF [PERSON_NAME]" at bounding box center [593, 301] width 384 height 17
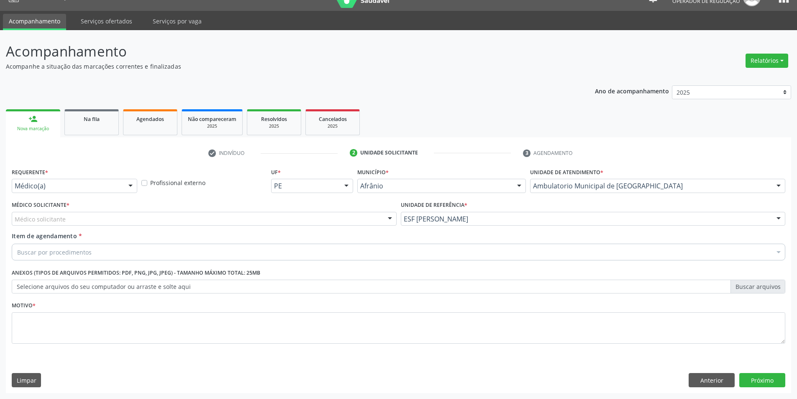
click at [138, 218] on div "Médico solicitante" at bounding box center [204, 219] width 385 height 14
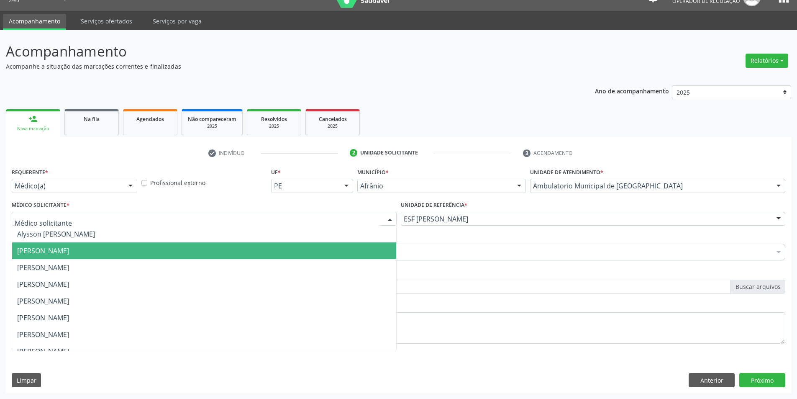
click at [95, 256] on span "[PERSON_NAME]" at bounding box center [204, 250] width 384 height 17
click at [89, 256] on span "[PERSON_NAME]" at bounding box center [204, 250] width 384 height 17
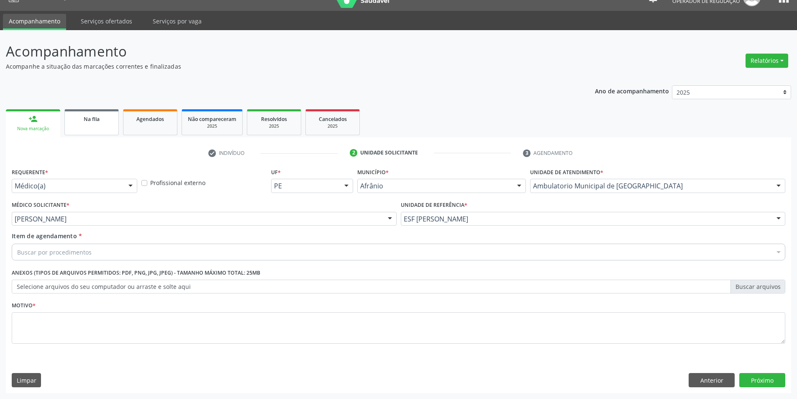
click at [102, 126] on link "Na fila" at bounding box center [91, 122] width 54 height 26
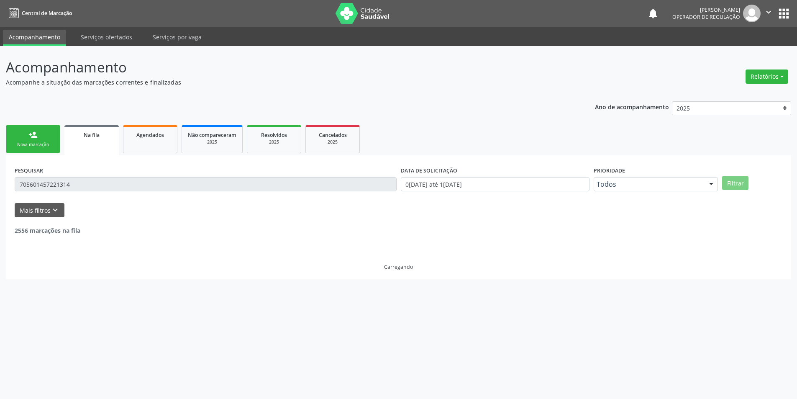
scroll to position [0, 0]
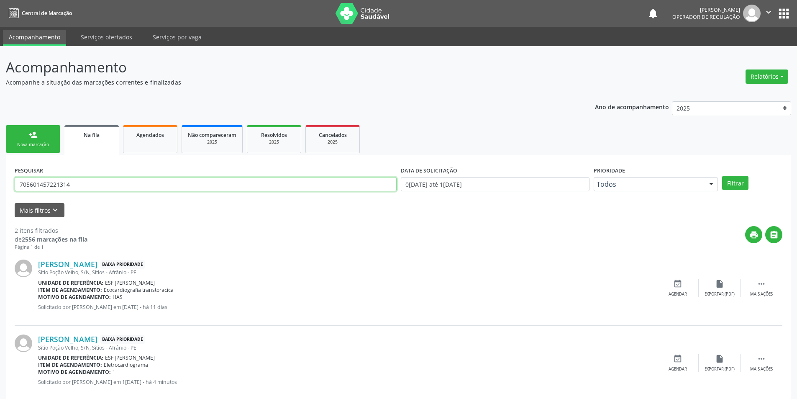
drag, startPoint x: 90, startPoint y: 187, endPoint x: 0, endPoint y: 165, distance: 92.3
click at [0, 165] on div "Acompanhamento Acompanhe a situação das marcações correntes e finalizadas Relat…" at bounding box center [398, 230] width 797 height 369
click at [739, 181] on button "Filtrar" at bounding box center [735, 183] width 26 height 14
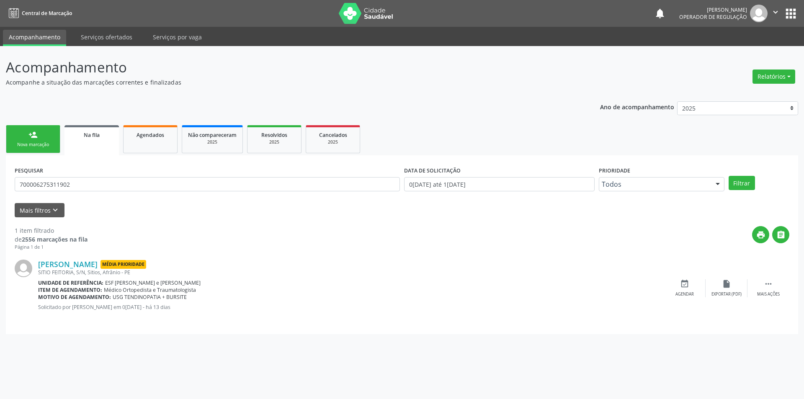
drag, startPoint x: 110, startPoint y: 188, endPoint x: 67, endPoint y: 176, distance: 44.4
click at [67, 176] on div "PESQUISAR 700006275311902" at bounding box center [207, 180] width 389 height 33
drag, startPoint x: 80, startPoint y: 180, endPoint x: 1, endPoint y: 180, distance: 78.3
click at [0, 182] on div "Acompanhamento Acompanhe a situação das marcações correntes e finalizadas Relat…" at bounding box center [402, 222] width 804 height 353
type input "700504713035750"
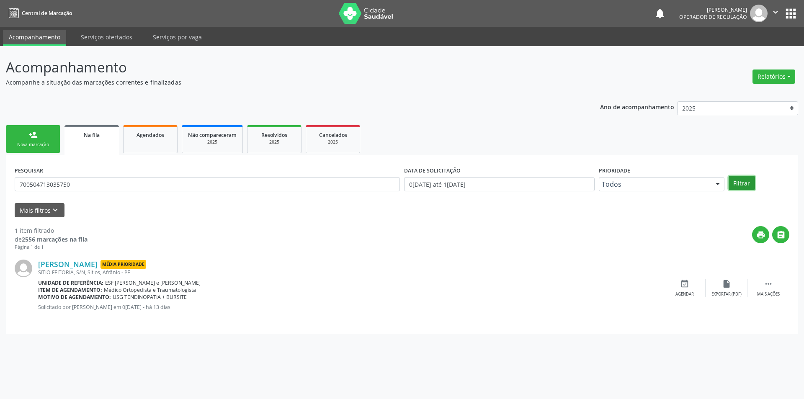
click at [735, 184] on button "Filtrar" at bounding box center [741, 183] width 26 height 14
click at [162, 292] on div "Item de agendamento: Médico Mastologista" at bounding box center [350, 289] width 625 height 7
click at [146, 289] on span "Médico Mastologista" at bounding box center [128, 289] width 49 height 7
click at [98, 262] on link "[PERSON_NAME]" at bounding box center [67, 263] width 59 height 9
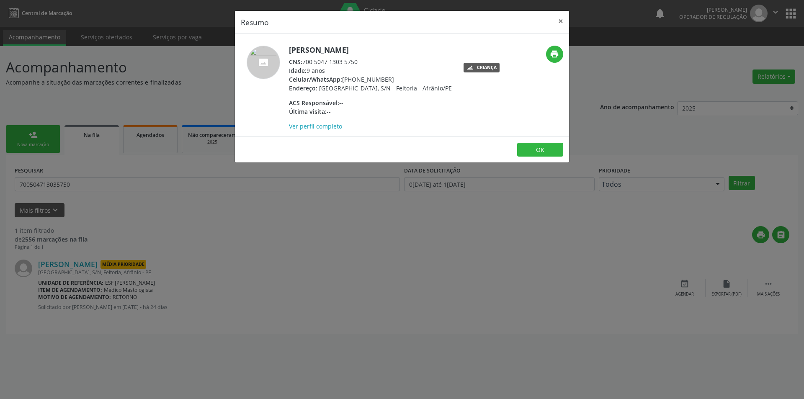
click at [261, 277] on div "Resumo × Lorenzo Rodrigues de Lima CNS: 700 5047 1303 5750 Idade: 9 anos Celula…" at bounding box center [402, 199] width 804 height 399
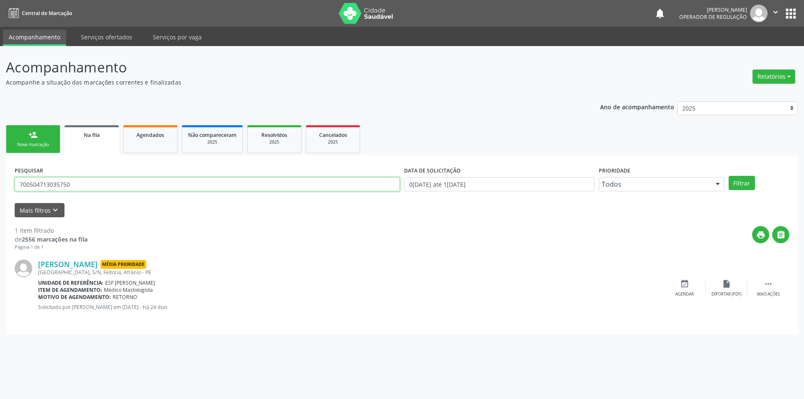
drag, startPoint x: 106, startPoint y: 187, endPoint x: 0, endPoint y: 185, distance: 106.3
click at [0, 185] on div "Acompanhamento Acompanhe a situação das marcações correntes e finalizadas Relat…" at bounding box center [402, 222] width 804 height 353
click at [159, 138] on span "Agendados" at bounding box center [150, 134] width 28 height 7
select select "7"
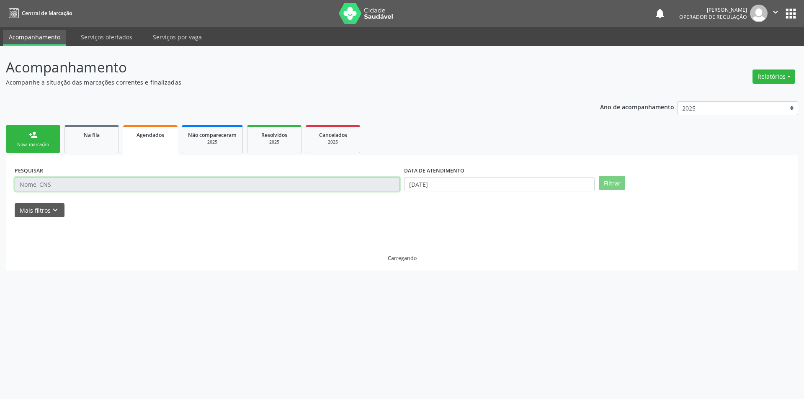
click at [105, 183] on input "text" at bounding box center [207, 184] width 385 height 14
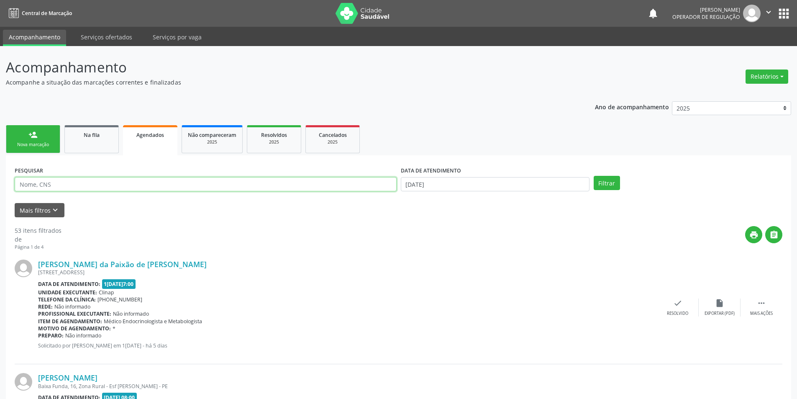
click at [102, 185] on input "text" at bounding box center [206, 184] width 382 height 14
paste input "700 5047 1303 5750"
type input "700 5047 1303 5750"
click at [454, 184] on input "18/08/2025" at bounding box center [495, 184] width 189 height 14
click at [408, 201] on icon at bounding box center [408, 202] width 6 height 6
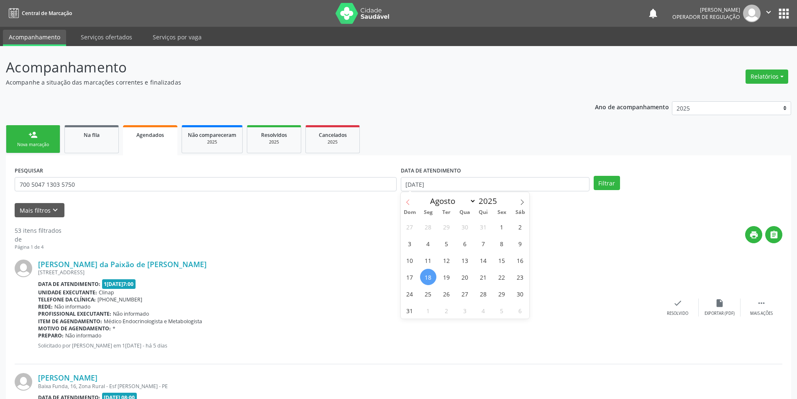
select select "6"
click at [452, 230] on span "1" at bounding box center [447, 226] width 16 height 16
type input "01/07/2025"
click at [515, 210] on span "Sáb" at bounding box center [520, 212] width 18 height 5
click at [518, 207] on div "Dom Seg Ter Qua Qui Sex Sáb" at bounding box center [465, 212] width 129 height 12
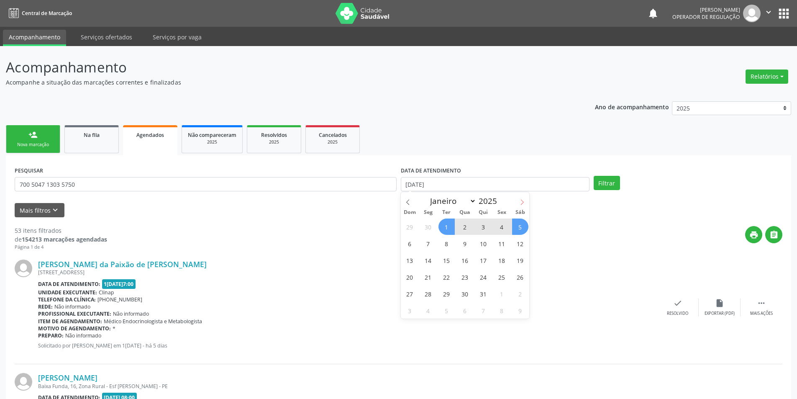
click at [519, 205] on span at bounding box center [522, 199] width 14 height 14
select select "7"
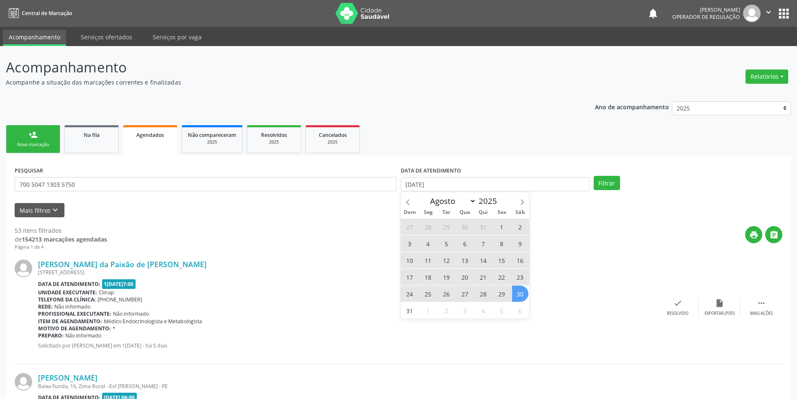
click at [521, 297] on span "30" at bounding box center [520, 293] width 16 height 16
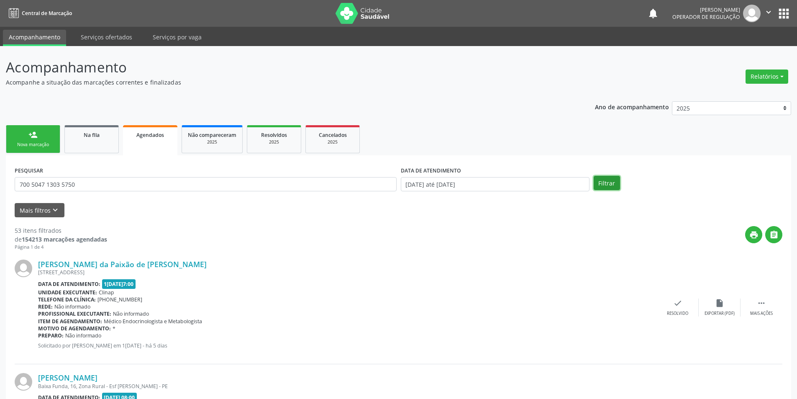
click at [609, 179] on button "Filtrar" at bounding box center [607, 183] width 26 height 14
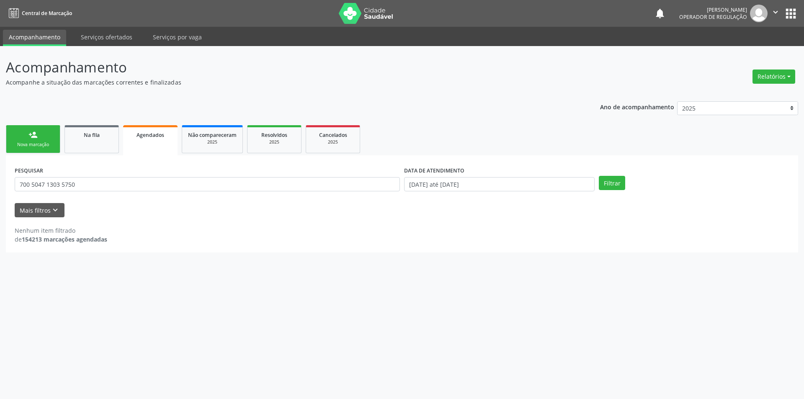
click at [449, 195] on div "DATA DE ATENDIMENTO 01/07/2025 até 30/08/2025" at bounding box center [499, 180] width 195 height 33
click at [449, 187] on input "01/07/2025 até 30/08/2025" at bounding box center [499, 184] width 190 height 14
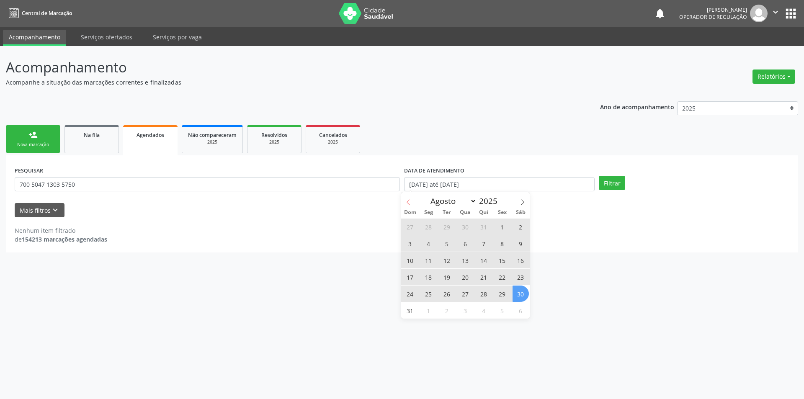
click at [406, 206] on span at bounding box center [408, 199] width 14 height 14
select select "5"
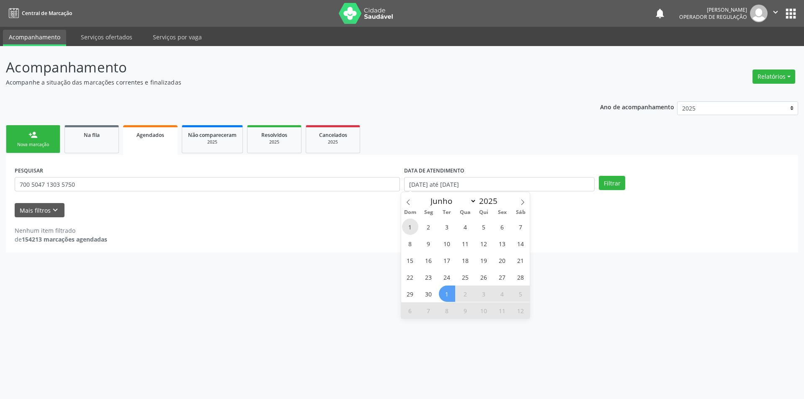
click at [412, 227] on span "1" at bounding box center [410, 226] width 16 height 16
type input "01/06/2025"
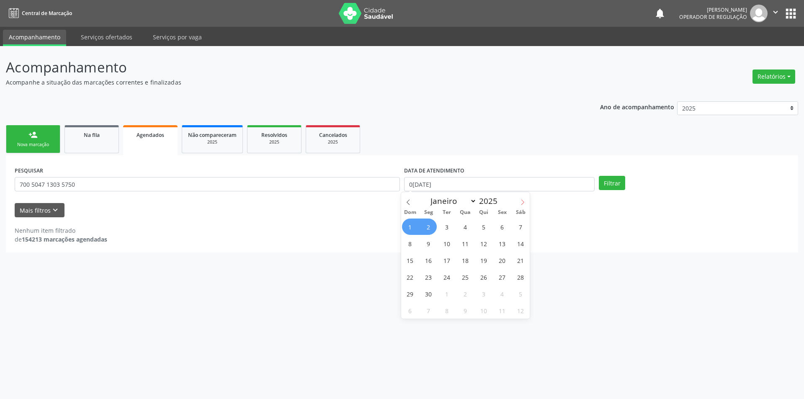
click at [518, 202] on span at bounding box center [522, 199] width 14 height 14
select select "8"
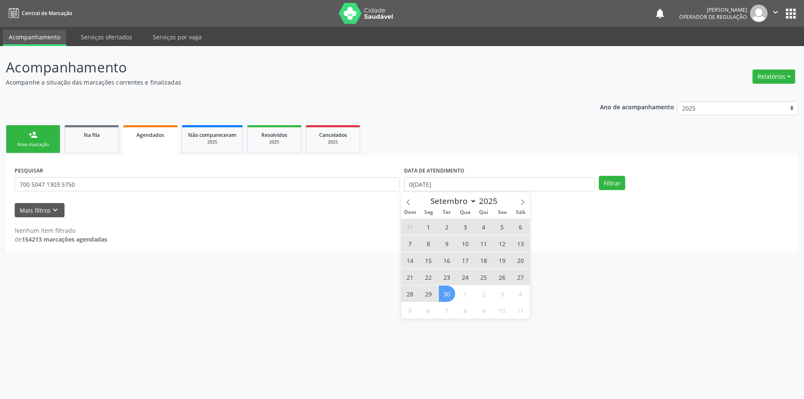
click at [449, 291] on span "30" at bounding box center [447, 293] width 16 height 16
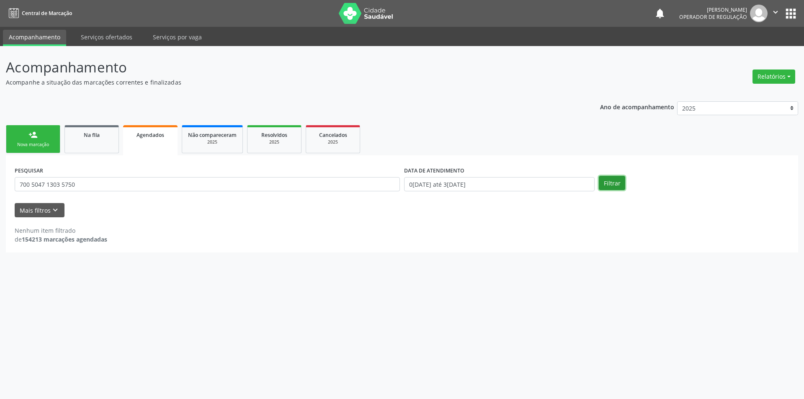
click at [611, 186] on button "Filtrar" at bounding box center [612, 183] width 26 height 14
click at [87, 179] on input "700 5047 1303 5750" at bounding box center [207, 184] width 385 height 14
click at [407, 182] on input "01/06/2025 até 30/09/2025" at bounding box center [499, 184] width 190 height 14
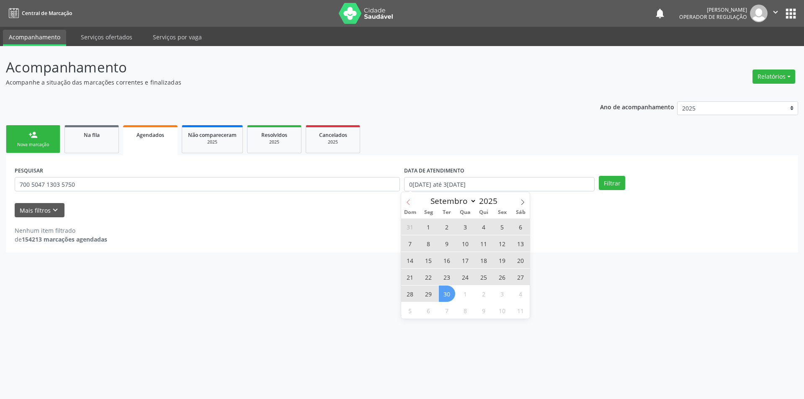
click at [413, 203] on span at bounding box center [408, 199] width 14 height 14
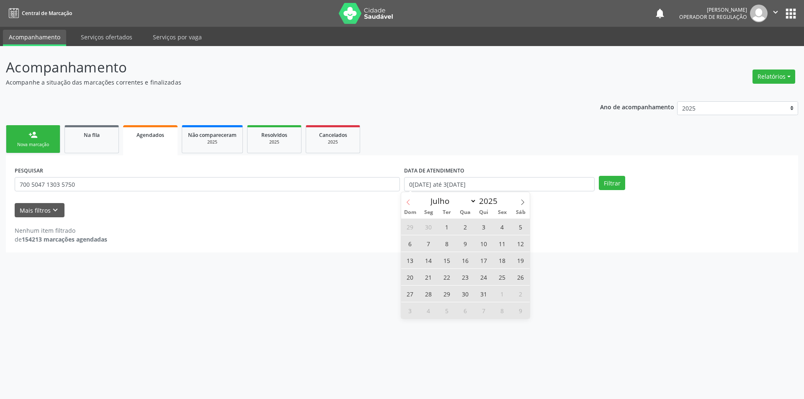
click at [413, 203] on span at bounding box center [408, 199] width 14 height 14
select select "4"
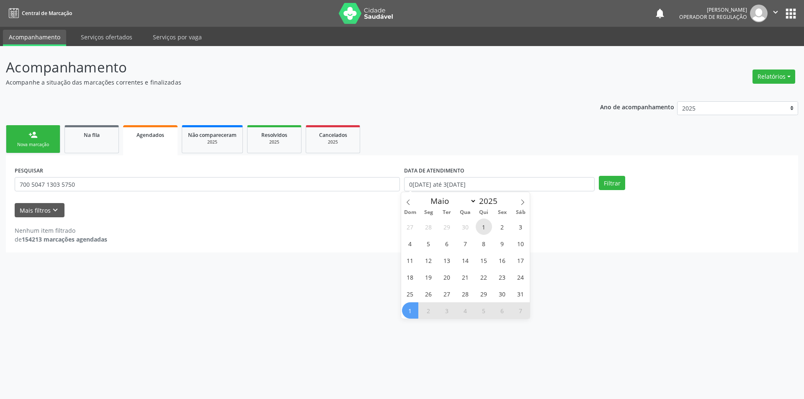
click at [485, 228] on span "1" at bounding box center [483, 226] width 16 height 16
type input "01/05/2025"
click at [519, 201] on span at bounding box center [522, 199] width 14 height 14
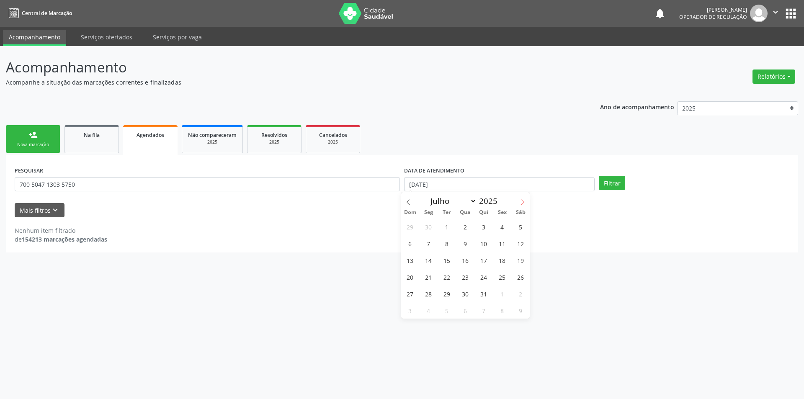
select select "7"
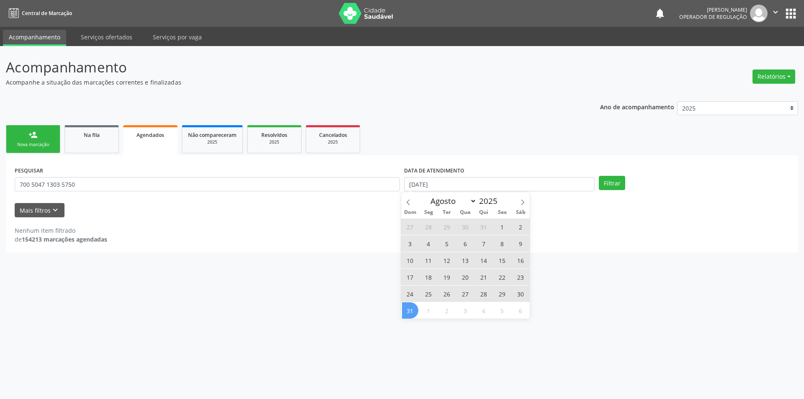
click at [414, 311] on span "31" at bounding box center [410, 310] width 16 height 16
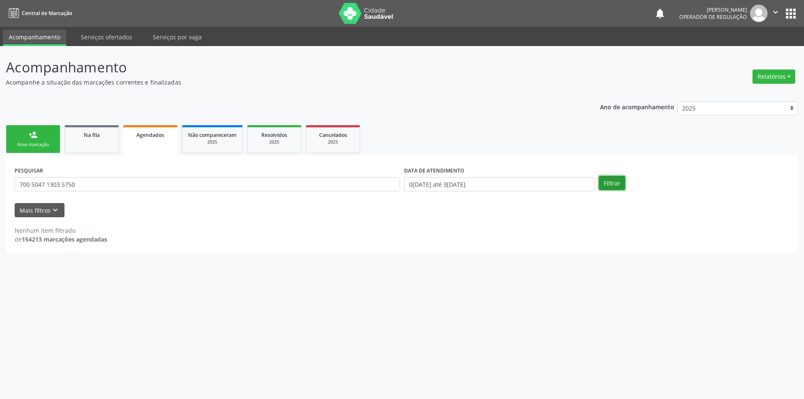
click at [608, 180] on button "Filtrar" at bounding box center [612, 183] width 26 height 14
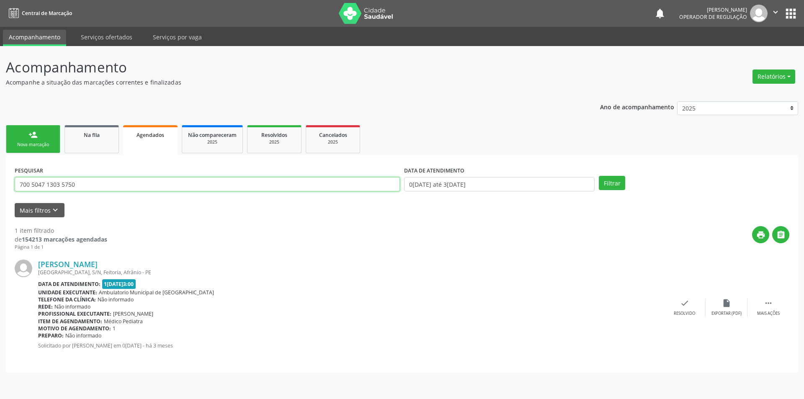
drag, startPoint x: 89, startPoint y: 181, endPoint x: 0, endPoint y: 176, distance: 88.8
click at [0, 176] on div "Acompanhamento Acompanhe a situação das marcações correntes e finalizadas Relat…" at bounding box center [402, 222] width 804 height 353
paste input "0062 7531 1902"
type input "700 0062 7531 1902"
click at [84, 143] on link "Na fila" at bounding box center [91, 139] width 54 height 28
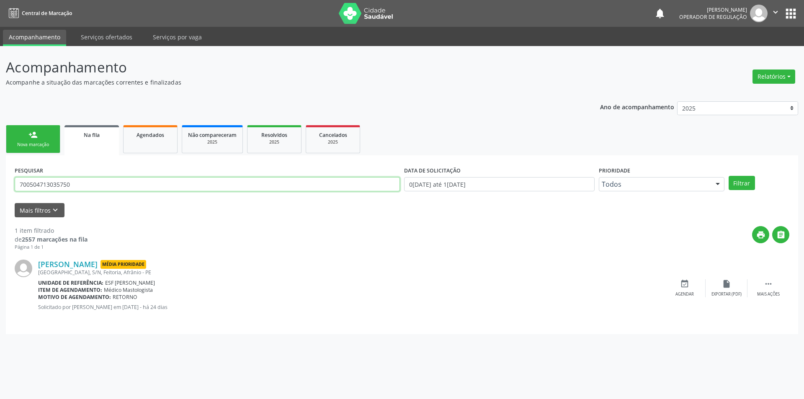
drag, startPoint x: 94, startPoint y: 190, endPoint x: 0, endPoint y: 152, distance: 101.4
click at [0, 152] on div "Acompanhamento Acompanhe a situação das marcações correntes e finalizadas Relat…" at bounding box center [402, 222] width 804 height 353
paste input "0062 7531 1902"
type input "700 0062 7531 1902"
click at [153, 137] on span "Agendados" at bounding box center [150, 134] width 28 height 7
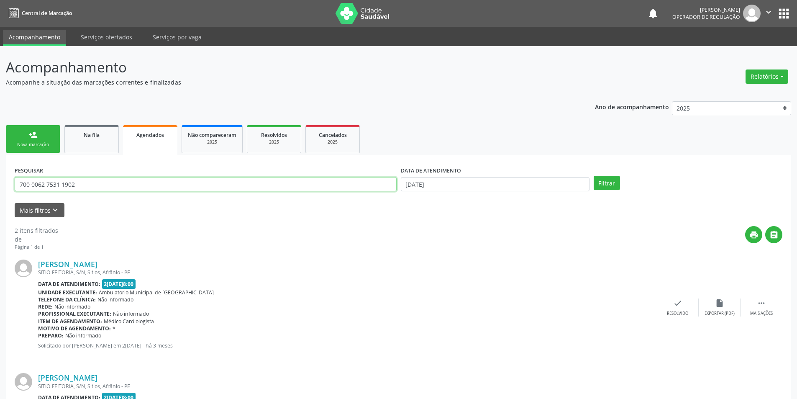
drag, startPoint x: 96, startPoint y: 188, endPoint x: 0, endPoint y: 175, distance: 96.6
click at [0, 175] on div "Acompanhamento Acompanhe a situação das marcações correntes e finalizadas Relat…" at bounding box center [398, 269] width 797 height 446
click at [446, 180] on input "18/08/2025" at bounding box center [495, 184] width 189 height 14
click at [444, 192] on div "Janeiro Fevereiro Março Abril Maio Junho Julho Agosto Setembro Outubro Novembro…" at bounding box center [465, 199] width 97 height 14
click at [411, 203] on span at bounding box center [408, 199] width 14 height 14
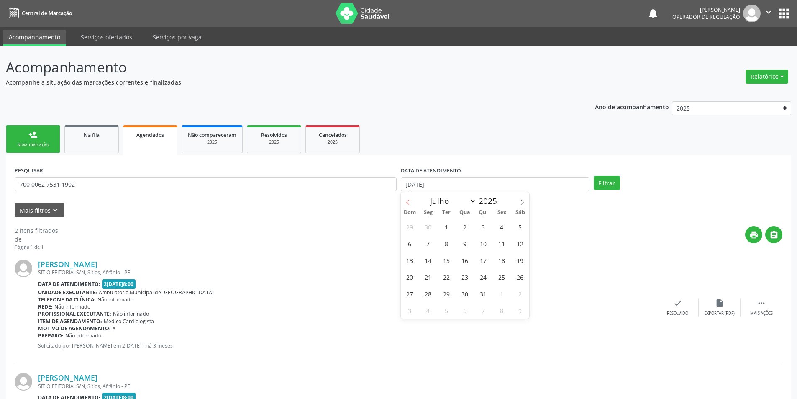
click at [411, 203] on span at bounding box center [408, 199] width 14 height 14
select select "3"
click at [449, 225] on span "1" at bounding box center [447, 226] width 16 height 16
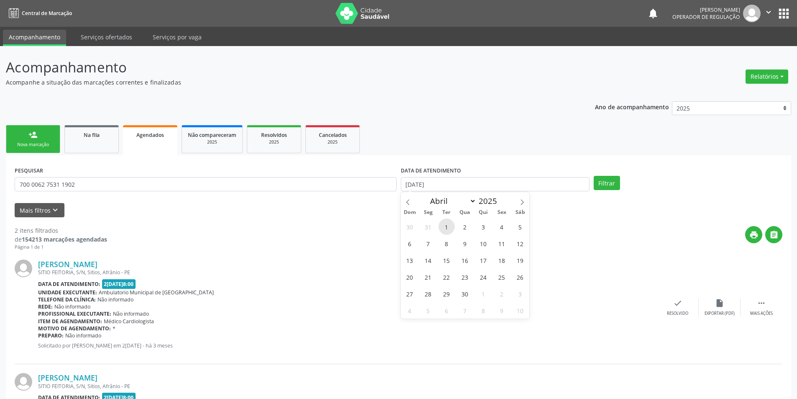
type input "01/04/2025"
click at [524, 199] on icon at bounding box center [522, 202] width 6 height 6
click at [524, 201] on icon at bounding box center [522, 202] width 6 height 6
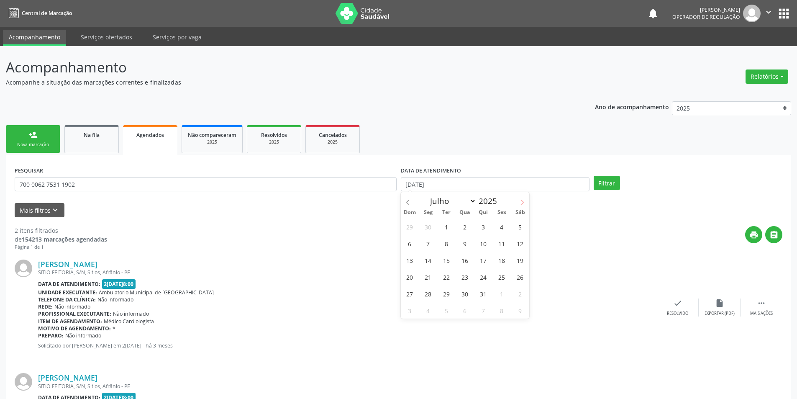
select select "7"
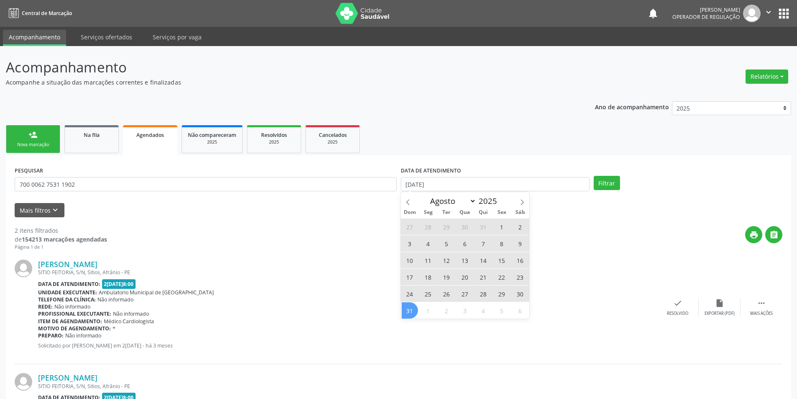
click at [410, 310] on span "31" at bounding box center [410, 310] width 16 height 16
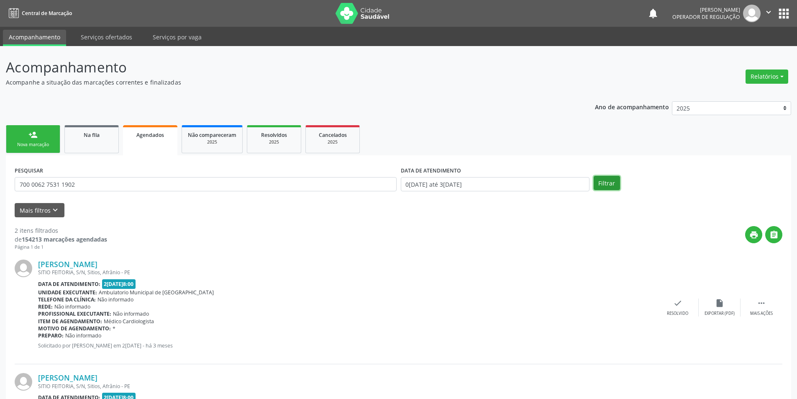
click at [609, 177] on button "Filtrar" at bounding box center [607, 183] width 26 height 14
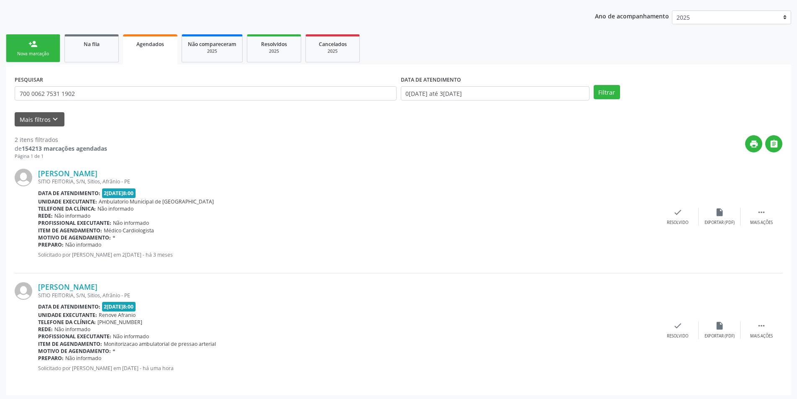
scroll to position [93, 0]
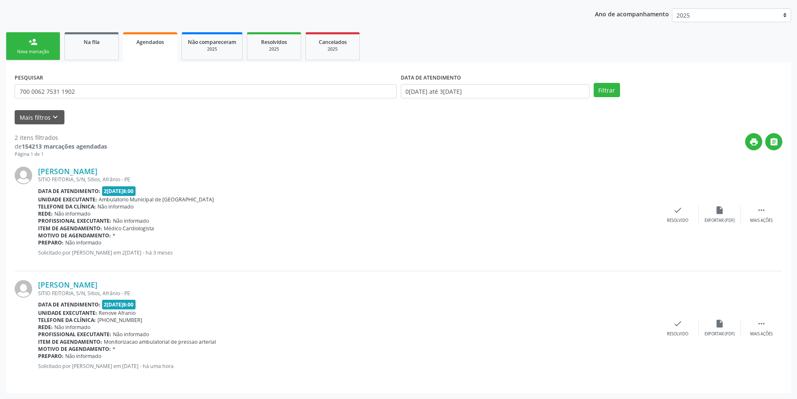
click at [48, 40] on link "person_add Nova marcação" at bounding box center [33, 46] width 54 height 28
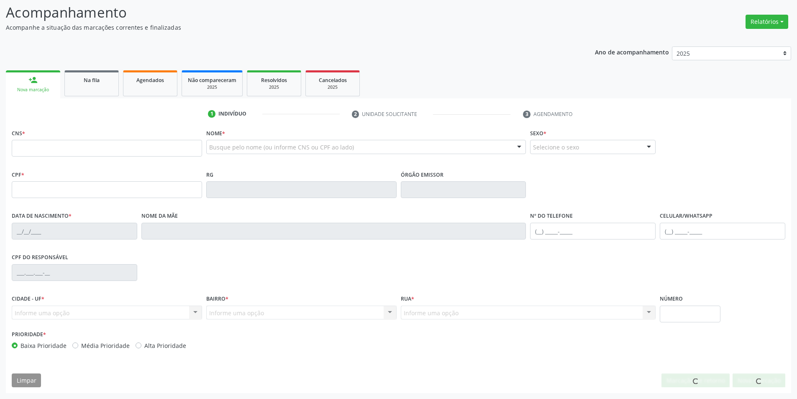
scroll to position [55, 0]
click at [87, 148] on input "text" at bounding box center [107, 148] width 190 height 17
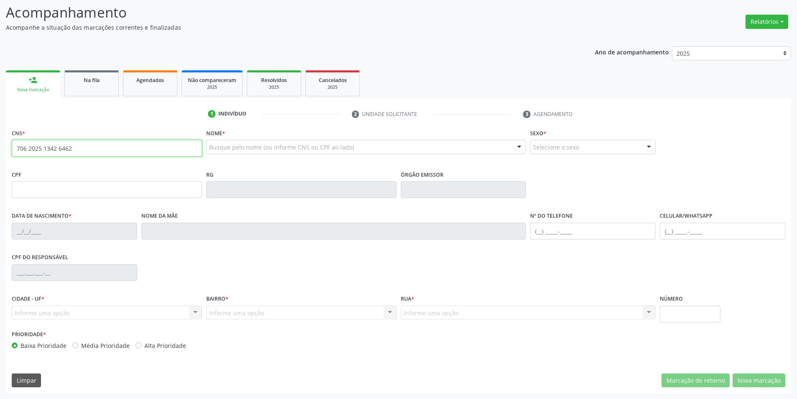
type input "706 2025 1342 6462"
type input "16/02/2023"
type input "Cicera Maria da Silva Nascimento"
type input "(87) 98836-4708"
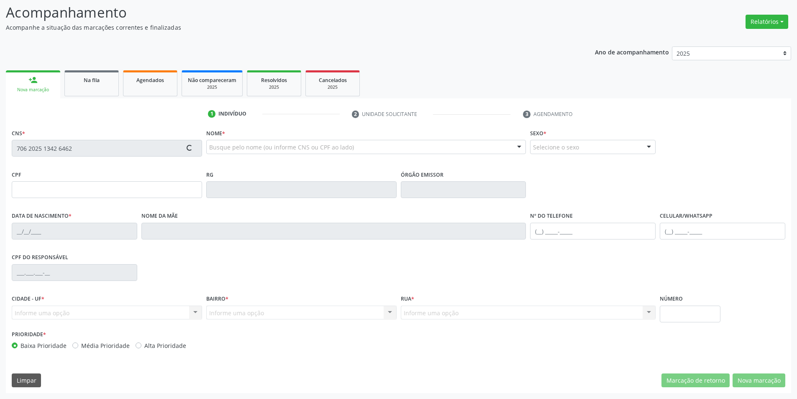
type input "S/N"
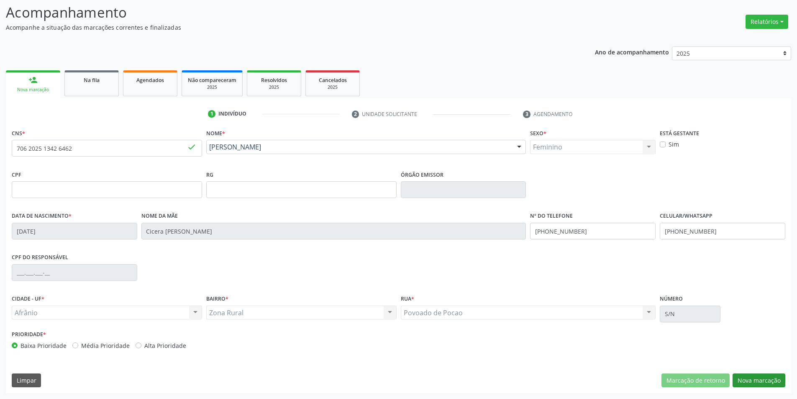
drag, startPoint x: 756, startPoint y: 392, endPoint x: 756, endPoint y: 385, distance: 7.1
click at [756, 392] on div "CNS * 706 2025 1342 6462 done Nome * Jose Martins do Nascimento Jose Martins do…" at bounding box center [399, 260] width 786 height 266
click at [756, 385] on button "Nova marcação" at bounding box center [759, 380] width 53 height 14
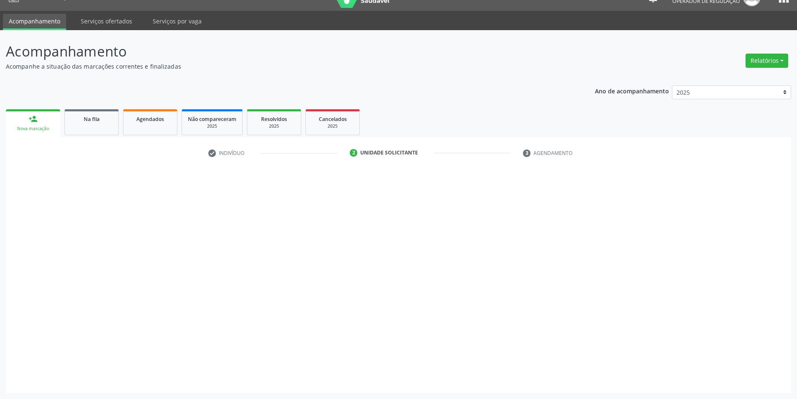
scroll to position [16, 0]
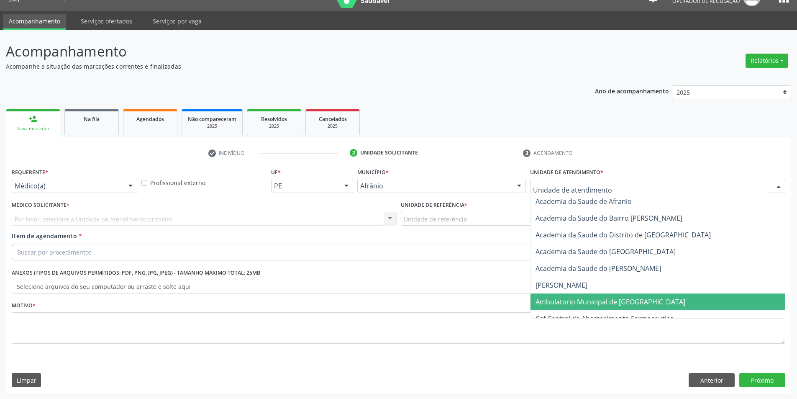
drag, startPoint x: 574, startPoint y: 300, endPoint x: 460, endPoint y: 221, distance: 138.7
click at [573, 300] on span "Ambulatorio Municipal de [GEOGRAPHIC_DATA]" at bounding box center [611, 301] width 150 height 9
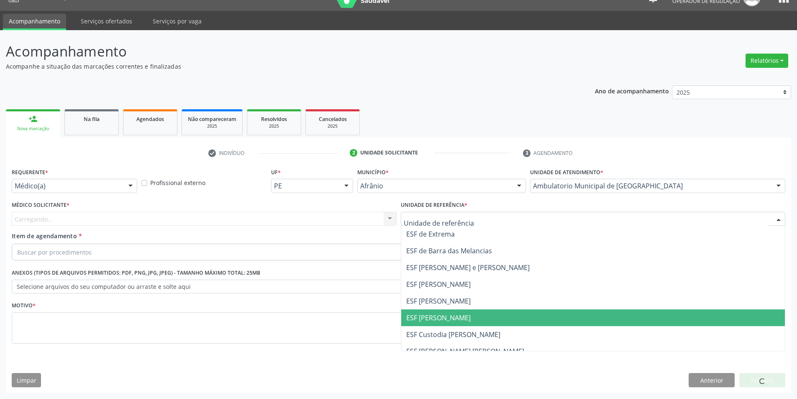
drag, startPoint x: 449, startPoint y: 313, endPoint x: 385, endPoint y: 293, distance: 67.1
click at [447, 313] on span "ESF [PERSON_NAME]" at bounding box center [438, 317] width 64 height 9
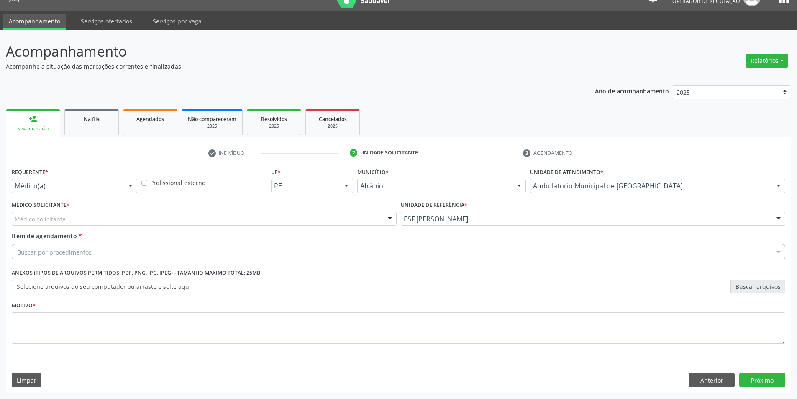
click at [240, 215] on div "Médico solicitante" at bounding box center [204, 219] width 385 height 14
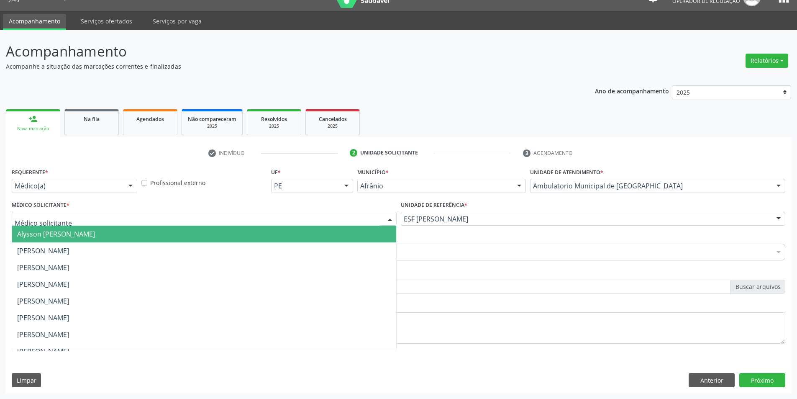
click at [156, 233] on span "Alysson [PERSON_NAME]" at bounding box center [204, 234] width 384 height 17
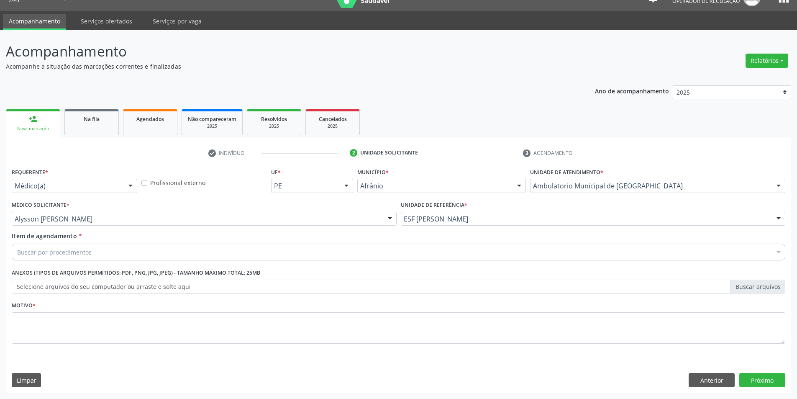
click at [95, 249] on div "Buscar por procedimentos" at bounding box center [399, 252] width 774 height 17
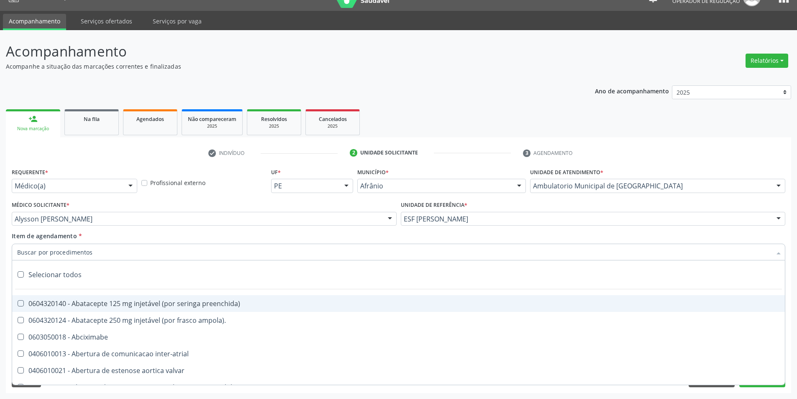
paste input "700 0062 7531 1902"
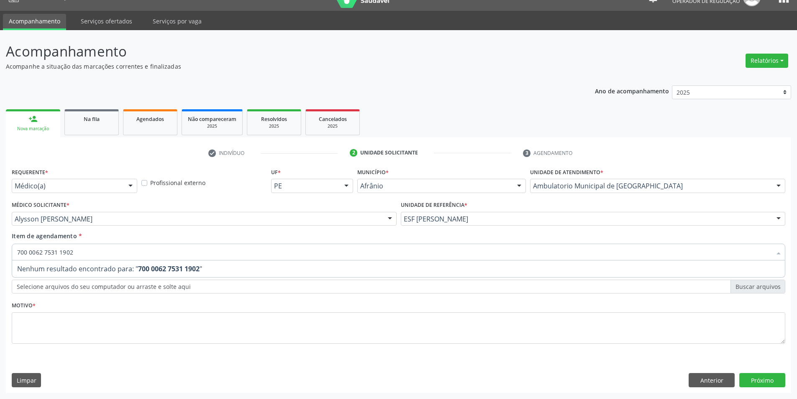
drag, startPoint x: 95, startPoint y: 249, endPoint x: 32, endPoint y: 196, distance: 82.6
click at [0, 236] on div "Acompanhamento Acompanhe a situação das marcações correntes e finalizadas Relat…" at bounding box center [398, 214] width 797 height 369
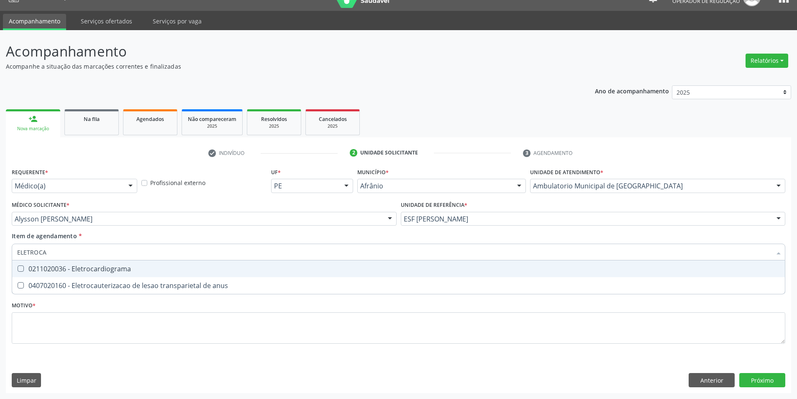
type input "ELETROCAR"
click at [78, 268] on div "0211020036 - Eletrocardiograma" at bounding box center [398, 268] width 763 height 7
checkbox Eletrocardiograma "true"
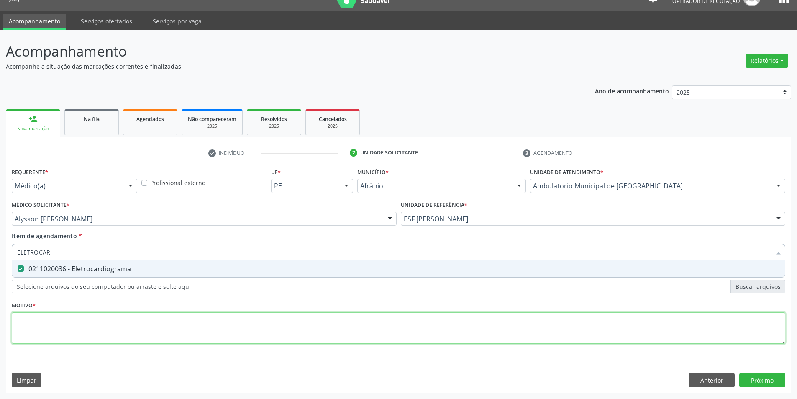
click at [74, 320] on div "Requerente * Médico(a) Médico(a) Enfermeiro(a) Paciente Nenhum resultado encont…" at bounding box center [399, 261] width 774 height 190
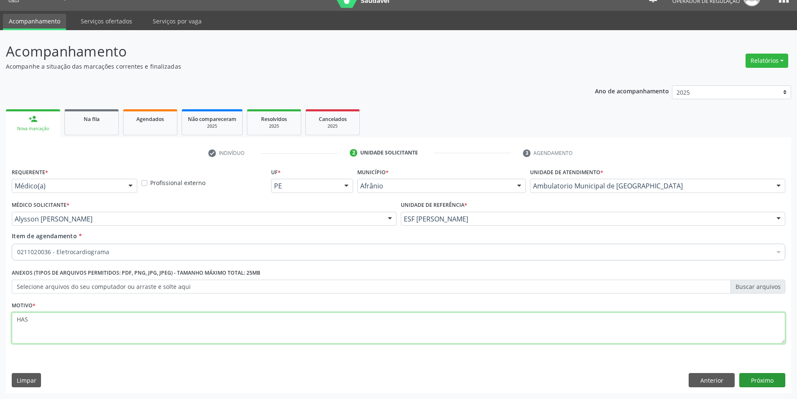
type textarea "HAS"
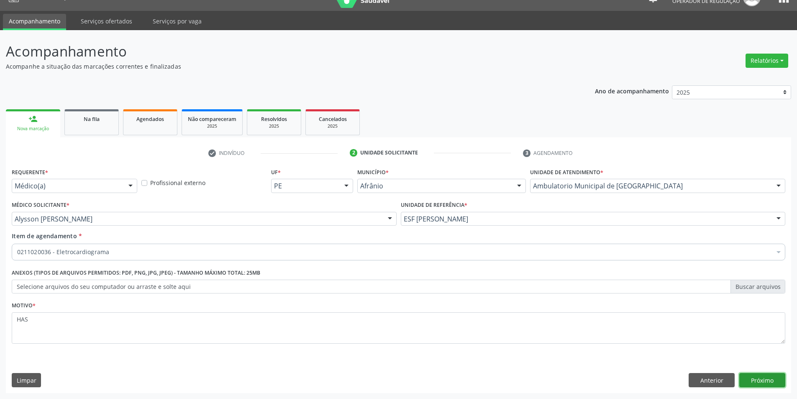
click at [773, 377] on button "Próximo" at bounding box center [763, 380] width 46 height 14
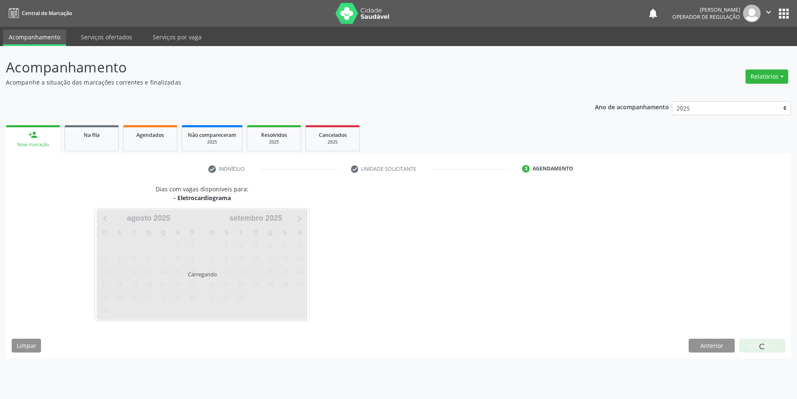
scroll to position [0, 0]
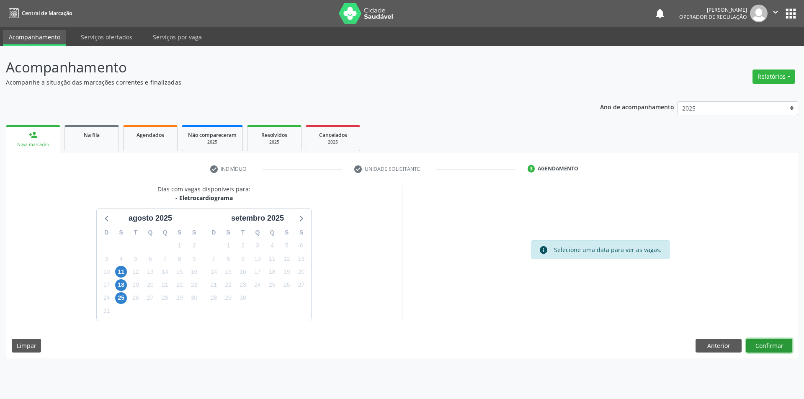
click at [763, 342] on button "Confirmar" at bounding box center [769, 346] width 46 height 14
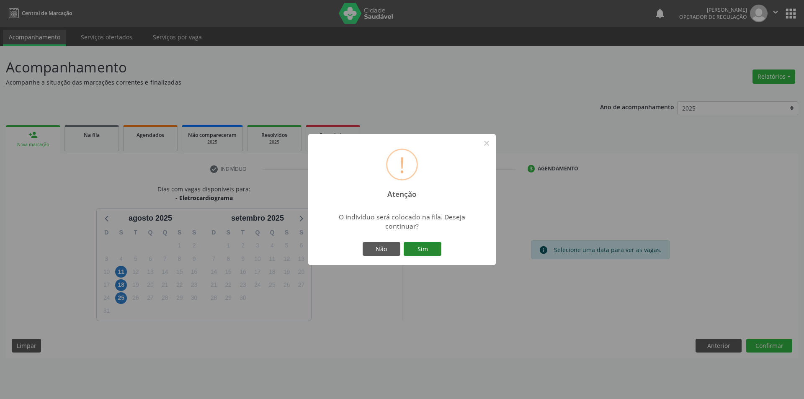
click at [410, 249] on button "Sim" at bounding box center [422, 249] width 38 height 14
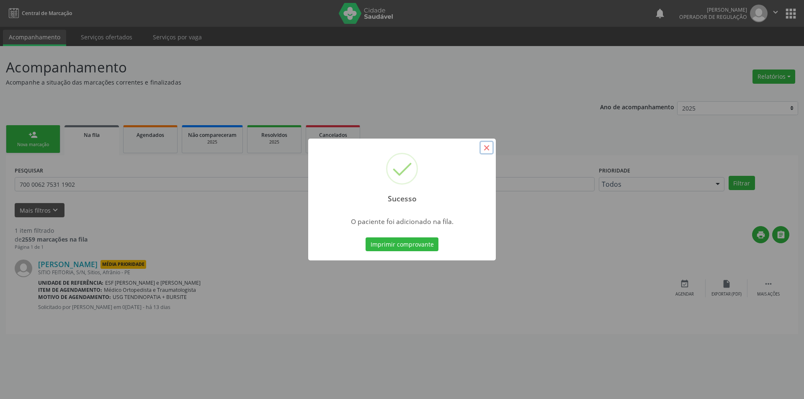
click at [489, 150] on button "×" at bounding box center [486, 148] width 14 height 14
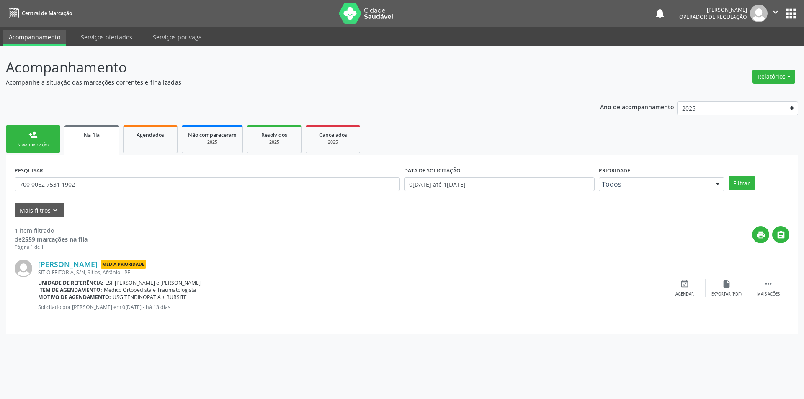
click at [28, 138] on link "person_add Nova marcação" at bounding box center [33, 139] width 54 height 28
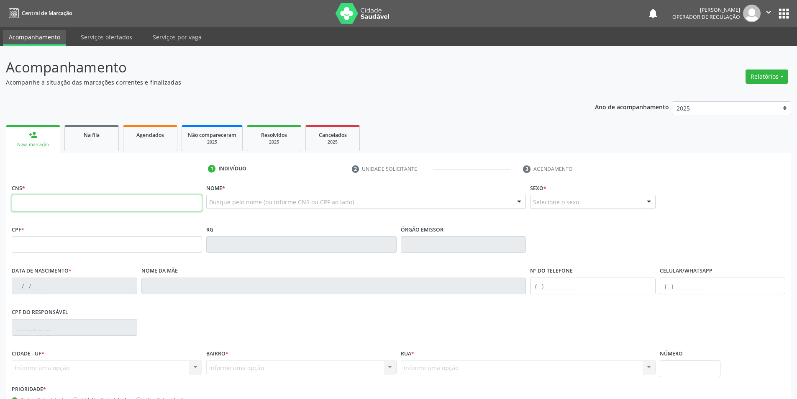
click at [63, 202] on input "text" at bounding box center [107, 203] width 190 height 17
type input "700 0081 7113 1403"
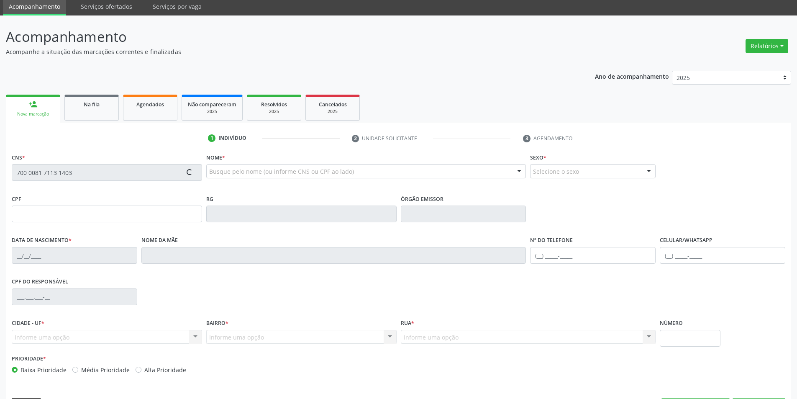
scroll to position [55, 0]
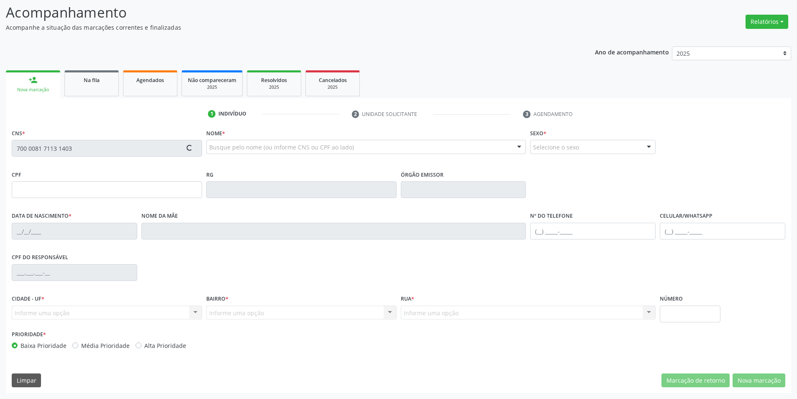
type input "10/02/1946"
type input "Josefa Maria da Conceicao"
type input "(89) 99460-1395"
type input "S/N"
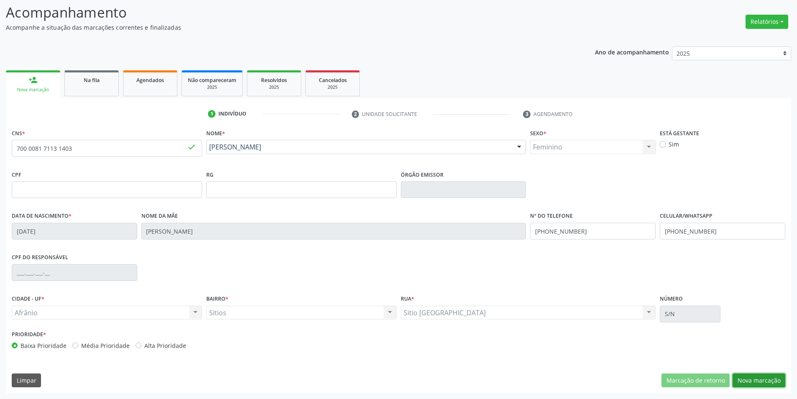
click at [773, 381] on button "Nova marcação" at bounding box center [759, 380] width 53 height 14
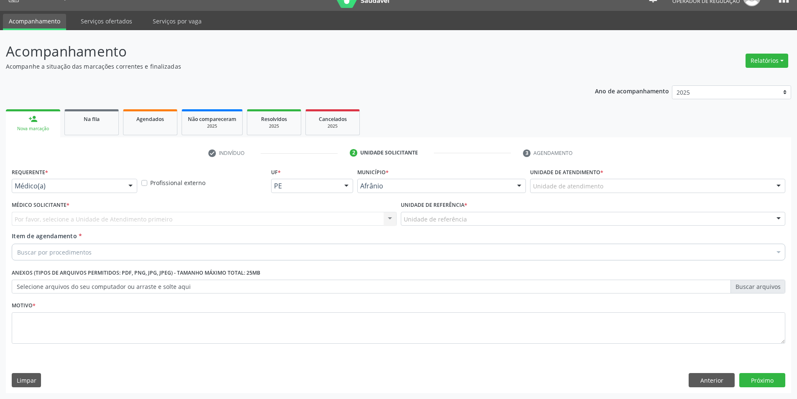
scroll to position [16, 0]
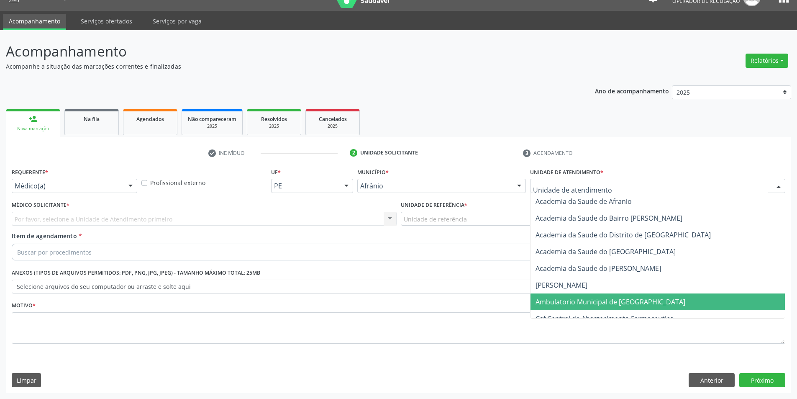
click at [591, 299] on span "Ambulatorio Municipal de [GEOGRAPHIC_DATA]" at bounding box center [611, 301] width 150 height 9
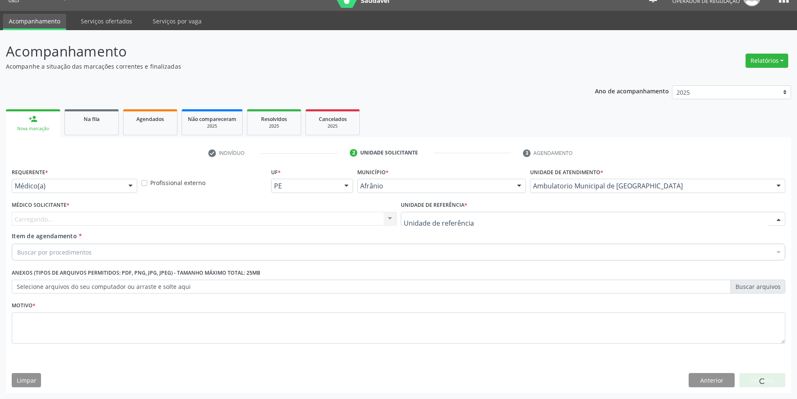
click at [449, 224] on div at bounding box center [593, 219] width 385 height 14
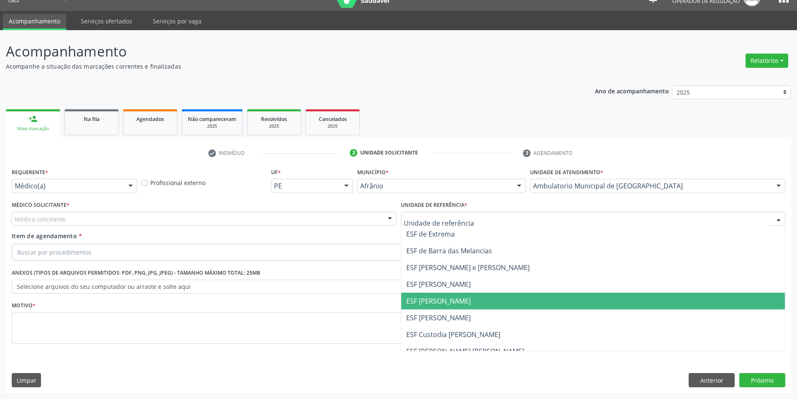
click at [440, 299] on span "ESF [PERSON_NAME]" at bounding box center [438, 300] width 64 height 9
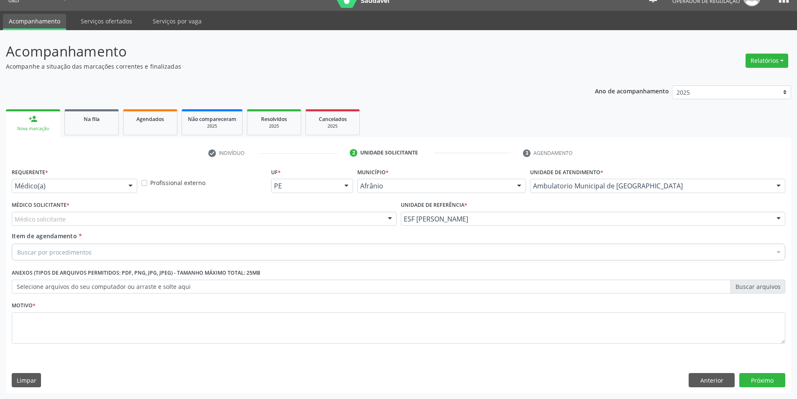
drag, startPoint x: 267, startPoint y: 220, endPoint x: 214, endPoint y: 228, distance: 53.7
click at [266, 220] on div "Médico solicitante" at bounding box center [204, 219] width 385 height 14
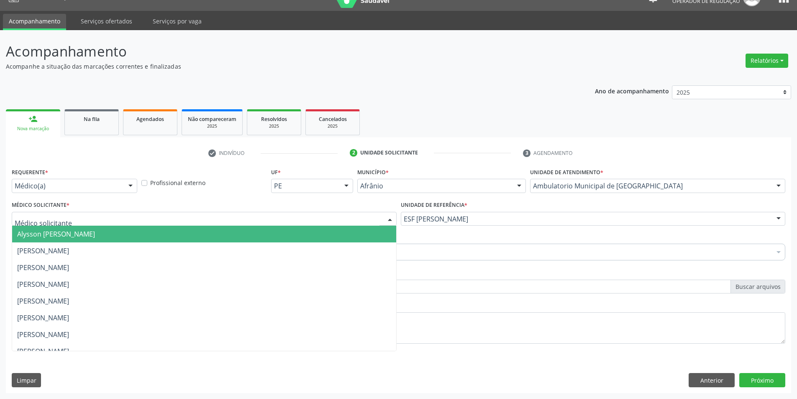
click at [167, 231] on span "Alysson [PERSON_NAME]" at bounding box center [204, 234] width 384 height 17
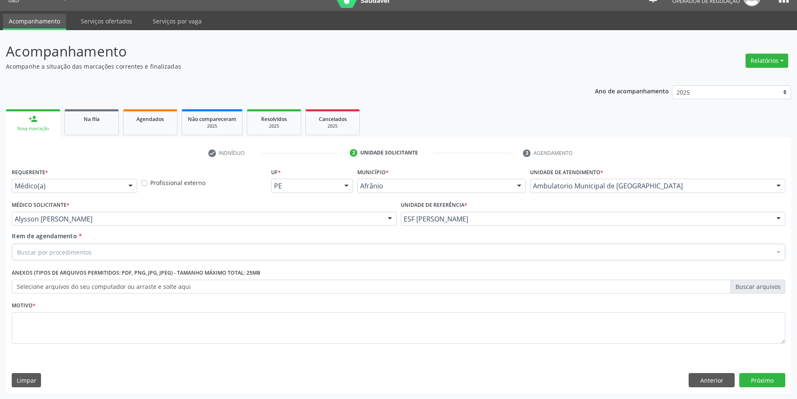
click at [116, 256] on div "Buscar por procedimentos" at bounding box center [399, 252] width 774 height 17
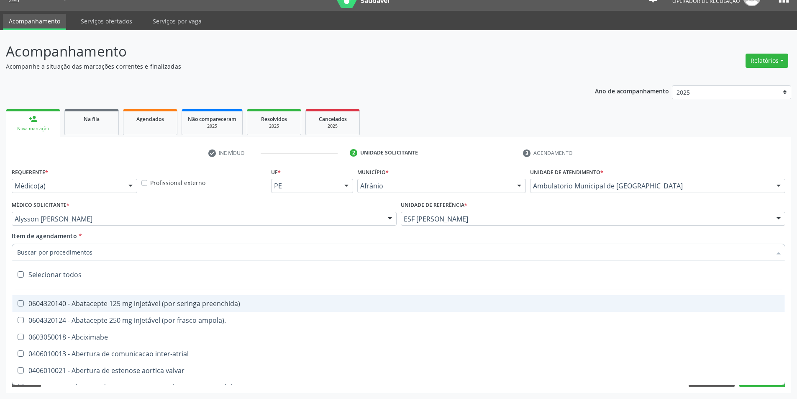
paste input "ELETROCAR"
type input "ELETROCAR"
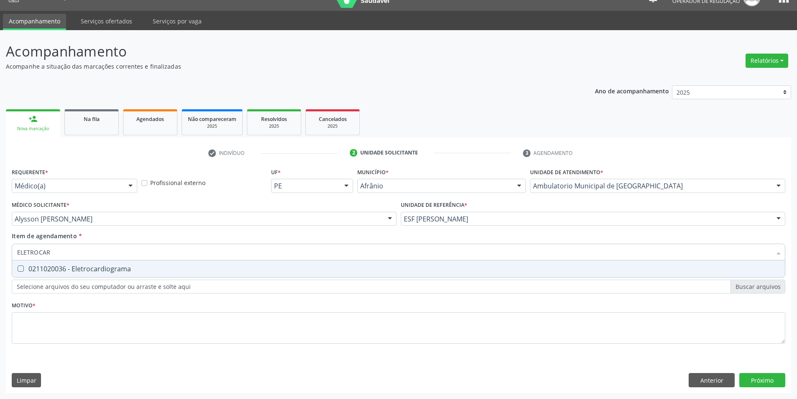
click at [117, 272] on div "0211020036 - Eletrocardiograma" at bounding box center [398, 268] width 763 height 7
checkbox Eletrocardiograma "true"
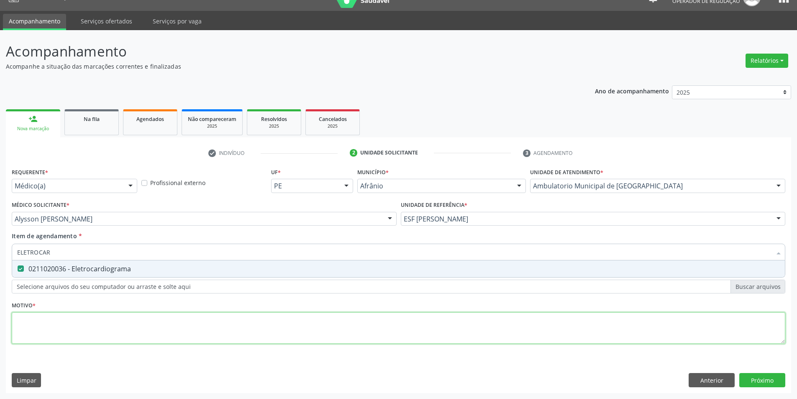
click at [120, 334] on div "Requerente * Médico(a) Médico(a) Enfermeiro(a) Paciente Nenhum resultado encont…" at bounding box center [399, 261] width 774 height 190
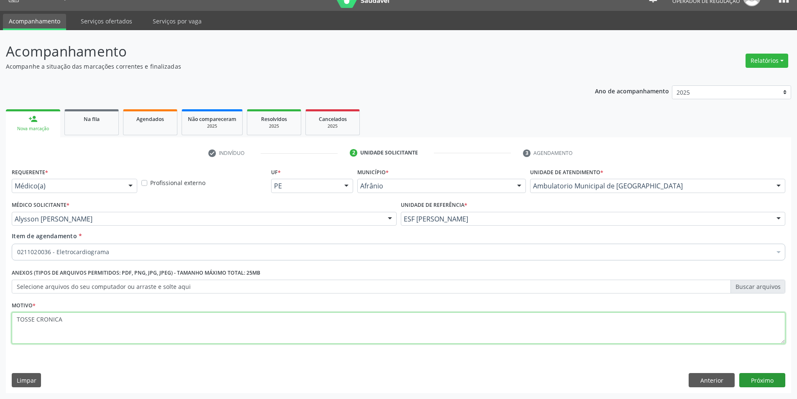
type textarea "TOSSE CRONICA"
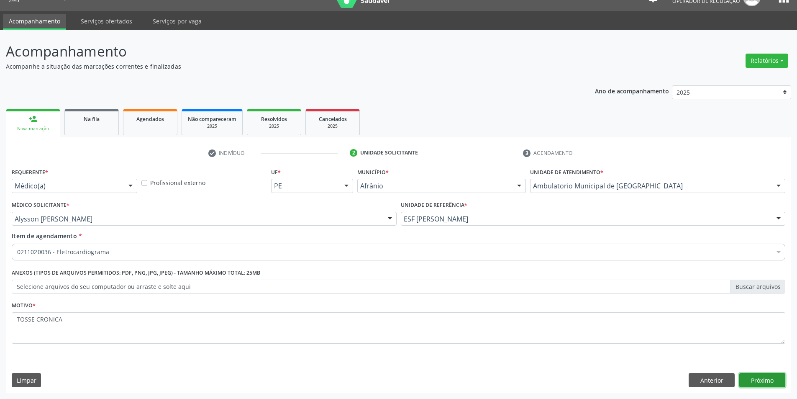
click at [759, 383] on button "Próximo" at bounding box center [763, 380] width 46 height 14
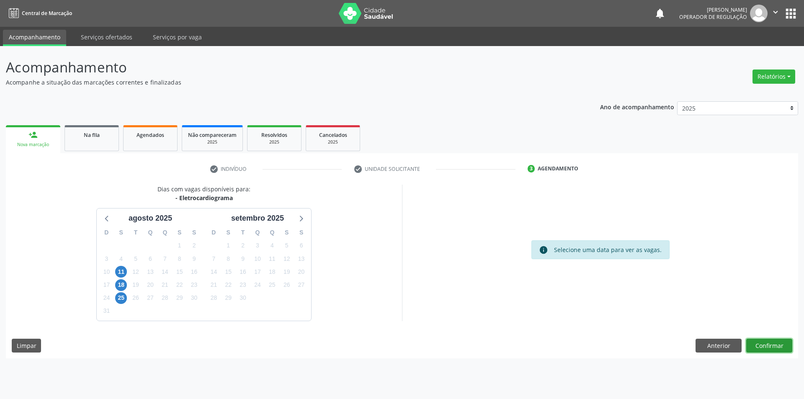
click at [760, 345] on button "Confirmar" at bounding box center [769, 346] width 46 height 14
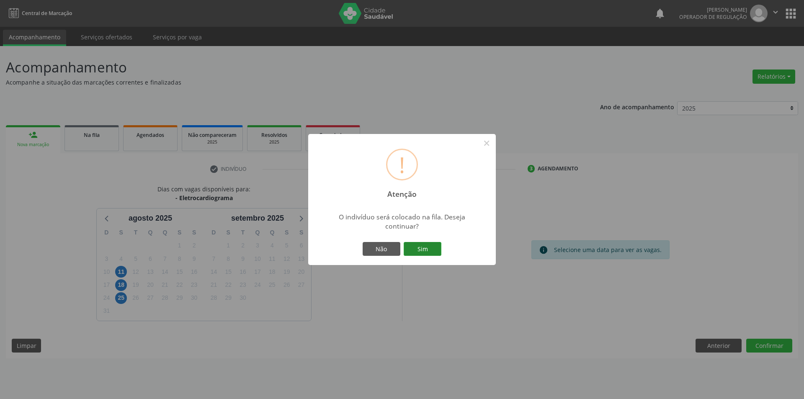
click at [425, 243] on button "Sim" at bounding box center [422, 249] width 38 height 14
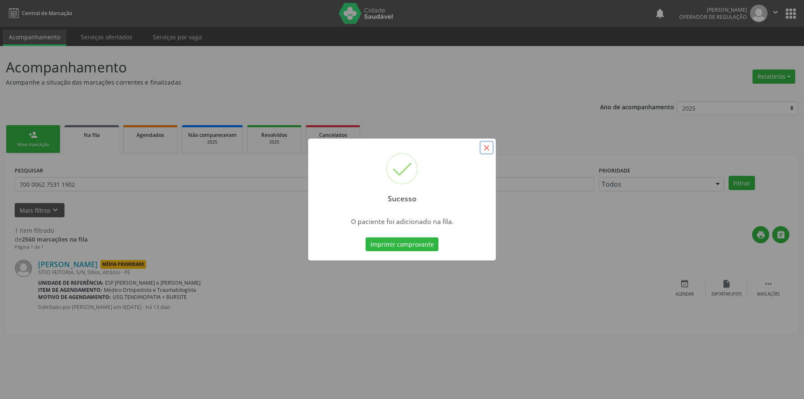
click at [484, 145] on button "×" at bounding box center [486, 148] width 14 height 14
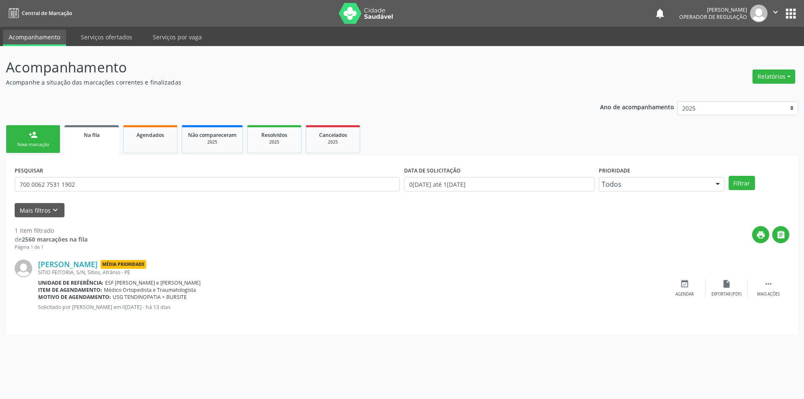
click at [31, 139] on div "person_add" at bounding box center [32, 134] width 9 height 9
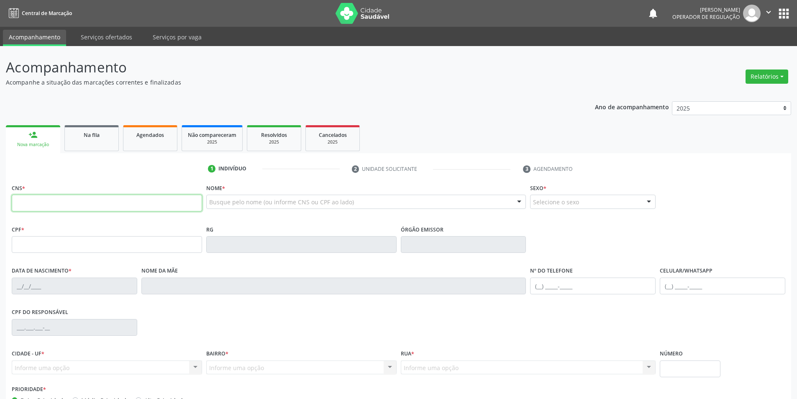
click at [52, 203] on input "text" at bounding box center [107, 203] width 190 height 17
type input "702 5003 8175 4436"
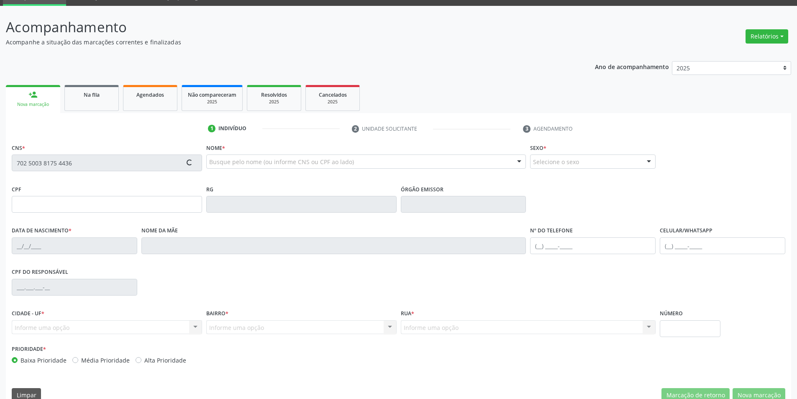
scroll to position [55, 0]
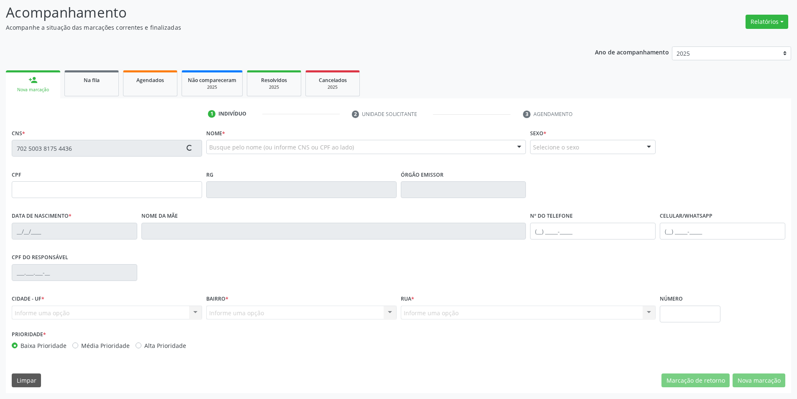
type input "18/02/1991"
type input "Juvanete Rodrigues Damaceno"
type input "(87) 98861-9652"
type input "107.347.274-45"
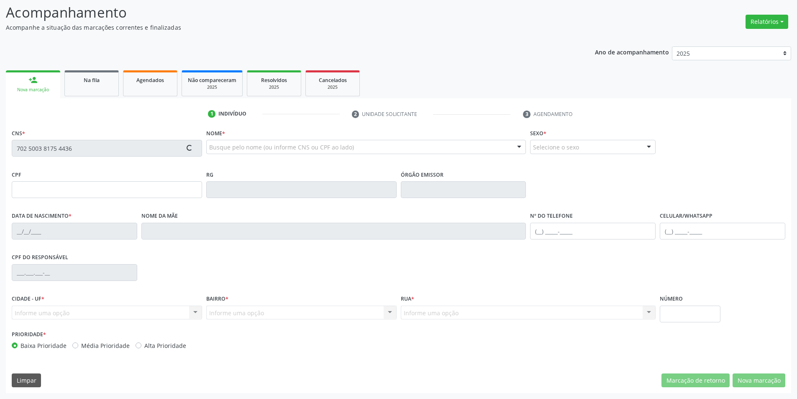
type input "S/N"
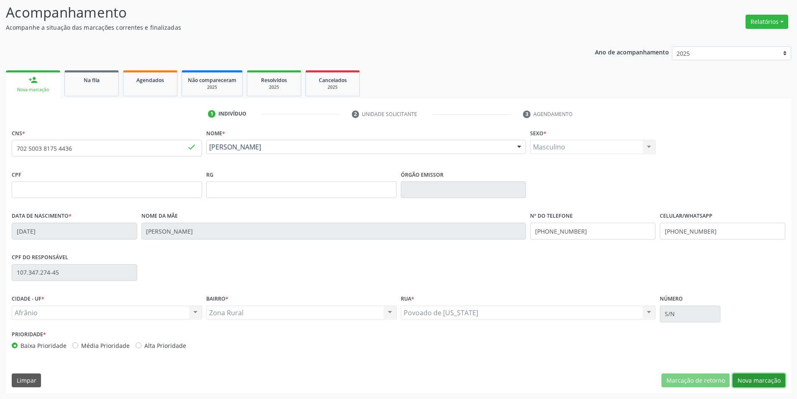
click at [750, 383] on button "Nova marcação" at bounding box center [759, 380] width 53 height 14
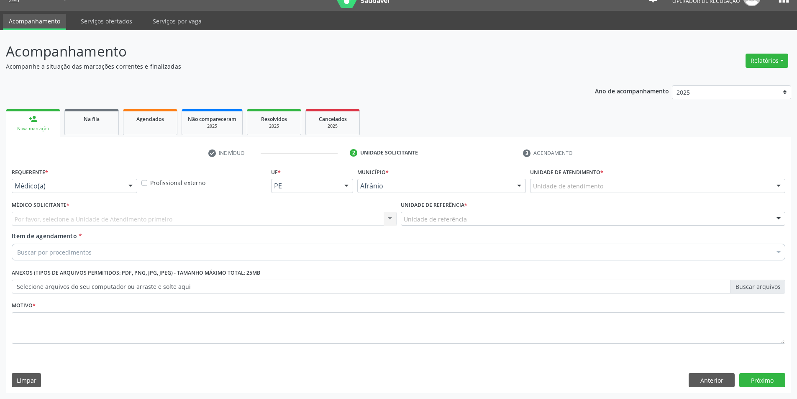
scroll to position [16, 0]
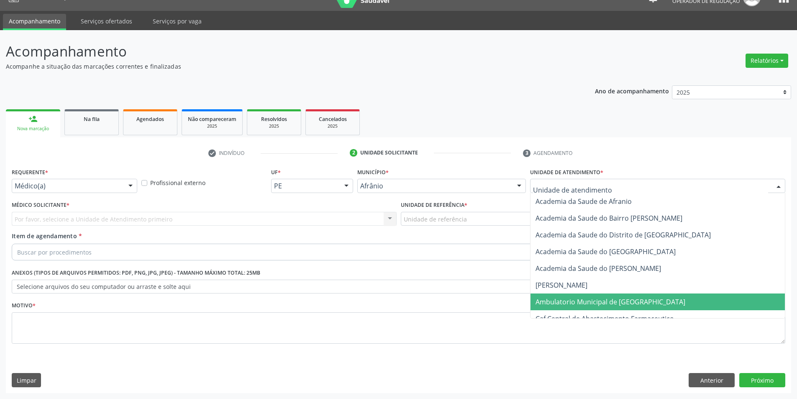
drag, startPoint x: 587, startPoint y: 307, endPoint x: 481, endPoint y: 250, distance: 120.2
click at [587, 307] on span "Ambulatorio Municipal de [GEOGRAPHIC_DATA]" at bounding box center [658, 301] width 254 height 17
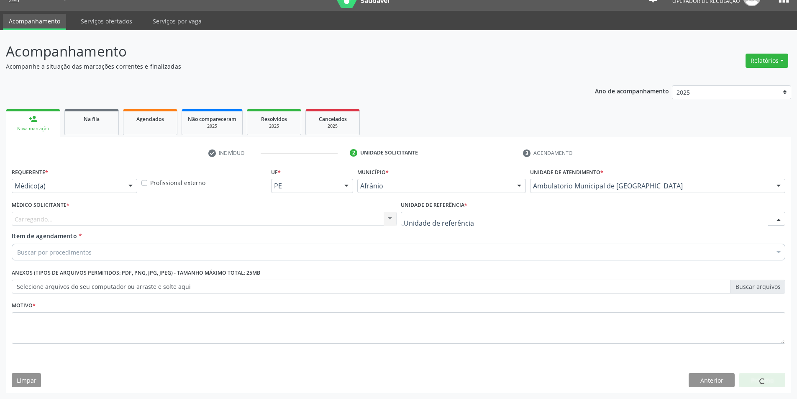
click at [454, 225] on div at bounding box center [593, 219] width 385 height 14
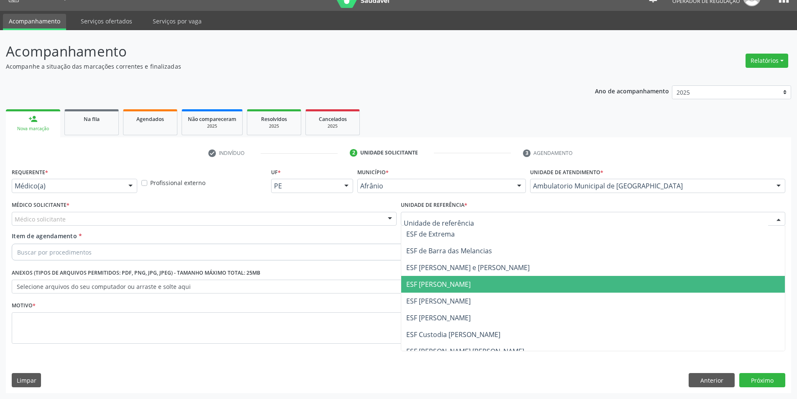
click at [455, 292] on span "ESF [PERSON_NAME]" at bounding box center [593, 284] width 384 height 17
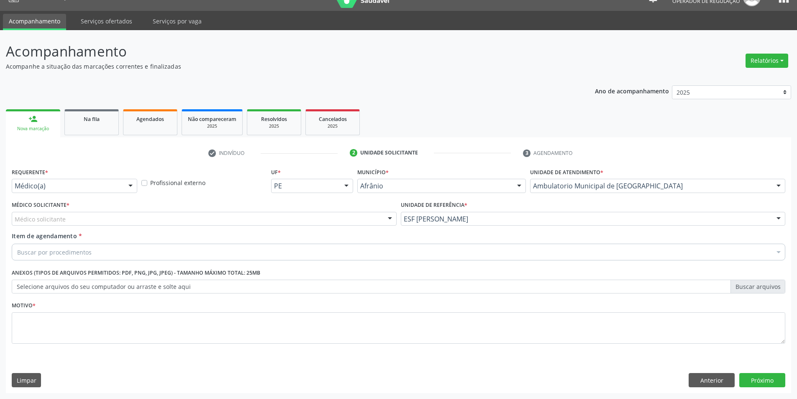
drag, startPoint x: 301, startPoint y: 226, endPoint x: 293, endPoint y: 223, distance: 9.0
click at [297, 224] on div "Médico Solicitante * Médico solicitante [PERSON_NAME] [PERSON_NAME] [PERSON_NAM…" at bounding box center [204, 215] width 389 height 33
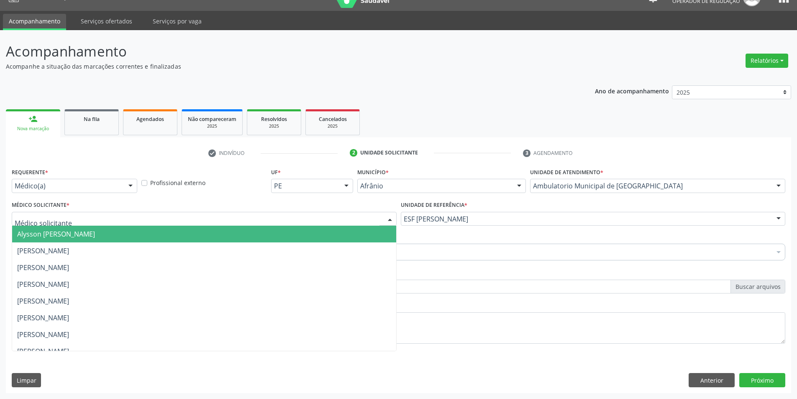
drag, startPoint x: 270, startPoint y: 217, endPoint x: 197, endPoint y: 225, distance: 72.9
click at [268, 217] on div at bounding box center [204, 219] width 385 height 14
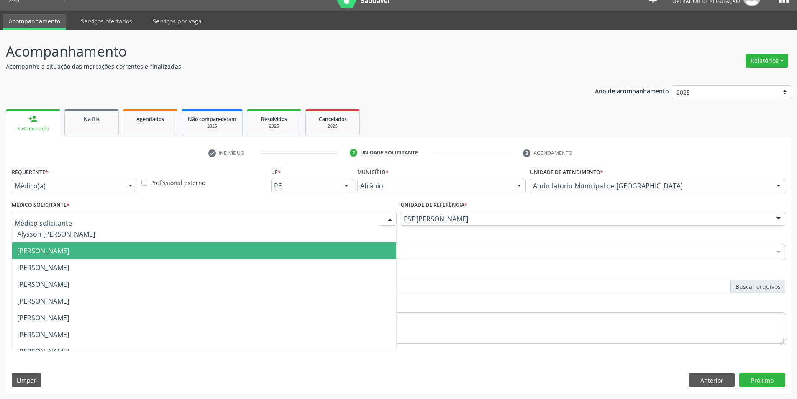
click at [105, 246] on span "[PERSON_NAME]" at bounding box center [204, 250] width 384 height 17
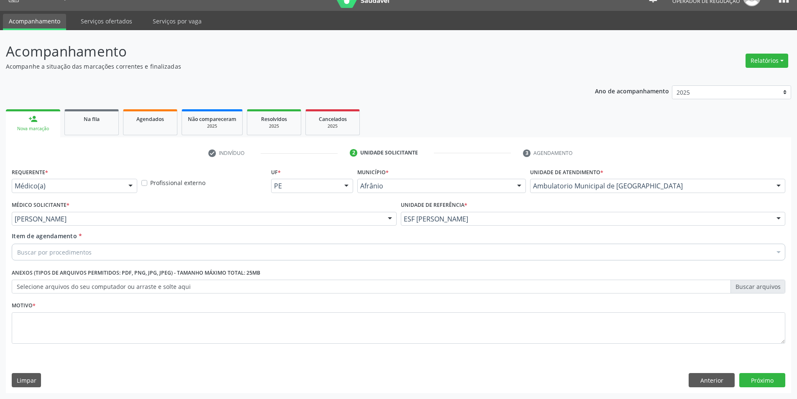
click at [103, 251] on div "Buscar por procedimentos" at bounding box center [399, 252] width 774 height 17
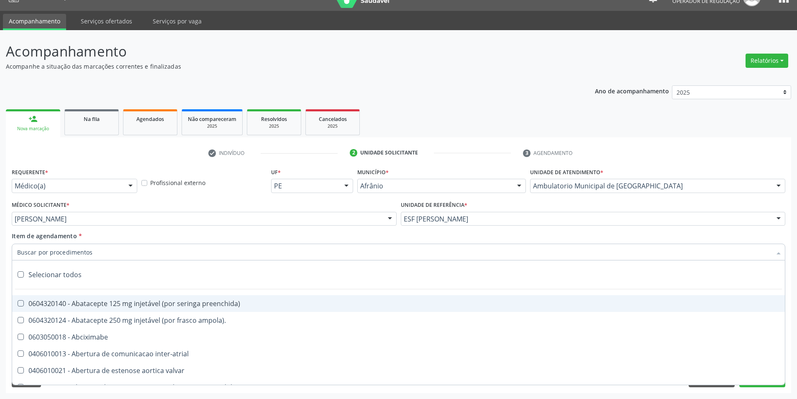
paste input "ELETROCAR"
type input "ELETROCAR"
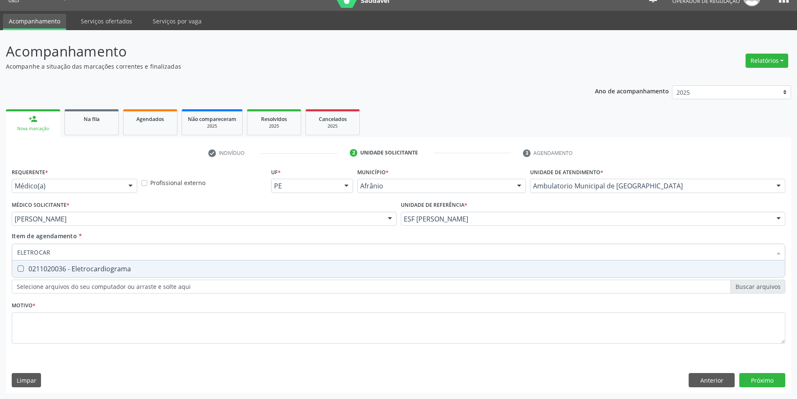
click at [105, 265] on div "0211020036 - Eletrocardiograma" at bounding box center [398, 268] width 763 height 7
checkbox Eletrocardiograma "true"
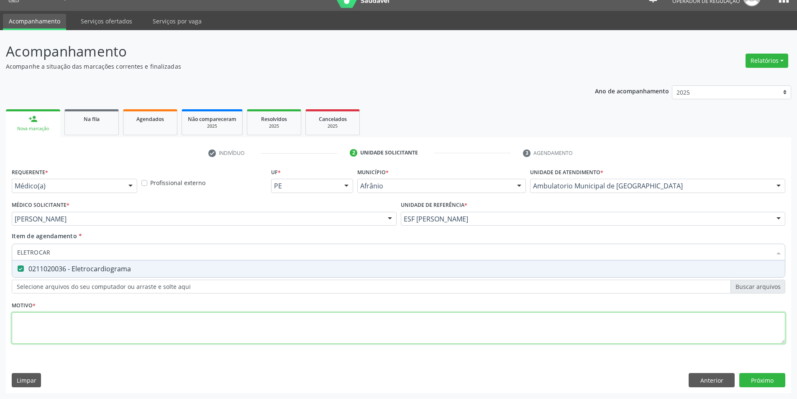
click at [116, 315] on div "Requerente * Médico(a) Médico(a) Enfermeiro(a) Paciente Nenhum resultado encont…" at bounding box center [399, 261] width 774 height 190
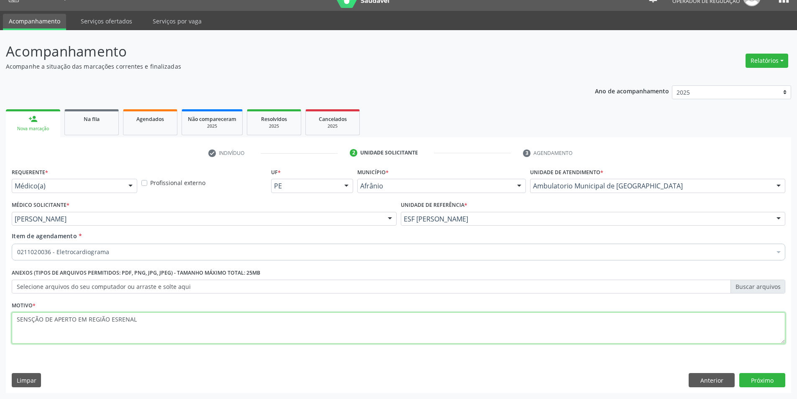
drag, startPoint x: 152, startPoint y: 325, endPoint x: 23, endPoint y: 321, distance: 129.4
click at [24, 321] on textarea "SENSÇÃO DE APERTO EM REGIÃO ESRENAL" at bounding box center [399, 328] width 774 height 32
click at [170, 324] on textarea "SENSÇÃO DE APERTO EM REGIÃO ESRENAL" at bounding box center [399, 328] width 774 height 32
drag, startPoint x: 170, startPoint y: 324, endPoint x: 0, endPoint y: 315, distance: 170.2
click at [0, 316] on div "Acompanhamento Acompanhe a situação das marcações correntes e finalizadas Relat…" at bounding box center [398, 214] width 797 height 369
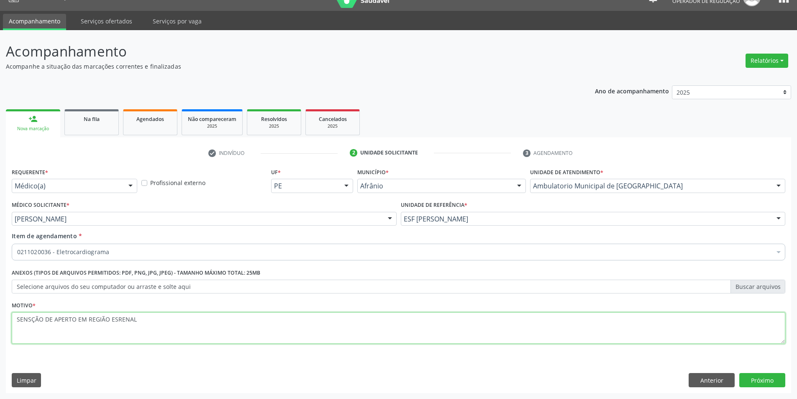
paste textarea "AÇÃO DE APERTO EM REGIÃO ESTERNAL"
type textarea "SENSAÇÃO DE APERTO EM REGIÃO ESTERNAL"
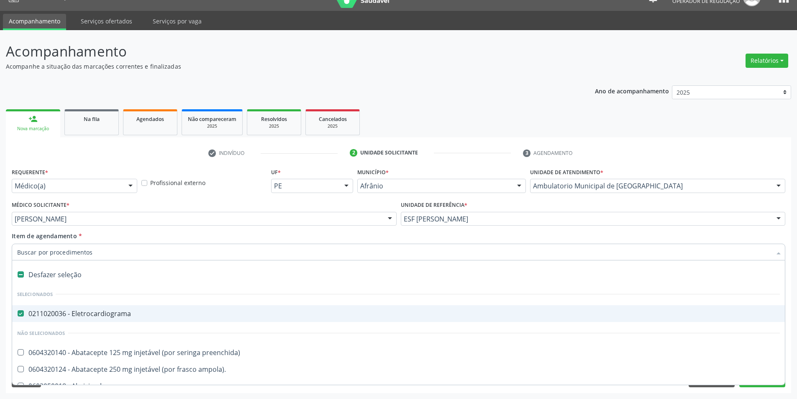
drag, startPoint x: 132, startPoint y: 315, endPoint x: 69, endPoint y: 316, distance: 63.2
click at [69, 316] on div "0211020036 - Eletrocardiograma" at bounding box center [398, 313] width 763 height 7
click at [72, 312] on div "0211020036 - Eletrocardiograma" at bounding box center [398, 313] width 763 height 7
checkbox Eletrocardiograma "true"
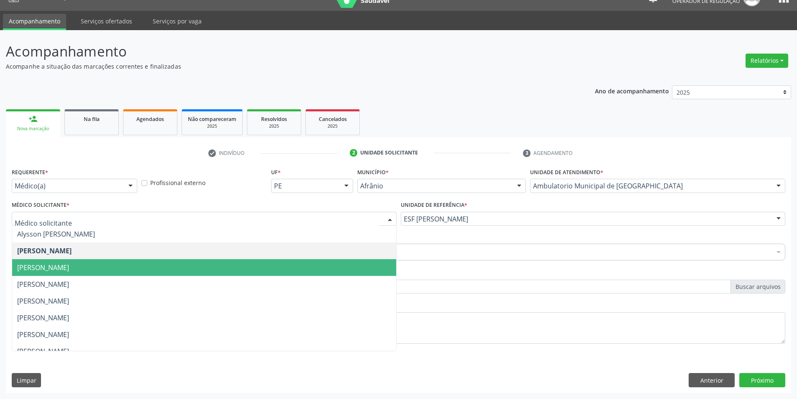
click at [490, 260] on div "0211020036 - Eletrocardiograma" at bounding box center [399, 252] width 774 height 17
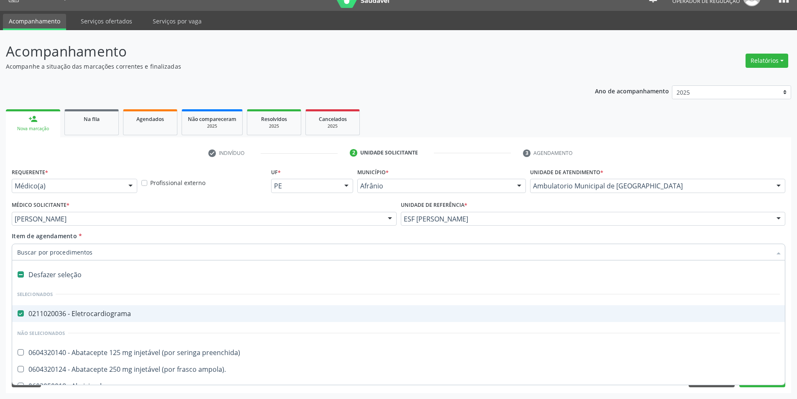
click at [136, 231] on div "Médico Solicitante * Bruno Saraiva Bezerra Medrado Alysson Rodrigo Ferreira Cav…" at bounding box center [204, 215] width 389 height 33
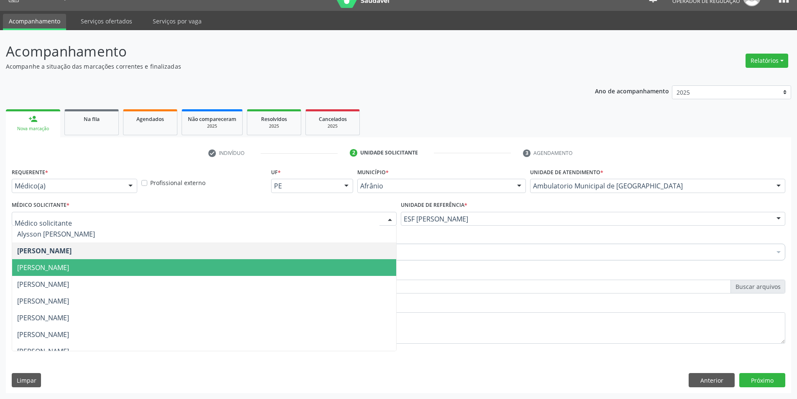
click at [137, 225] on div at bounding box center [204, 219] width 385 height 14
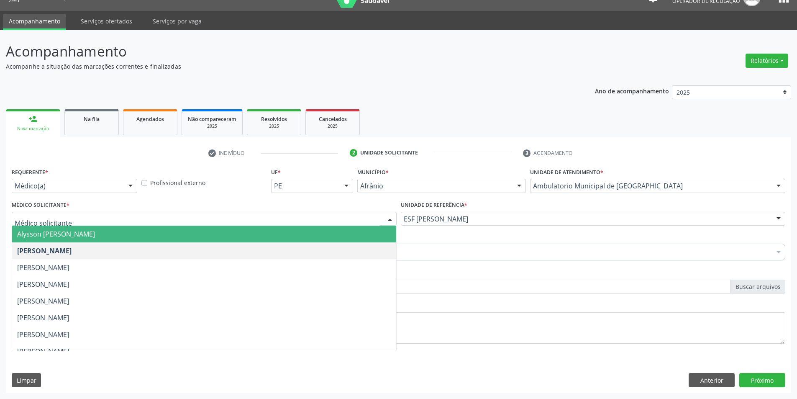
click at [95, 232] on span "Alysson [PERSON_NAME]" at bounding box center [56, 233] width 78 height 9
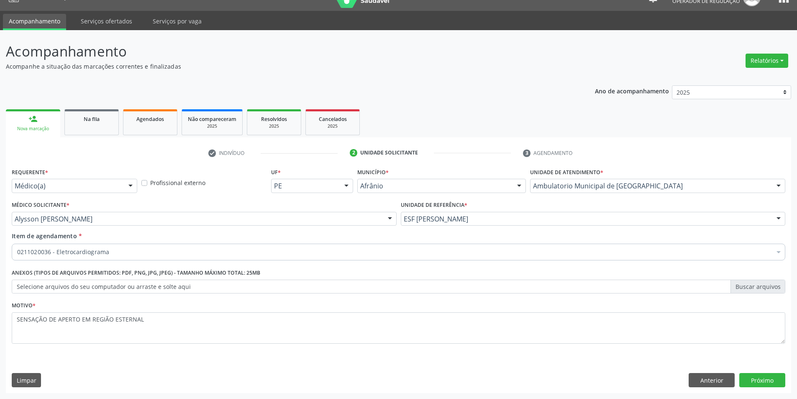
click at [207, 288] on label "Selecione arquivos do seu computador ou arraste e solte aqui" at bounding box center [399, 287] width 774 height 14
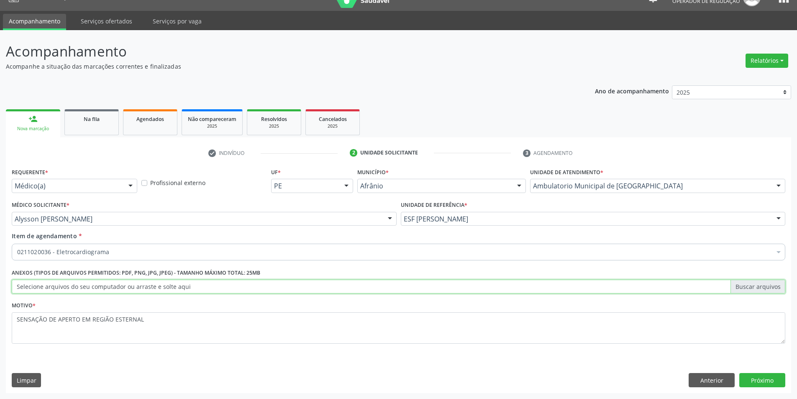
click at [207, 288] on input "Selecione arquivos do seu computador ou arraste e solte aqui" at bounding box center [399, 287] width 774 height 14
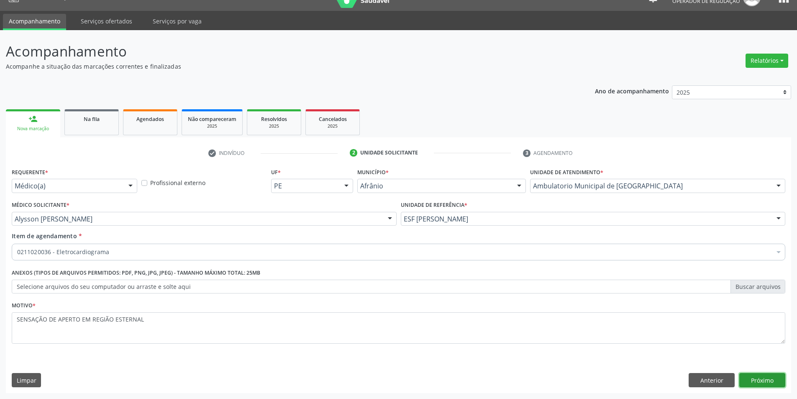
click at [769, 382] on button "Próximo" at bounding box center [763, 380] width 46 height 14
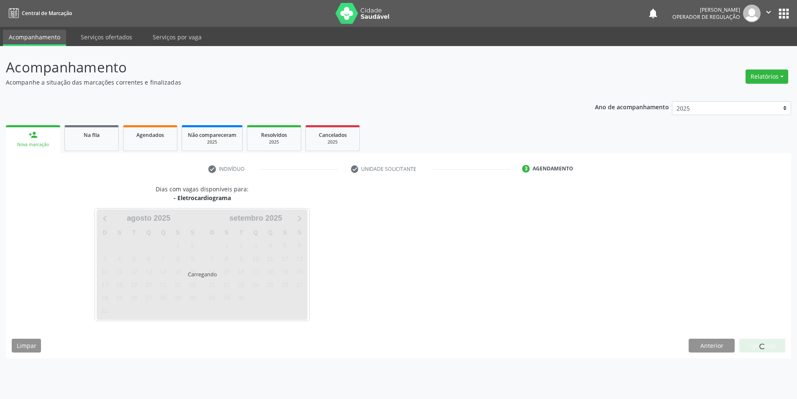
scroll to position [0, 0]
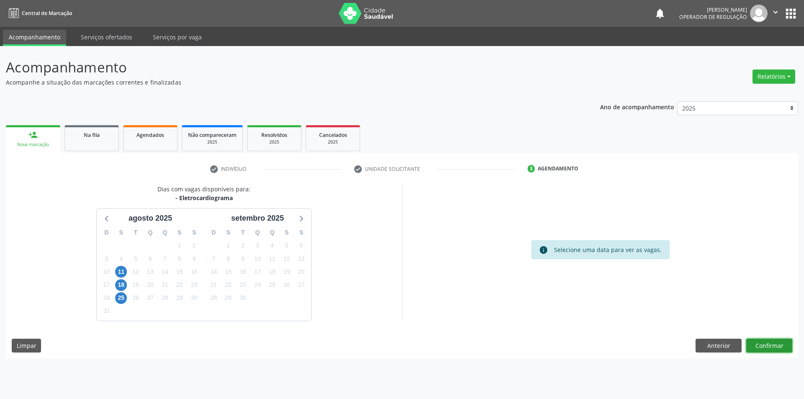
click at [765, 345] on button "Confirmar" at bounding box center [769, 346] width 46 height 14
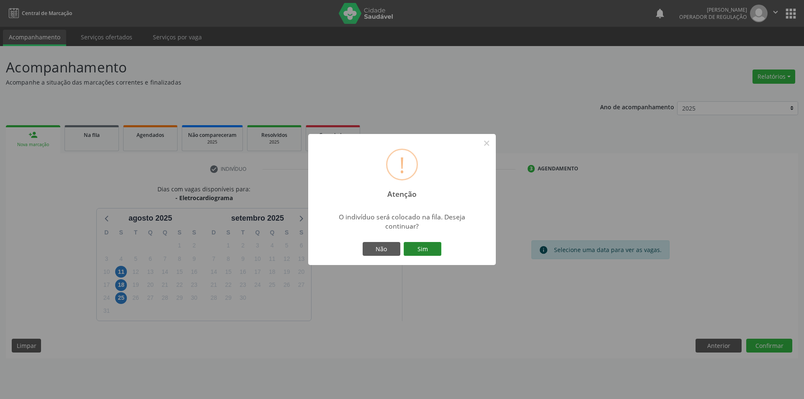
click at [412, 254] on button "Sim" at bounding box center [422, 249] width 38 height 14
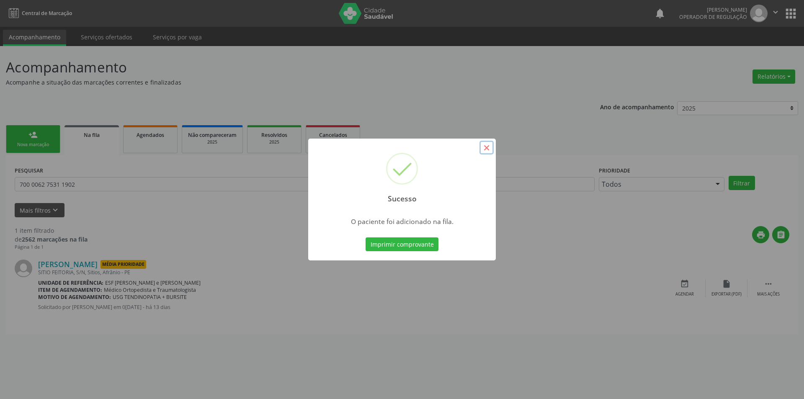
click at [484, 148] on button "×" at bounding box center [486, 148] width 14 height 14
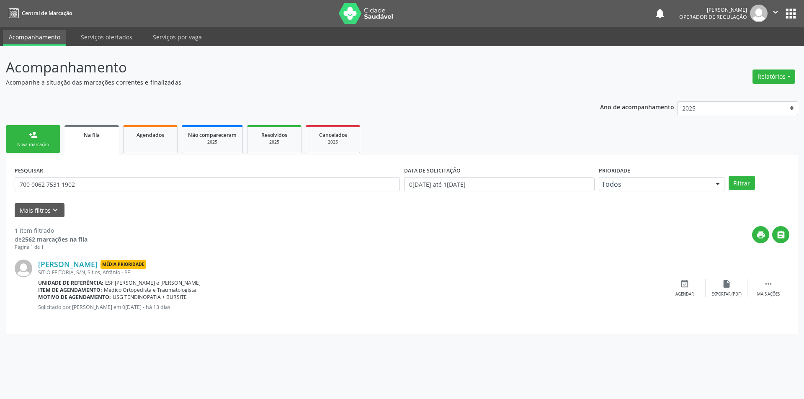
click at [21, 136] on link "person_add Nova marcação" at bounding box center [33, 139] width 54 height 28
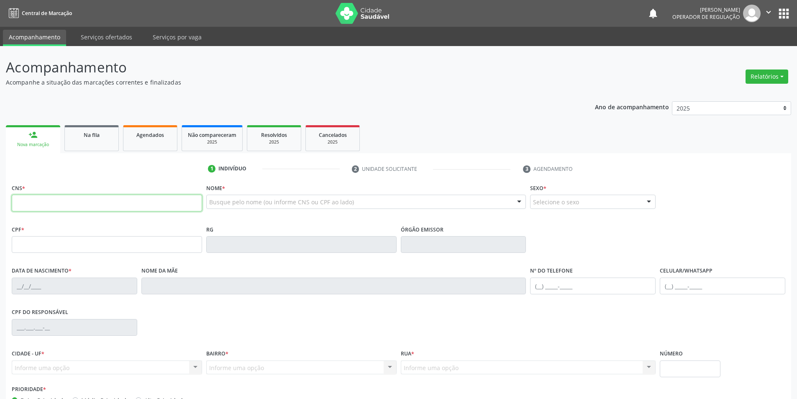
click at [48, 202] on input "text" at bounding box center [107, 203] width 190 height 17
type input "700 0070 9298 8904"
type input "15/07/1972"
type input "Maria da Conceição"
type input "(87) 98876-3387"
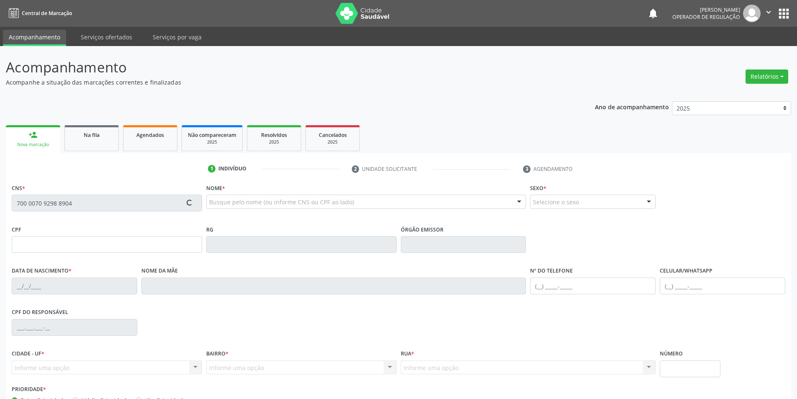
type input "(87) 98876-3387"
type input "264"
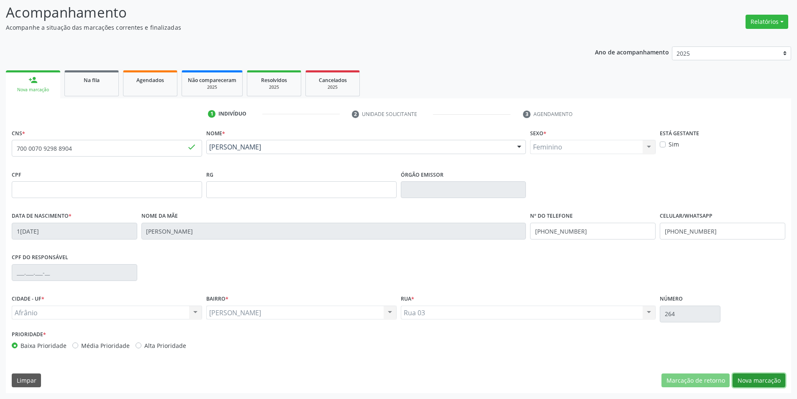
click at [741, 377] on button "Nova marcação" at bounding box center [759, 380] width 53 height 14
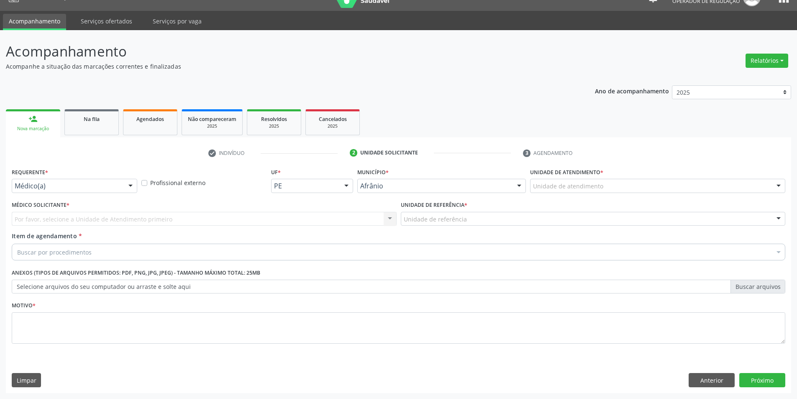
scroll to position [16, 0]
click at [577, 193] on div "Unidade de atendimento * Unidade de atendimento Academia da Saude de Afranio Ac…" at bounding box center [657, 182] width 259 height 33
drag, startPoint x: 567, startPoint y: 186, endPoint x: 571, endPoint y: 219, distance: 33.4
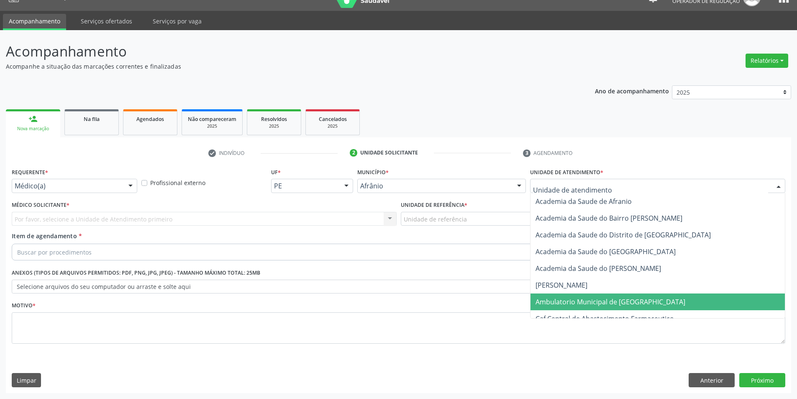
click at [575, 305] on span "Ambulatorio Municipal de [GEOGRAPHIC_DATA]" at bounding box center [611, 301] width 150 height 9
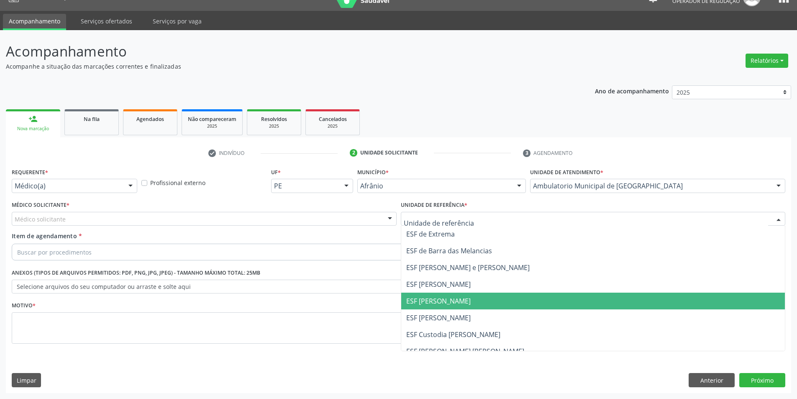
click at [444, 298] on span "ESF [PERSON_NAME]" at bounding box center [438, 300] width 64 height 9
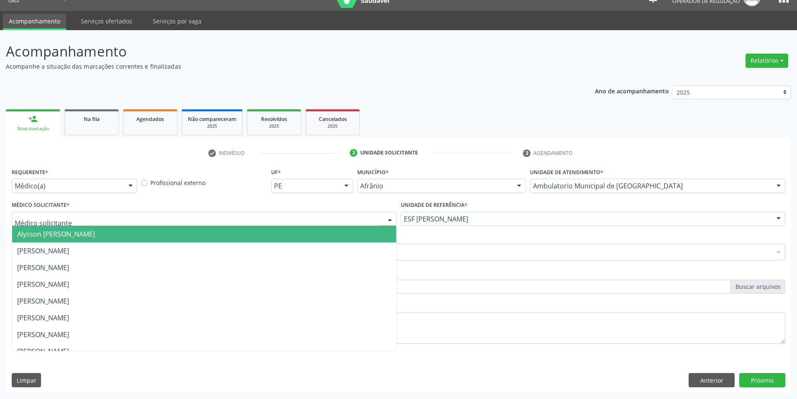
drag, startPoint x: 162, startPoint y: 216, endPoint x: 141, endPoint y: 219, distance: 20.2
click at [150, 217] on div at bounding box center [204, 219] width 385 height 14
click at [71, 236] on span "Alysson [PERSON_NAME]" at bounding box center [56, 233] width 78 height 9
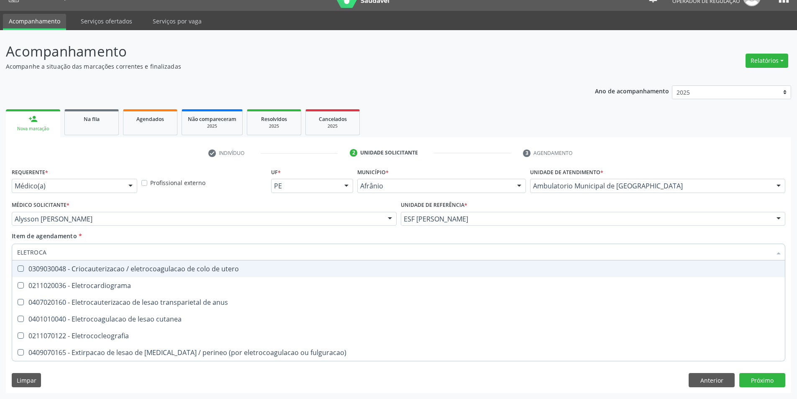
type input "ELETROCAR"
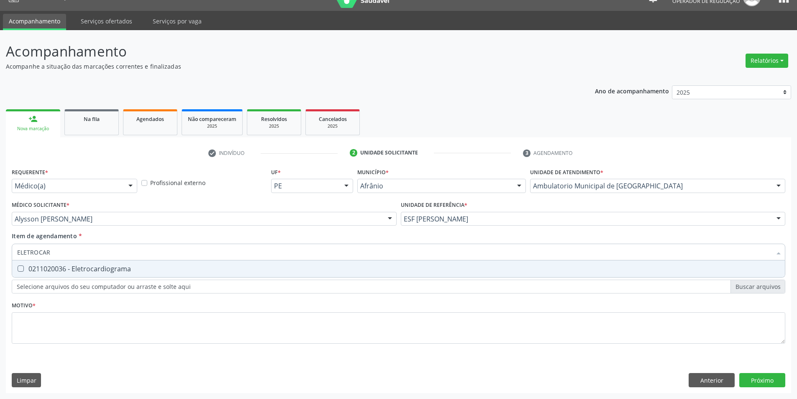
click at [81, 272] on div "0211020036 - Eletrocardiograma" at bounding box center [398, 268] width 763 height 7
checkbox Eletrocardiograma "true"
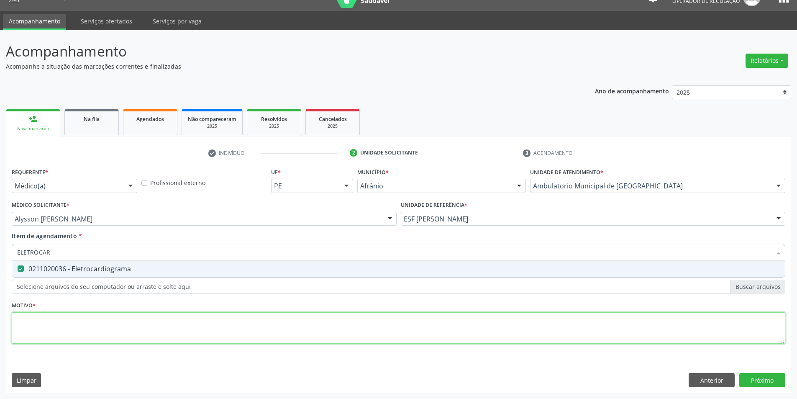
click at [77, 342] on div "Requerente * Médico(a) Médico(a) Enfermeiro(a) Paciente Nenhum resultado encont…" at bounding box center [399, 261] width 774 height 190
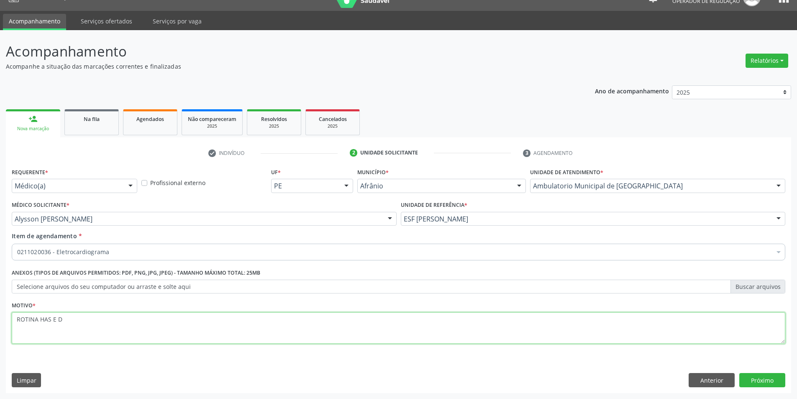
type textarea "ROTINA HAS E DM"
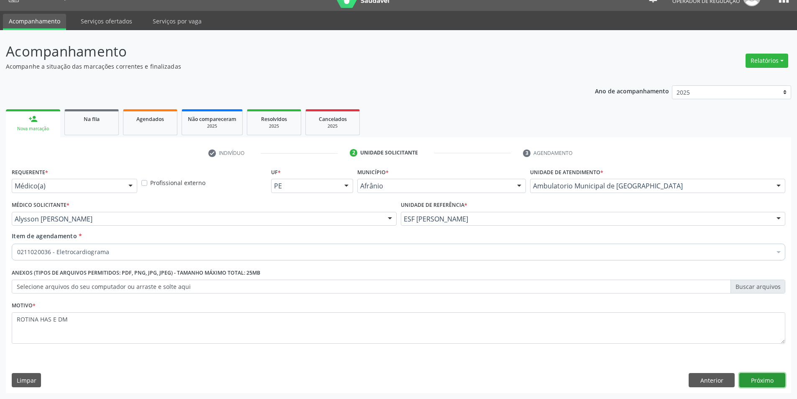
click at [761, 386] on button "Próximo" at bounding box center [763, 380] width 46 height 14
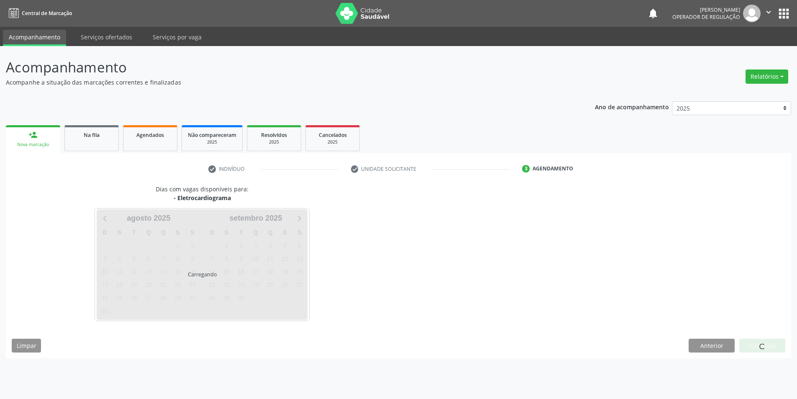
scroll to position [0, 0]
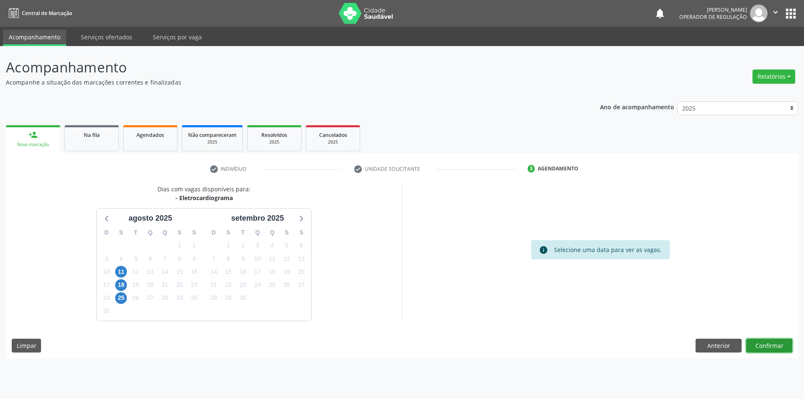
click at [770, 348] on button "Confirmar" at bounding box center [769, 346] width 46 height 14
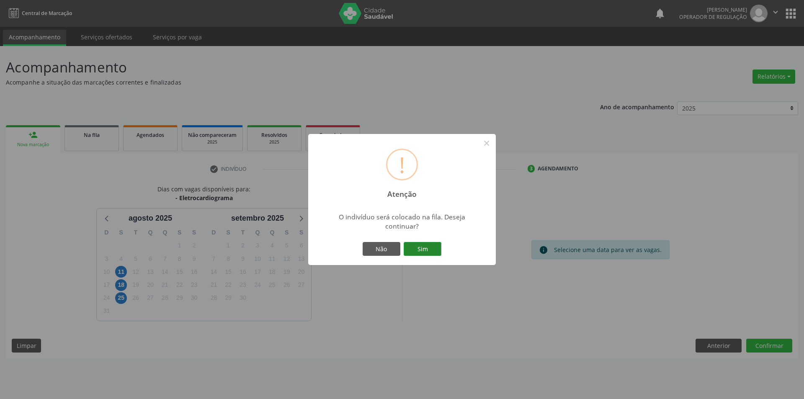
click at [435, 244] on button "Sim" at bounding box center [422, 249] width 38 height 14
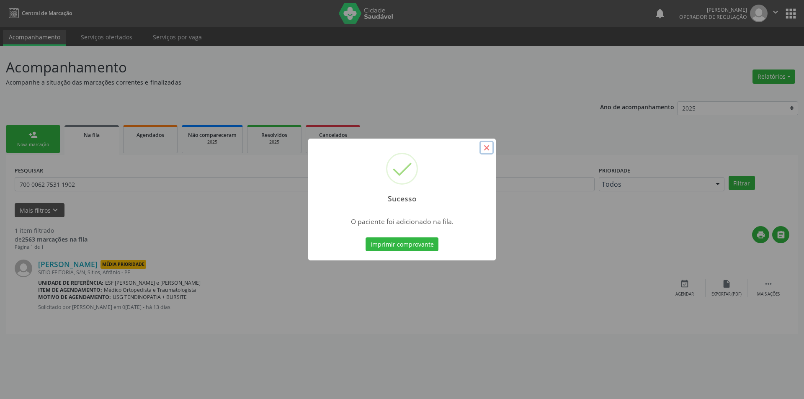
click at [487, 148] on button "×" at bounding box center [486, 148] width 14 height 14
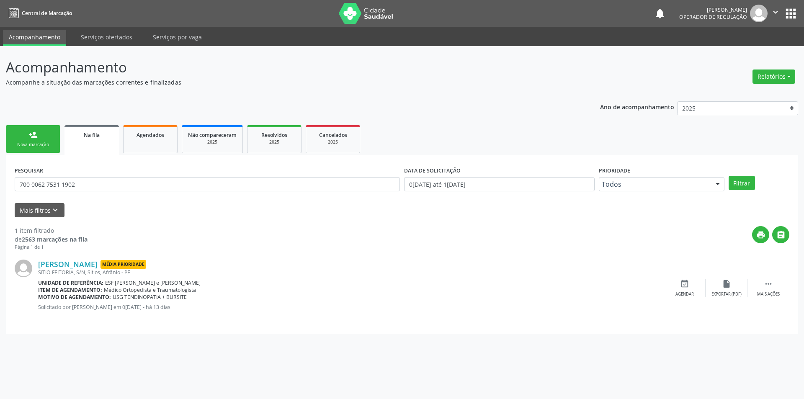
click at [49, 138] on link "person_add Nova marcação" at bounding box center [33, 139] width 54 height 28
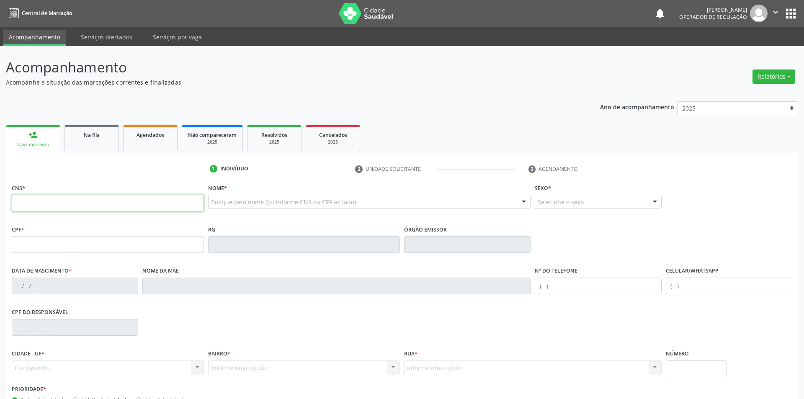
click at [56, 207] on input "text" at bounding box center [108, 203] width 192 height 17
type input "708 6015 8400 9181"
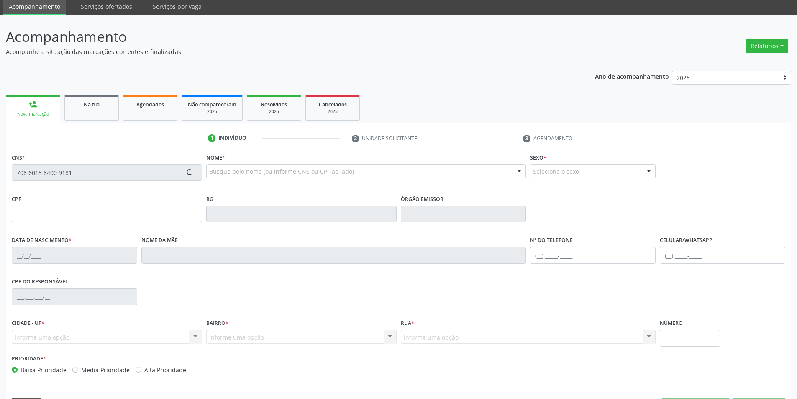
scroll to position [55, 0]
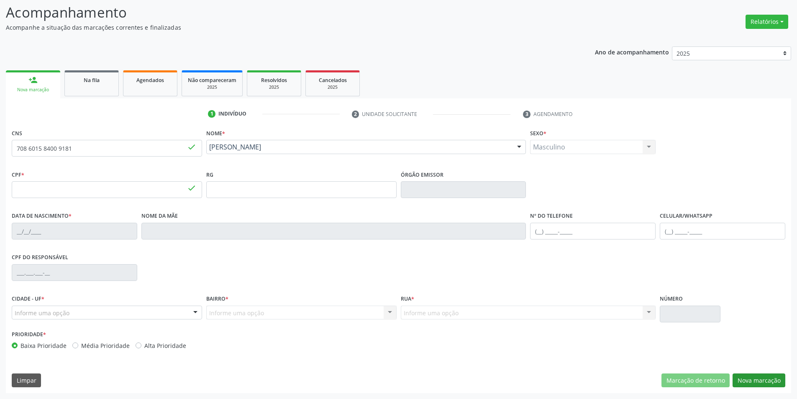
type input "121.403.234-67"
type input "21/10/1997"
type input "Aurenice Gomes Rodrigues"
type input "(87) 98127-5094"
type input "S/N"
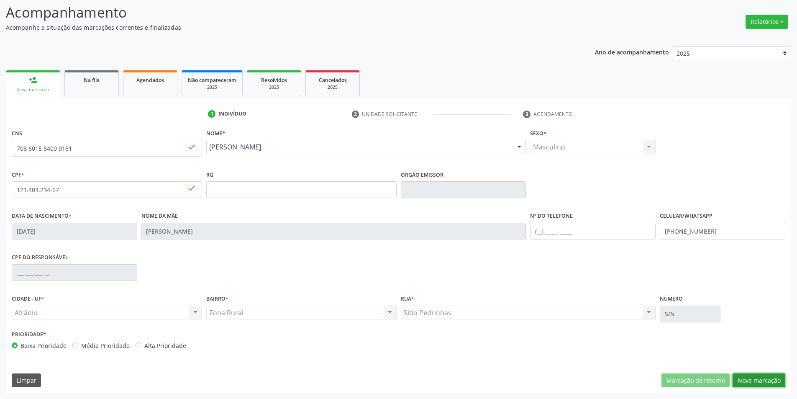
click at [762, 375] on button "Nova marcação" at bounding box center [759, 380] width 53 height 14
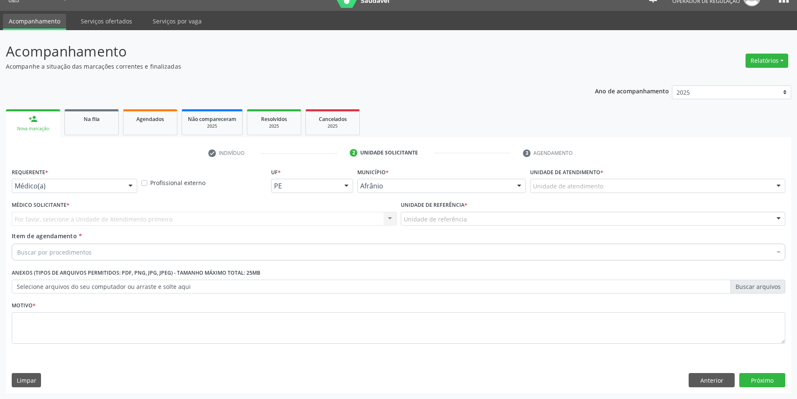
scroll to position [16, 0]
click at [567, 181] on div "Unidade de atendimento" at bounding box center [657, 186] width 255 height 14
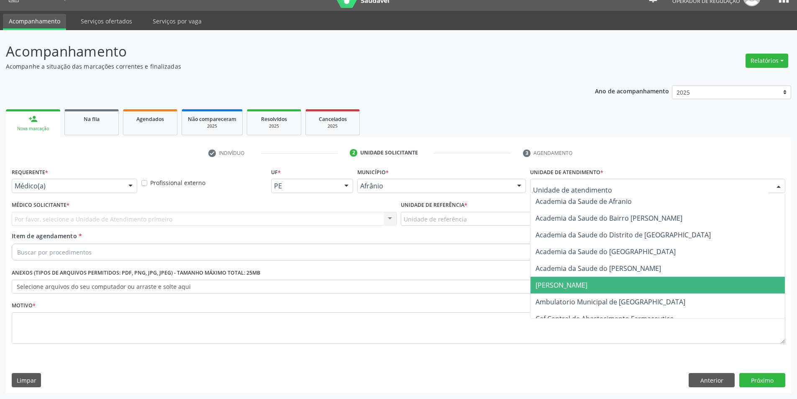
drag, startPoint x: 586, startPoint y: 301, endPoint x: 489, endPoint y: 267, distance: 103.4
click at [585, 290] on span "Ambulatorio Municipal de [GEOGRAPHIC_DATA]" at bounding box center [562, 284] width 52 height 9
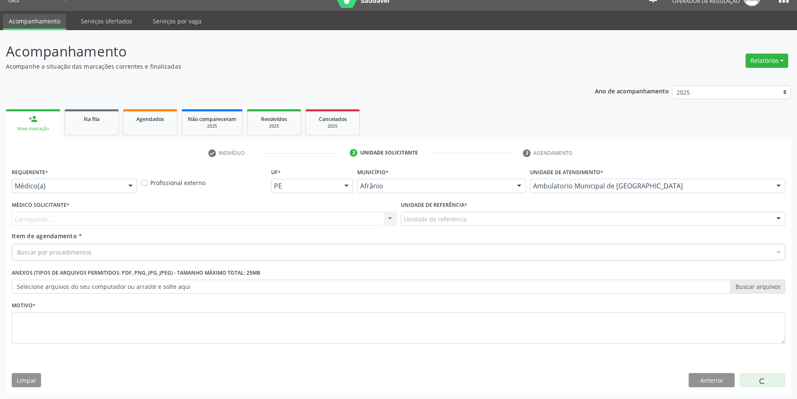
click at [443, 223] on div "Unidade de referência" at bounding box center [593, 219] width 385 height 14
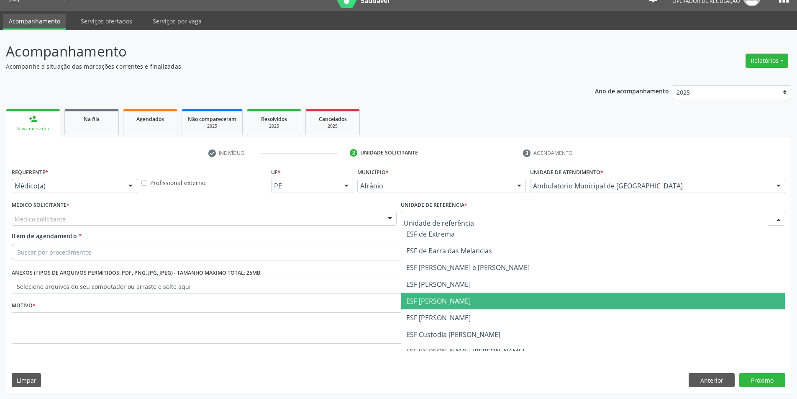
drag, startPoint x: 439, startPoint y: 299, endPoint x: 383, endPoint y: 275, distance: 60.9
click at [437, 298] on span "ESF [PERSON_NAME]" at bounding box center [438, 300] width 64 height 9
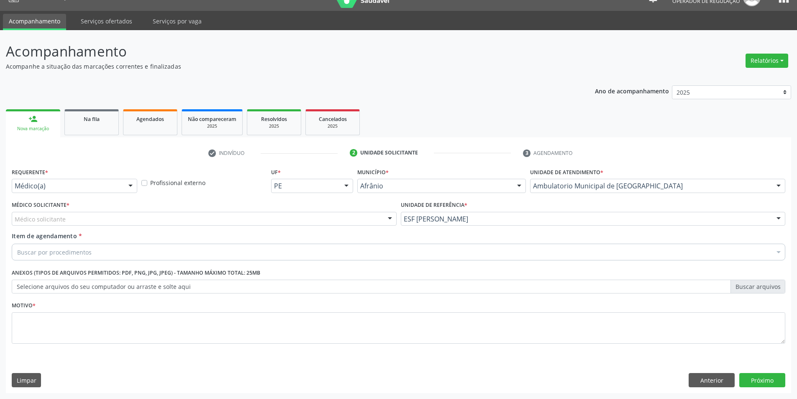
click at [226, 214] on div "Médico solicitante" at bounding box center [204, 219] width 385 height 14
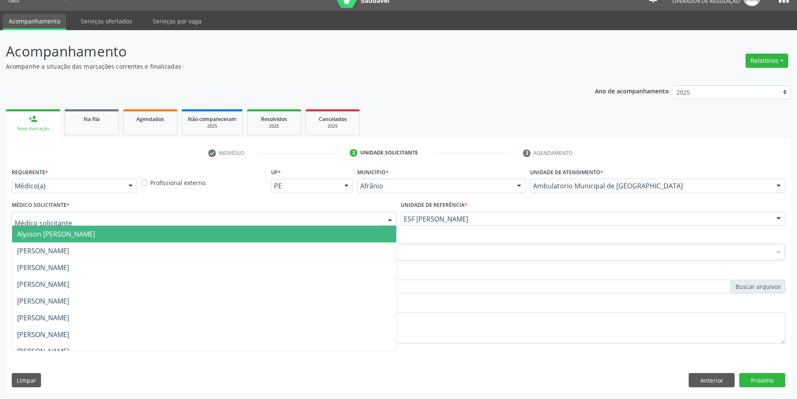
click at [95, 231] on span "Alysson [PERSON_NAME]" at bounding box center [56, 233] width 78 height 9
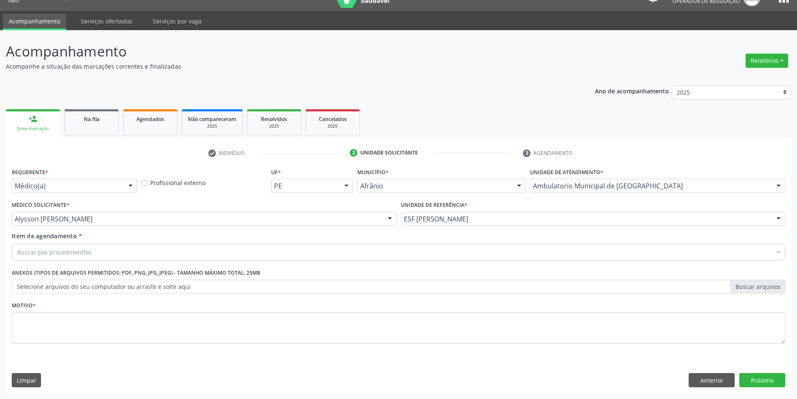
click at [91, 250] on div "Buscar por procedimentos" at bounding box center [399, 252] width 774 height 17
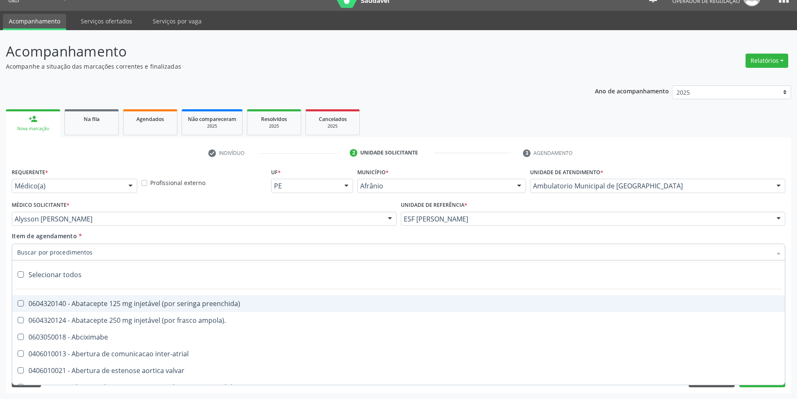
paste input "ELETROCAR"
type input "ELETROCAR"
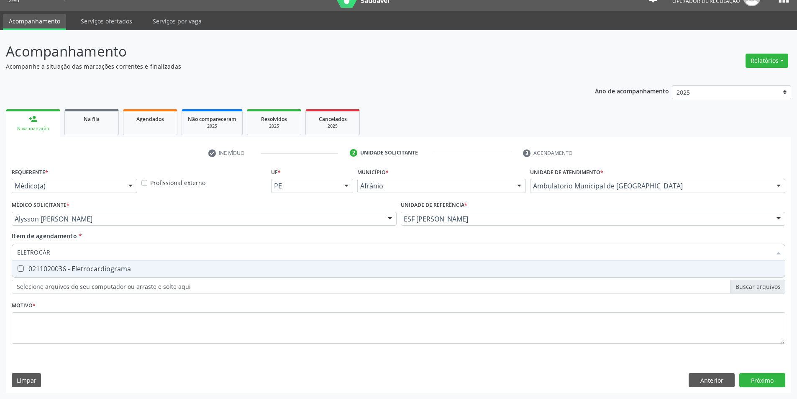
click at [85, 270] on div "0211020036 - Eletrocardiograma" at bounding box center [398, 268] width 763 height 7
checkbox Eletrocardiograma "true"
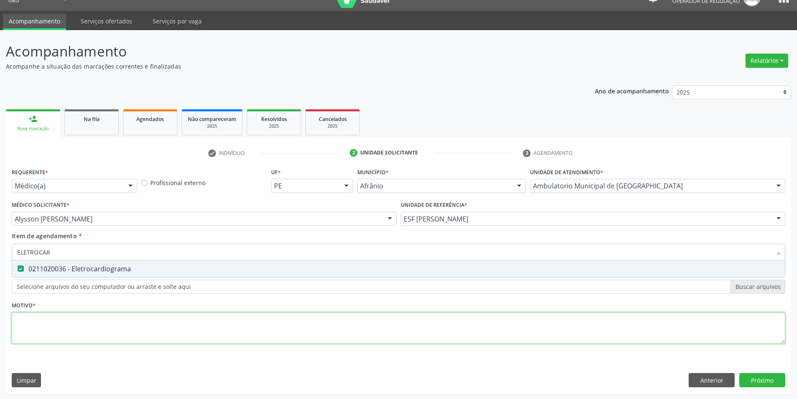
click at [116, 334] on div "Requerente * Médico(a) Médico(a) Enfermeiro(a) Paciente Nenhum resultado encont…" at bounding box center [399, 261] width 774 height 190
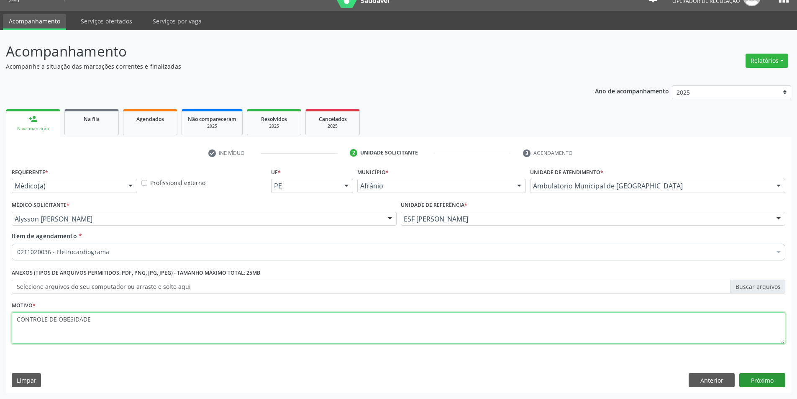
type textarea "CONTROLE DE OBESIDADE"
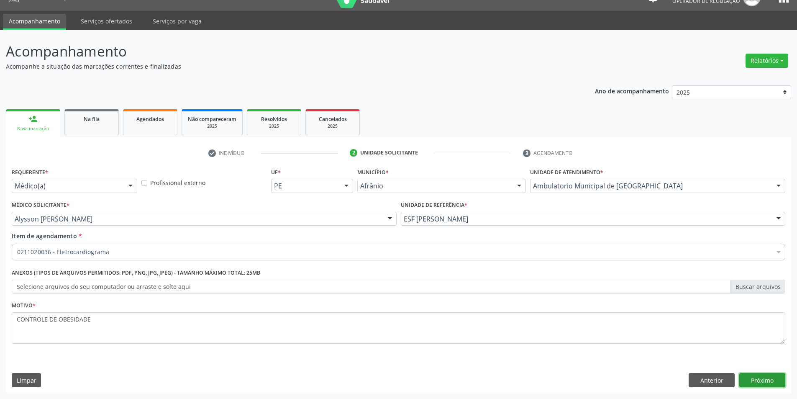
click at [778, 376] on button "Próximo" at bounding box center [763, 380] width 46 height 14
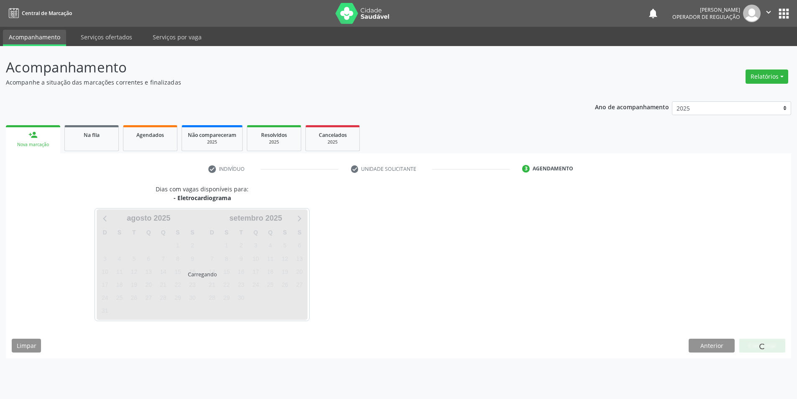
scroll to position [0, 0]
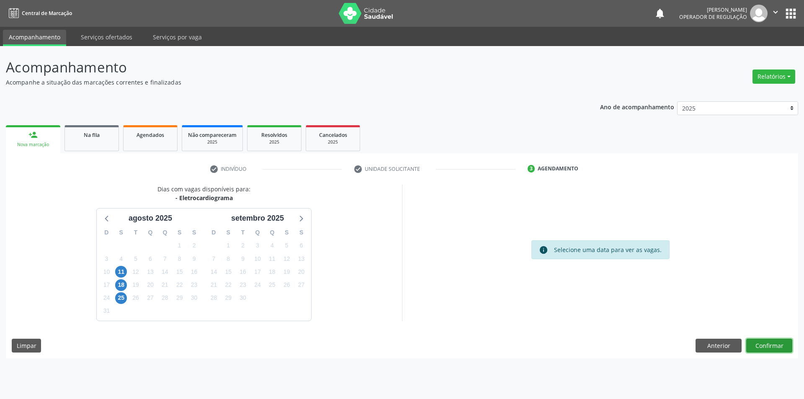
click at [770, 349] on button "Confirmar" at bounding box center [769, 346] width 46 height 14
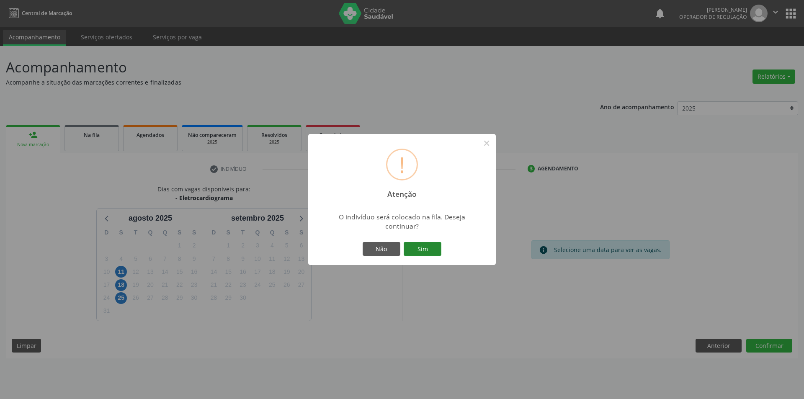
click at [424, 244] on button "Sim" at bounding box center [422, 249] width 38 height 14
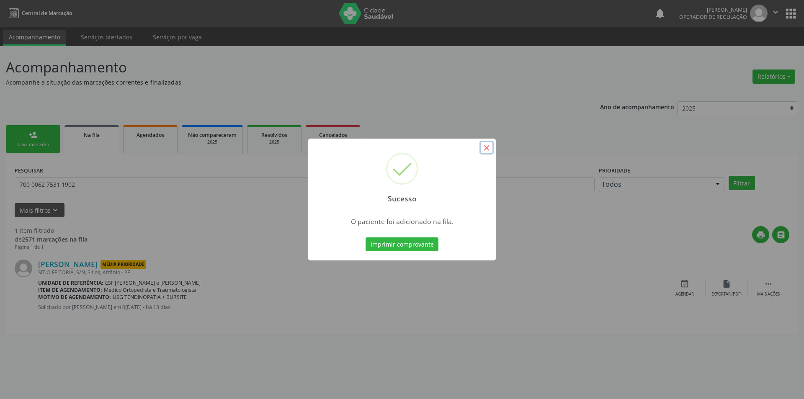
click at [485, 148] on button "×" at bounding box center [486, 148] width 14 height 14
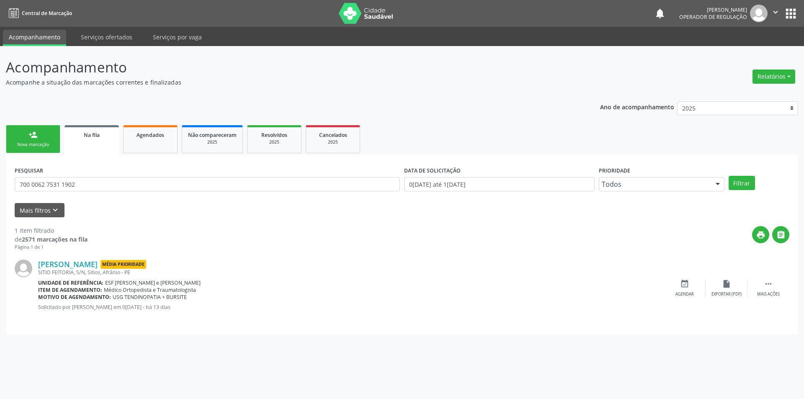
click at [35, 137] on div "person_add" at bounding box center [32, 134] width 9 height 9
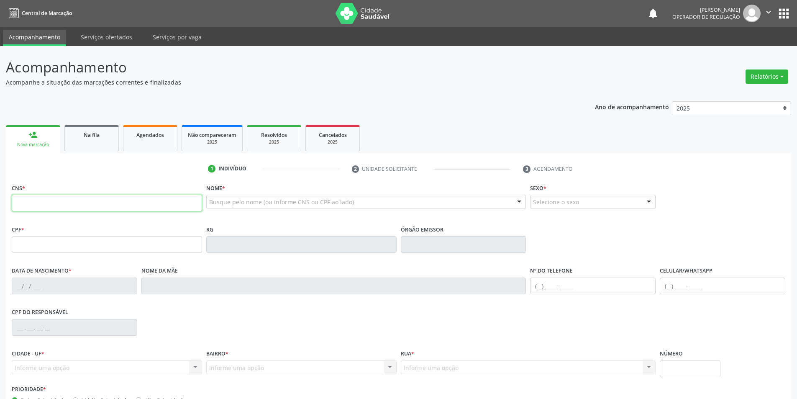
click at [64, 205] on input "text" at bounding box center [107, 203] width 190 height 17
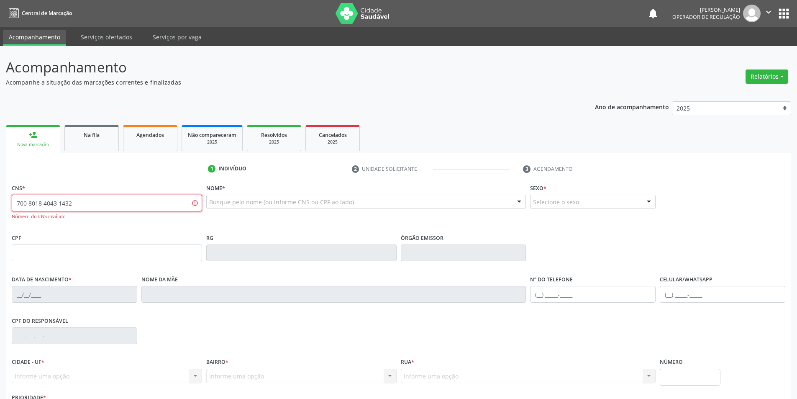
click at [91, 205] on input "700 8018 4043 1432" at bounding box center [107, 203] width 190 height 17
type input "700 8014 0431 4382"
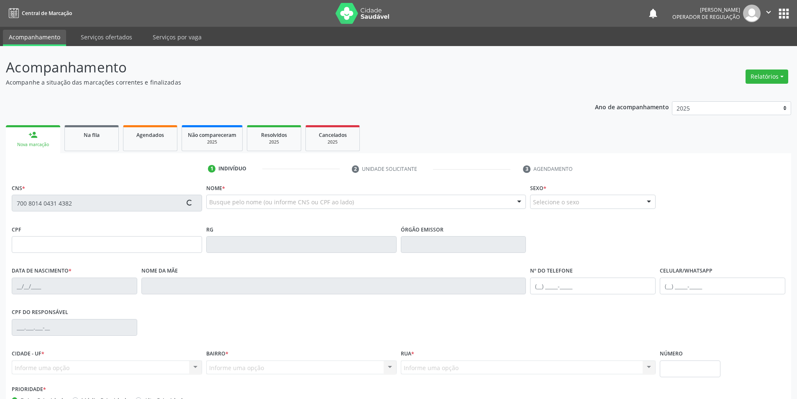
type input "214.090.481-87"
type input "20/05/1951"
type input "Rosa da Cruz Santos"
type input "(87) 98838-2708"
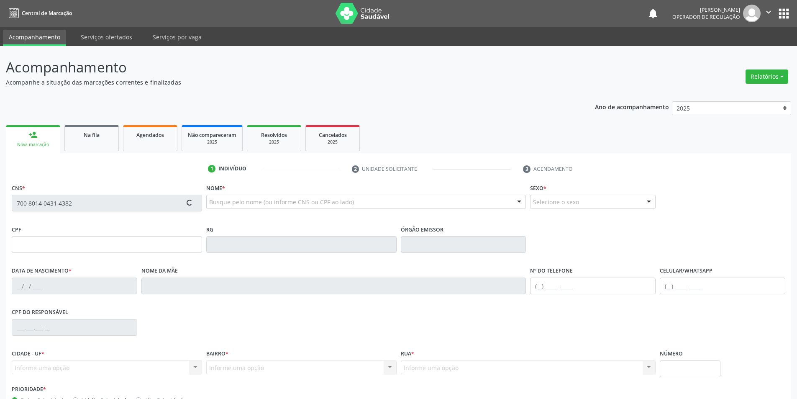
type input "74"
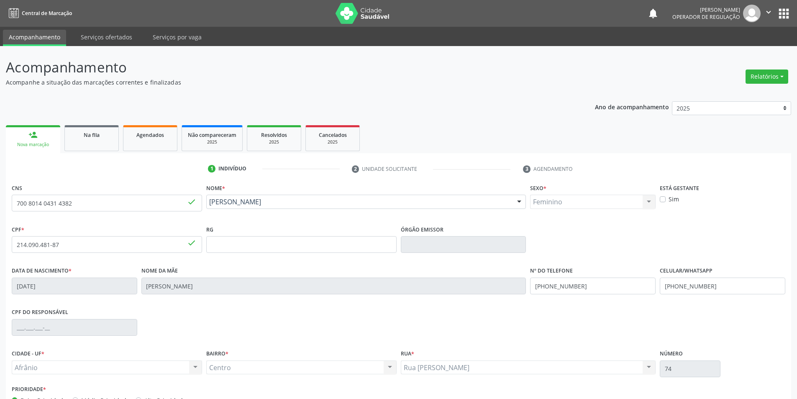
scroll to position [55, 0]
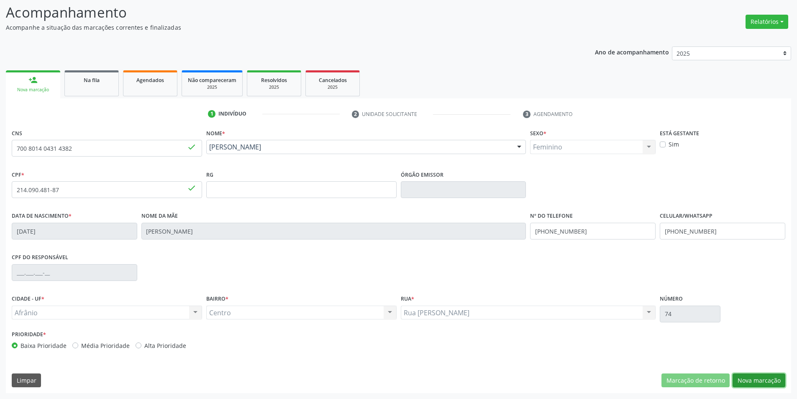
click at [742, 375] on button "Nova marcação" at bounding box center [759, 380] width 53 height 14
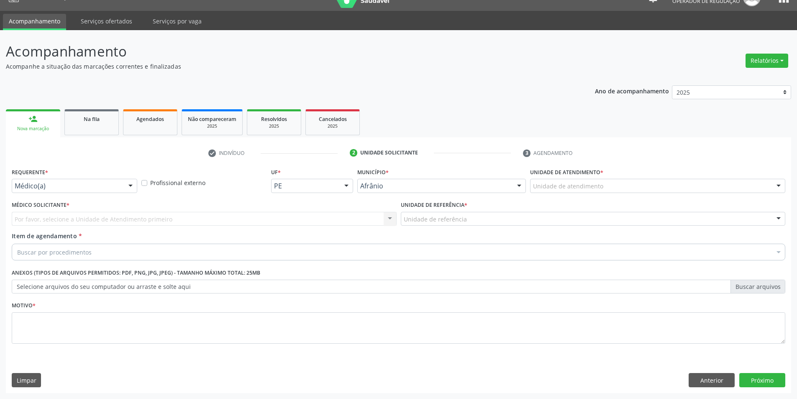
scroll to position [16, 0]
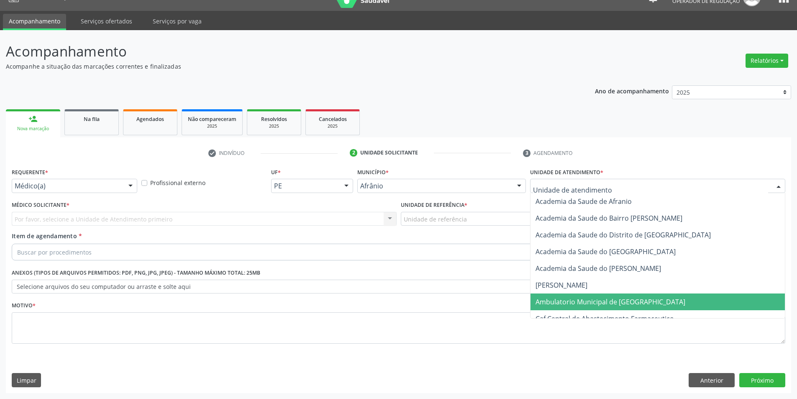
drag, startPoint x: 598, startPoint y: 303, endPoint x: 506, endPoint y: 246, distance: 108.3
click at [593, 300] on span "Ambulatorio Municipal de [GEOGRAPHIC_DATA]" at bounding box center [611, 301] width 150 height 9
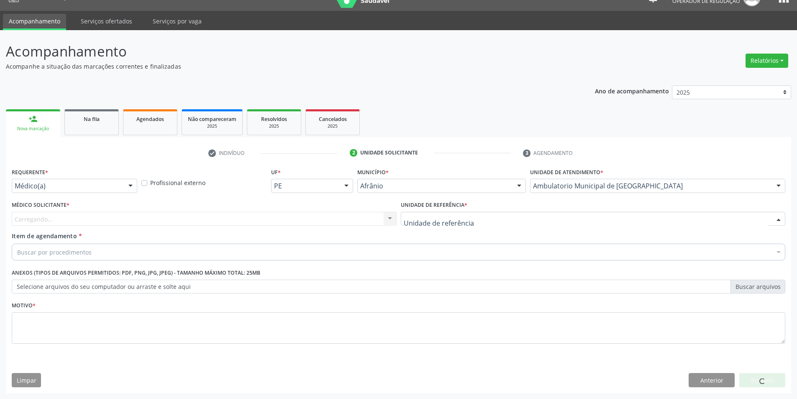
click at [470, 220] on div at bounding box center [593, 219] width 385 height 14
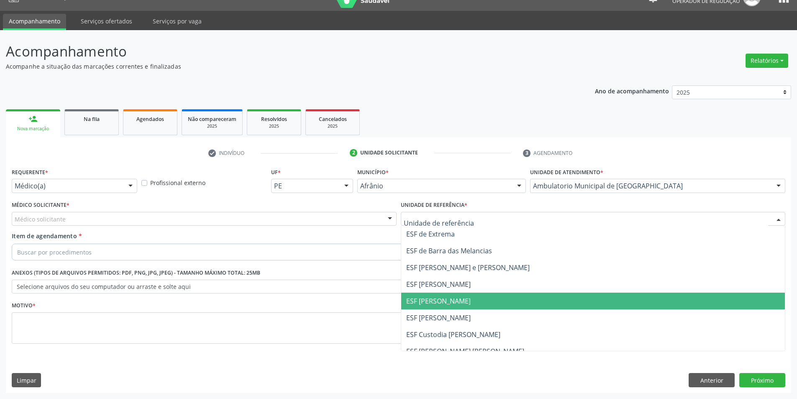
drag, startPoint x: 444, startPoint y: 304, endPoint x: 378, endPoint y: 274, distance: 72.7
click at [444, 304] on span "ESF [PERSON_NAME]" at bounding box center [438, 300] width 64 height 9
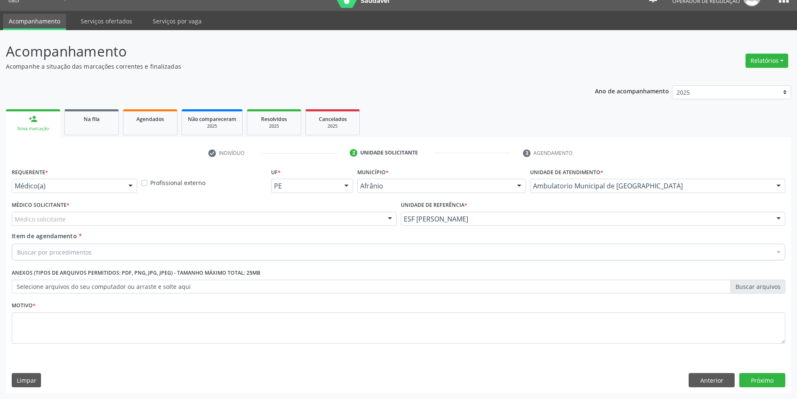
click at [208, 219] on div "Médico solicitante" at bounding box center [204, 219] width 385 height 14
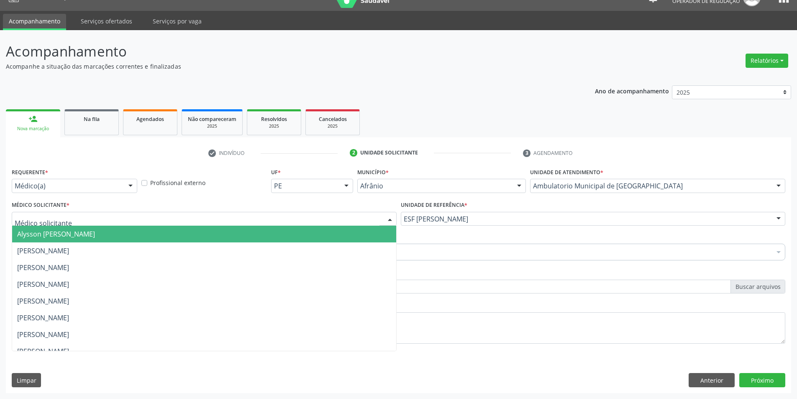
click at [95, 232] on span "Alysson [PERSON_NAME]" at bounding box center [56, 233] width 78 height 9
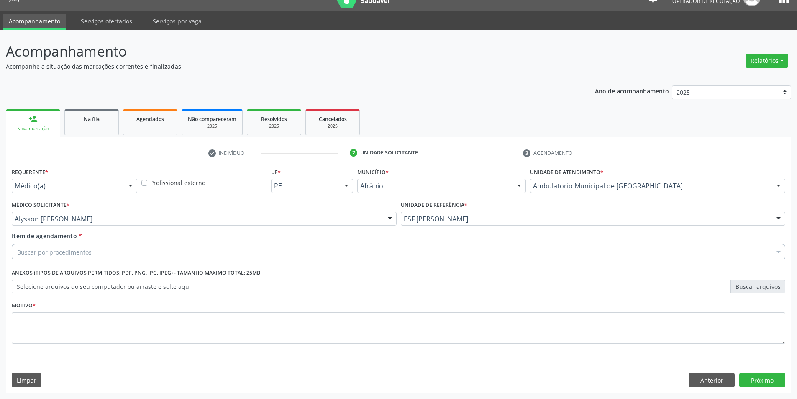
click at [110, 257] on div "Buscar por procedimentos" at bounding box center [399, 252] width 774 height 17
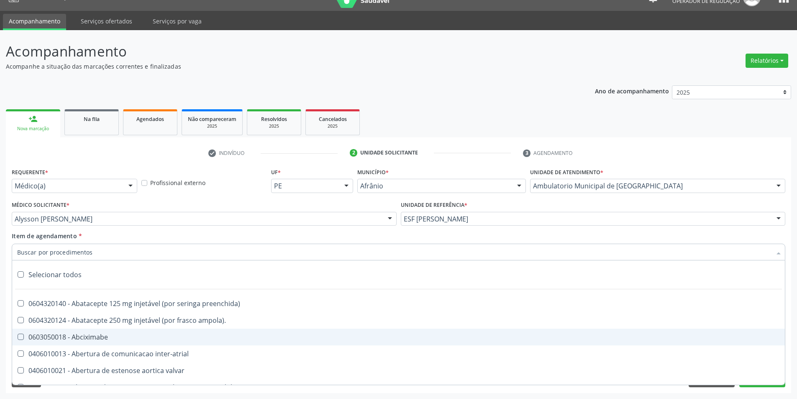
paste input "ELETROCAR"
type input "ELETROCAR"
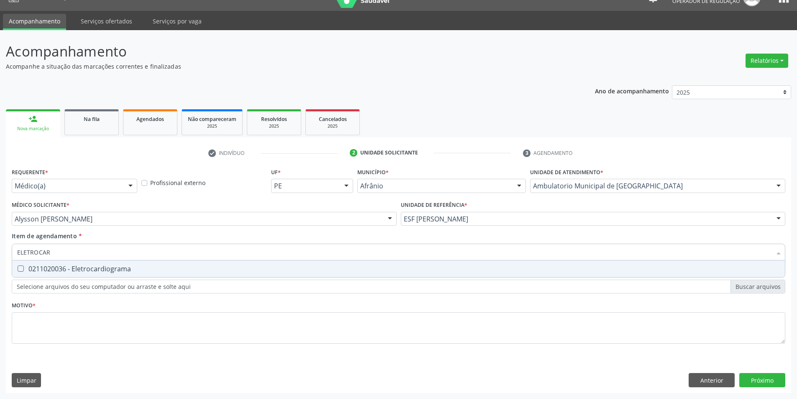
click at [78, 270] on div "0211020036 - Eletrocardiograma" at bounding box center [398, 268] width 763 height 7
checkbox Eletrocardiograma "true"
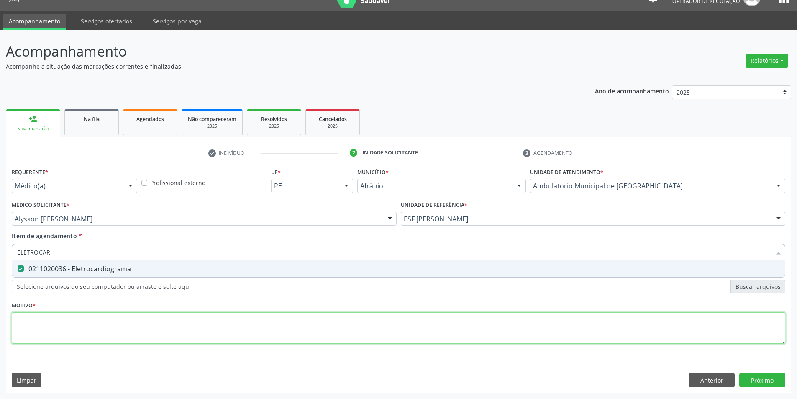
click at [57, 339] on div "Requerente * Médico(a) Médico(a) Enfermeiro(a) Paciente Nenhum resultado encont…" at bounding box center [399, 261] width 774 height 190
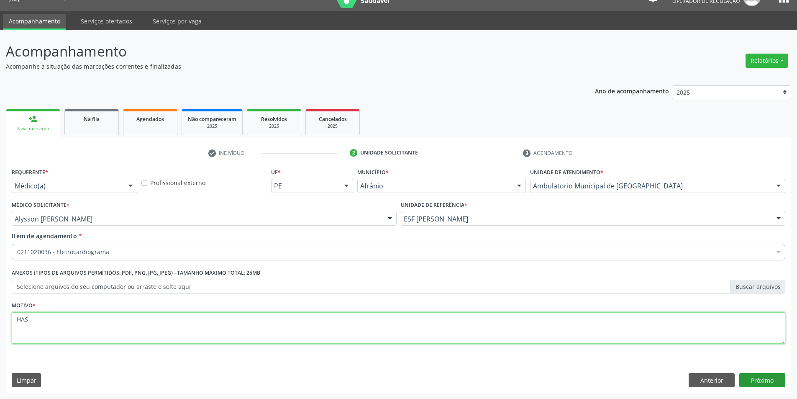
type textarea "HAS"
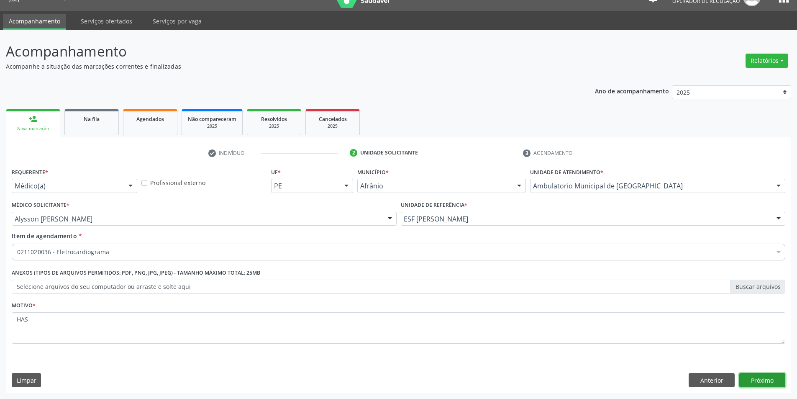
click at [771, 377] on button "Próximo" at bounding box center [763, 380] width 46 height 14
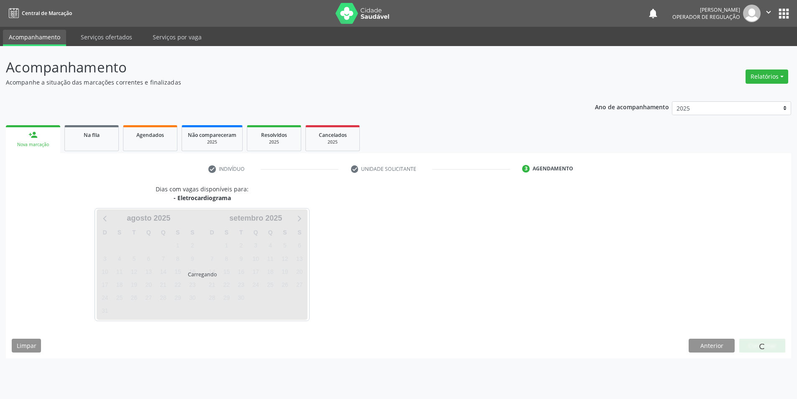
scroll to position [0, 0]
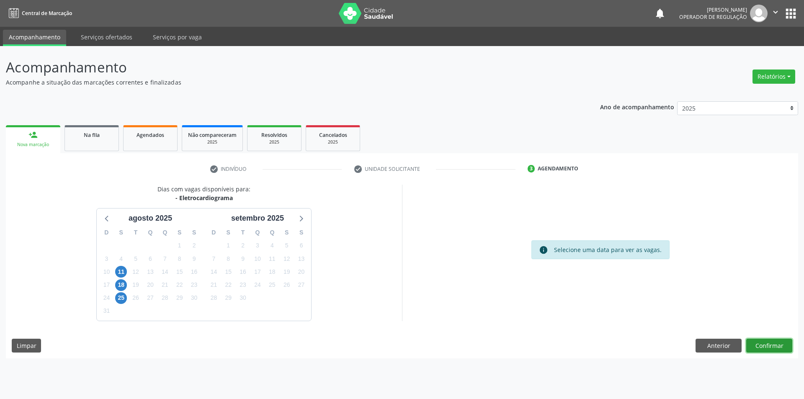
click at [771, 347] on button "Confirmar" at bounding box center [769, 346] width 46 height 14
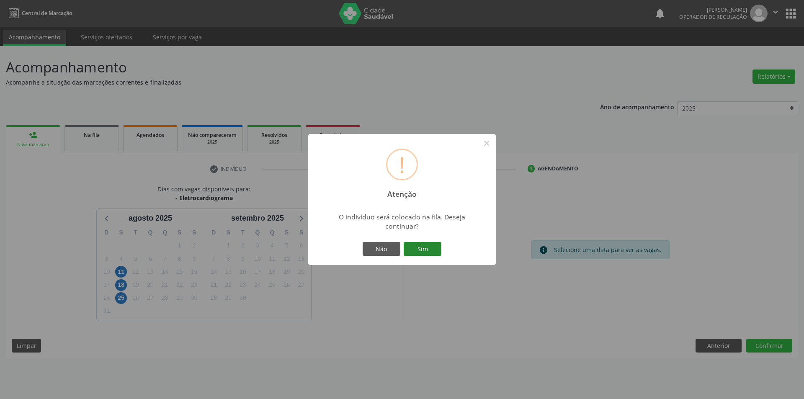
click at [426, 247] on button "Sim" at bounding box center [422, 249] width 38 height 14
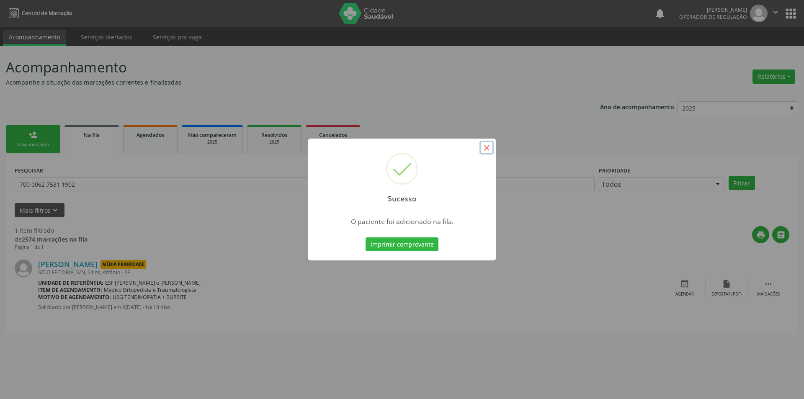
click at [489, 148] on button "×" at bounding box center [486, 148] width 14 height 14
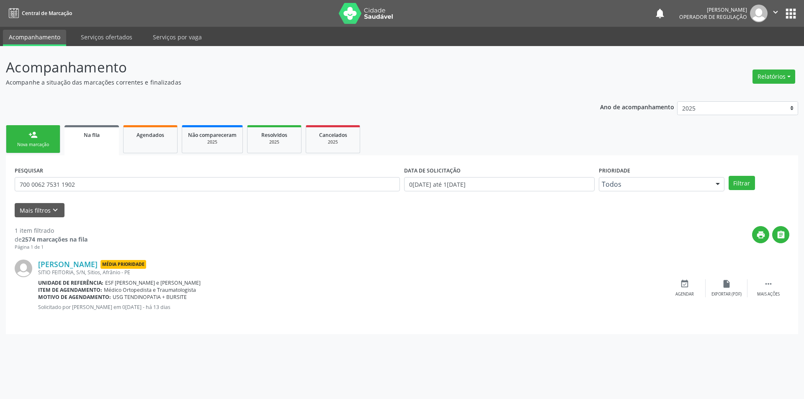
click at [42, 145] on div "Nova marcação" at bounding box center [33, 144] width 42 height 6
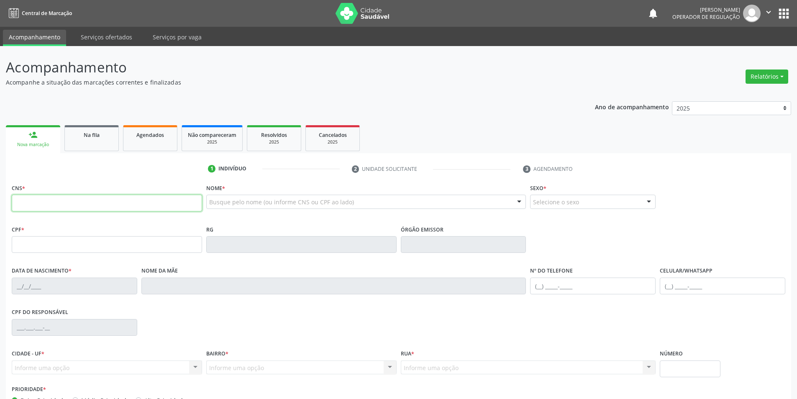
click at [49, 197] on input "text" at bounding box center [107, 203] width 190 height 17
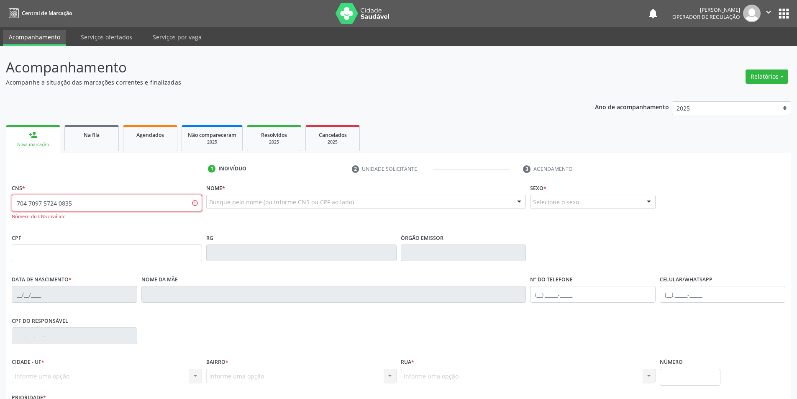
type input "704 7097 5724 0835"
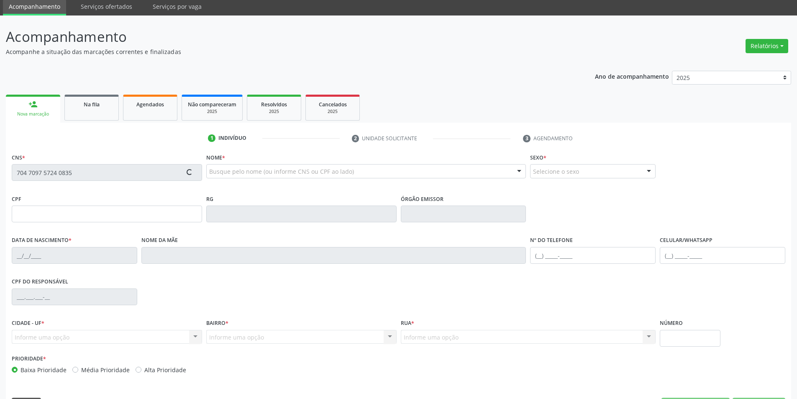
type input "09/02/1952"
type input "(87) 98169-1555"
type input "S/N"
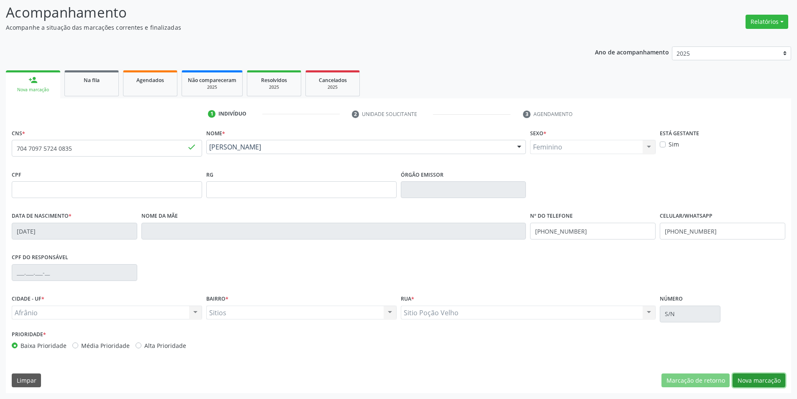
click at [742, 383] on button "Nova marcação" at bounding box center [759, 380] width 53 height 14
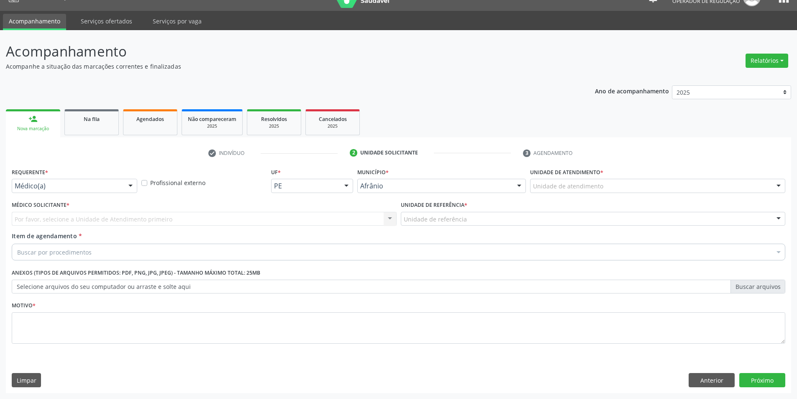
scroll to position [16, 0]
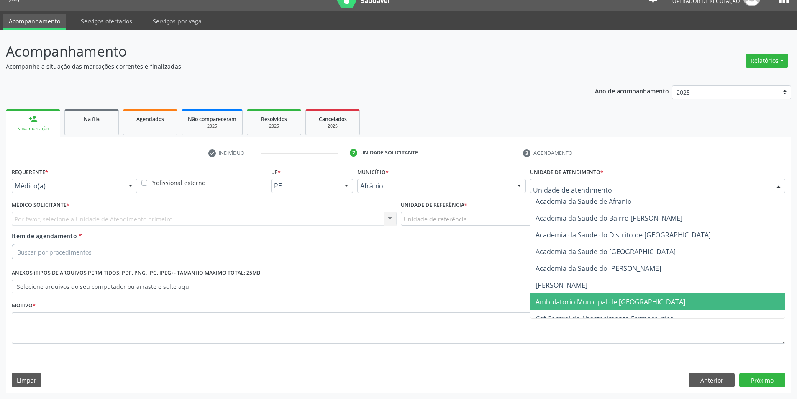
click at [591, 303] on span "Ambulatorio Municipal de [GEOGRAPHIC_DATA]" at bounding box center [611, 301] width 150 height 9
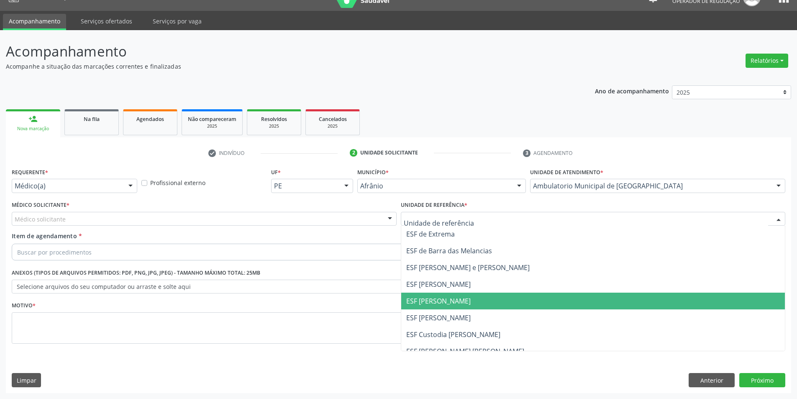
click at [452, 308] on span "ESF [PERSON_NAME]" at bounding box center [593, 301] width 384 height 17
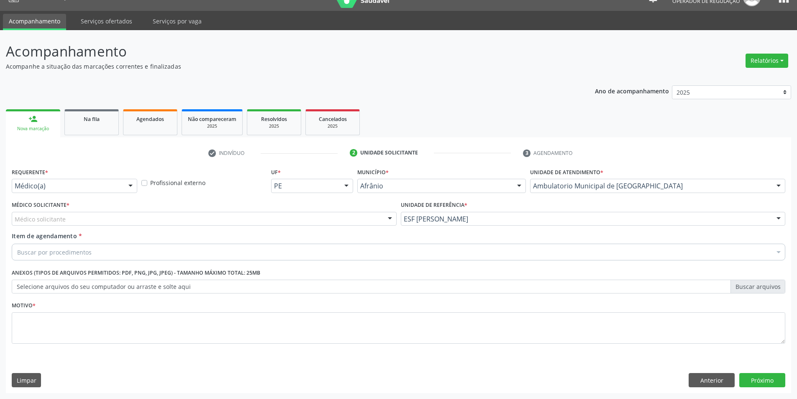
click at [193, 215] on div "Médico solicitante" at bounding box center [204, 219] width 385 height 14
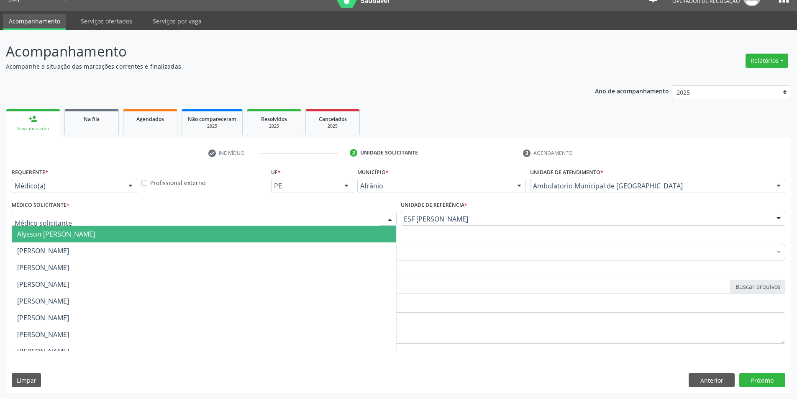
click at [90, 235] on span "Alysson [PERSON_NAME]" at bounding box center [56, 233] width 78 height 9
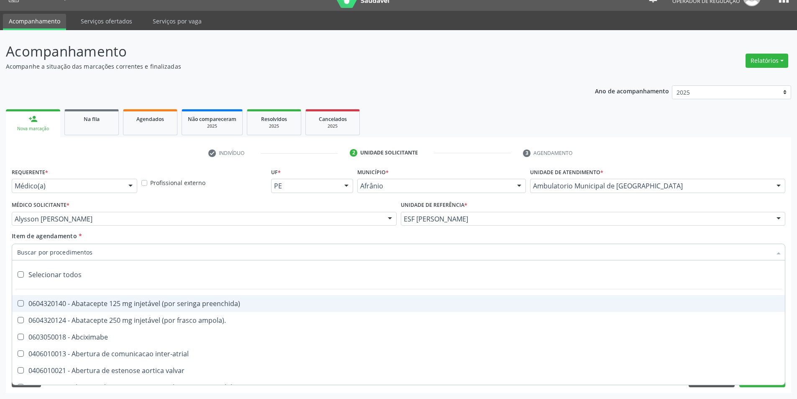
paste input "ELETROCAR"
type input "ELETROCAR"
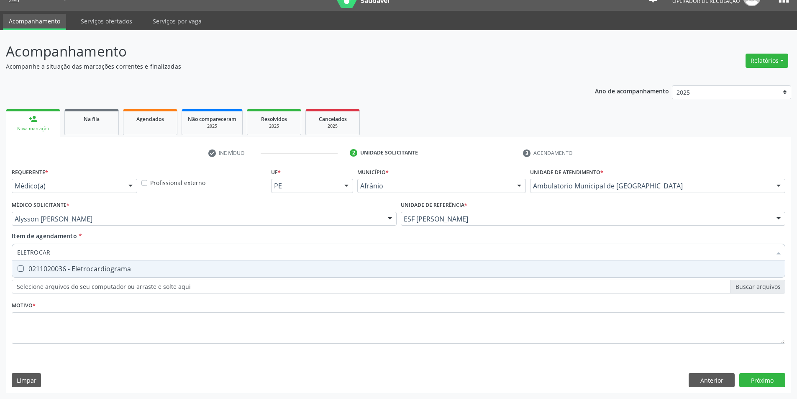
click at [79, 275] on span "0211020036 - Eletrocardiograma" at bounding box center [398, 268] width 773 height 17
checkbox Eletrocardiograma "true"
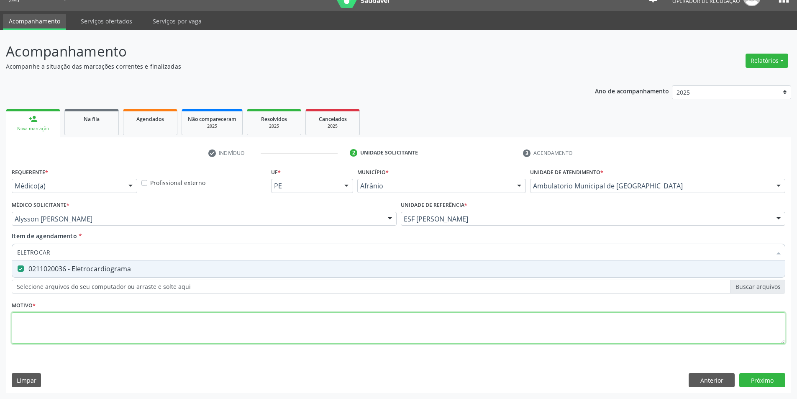
click at [77, 338] on div "Requerente * Médico(a) Médico(a) Enfermeiro(a) Paciente Nenhum resultado encont…" at bounding box center [399, 261] width 774 height 190
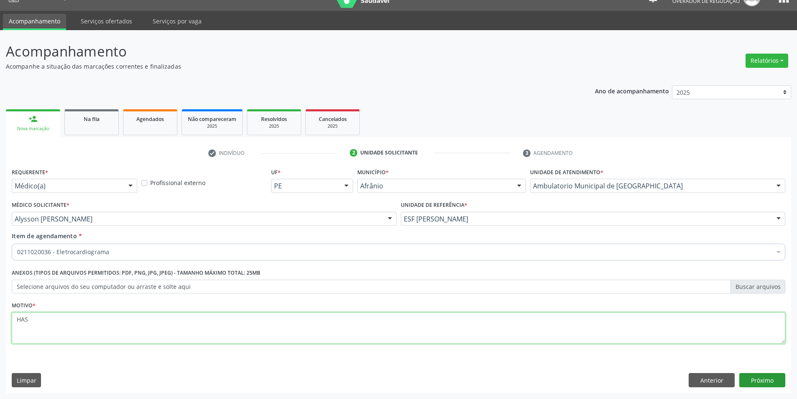
type textarea "HAS"
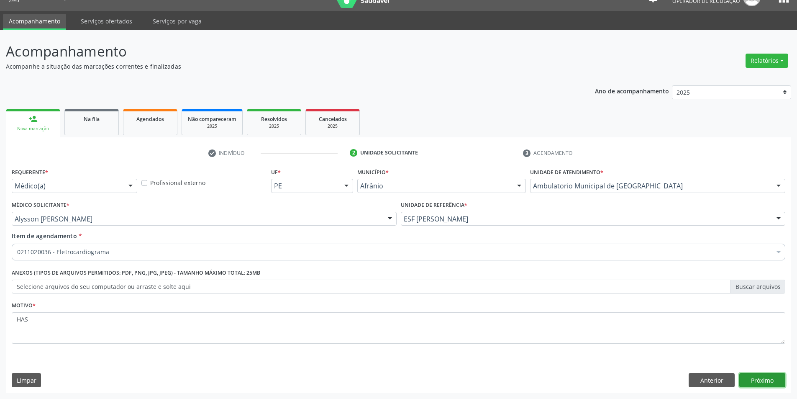
click at [781, 378] on button "Próximo" at bounding box center [763, 380] width 46 height 14
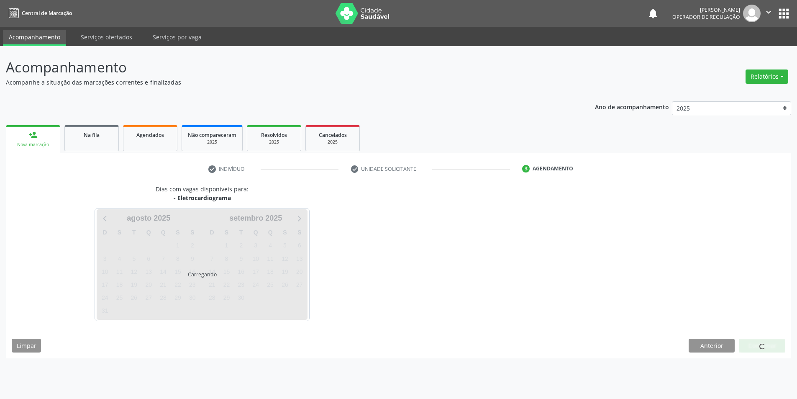
scroll to position [0, 0]
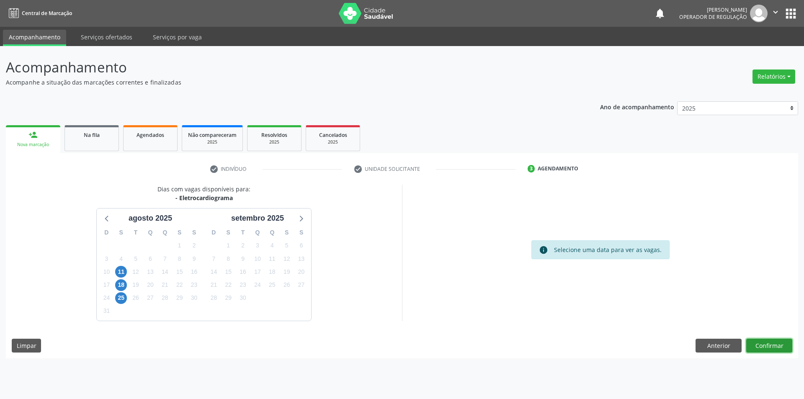
click at [772, 342] on button "Confirmar" at bounding box center [769, 346] width 46 height 14
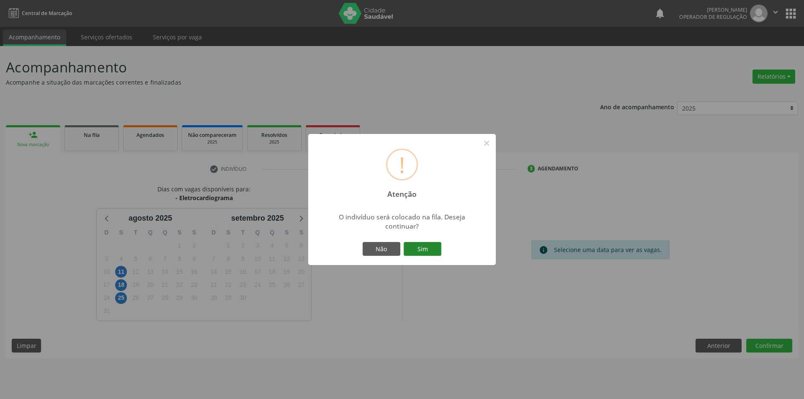
click at [425, 255] on button "Sim" at bounding box center [422, 249] width 38 height 14
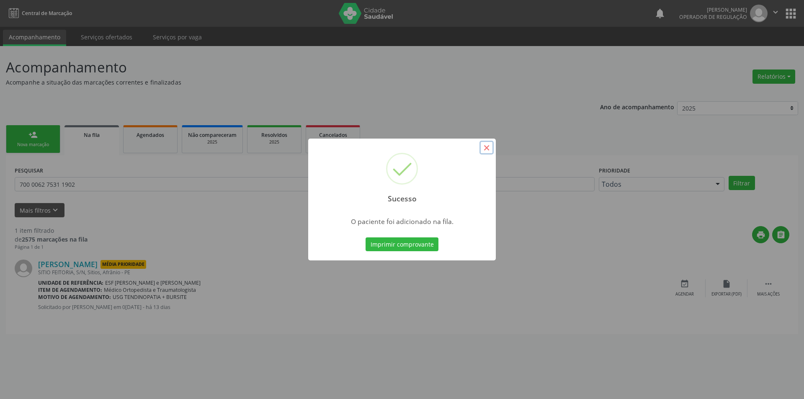
click at [493, 146] on button "×" at bounding box center [486, 148] width 14 height 14
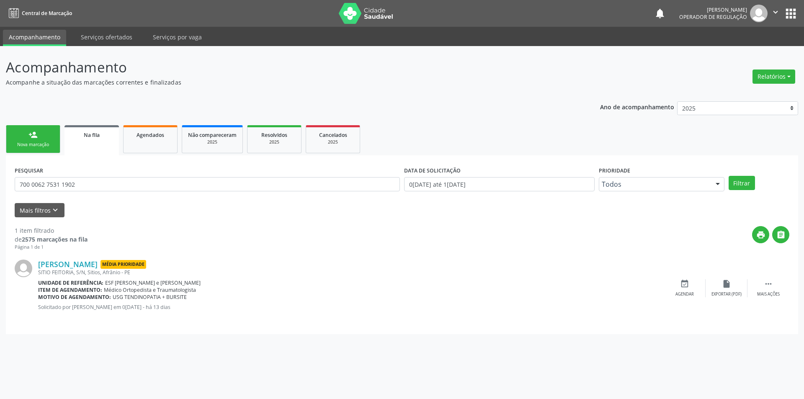
click at [47, 136] on link "person_add Nova marcação" at bounding box center [33, 139] width 54 height 28
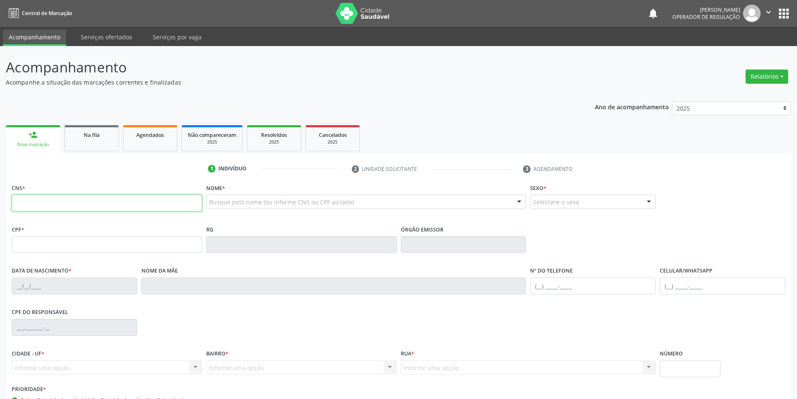
click at [130, 200] on input "text" at bounding box center [107, 203] width 190 height 17
type input "705 0058 0702 7650"
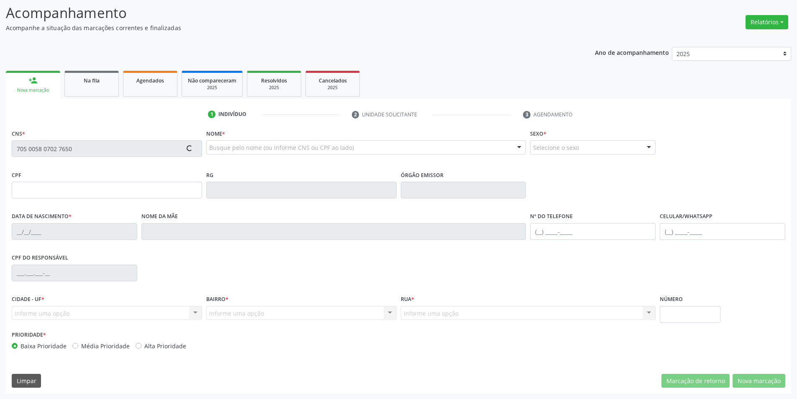
scroll to position [55, 0]
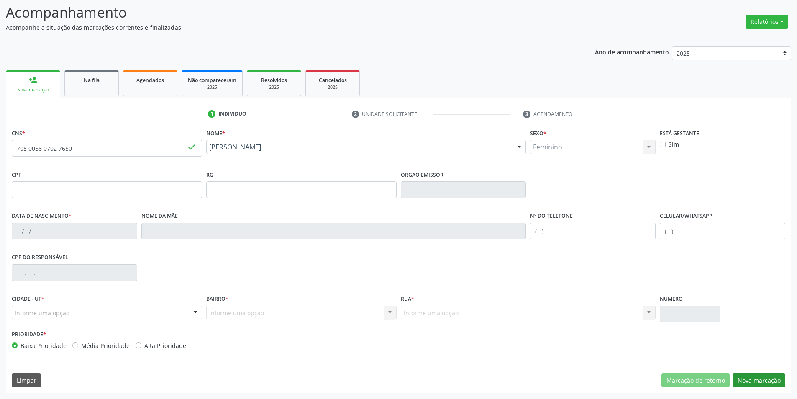
type input "15/03/1957"
type input "Brígida Dias Coelho"
type input "(87) 3988-3023"
type input "S/N"
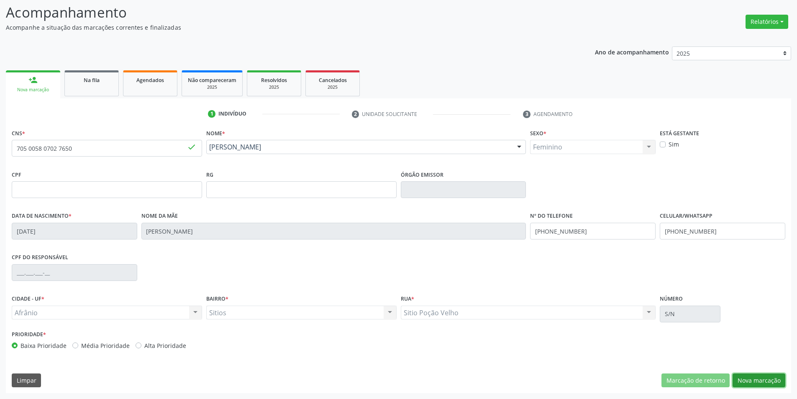
click at [742, 382] on button "Nova marcação" at bounding box center [759, 380] width 53 height 14
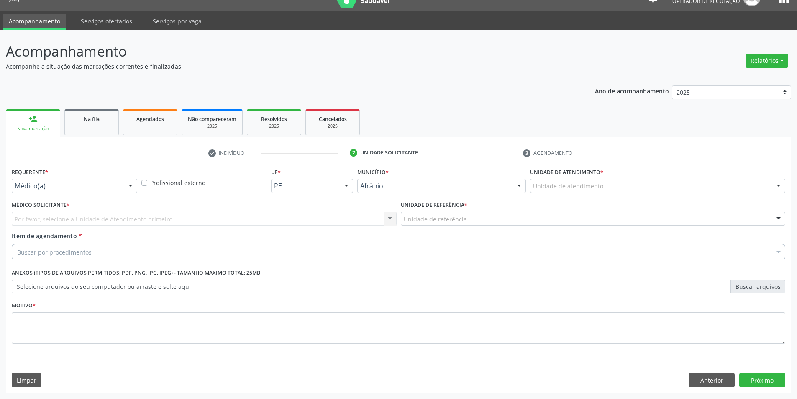
click at [606, 188] on div "Unidade de atendimento" at bounding box center [657, 186] width 255 height 14
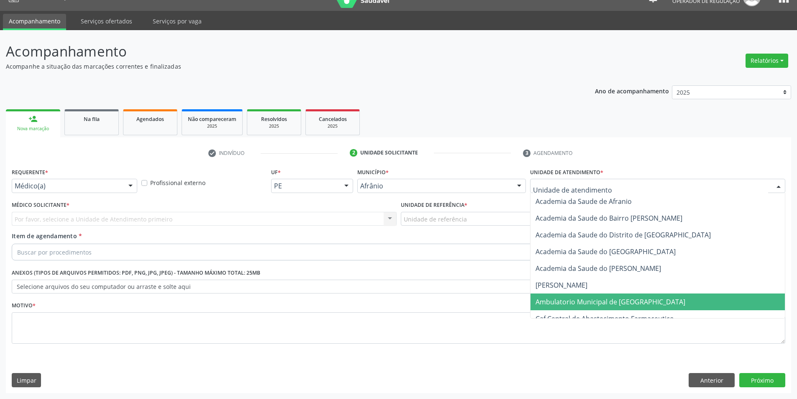
drag, startPoint x: 609, startPoint y: 305, endPoint x: 474, endPoint y: 252, distance: 145.1
click at [609, 305] on span "Ambulatorio Municipal de [GEOGRAPHIC_DATA]" at bounding box center [611, 301] width 150 height 9
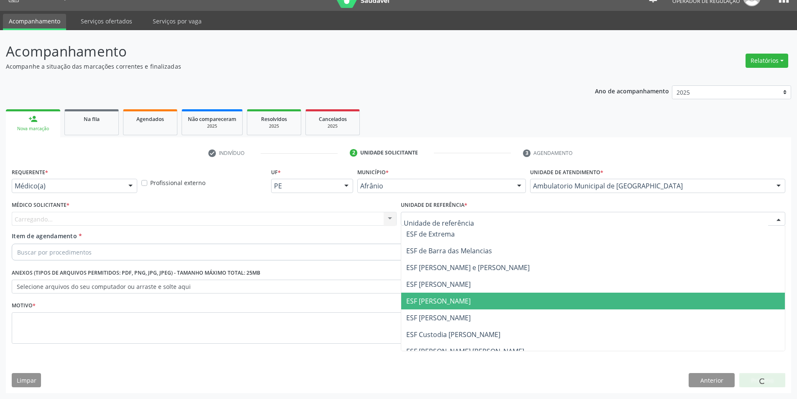
drag, startPoint x: 455, startPoint y: 306, endPoint x: 283, endPoint y: 239, distance: 184.7
click at [454, 306] on span "ESF [PERSON_NAME]" at bounding box center [593, 301] width 384 height 17
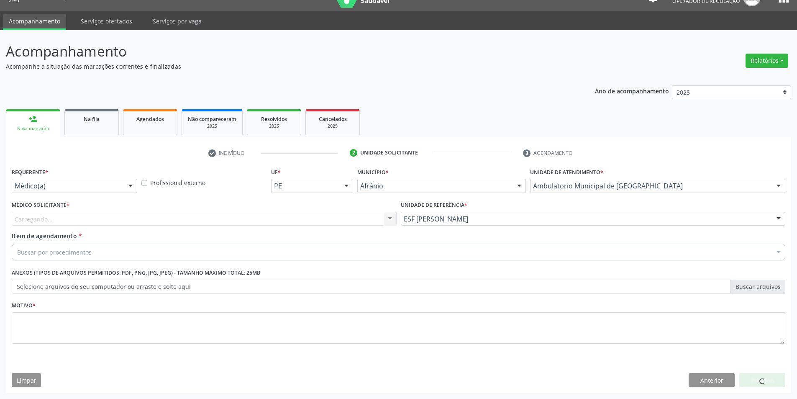
click at [202, 212] on div "Carregando... Nenhum resultado encontrado para: " " Não há nenhuma opção para s…" at bounding box center [204, 219] width 385 height 14
drag, startPoint x: 196, startPoint y: 215, endPoint x: 183, endPoint y: 218, distance: 13.8
click at [195, 216] on div "Carregando... Nenhum resultado encontrado para: " " Não há nenhuma opção para s…" at bounding box center [204, 219] width 385 height 14
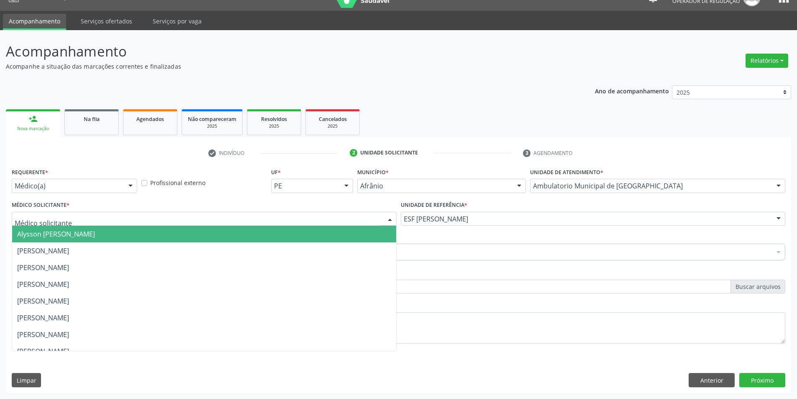
click at [119, 225] on div at bounding box center [204, 219] width 385 height 14
click at [95, 239] on span "Alysson [PERSON_NAME]" at bounding box center [56, 233] width 78 height 9
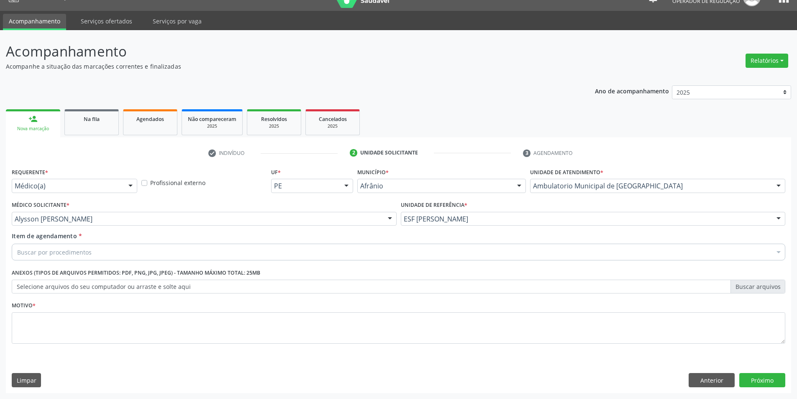
click at [94, 247] on div "Buscar por procedimentos" at bounding box center [399, 252] width 774 height 17
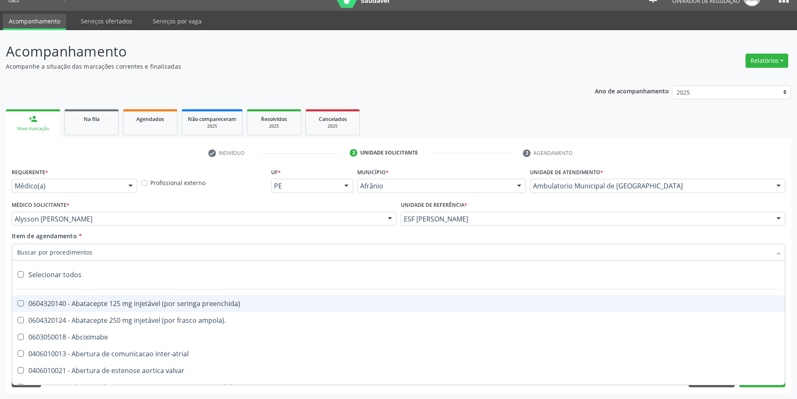
paste input "ELETROCAR"
type input "ELETROCAR"
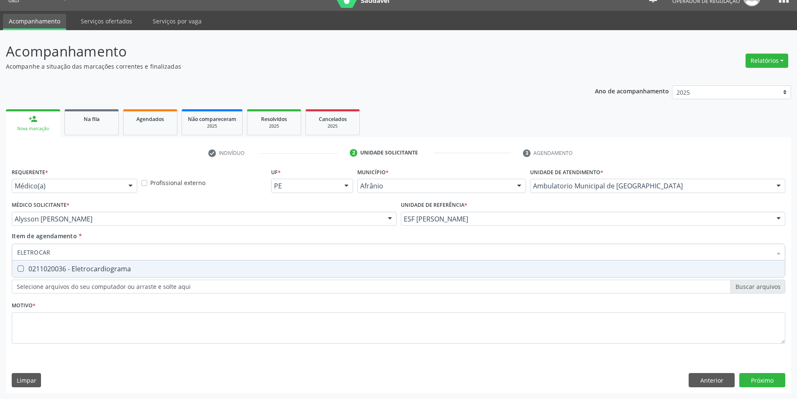
click at [89, 268] on div "0211020036 - Eletrocardiograma" at bounding box center [398, 268] width 763 height 7
checkbox Eletrocardiograma "true"
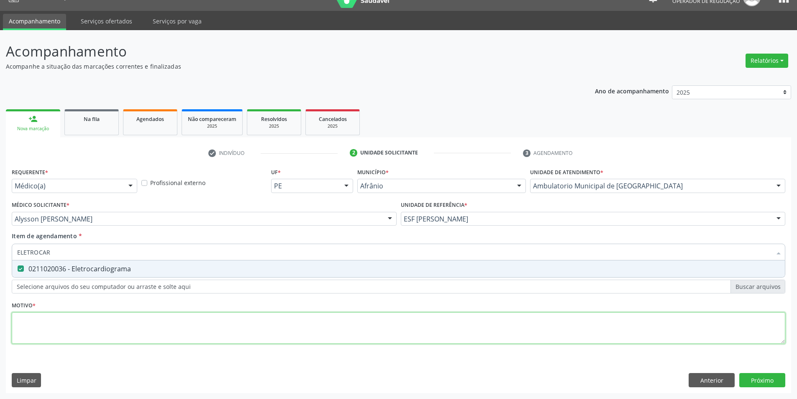
click at [93, 314] on div "Requerente * Médico(a) Médico(a) Enfermeiro(a) Paciente Nenhum resultado encont…" at bounding box center [399, 261] width 774 height 190
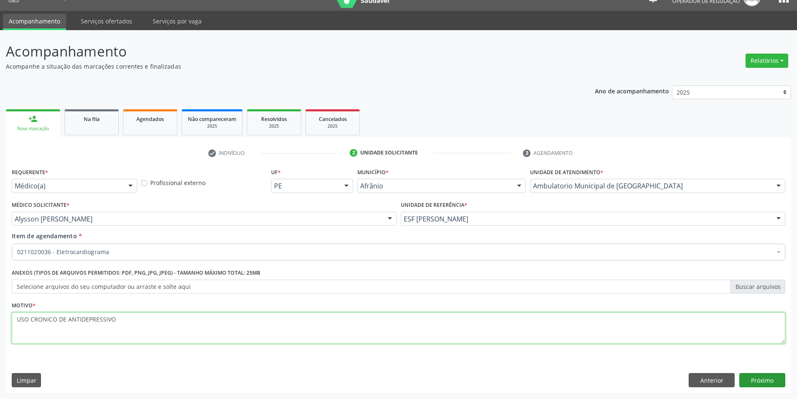
type textarea "USO CRONICO DE ANTIDEPRESSIVO"
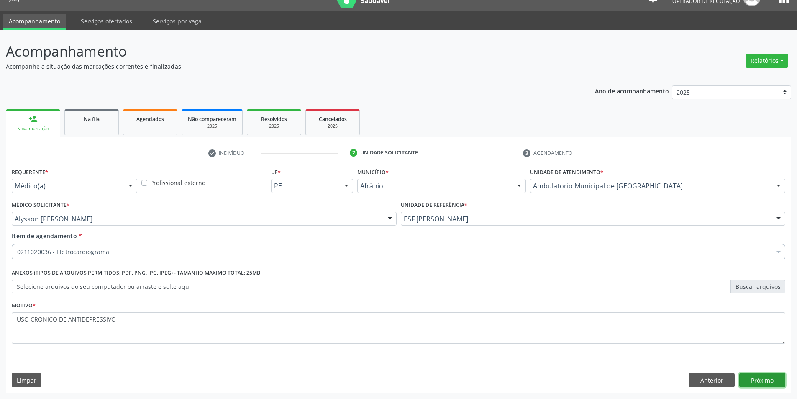
click at [758, 377] on button "Próximo" at bounding box center [763, 380] width 46 height 14
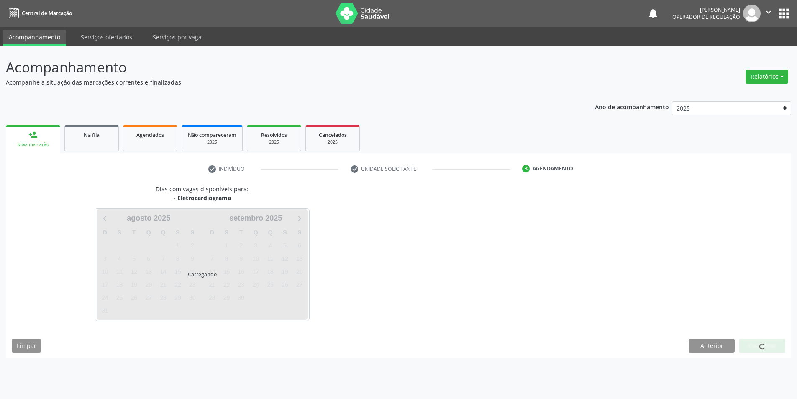
scroll to position [0, 0]
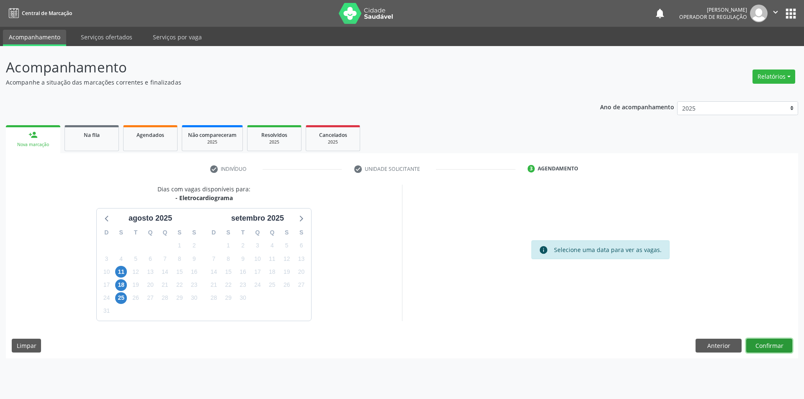
click at [779, 344] on button "Confirmar" at bounding box center [769, 346] width 46 height 14
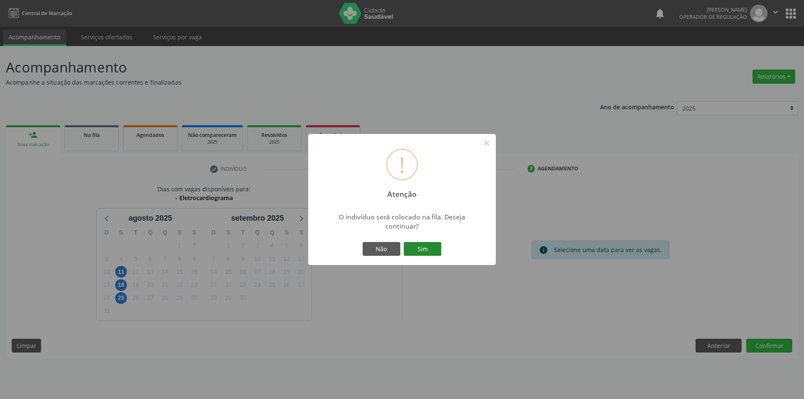
click at [409, 245] on button "Sim" at bounding box center [422, 249] width 38 height 14
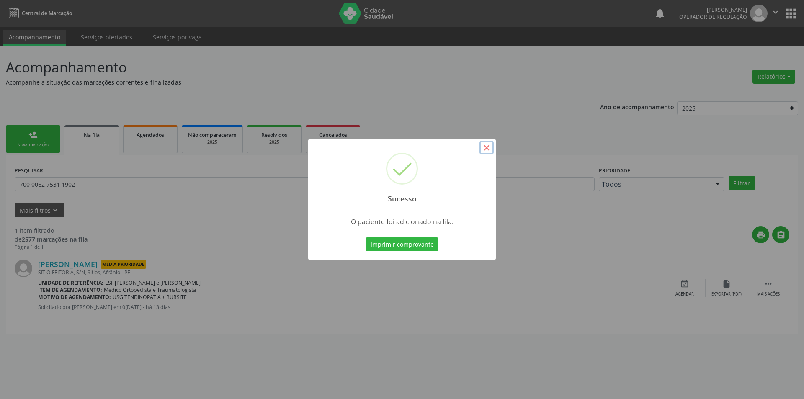
click at [486, 152] on button "×" at bounding box center [486, 148] width 14 height 14
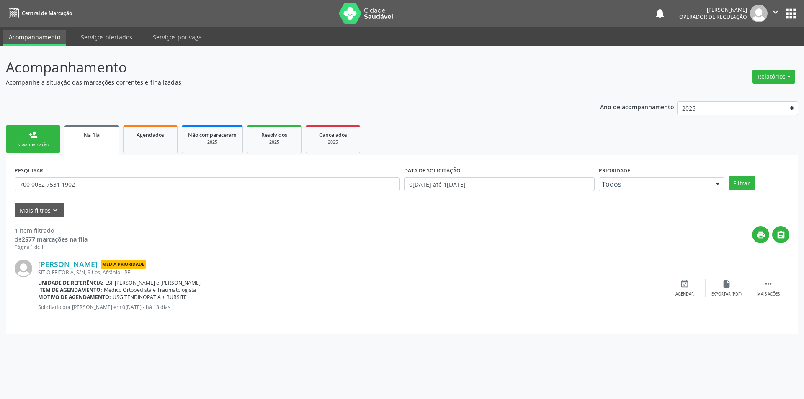
click at [21, 133] on link "person_add Nova marcação" at bounding box center [33, 139] width 54 height 28
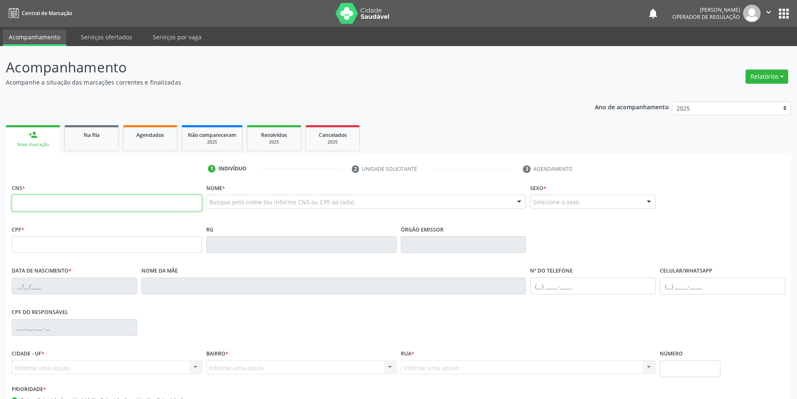
click at [65, 206] on input "text" at bounding box center [107, 203] width 190 height 17
type input "7"
type input "706 5053 3453 0990"
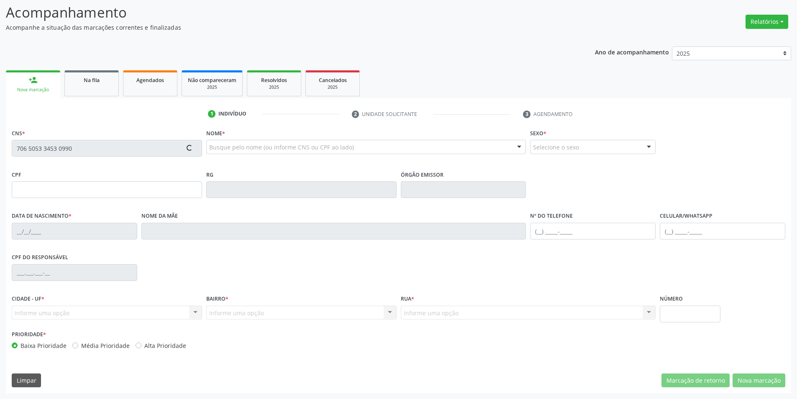
type input "040.596.844-22"
type input "04/04/1967"
type input "Elizabete Vieira da Cruz Coelho"
type input "(87) 98861-7504"
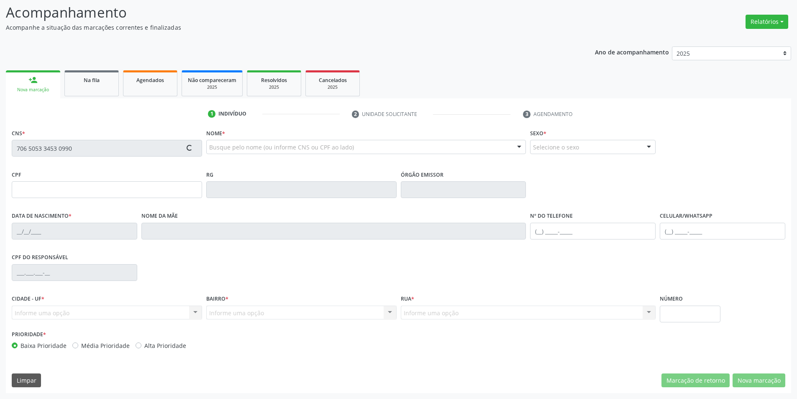
type input "S/N"
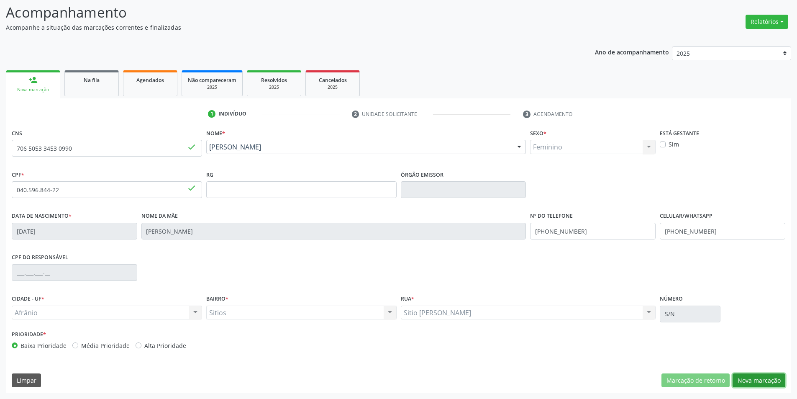
click at [766, 380] on button "Nova marcação" at bounding box center [759, 380] width 53 height 14
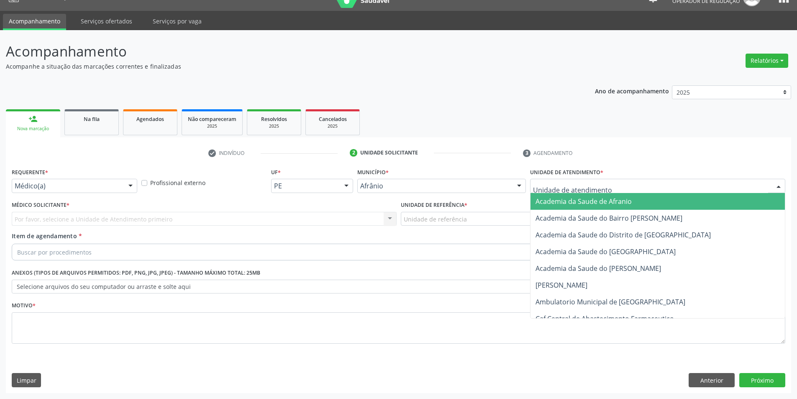
click at [614, 190] on div at bounding box center [657, 186] width 255 height 14
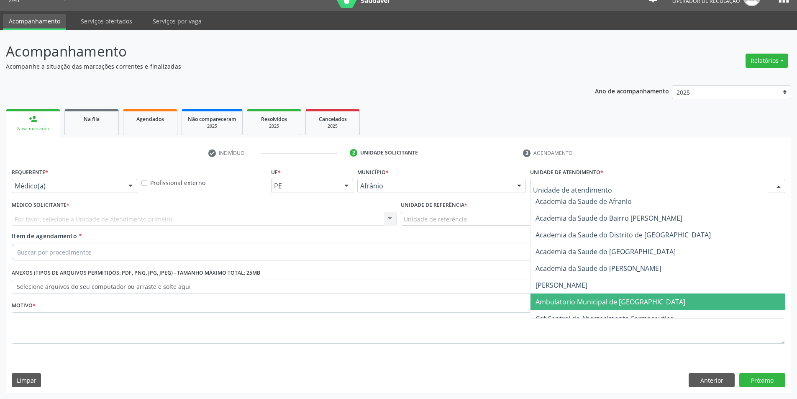
click at [608, 301] on span "Ambulatorio Municipal de [GEOGRAPHIC_DATA]" at bounding box center [611, 301] width 150 height 9
click at [472, 225] on div "Unidade de referência" at bounding box center [593, 219] width 385 height 14
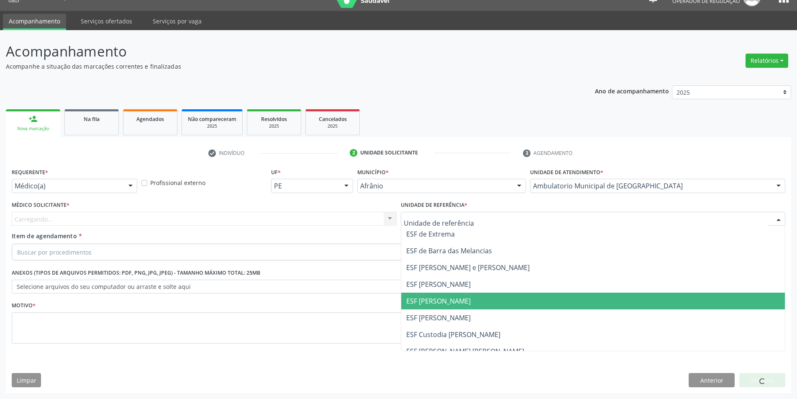
click at [460, 307] on span "ESF [PERSON_NAME]" at bounding box center [593, 301] width 384 height 17
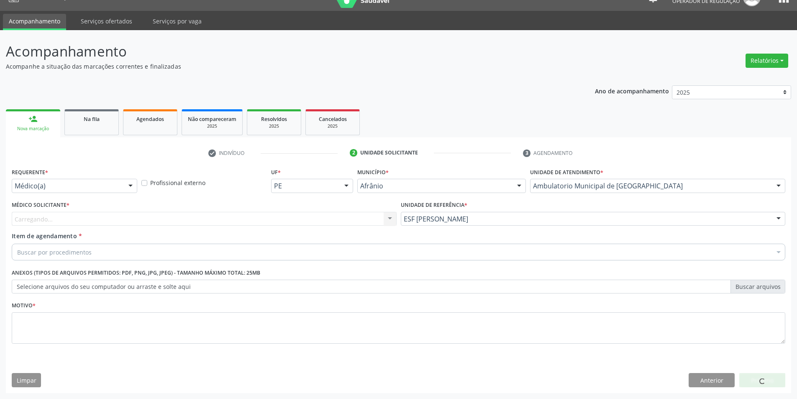
click at [206, 213] on div "Carregando... Nenhum resultado encontrado para: " " Não há nenhuma opção para s…" at bounding box center [204, 219] width 385 height 14
click at [202, 217] on div "Médico solicitante" at bounding box center [204, 219] width 385 height 14
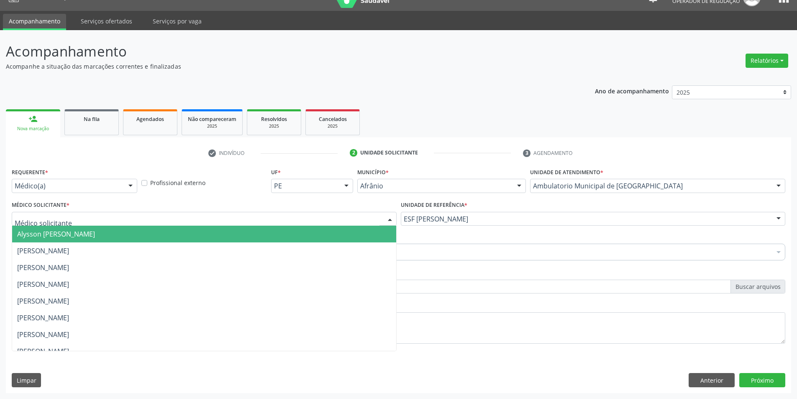
click at [95, 236] on span "Alysson [PERSON_NAME]" at bounding box center [56, 233] width 78 height 9
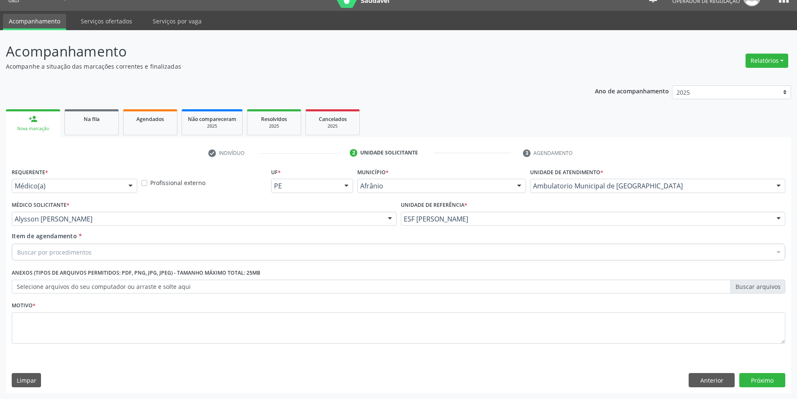
click at [90, 252] on div "Buscar por procedimentos" at bounding box center [399, 252] width 774 height 17
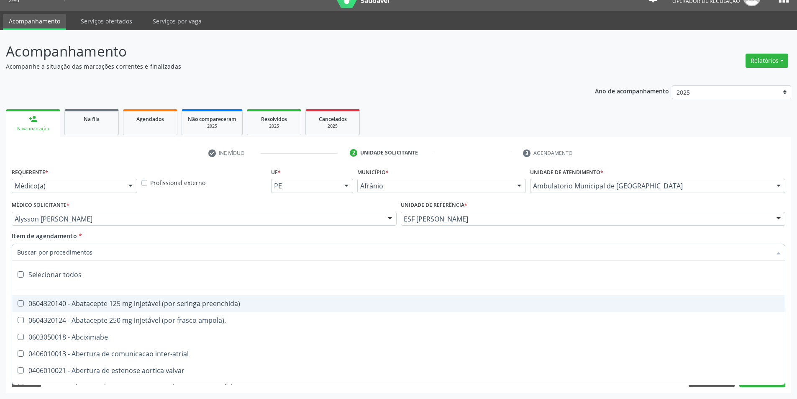
paste input "ELETROCAR"
type input "ELETROCAR"
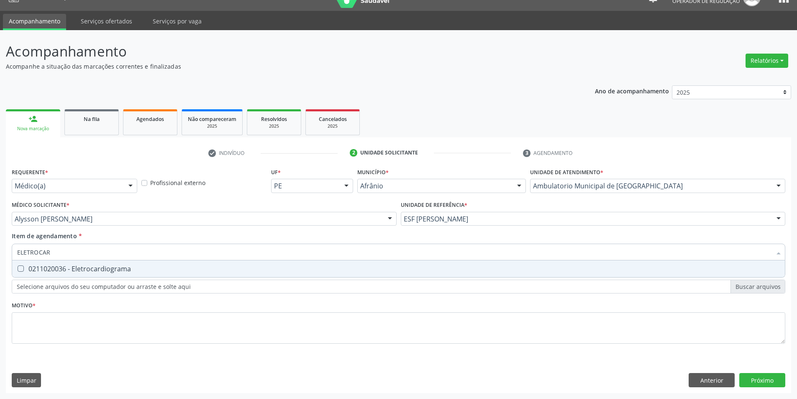
click at [92, 270] on div "0211020036 - Eletrocardiograma" at bounding box center [398, 268] width 763 height 7
checkbox Eletrocardiograma "true"
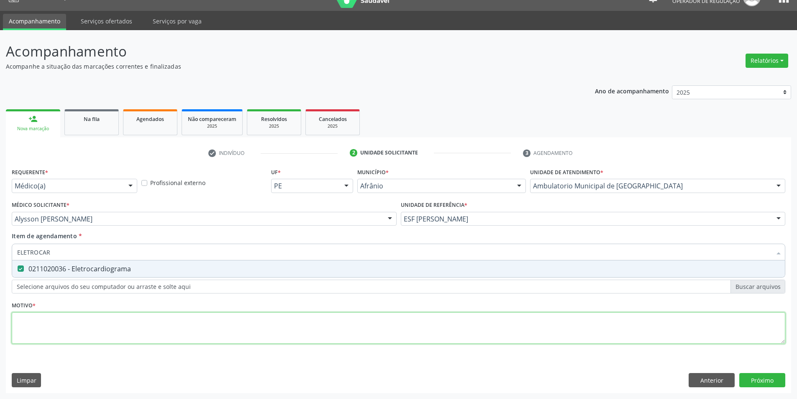
click at [77, 319] on div "Requerente * Médico(a) Médico(a) Enfermeiro(a) Paciente Nenhum resultado encont…" at bounding box center [399, 261] width 774 height 190
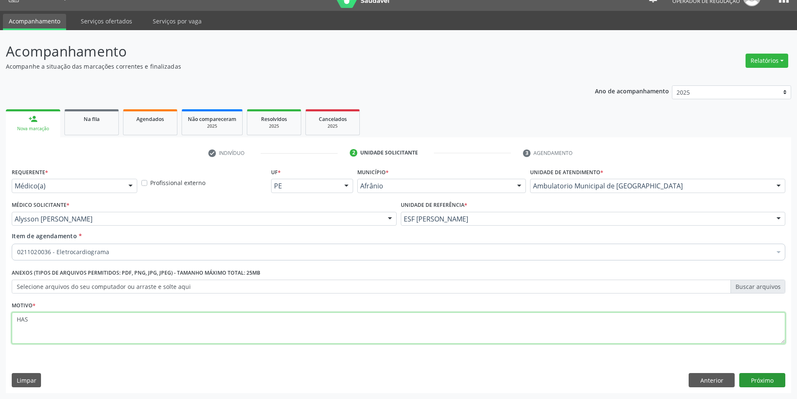
type textarea "HAS"
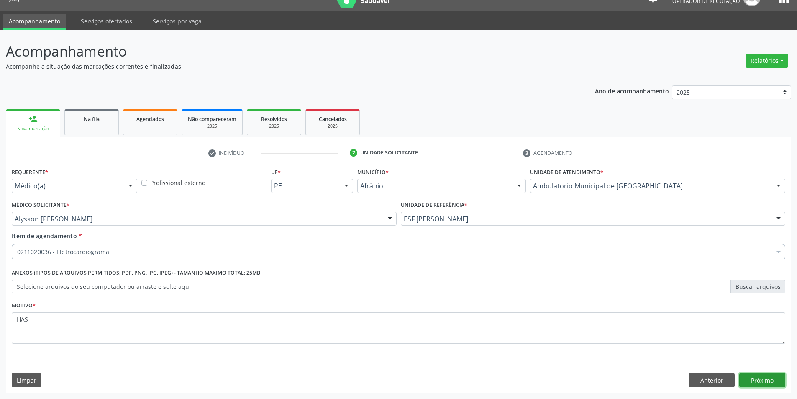
click at [768, 382] on button "Próximo" at bounding box center [763, 380] width 46 height 14
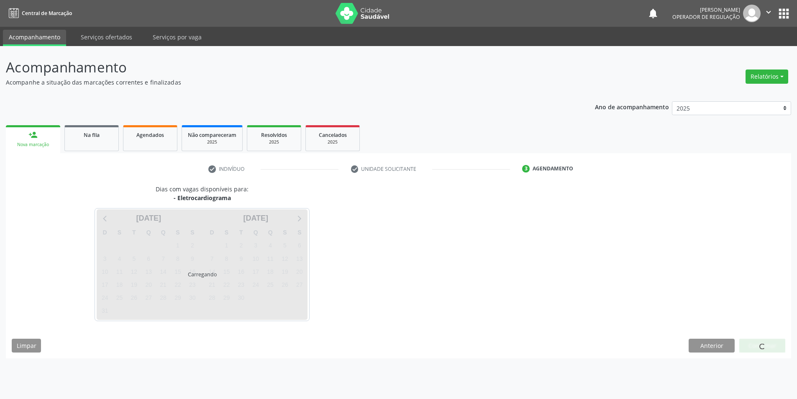
scroll to position [0, 0]
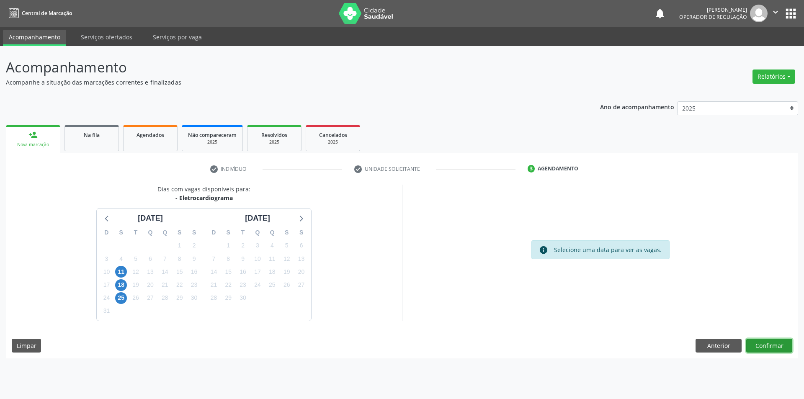
click at [762, 347] on button "Confirmar" at bounding box center [769, 346] width 46 height 14
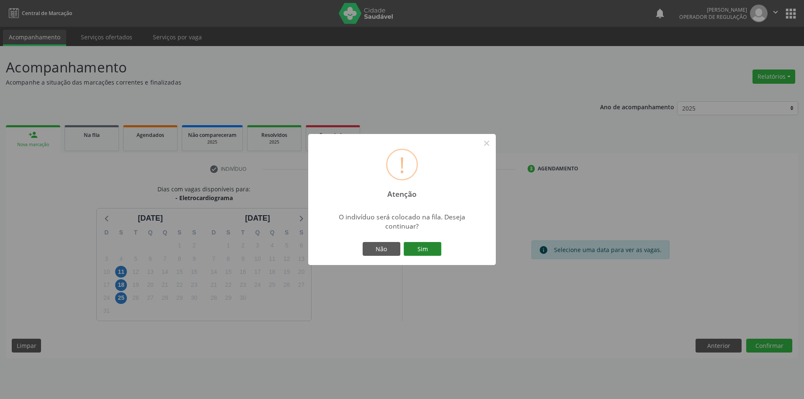
click at [432, 250] on button "Sim" at bounding box center [422, 249] width 38 height 14
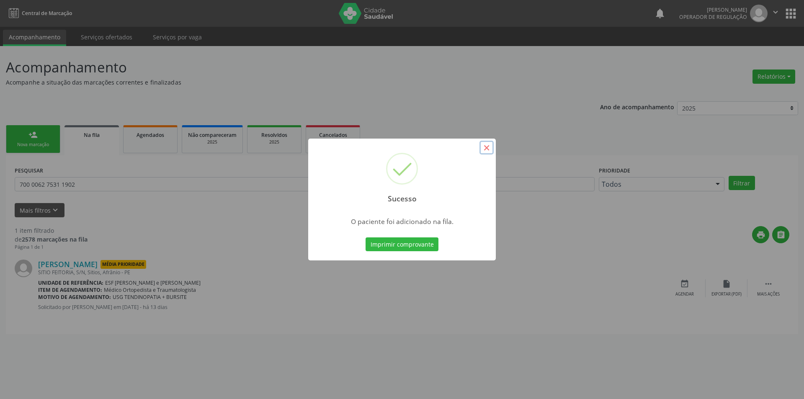
click at [491, 148] on button "×" at bounding box center [486, 148] width 14 height 14
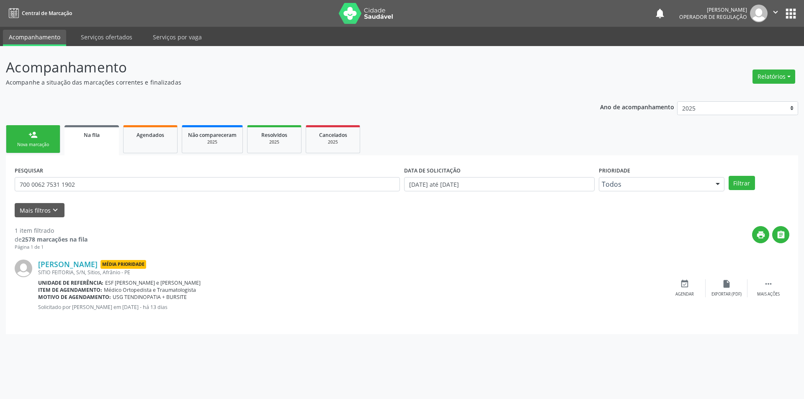
click at [38, 141] on div "Nova marcação" at bounding box center [33, 144] width 42 height 6
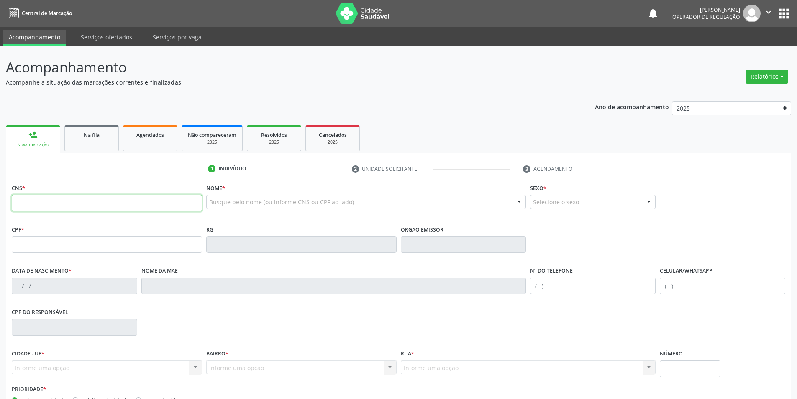
click at [77, 202] on input "text" at bounding box center [107, 203] width 190 height 17
type input "7"
type input "898 0023 0194 9356"
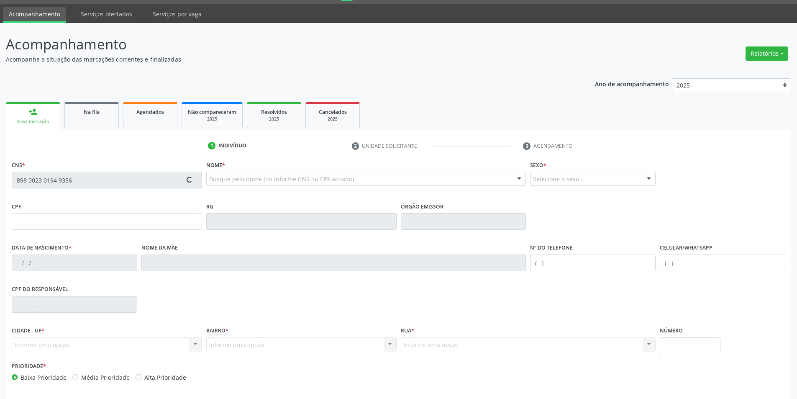
type input "22/12/1962"
type input "Ernestina de Santana"
type input "(87) 98129-3400"
type input "S/N"
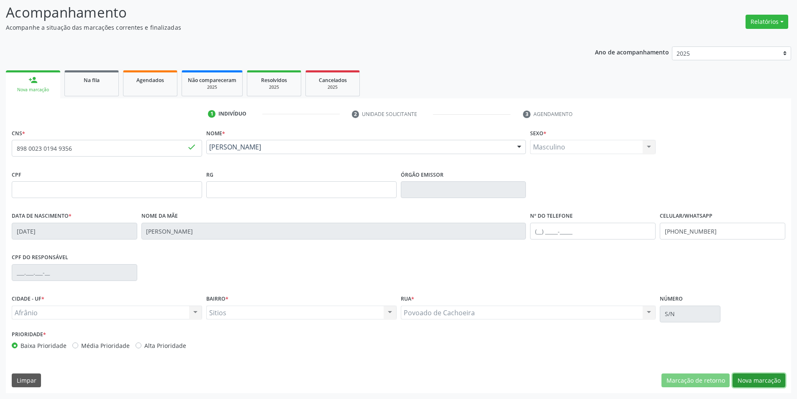
click at [746, 375] on button "Nova marcação" at bounding box center [759, 380] width 53 height 14
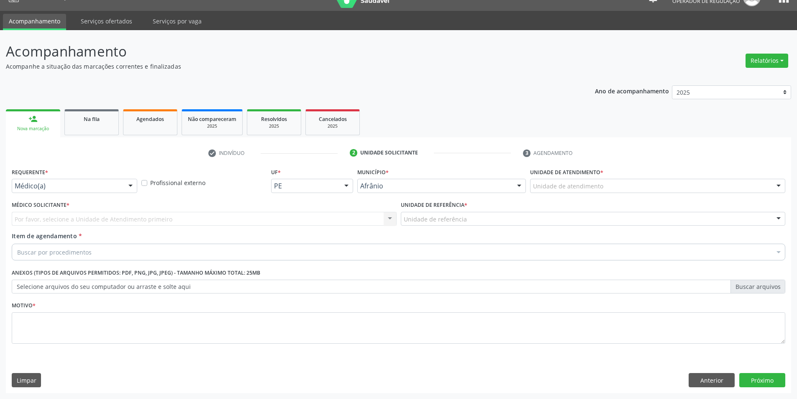
scroll to position [16, 0]
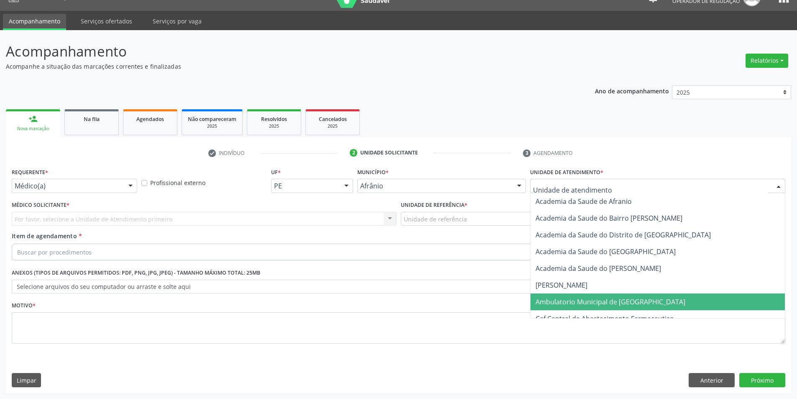
click at [592, 299] on span "Ambulatorio Municipal de [GEOGRAPHIC_DATA]" at bounding box center [611, 301] width 150 height 9
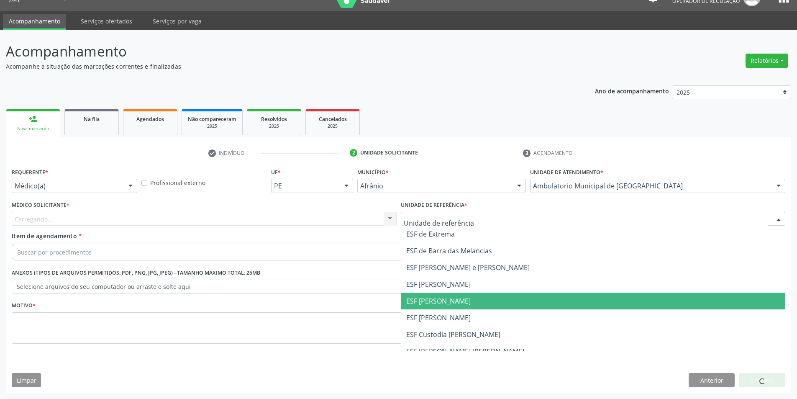
click at [434, 295] on span "ESF [PERSON_NAME]" at bounding box center [593, 301] width 384 height 17
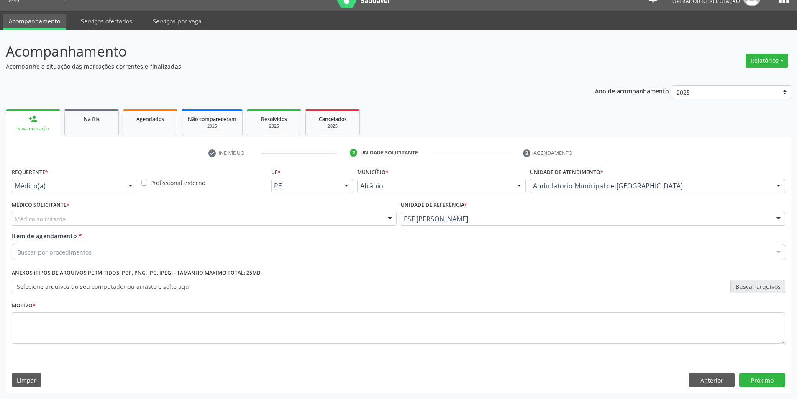
drag, startPoint x: 219, startPoint y: 216, endPoint x: 200, endPoint y: 216, distance: 19.3
click at [214, 216] on div "Médico solicitante" at bounding box center [204, 219] width 385 height 14
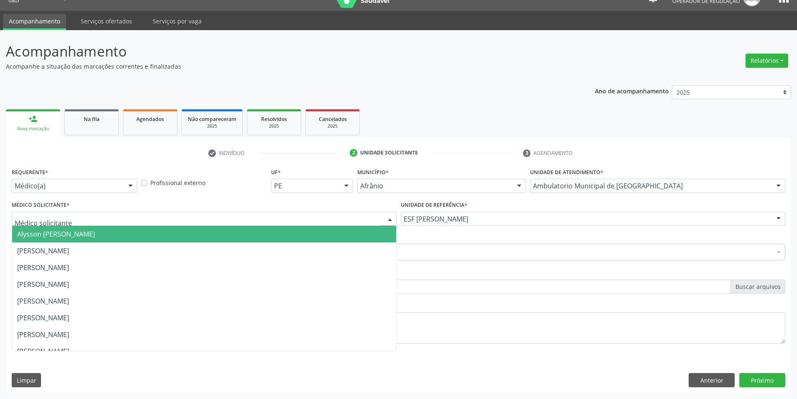
click at [95, 234] on span "Alysson [PERSON_NAME]" at bounding box center [56, 233] width 78 height 9
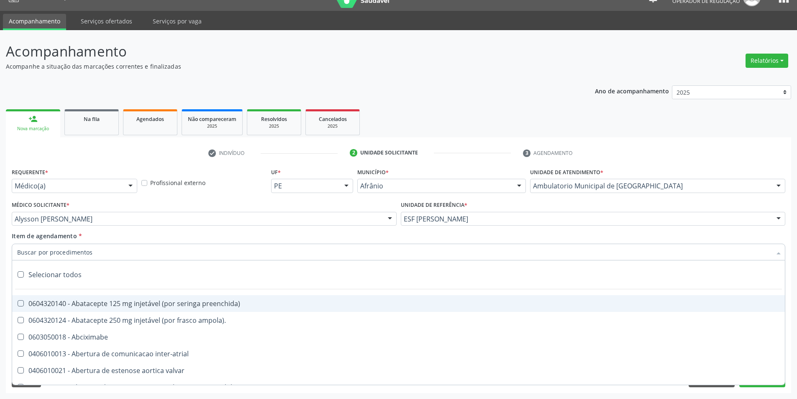
paste input "ELETROCAR"
type input "ELETROCAR"
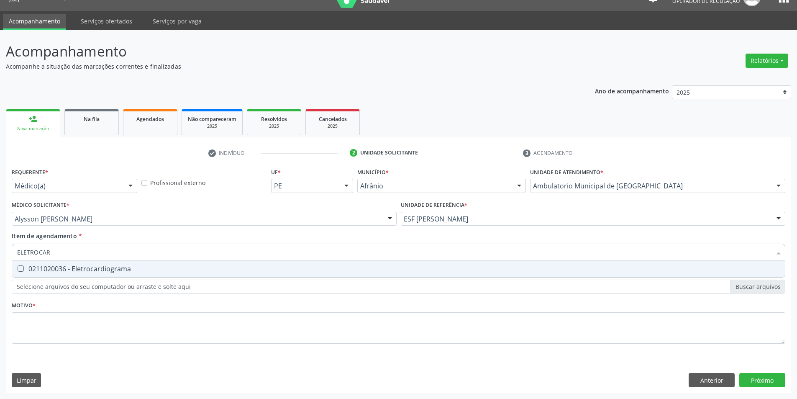
click at [87, 267] on div "0211020036 - Eletrocardiograma" at bounding box center [398, 268] width 763 height 7
checkbox Eletrocardiograma "true"
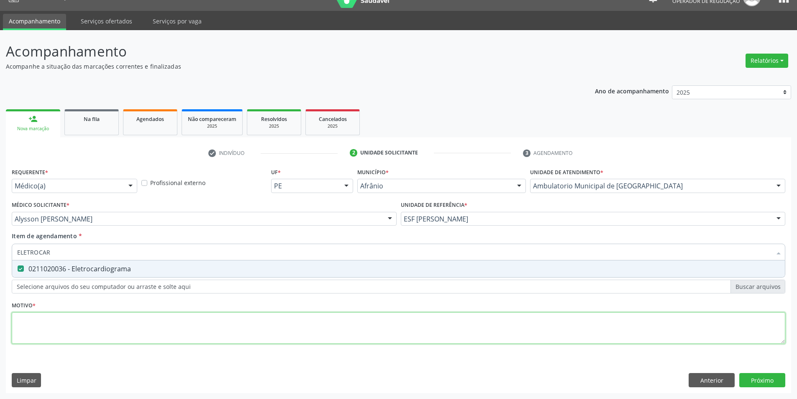
click at [95, 326] on div "Requerente * Médico(a) Médico(a) Enfermeiro(a) Paciente Nenhum resultado encont…" at bounding box center [399, 261] width 774 height 190
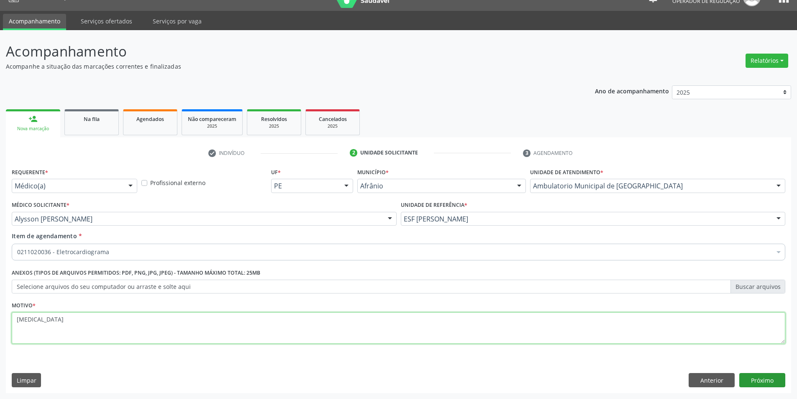
type textarea "DIABETES"
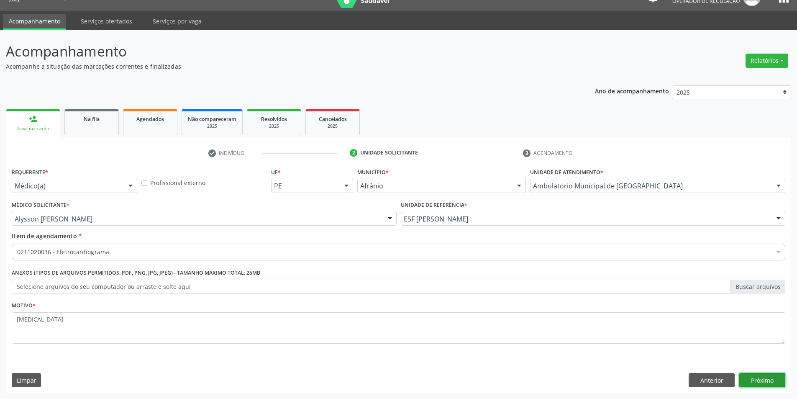
click at [753, 378] on button "Próximo" at bounding box center [763, 380] width 46 height 14
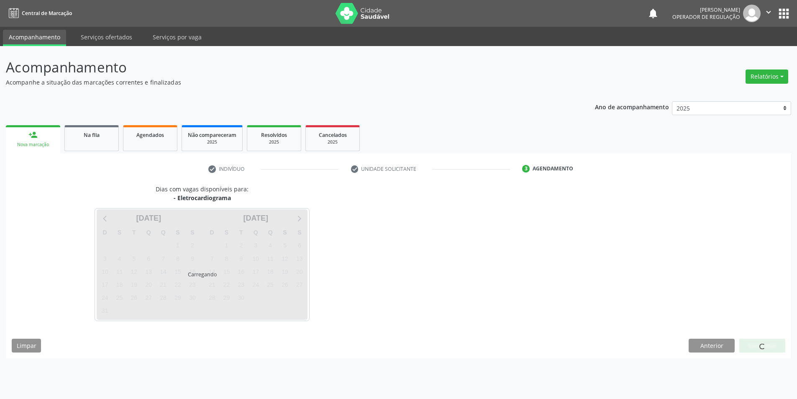
scroll to position [0, 0]
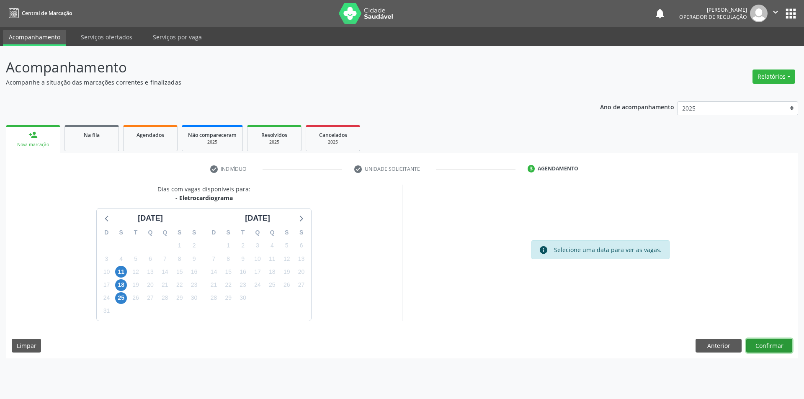
click at [763, 342] on button "Confirmar" at bounding box center [769, 346] width 46 height 14
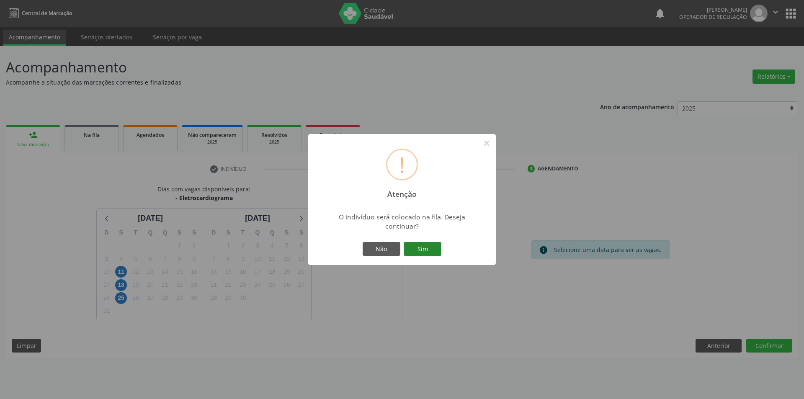
click at [418, 251] on button "Sim" at bounding box center [422, 249] width 38 height 14
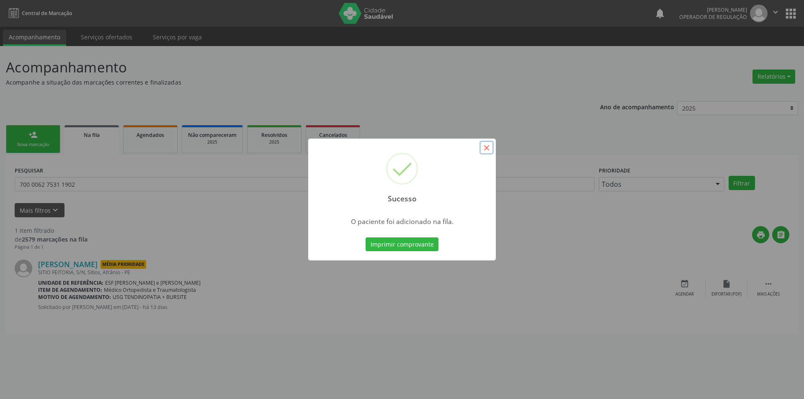
click at [480, 147] on button "×" at bounding box center [486, 148] width 14 height 14
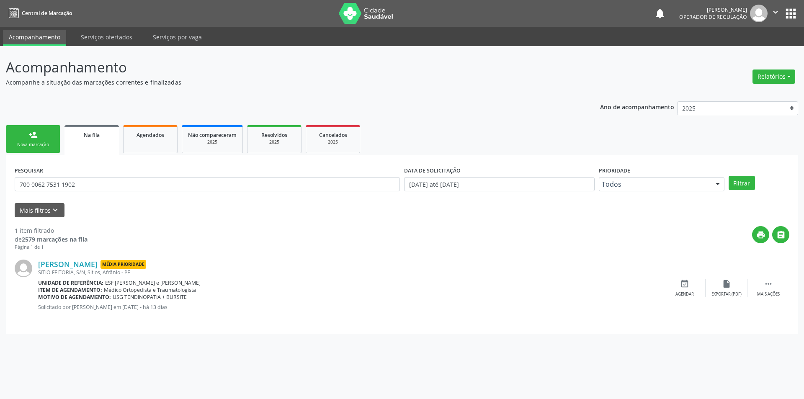
click at [47, 141] on link "person_add Nova marcação" at bounding box center [33, 139] width 54 height 28
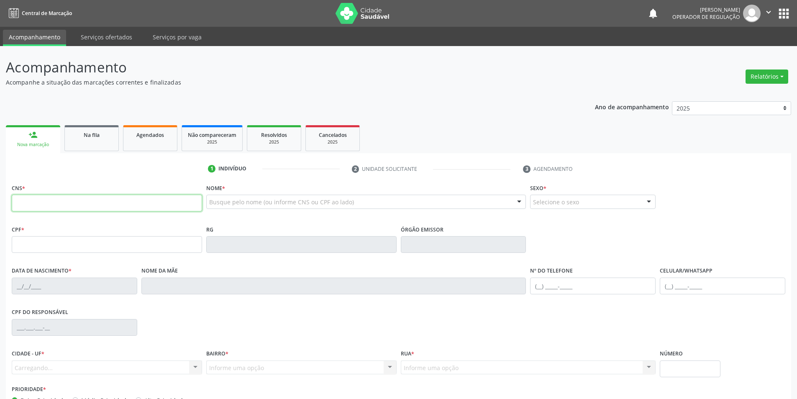
drag, startPoint x: 65, startPoint y: 200, endPoint x: 147, endPoint y: 190, distance: 83.1
click at [65, 200] on input "text" at bounding box center [107, 203] width 190 height 17
type input "704 3045 4355 4099"
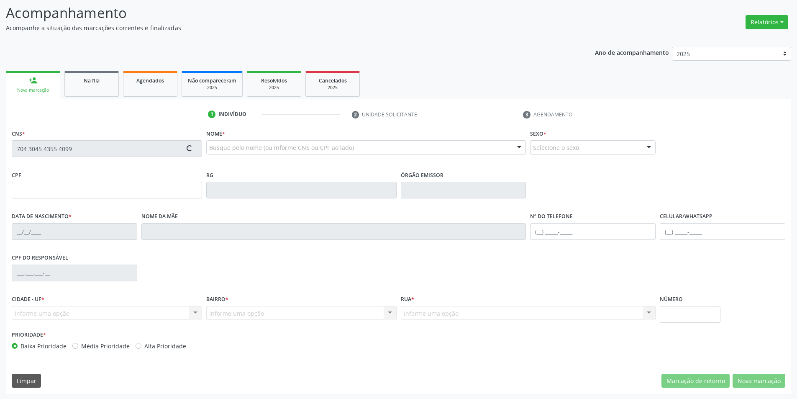
scroll to position [55, 0]
type input "034.061.644-04"
type input "30/09/1947"
type input "Raimunda Vitoria de Sousa"
type input "(87) 98819-8538"
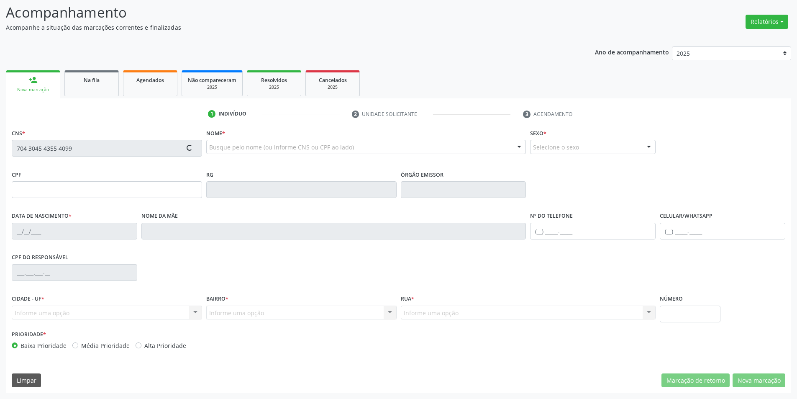
type input "026.329.954-69"
type input "S/N"
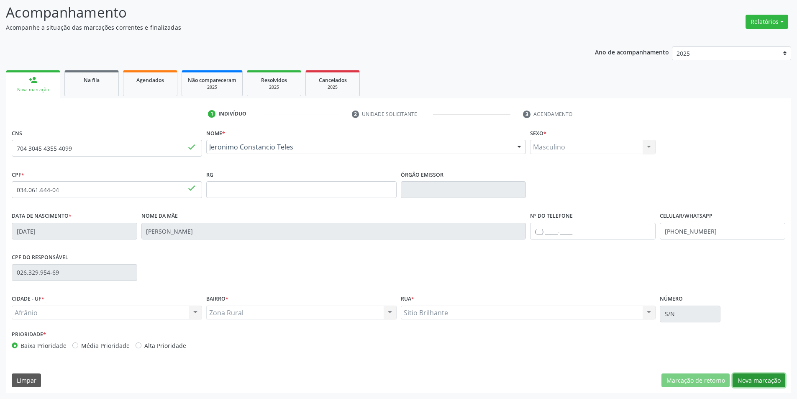
click at [735, 373] on button "Nova marcação" at bounding box center [759, 380] width 53 height 14
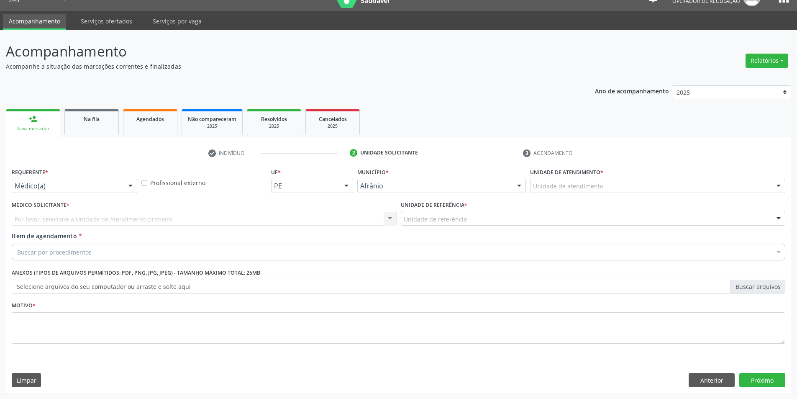
scroll to position [16, 0]
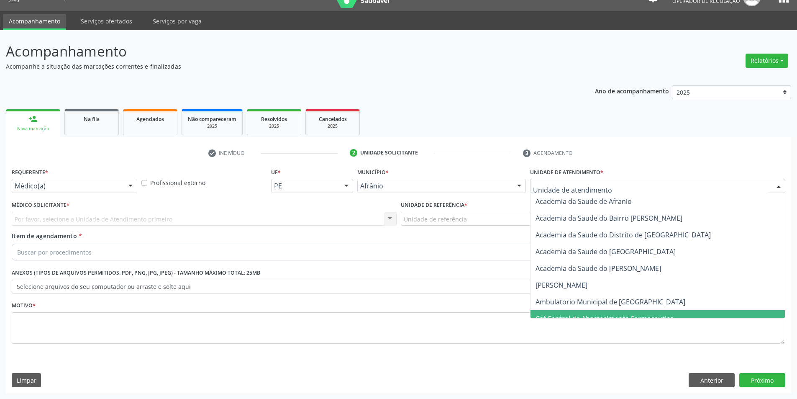
click at [579, 306] on span "Ambulatorio Municipal de [GEOGRAPHIC_DATA]" at bounding box center [658, 301] width 254 height 17
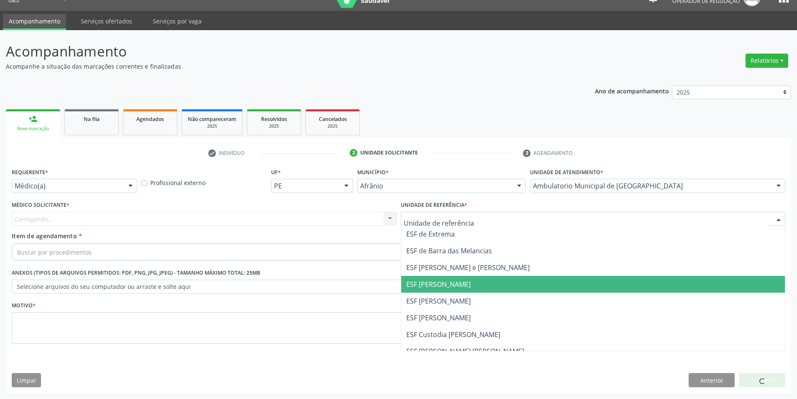
click at [446, 300] on span "ESF [PERSON_NAME]" at bounding box center [438, 300] width 64 height 9
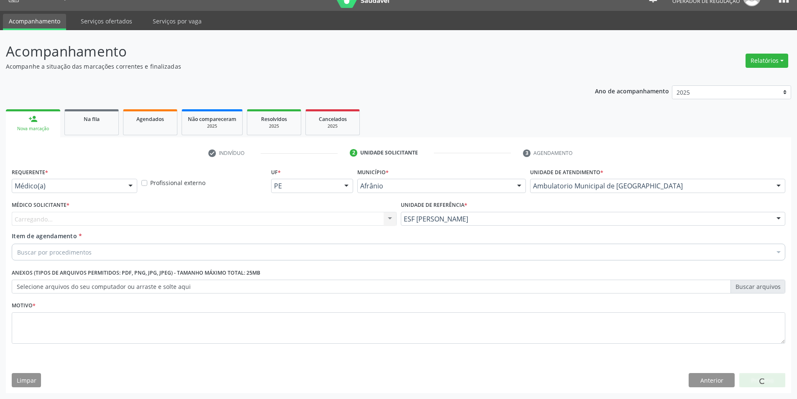
click at [251, 214] on div "Carregando... Nenhum resultado encontrado para: " " Não há nenhuma opção para s…" at bounding box center [204, 219] width 385 height 14
click at [110, 220] on div "Médico solicitante" at bounding box center [204, 219] width 385 height 14
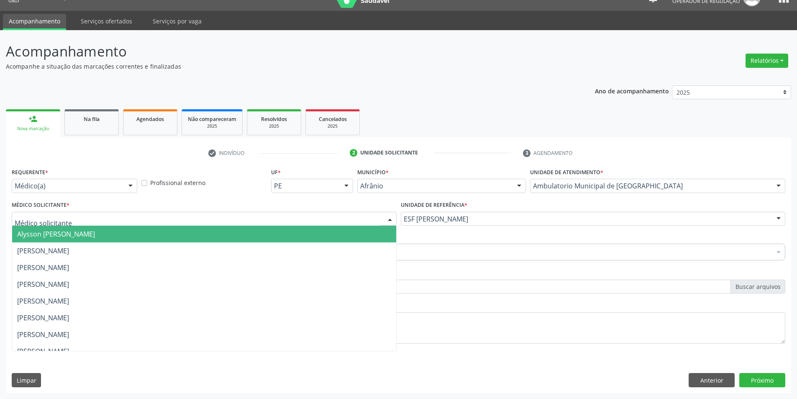
click at [72, 230] on span "Alysson [PERSON_NAME]" at bounding box center [56, 233] width 78 height 9
click at [62, 252] on span "[PERSON_NAME]" at bounding box center [43, 250] width 52 height 9
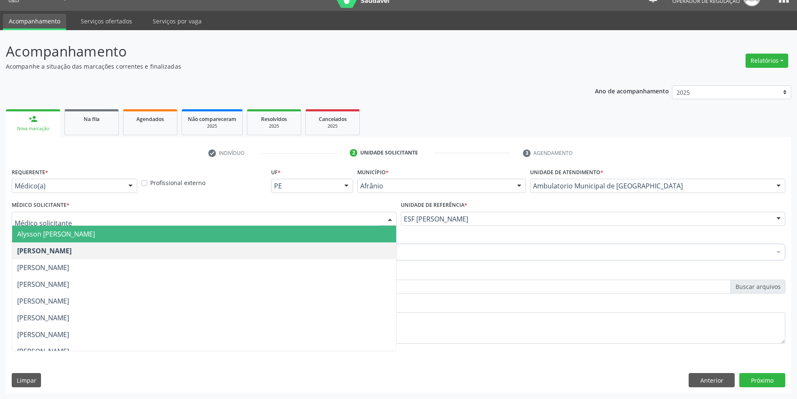
click at [79, 231] on span "Alysson [PERSON_NAME]" at bounding box center [56, 233] width 78 height 9
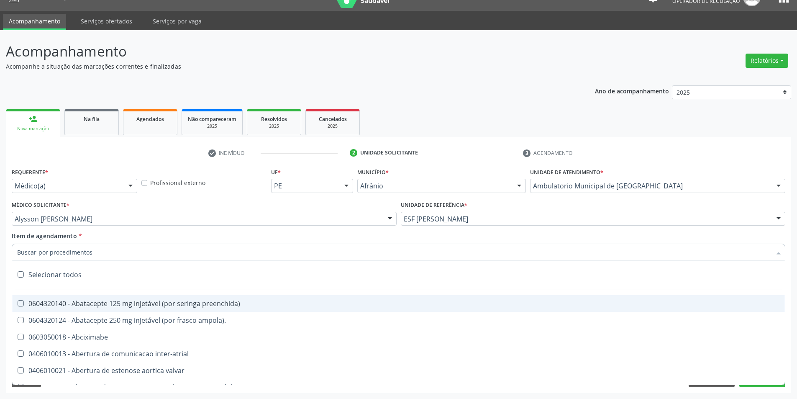
paste input "ELETROCAR"
type input "ELETROCAR"
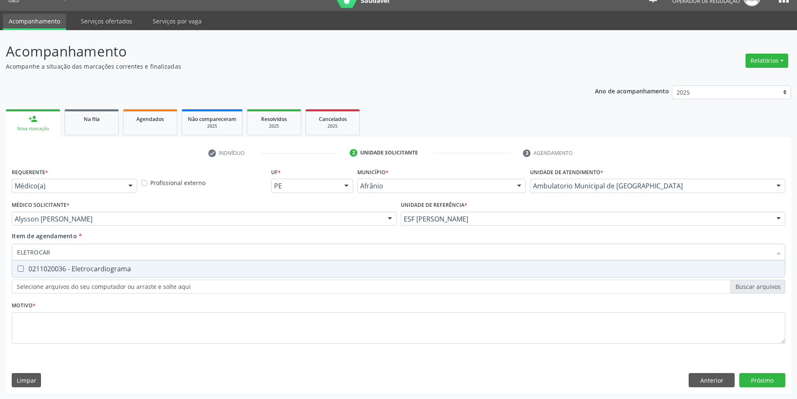
click at [59, 272] on div "0211020036 - Eletrocardiograma" at bounding box center [398, 268] width 763 height 7
checkbox Eletrocardiograma "true"
click at [66, 307] on div "Requerente * Médico(a) Médico(a) Enfermeiro(a) Paciente Nenhum resultado encont…" at bounding box center [399, 261] width 774 height 190
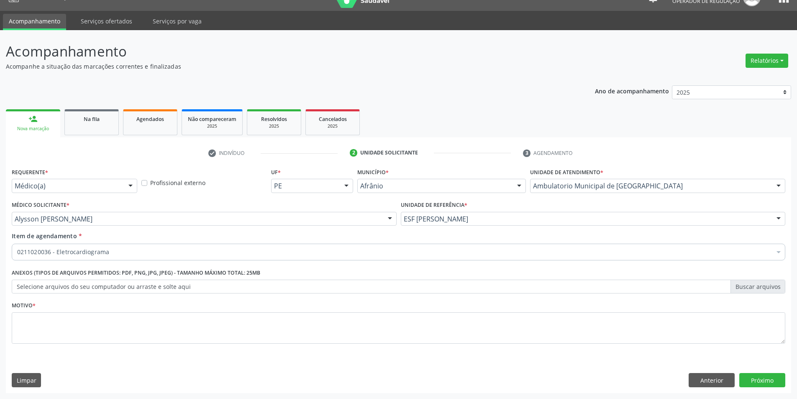
click at [63, 319] on span "0211020036 - Eletrocardiograma" at bounding box center [398, 313] width 773 height 17
checkbox Eletrocardiograma "false"
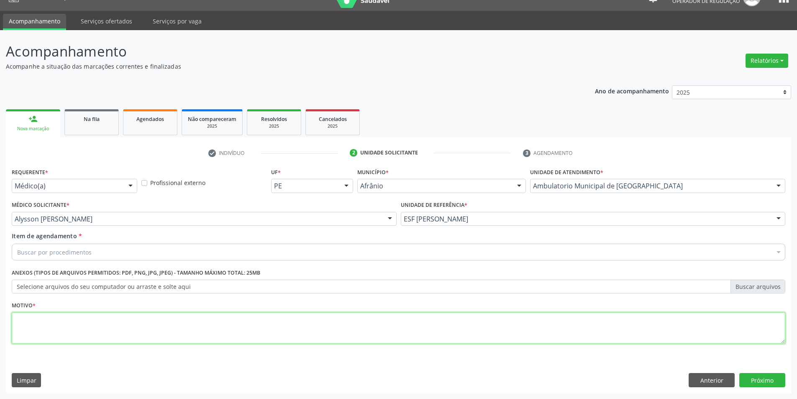
click at [63, 316] on textarea at bounding box center [399, 328] width 774 height 32
type textarea "HAS"
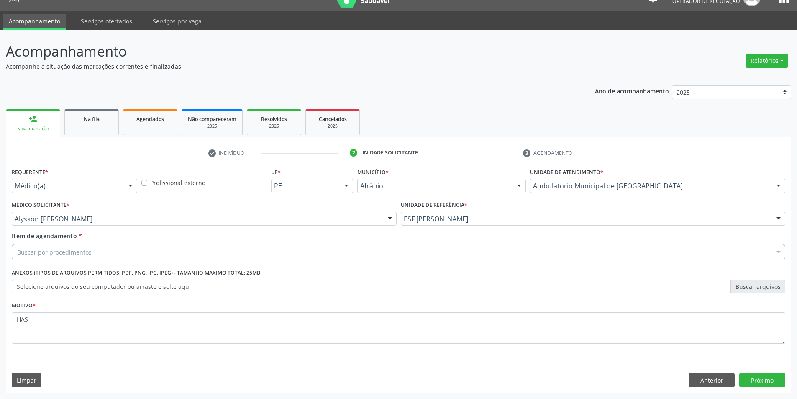
click at [97, 256] on div "Buscar por procedimentos" at bounding box center [399, 252] width 774 height 17
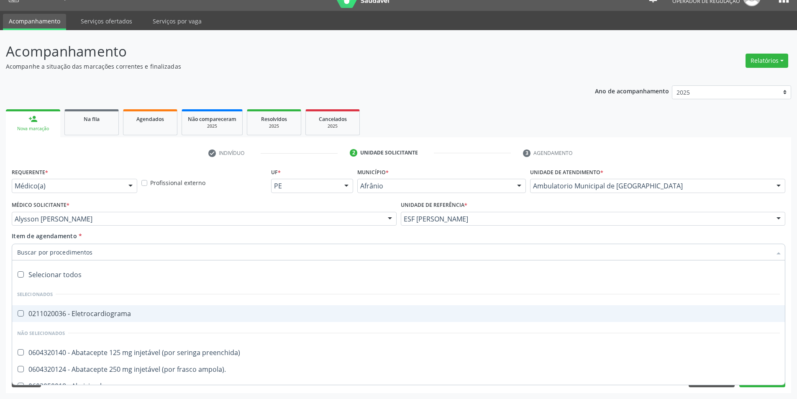
paste input "ELETROCAR"
type input "ELETROCAR"
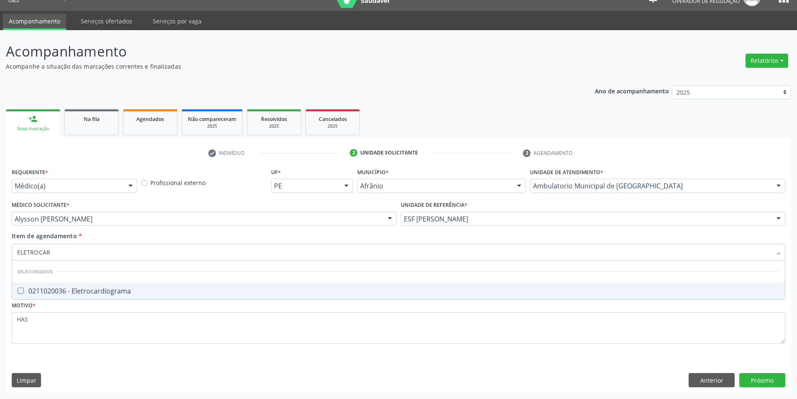
click at [78, 293] on div "0211020036 - Eletrocardiograma" at bounding box center [398, 291] width 763 height 7
checkbox Eletrocardiograma "true"
click at [768, 380] on div "Requerente * Médico(a) Médico(a) Enfermeiro(a) Paciente Nenhum resultado encont…" at bounding box center [399, 279] width 786 height 227
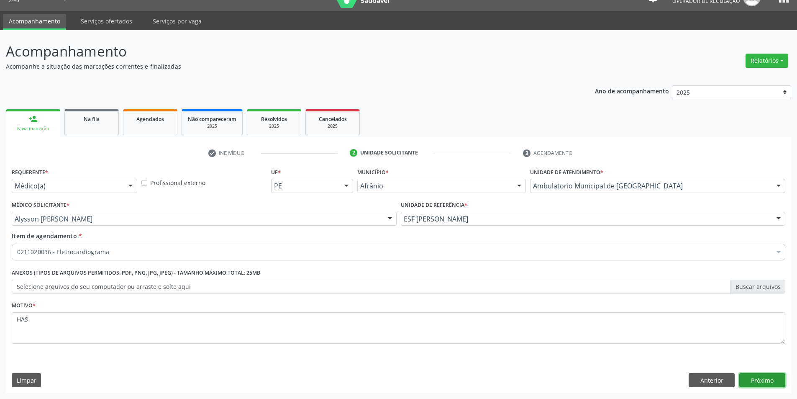
click at [765, 375] on button "Próximo" at bounding box center [763, 380] width 46 height 14
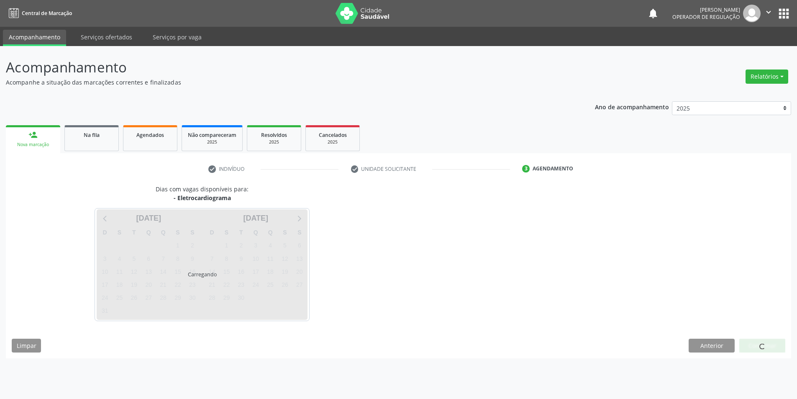
scroll to position [0, 0]
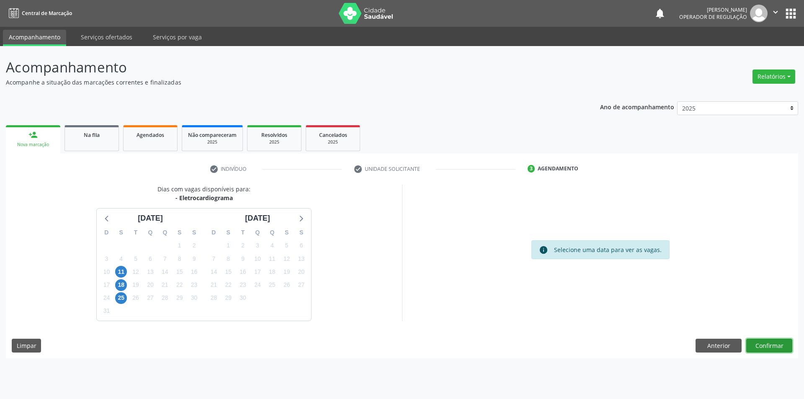
click at [770, 346] on button "Confirmar" at bounding box center [769, 346] width 46 height 14
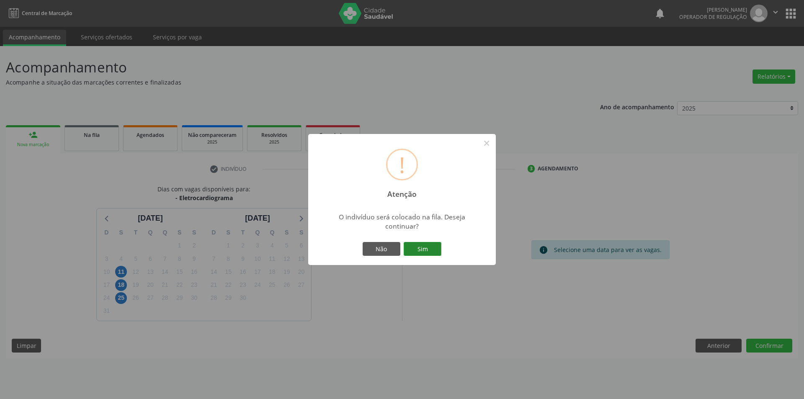
click at [426, 249] on button "Sim" at bounding box center [422, 249] width 38 height 14
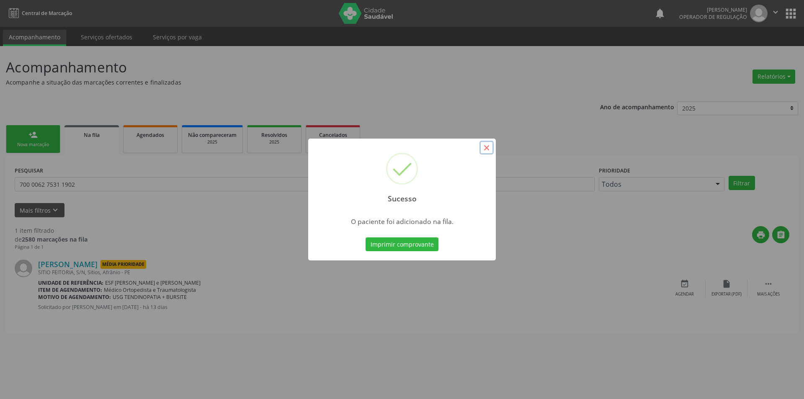
click at [490, 149] on button "×" at bounding box center [486, 148] width 14 height 14
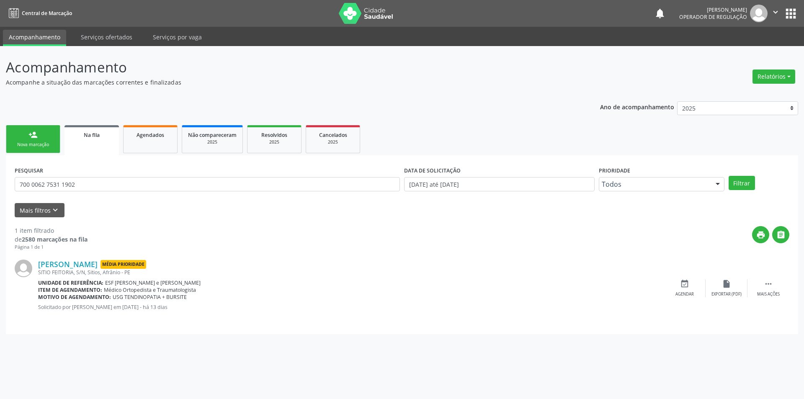
click at [24, 128] on link "person_add Nova marcação" at bounding box center [33, 139] width 54 height 28
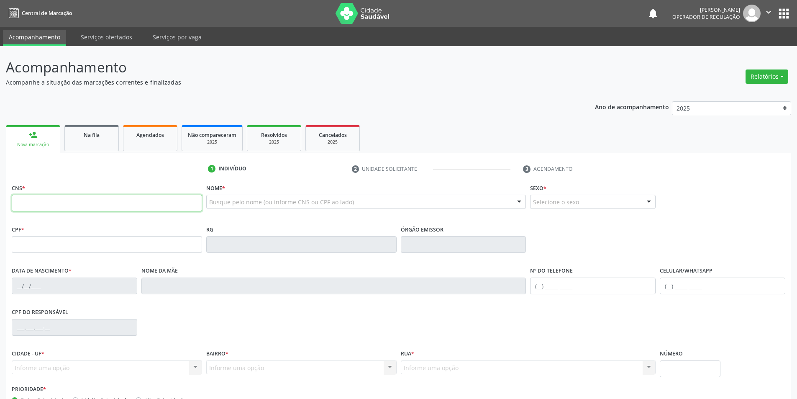
click at [82, 206] on input "text" at bounding box center [107, 203] width 190 height 17
type input "706 2065 4917 6567"
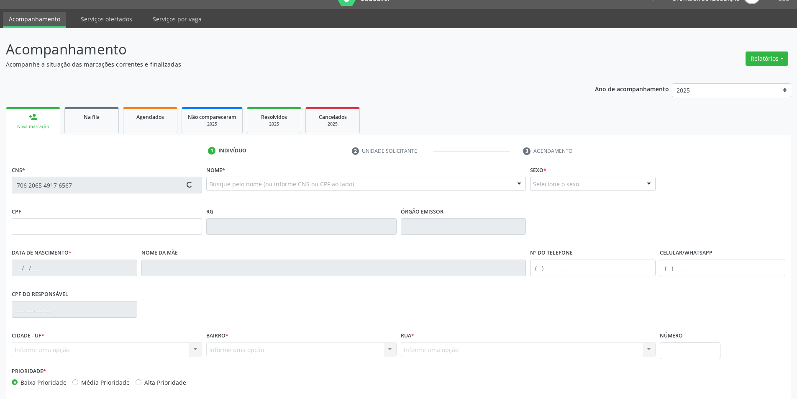
scroll to position [55, 0]
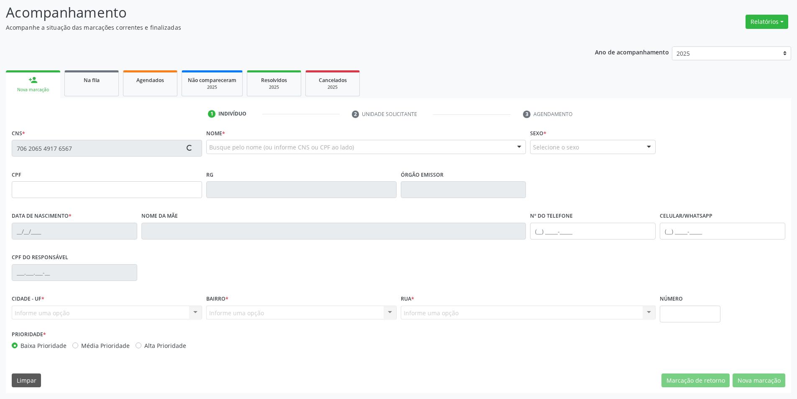
type input "05/09/1950"
type input "Adelina Amorim"
type input "(87) 98859-2005"
type input "(87) 3988-3021"
type input "S/N"
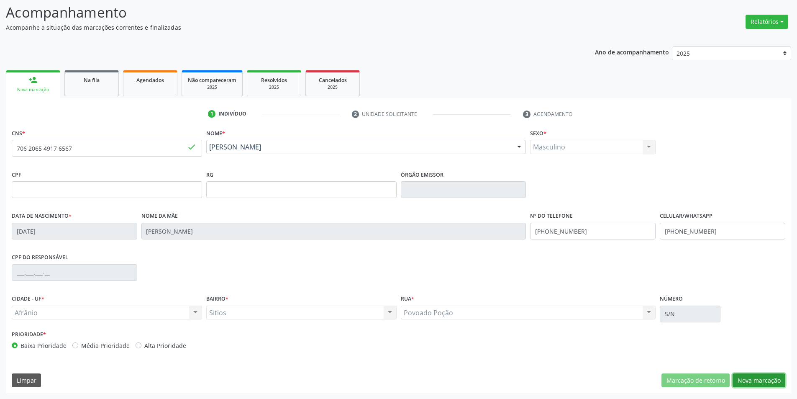
click at [748, 380] on button "Nova marcação" at bounding box center [759, 380] width 53 height 14
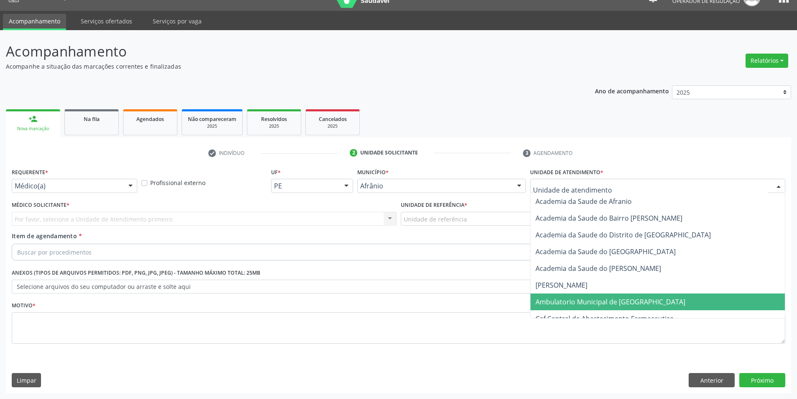
click at [586, 300] on span "Ambulatorio Municipal de [GEOGRAPHIC_DATA]" at bounding box center [611, 301] width 150 height 9
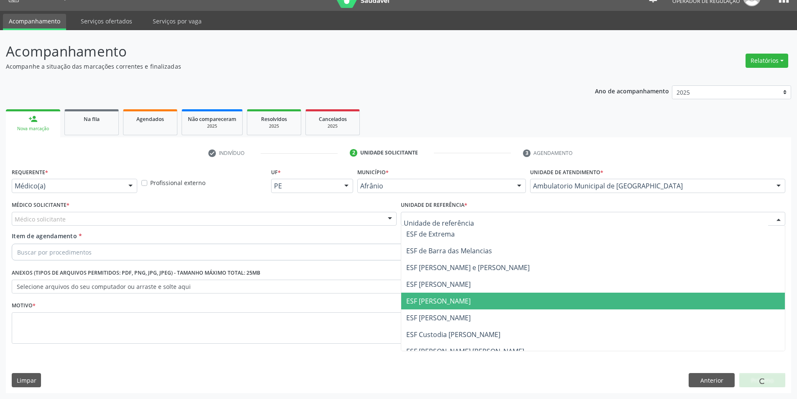
click at [442, 298] on span "ESF [PERSON_NAME]" at bounding box center [438, 300] width 64 height 9
click at [219, 216] on div "Médico solicitante" at bounding box center [204, 219] width 385 height 14
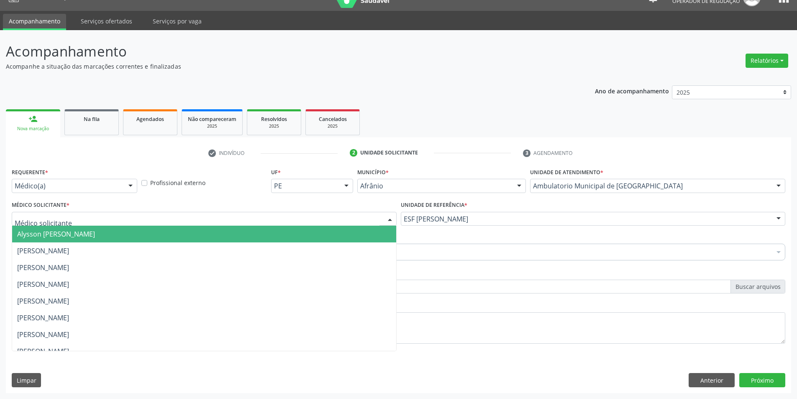
drag, startPoint x: 105, startPoint y: 235, endPoint x: 81, endPoint y: 250, distance: 28.0
click at [95, 235] on span "Alysson [PERSON_NAME]" at bounding box center [56, 233] width 78 height 9
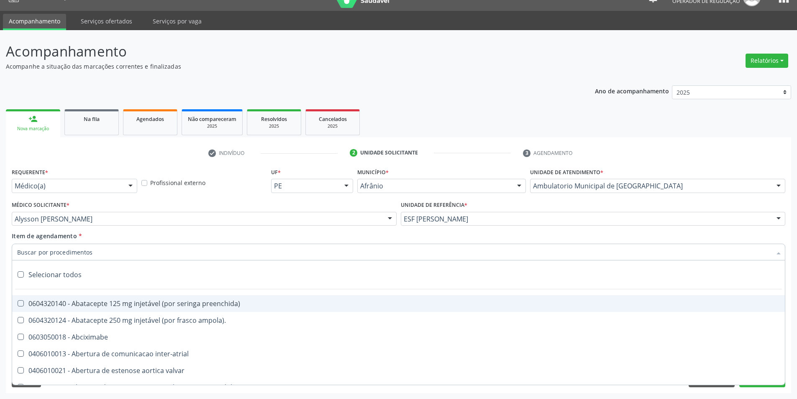
paste input "ELETROCAR"
type input "ELETROCAR"
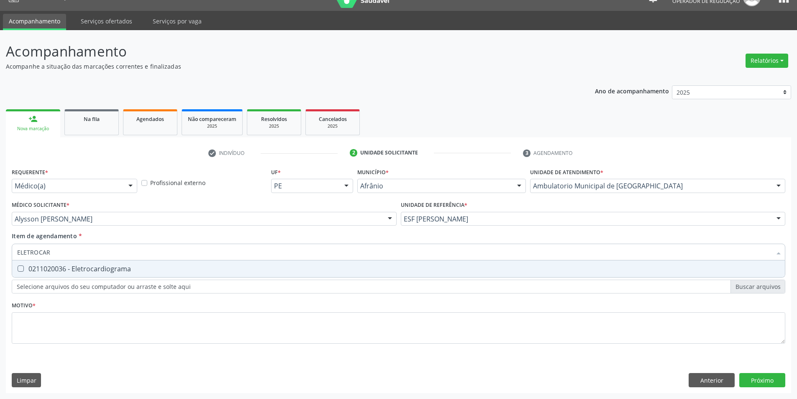
click at [72, 269] on div "0211020036 - Eletrocardiograma" at bounding box center [398, 268] width 763 height 7
checkbox Eletrocardiograma "true"
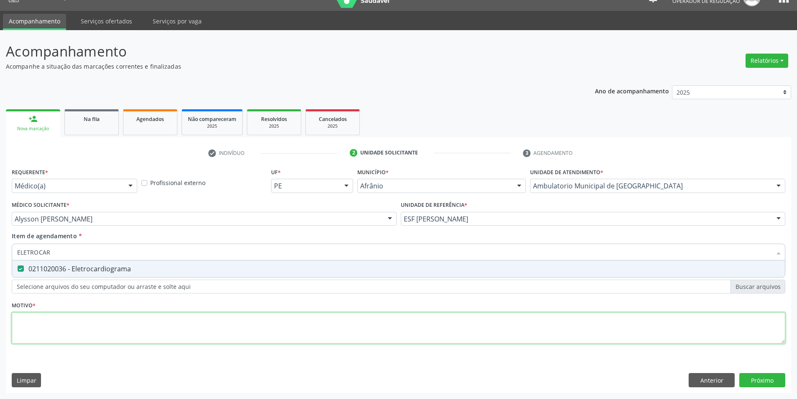
click at [78, 317] on div "Requerente * Médico(a) Médico(a) Enfermeiro(a) Paciente Nenhum resultado encont…" at bounding box center [399, 261] width 774 height 190
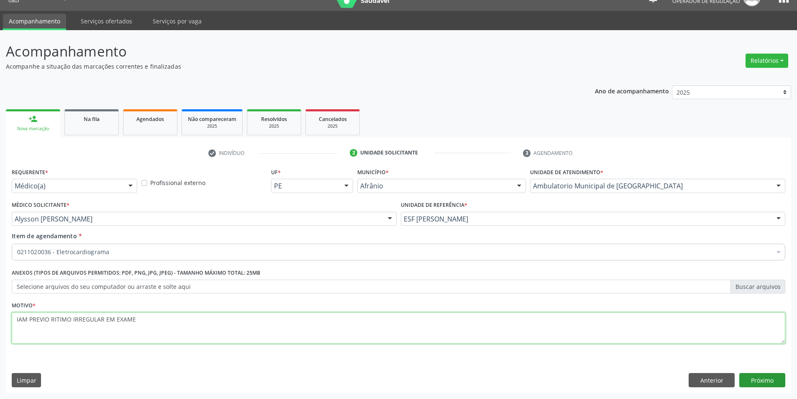
type textarea "IAM PREVIO RITIMO IRREGULAR EM EXAME"
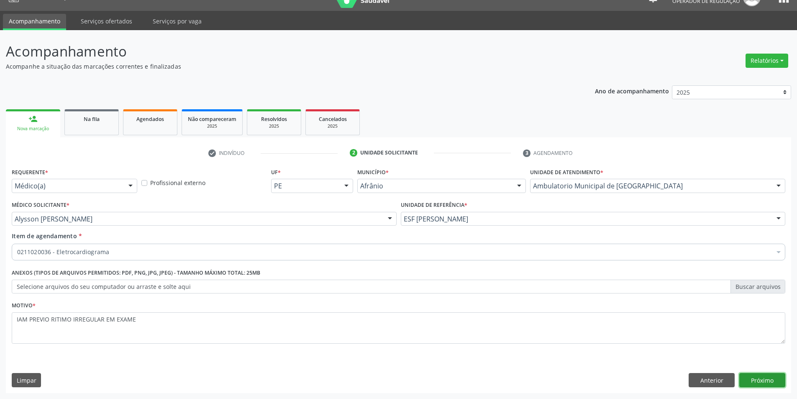
click at [761, 382] on button "Próximo" at bounding box center [763, 380] width 46 height 14
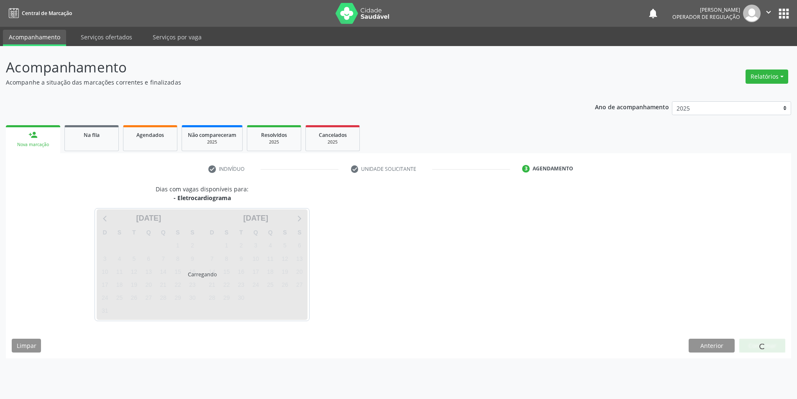
scroll to position [0, 0]
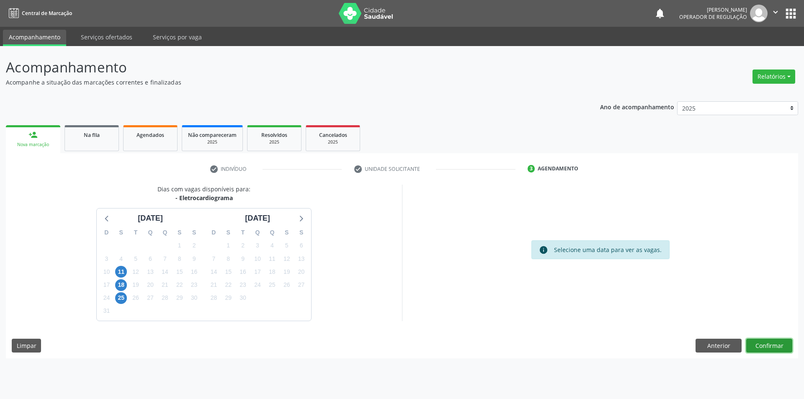
click at [778, 348] on button "Confirmar" at bounding box center [769, 346] width 46 height 14
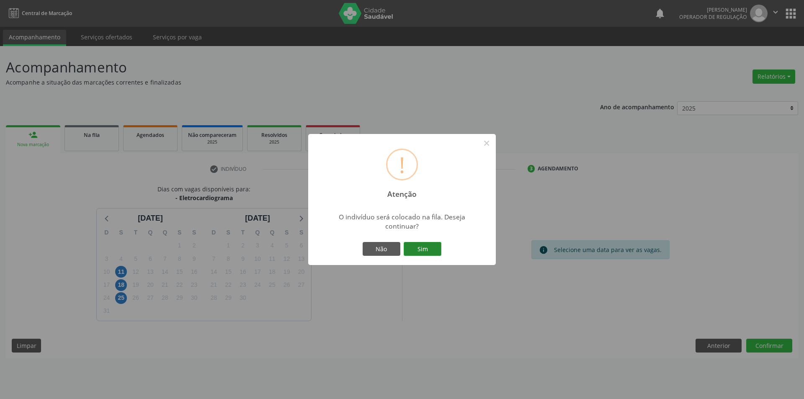
click at [423, 254] on button "Sim" at bounding box center [422, 249] width 38 height 14
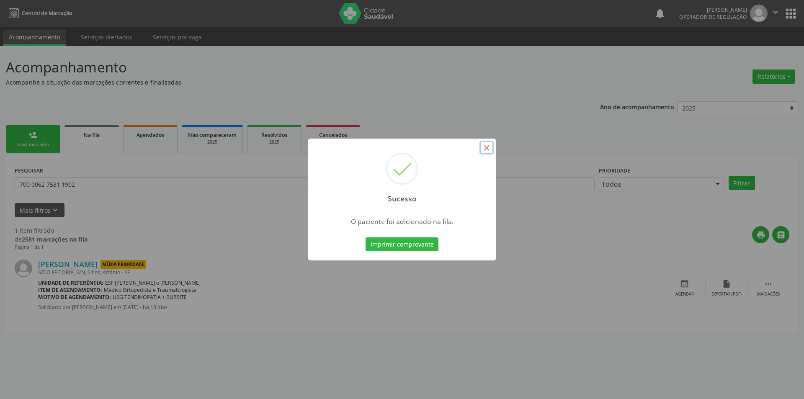
click at [483, 149] on button "×" at bounding box center [486, 148] width 14 height 14
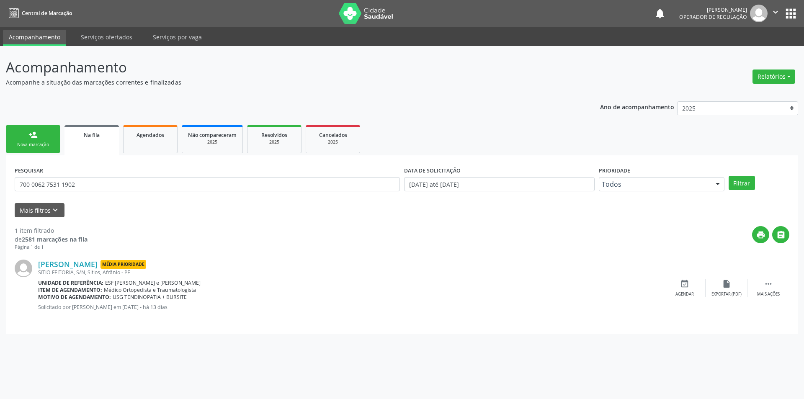
click at [30, 129] on link "person_add Nova marcação" at bounding box center [33, 139] width 54 height 28
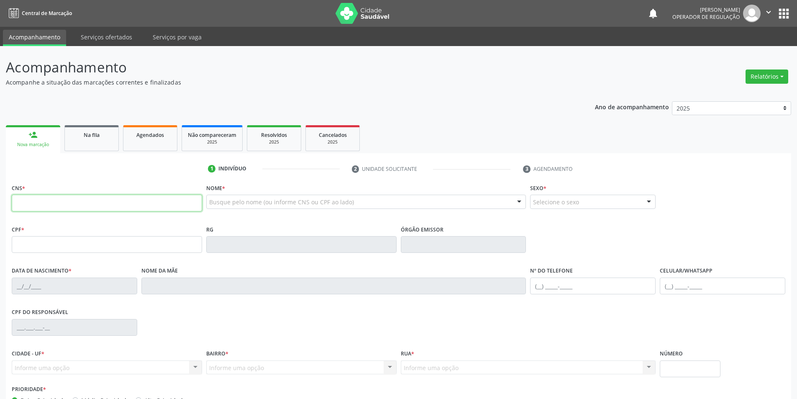
click at [54, 204] on input "text" at bounding box center [107, 203] width 190 height 17
type input "705 0034 2071 7054"
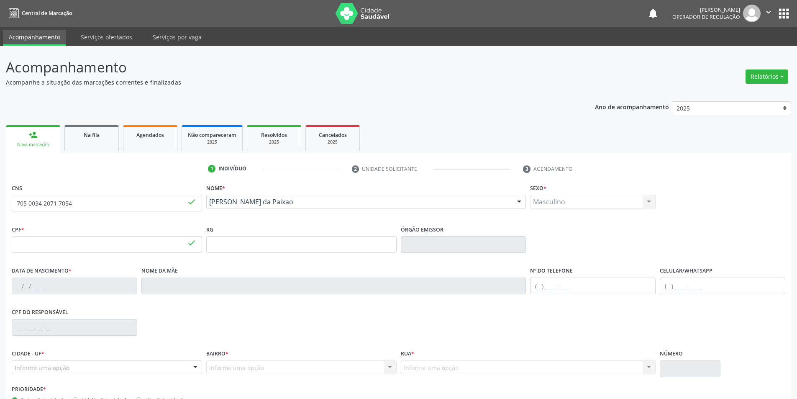
type input "122.004.514-40"
type input "20/11/1998"
type input "Teresa da Paixao Rodrigues"
type input "(87) 98832-2426"
type input "037.169.814-60"
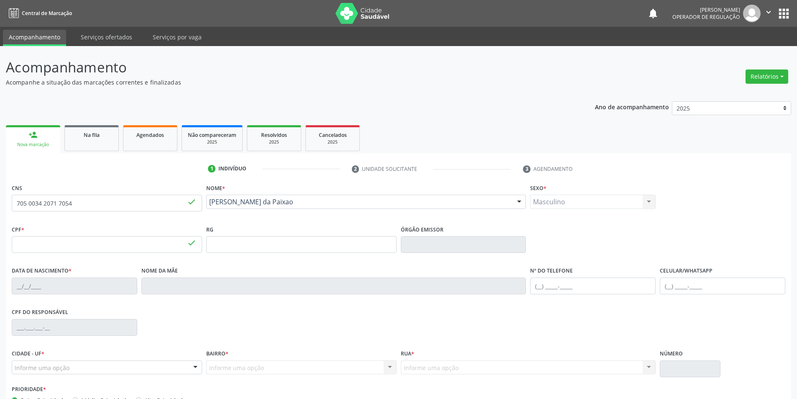
type input "S/N"
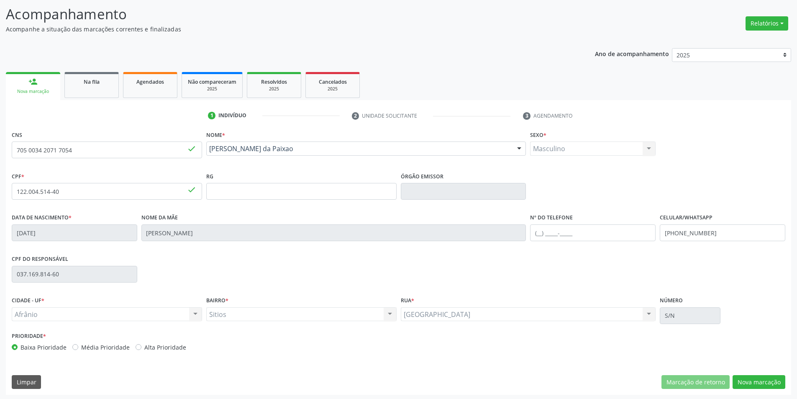
scroll to position [55, 0]
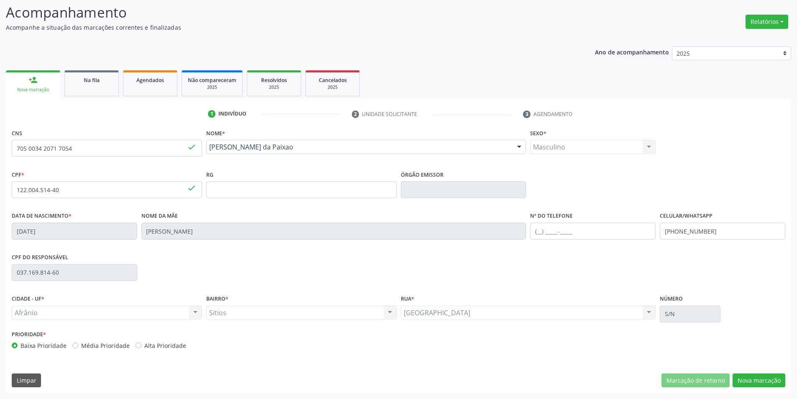
click at [748, 390] on div "CNS 705 0034 2071 7054 done Nome * Joelson Rodrigues da Paixao Joelson Rodrigue…" at bounding box center [399, 260] width 786 height 266
click at [747, 381] on button "Nova marcação" at bounding box center [759, 380] width 53 height 14
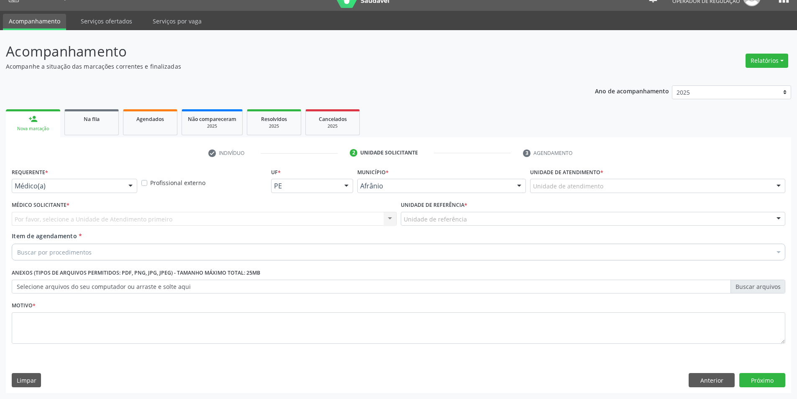
scroll to position [16, 0]
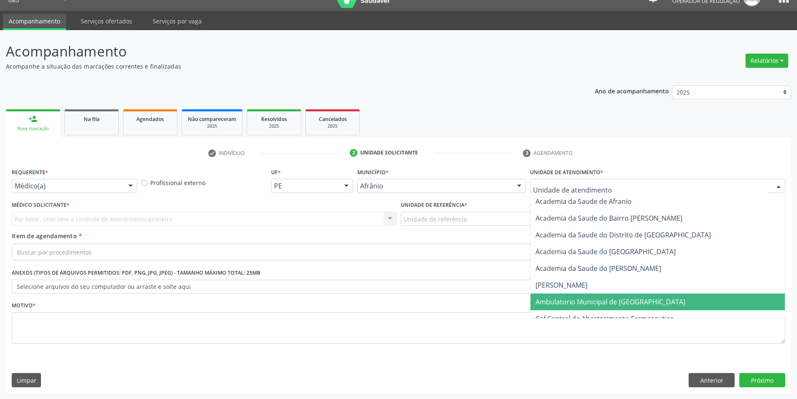
click at [560, 301] on span "Ambulatorio Municipal de [GEOGRAPHIC_DATA]" at bounding box center [611, 301] width 150 height 9
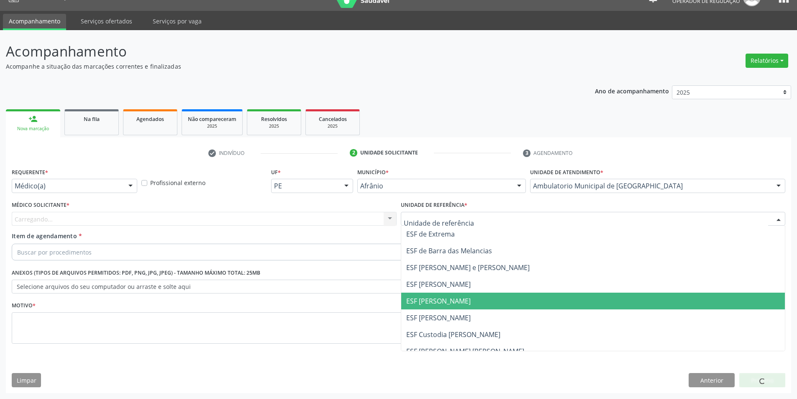
click at [452, 298] on span "ESF [PERSON_NAME]" at bounding box center [438, 300] width 64 height 9
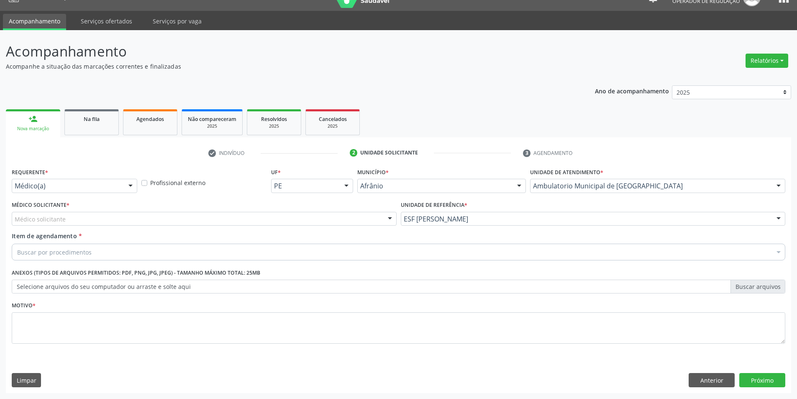
drag, startPoint x: 196, startPoint y: 222, endPoint x: 163, endPoint y: 216, distance: 33.7
click at [189, 220] on div "Médico solicitante" at bounding box center [204, 219] width 385 height 14
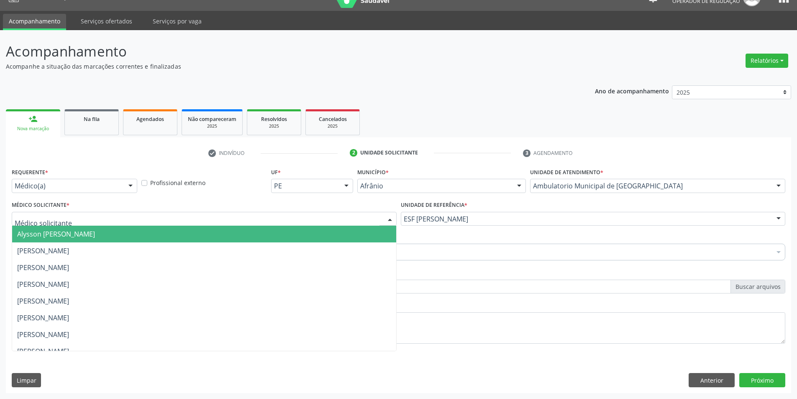
drag, startPoint x: 123, startPoint y: 231, endPoint x: 119, endPoint y: 237, distance: 7.3
click at [95, 231] on span "Alysson [PERSON_NAME]" at bounding box center [56, 233] width 78 height 9
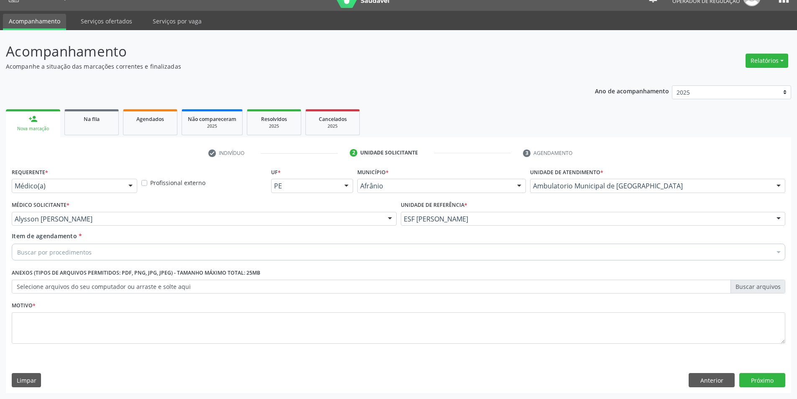
click at [115, 252] on div "Buscar por procedimentos" at bounding box center [399, 252] width 774 height 17
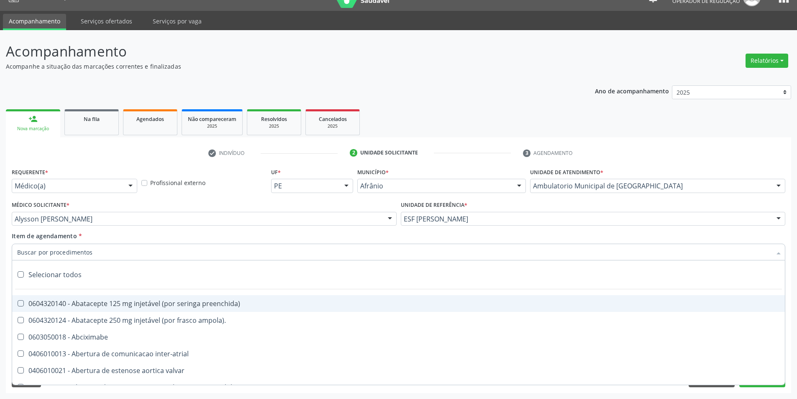
paste input "ELETROCAR"
type input "ELETROCAR"
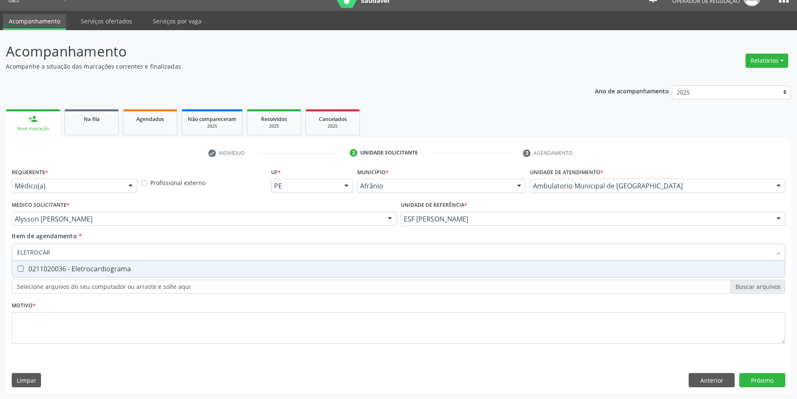
click at [105, 262] on span "0211020036 - Eletrocardiograma" at bounding box center [398, 268] width 773 height 17
checkbox Eletrocardiograma "true"
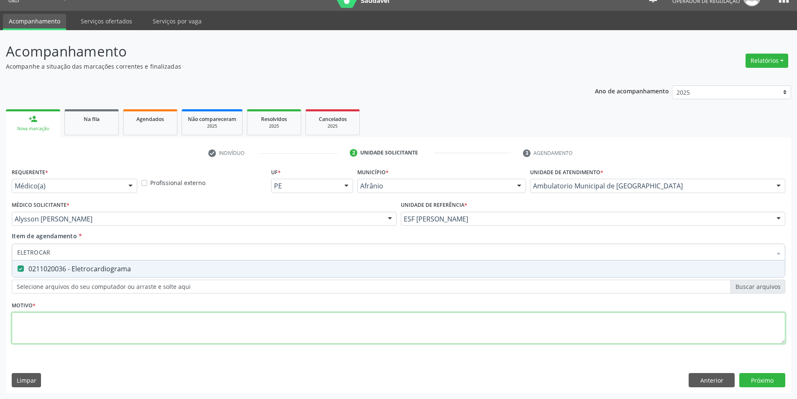
click at [99, 322] on div "Requerente * Médico(a) Médico(a) Enfermeiro(a) Paciente Nenhum resultado encont…" at bounding box center [399, 261] width 774 height 190
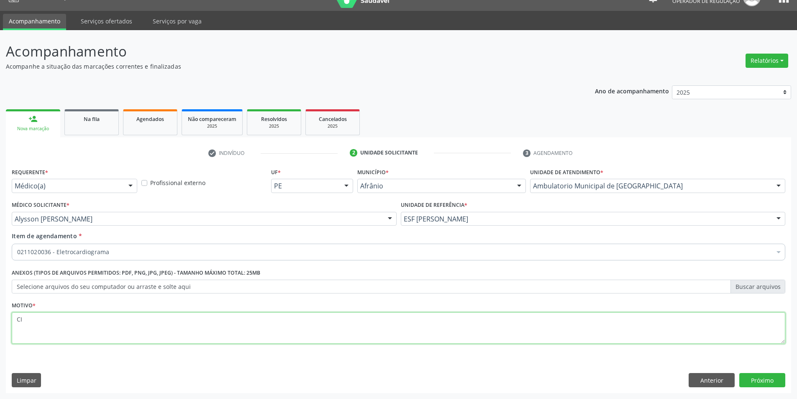
type textarea "C"
type textarea "CONTROLE"
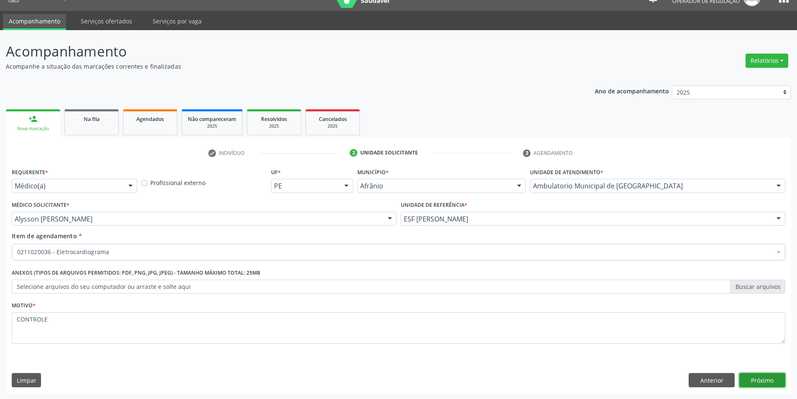
click at [770, 384] on button "Próximo" at bounding box center [763, 380] width 46 height 14
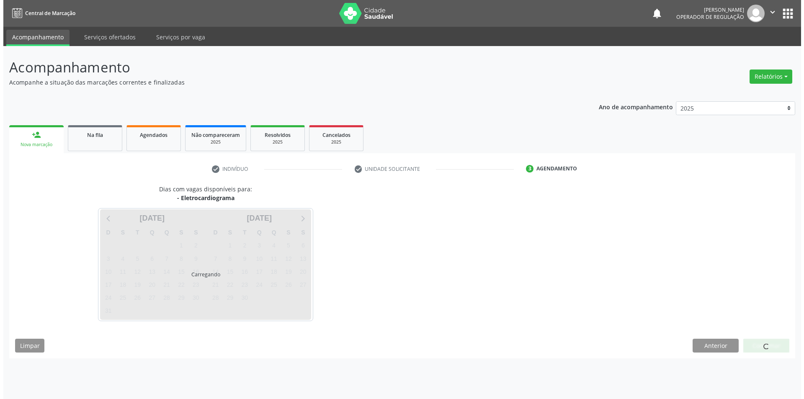
scroll to position [0, 0]
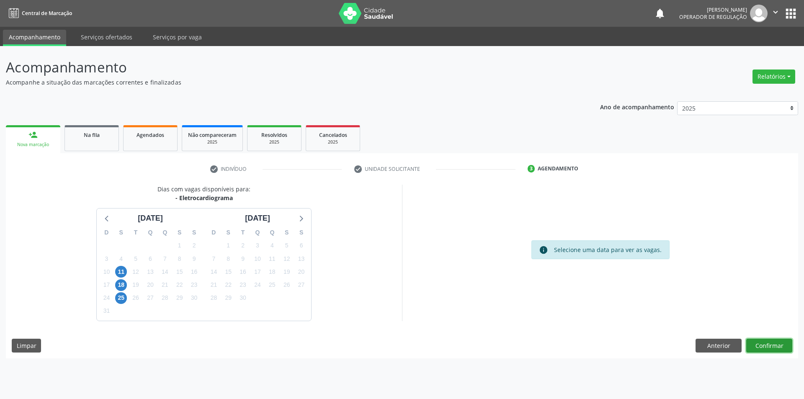
click at [764, 345] on button "Confirmar" at bounding box center [769, 346] width 46 height 14
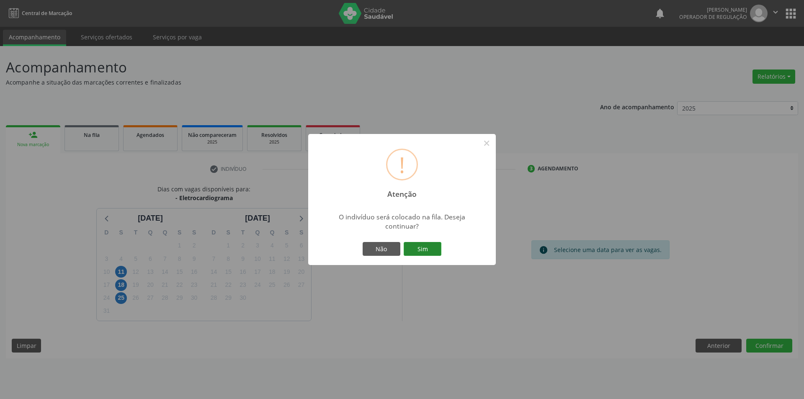
click at [427, 246] on button "Sim" at bounding box center [422, 249] width 38 height 14
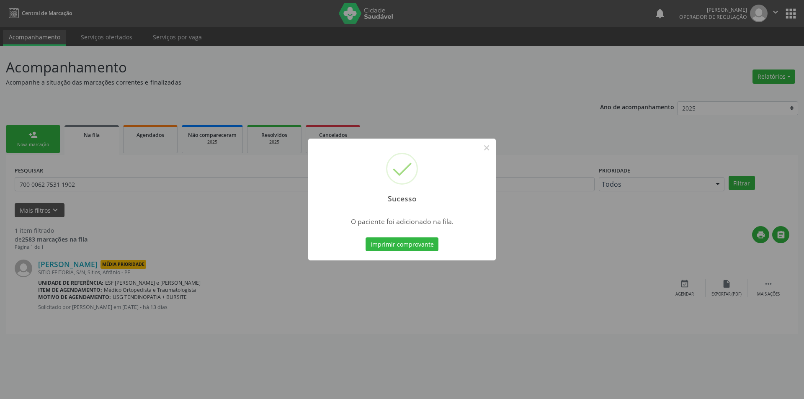
click at [486, 157] on div "Sucesso ×" at bounding box center [402, 175] width 188 height 72
